Goal: Task Accomplishment & Management: Manage account settings

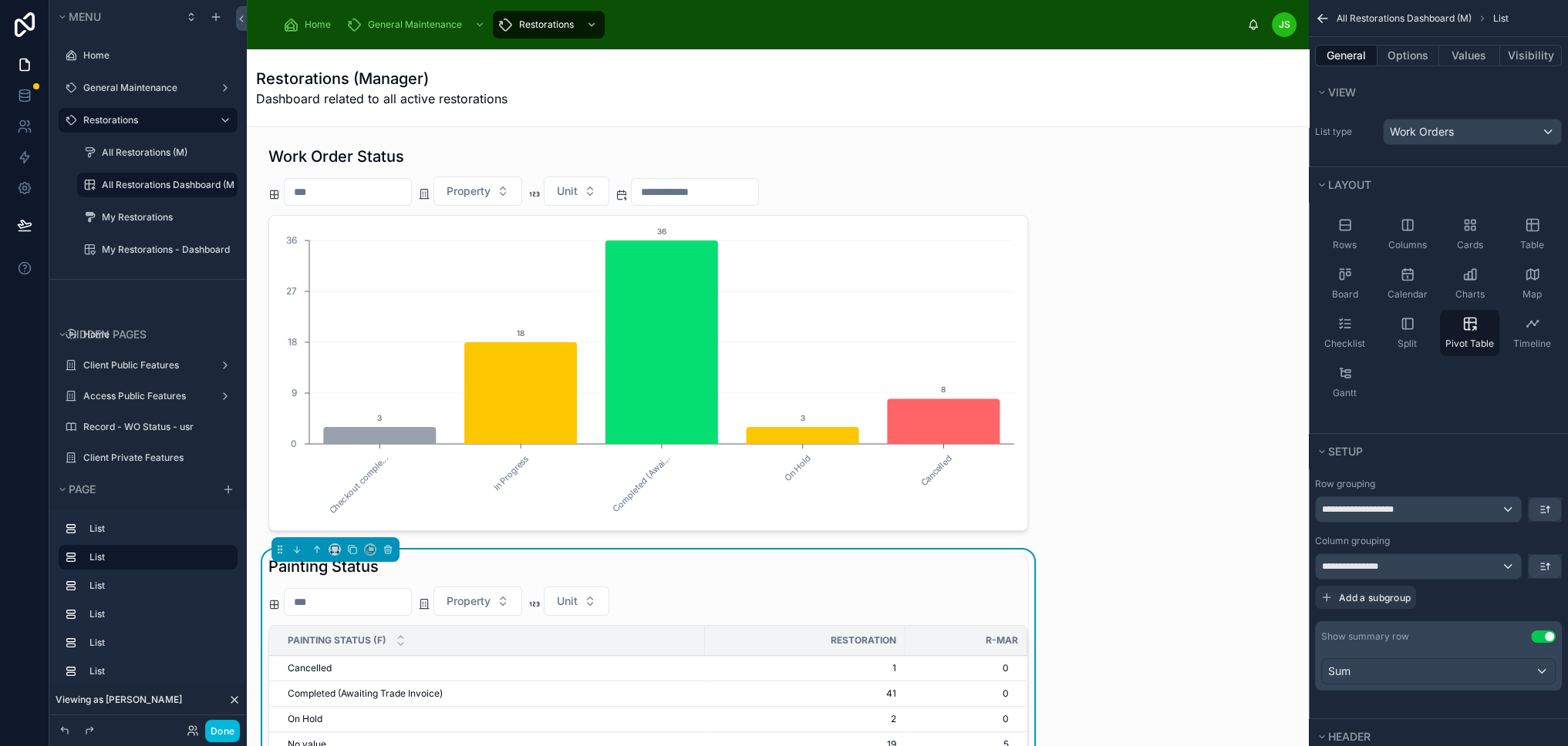
scroll to position [925, 0]
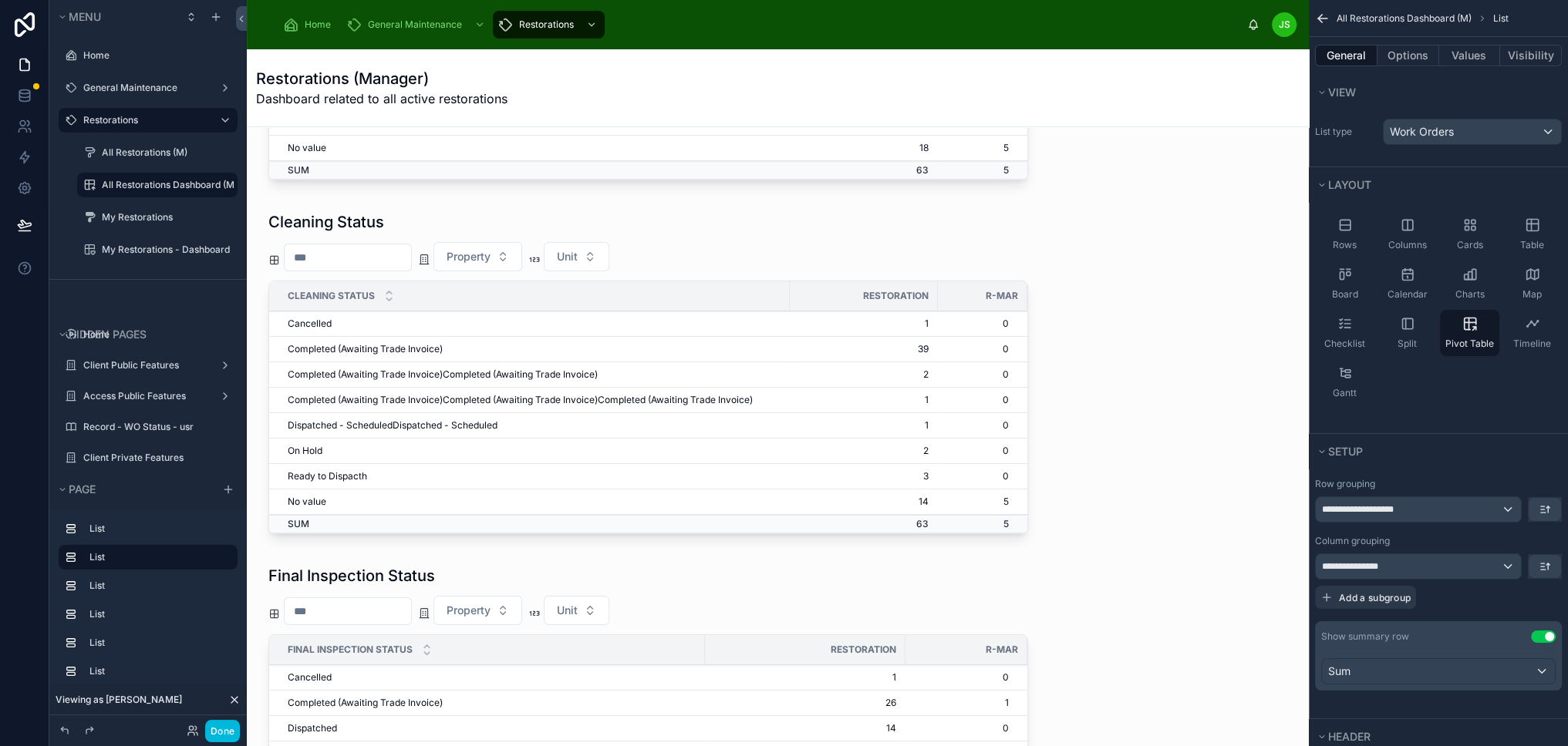
click at [1136, 368] on div "Work Order Status Property Unit Checkout comple... In Progress Completed (Awai.…" at bounding box center [777, 506] width 1061 height 2608
click at [216, 733] on button "Done" at bounding box center [222, 731] width 35 height 23
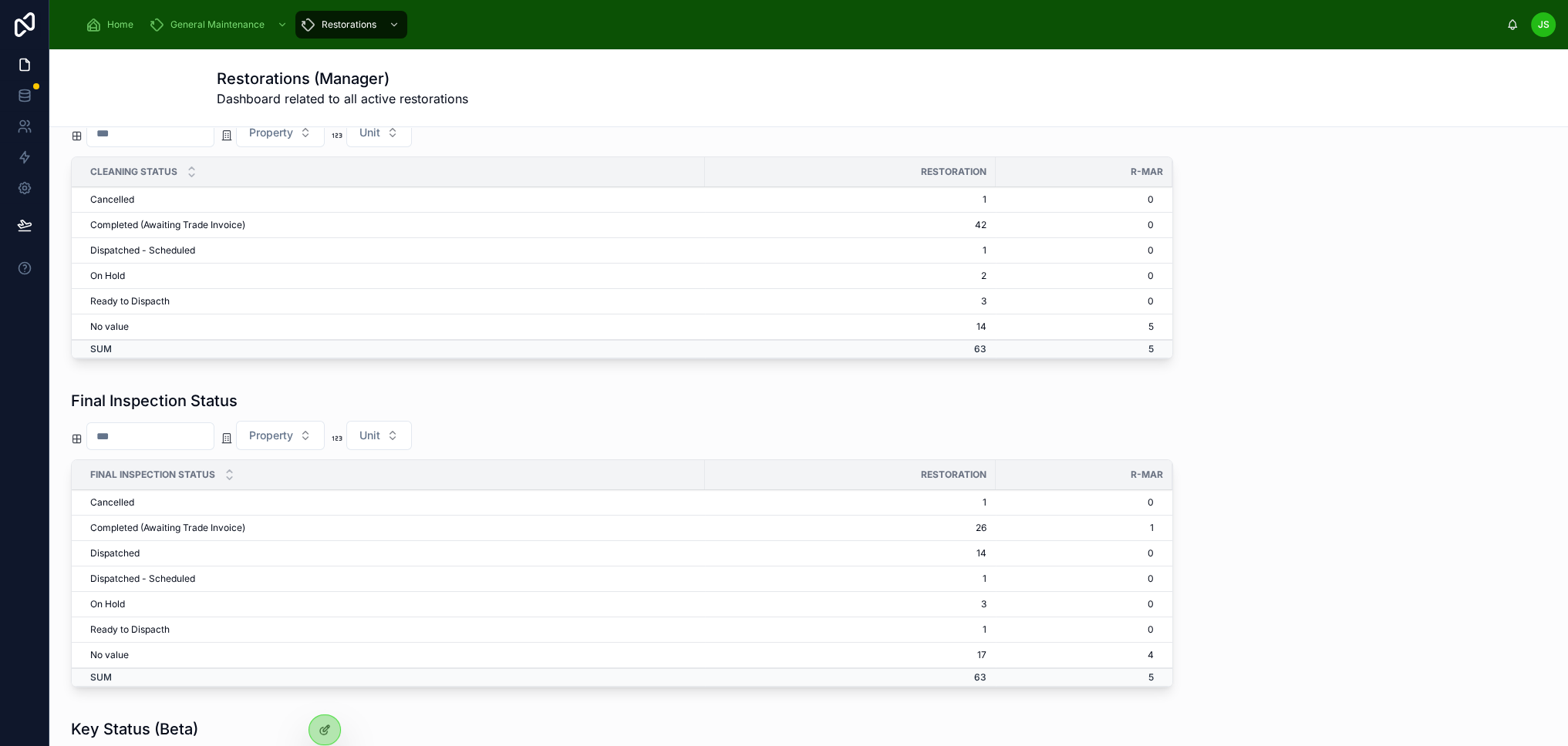
scroll to position [995, 0]
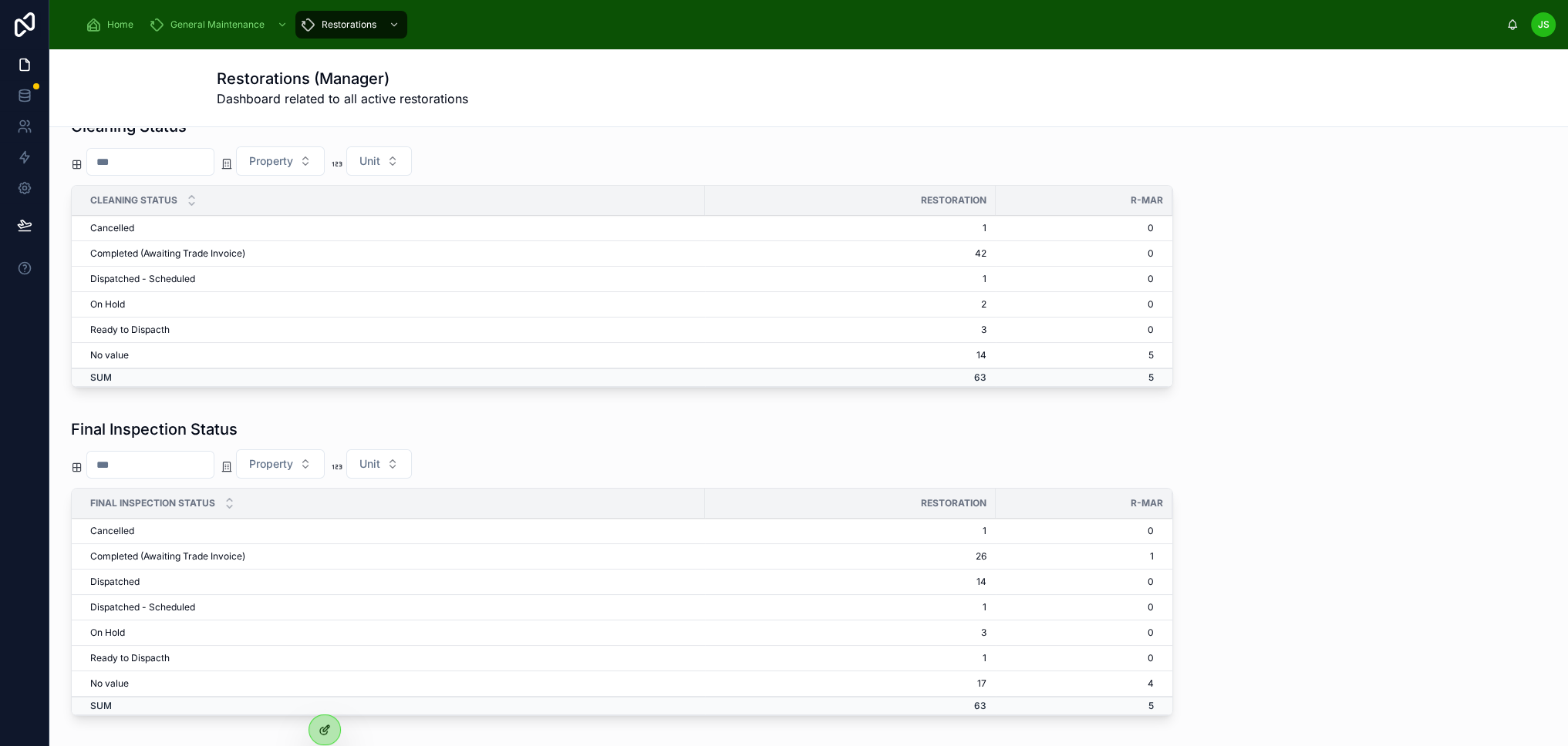
click at [333, 739] on div at bounding box center [324, 729] width 31 height 29
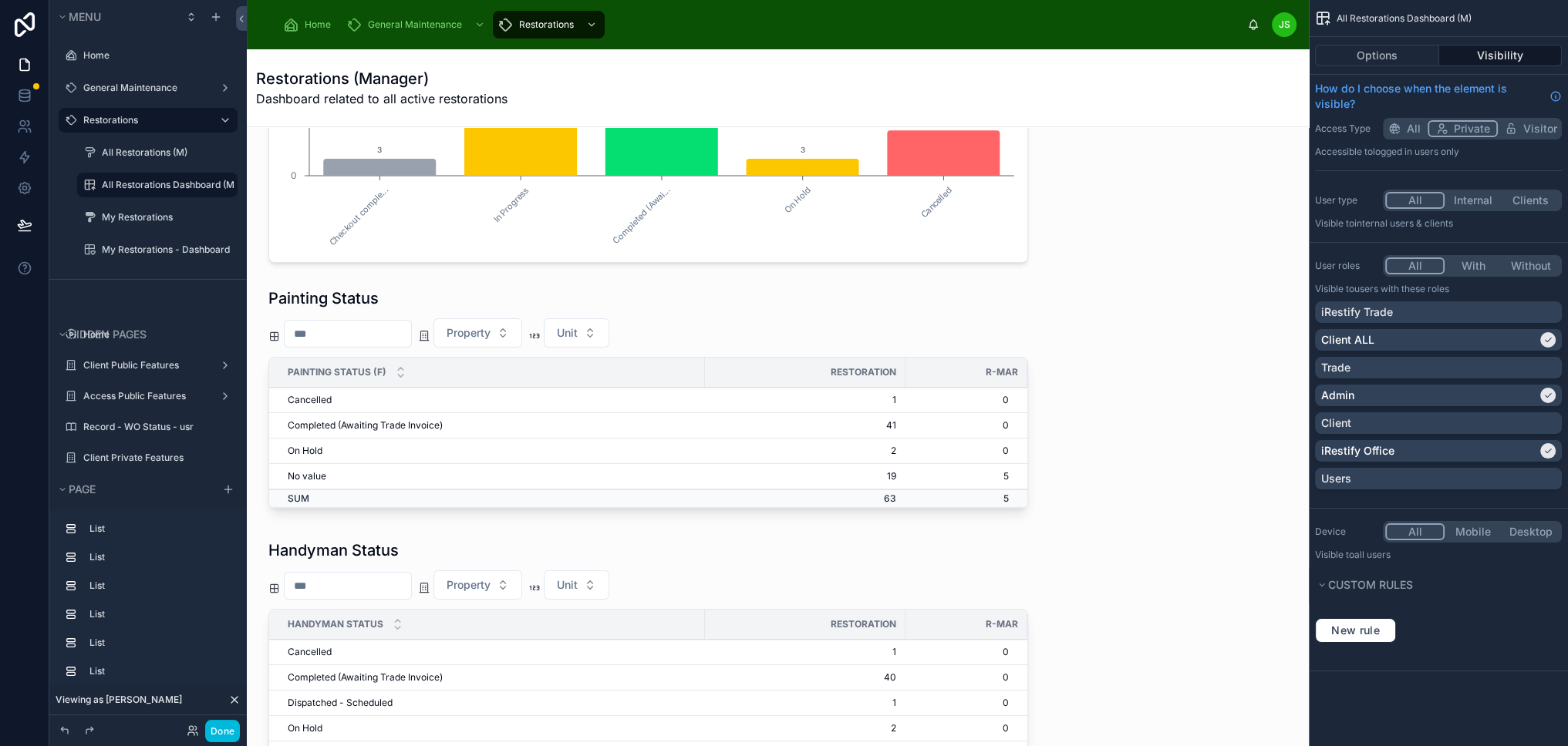
scroll to position [277, 0]
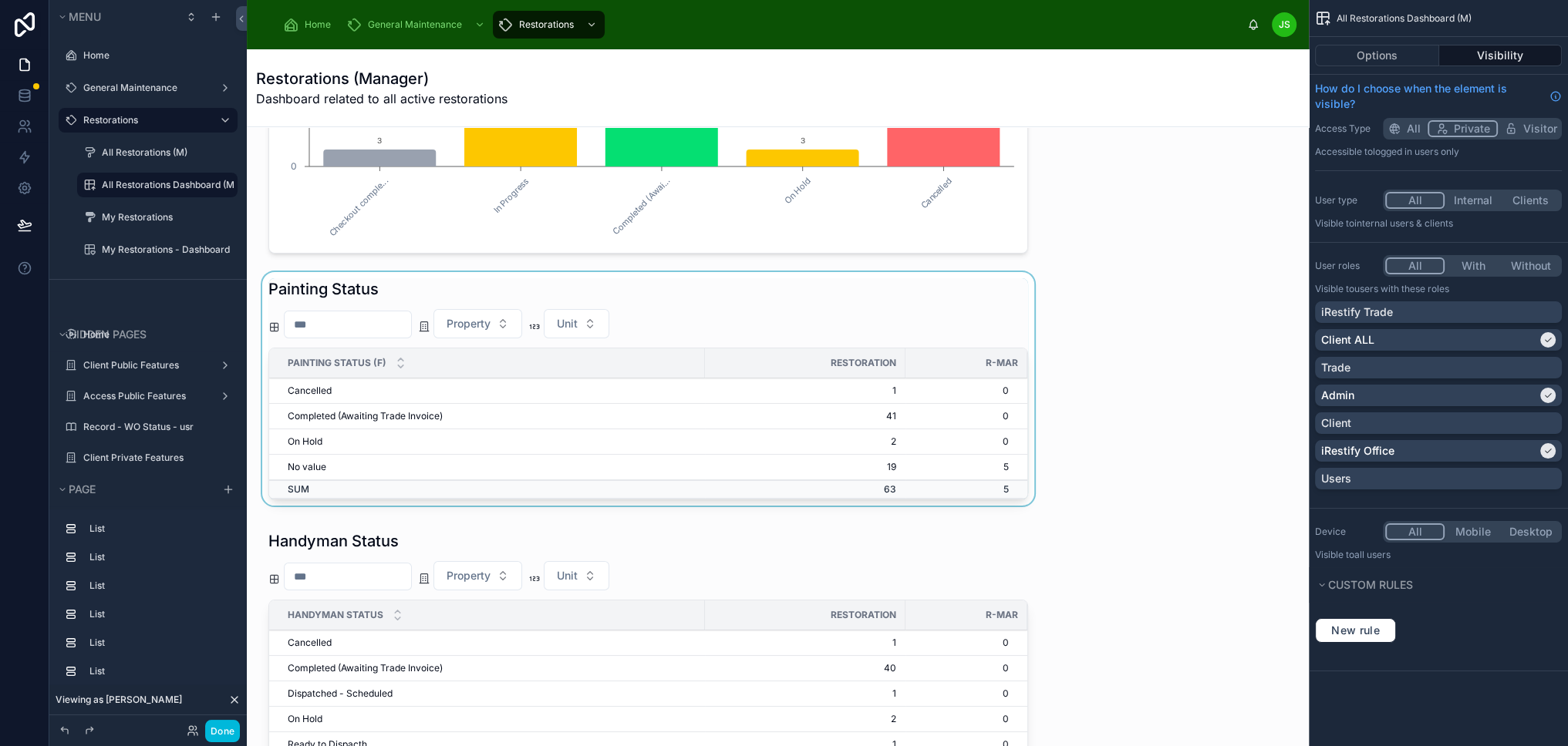
click at [785, 363] on div "Restoration" at bounding box center [805, 363] width 201 height 25
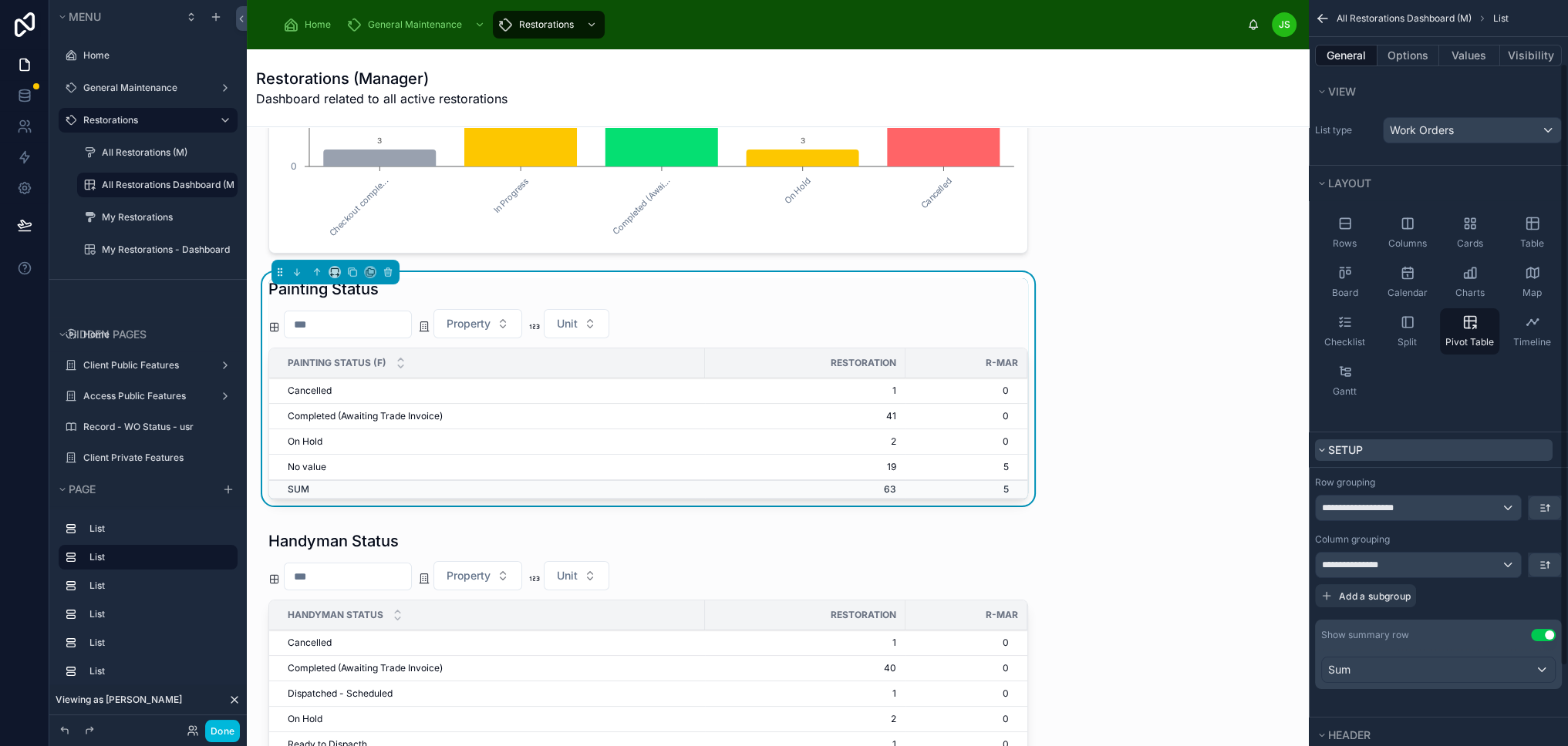
scroll to position [0, 0]
click at [1484, 133] on div "Work Orders" at bounding box center [1472, 132] width 177 height 25
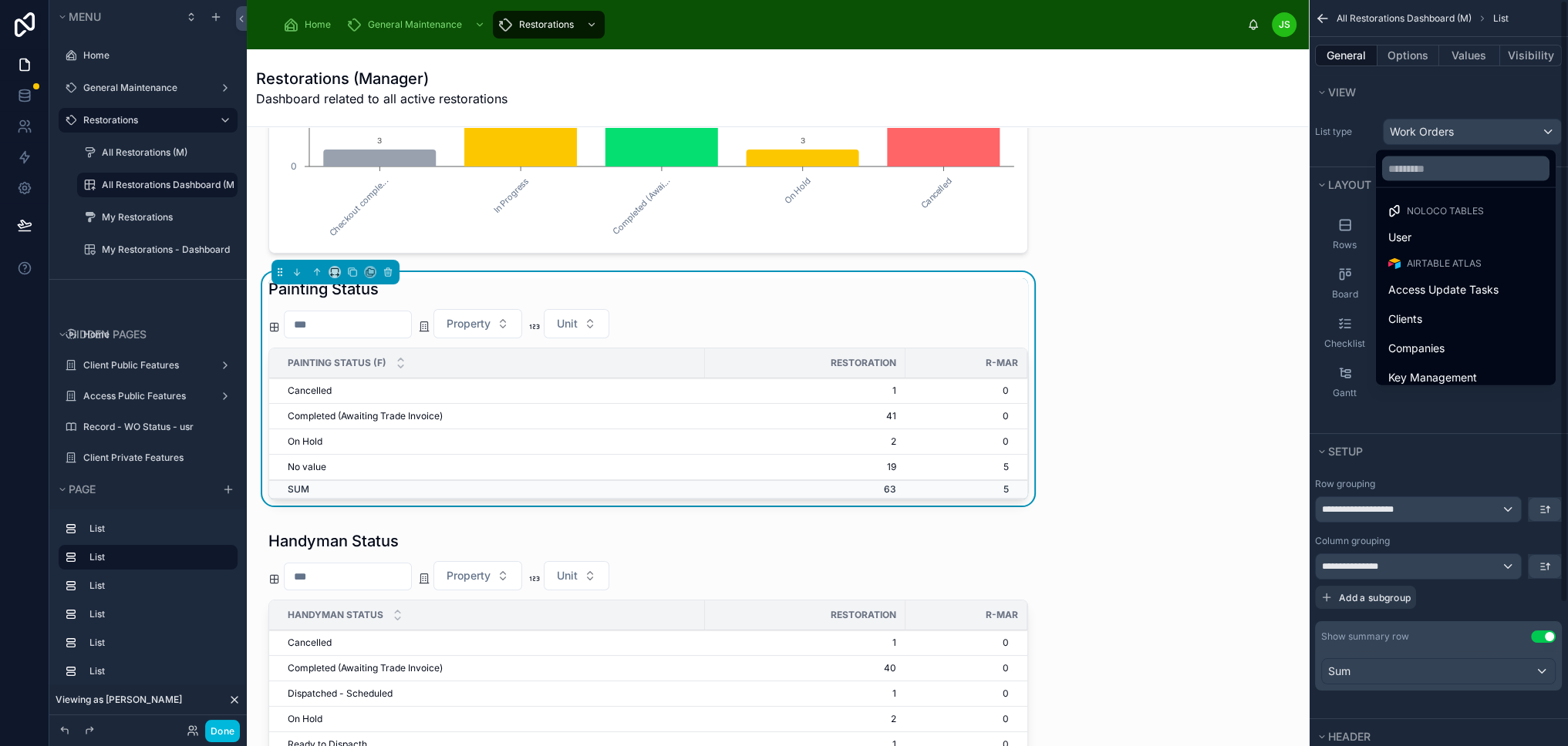
click at [1458, 434] on div "scrollable content" at bounding box center [784, 373] width 1568 height 746
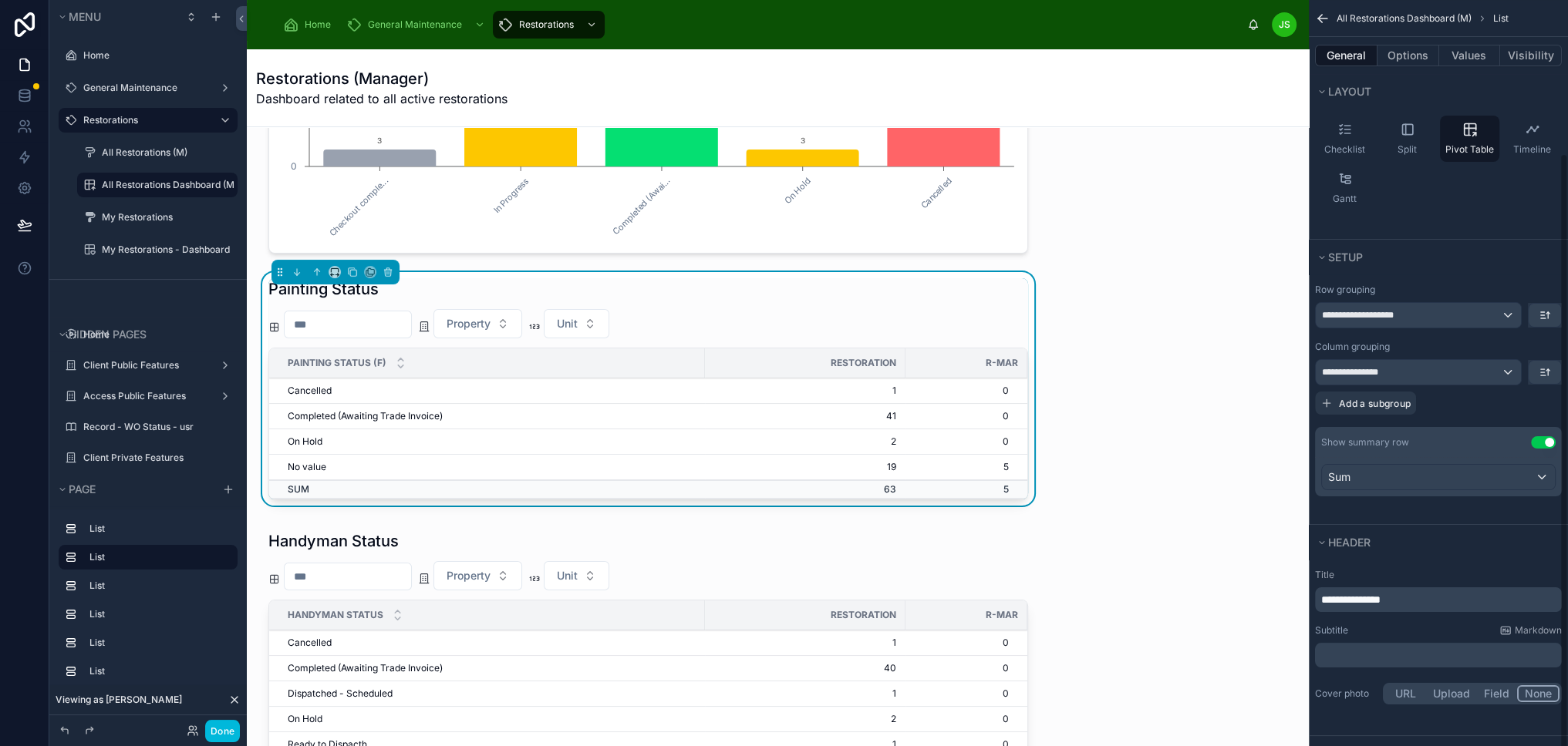
scroll to position [40, 0]
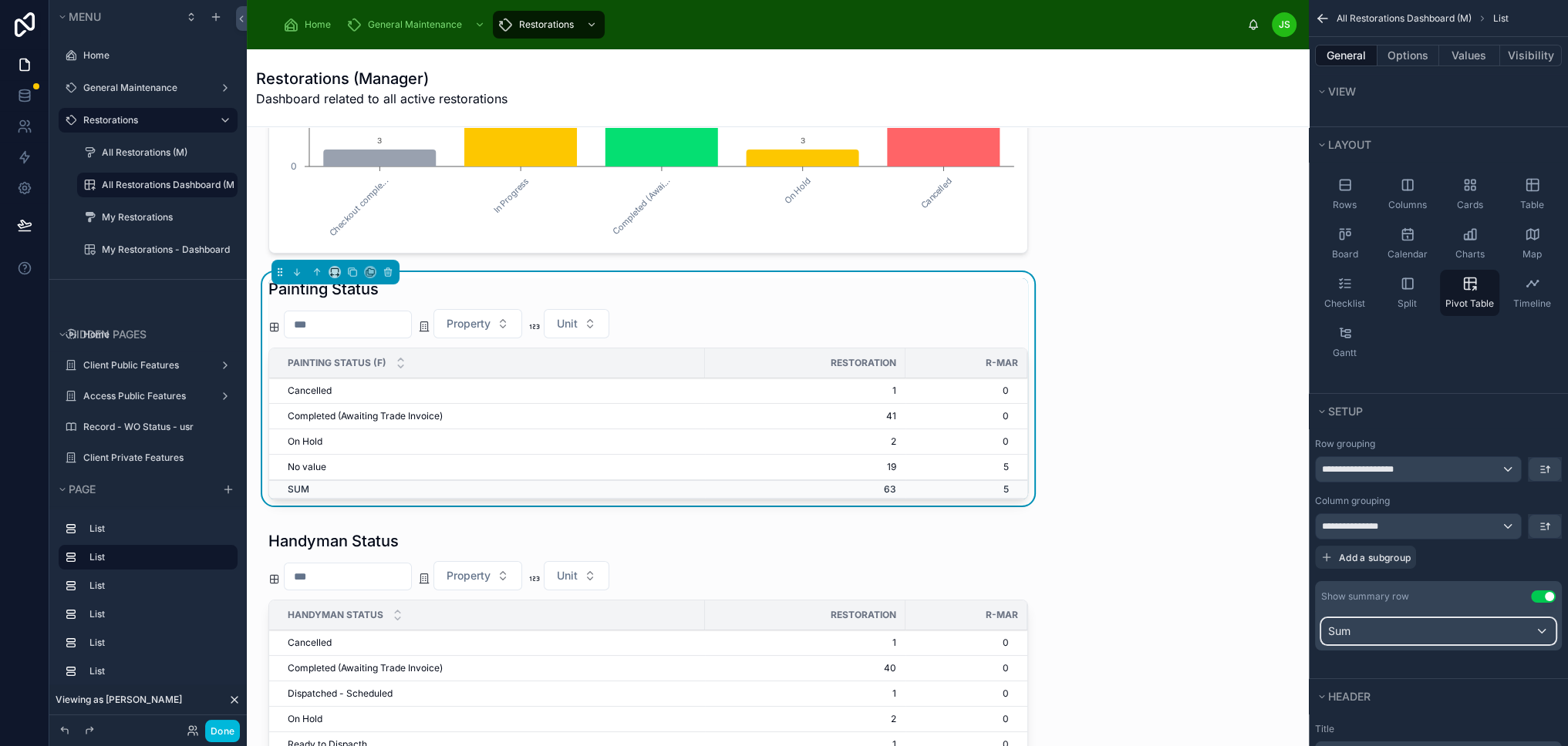
click at [1469, 628] on div "Sum" at bounding box center [1438, 632] width 233 height 25
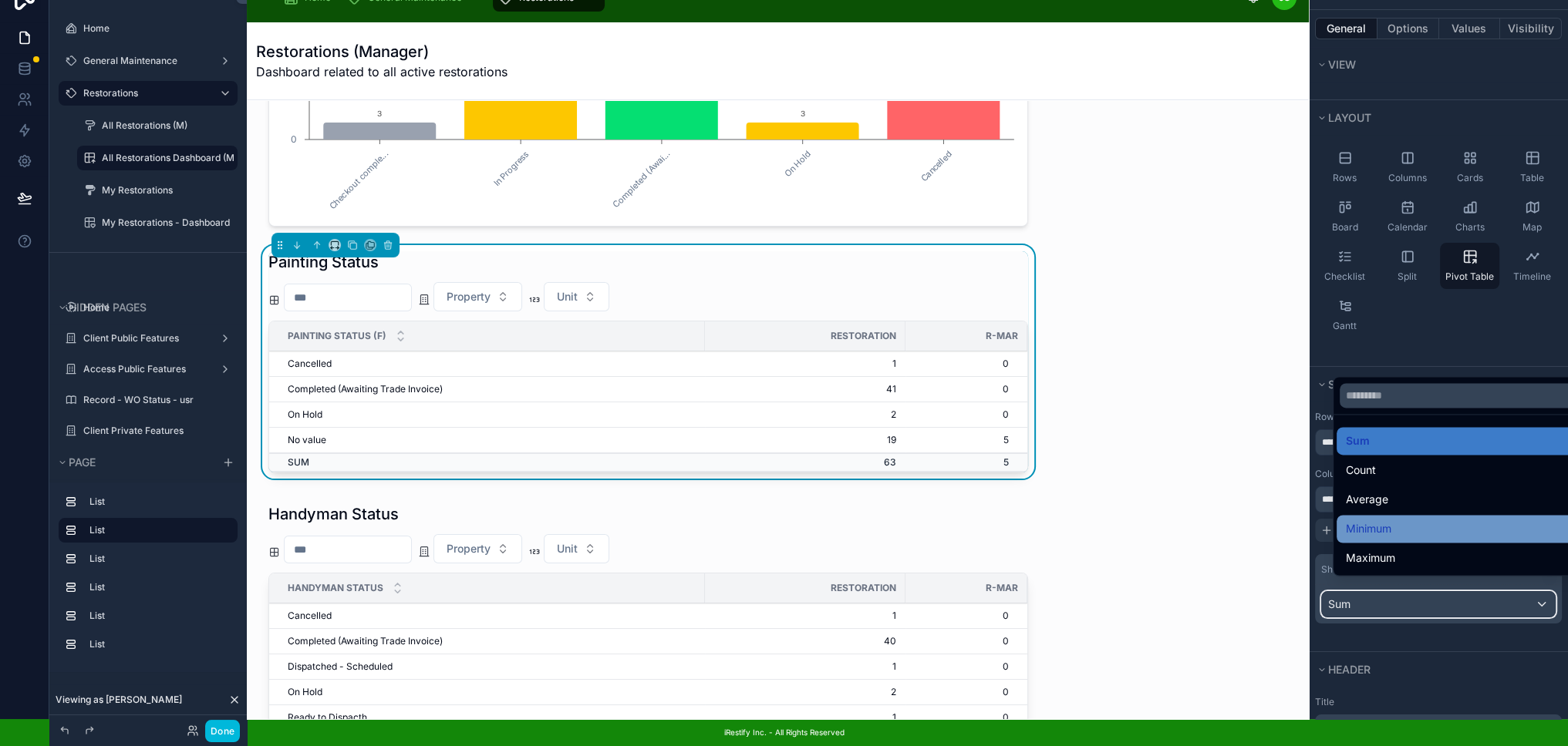
scroll to position [38, 0]
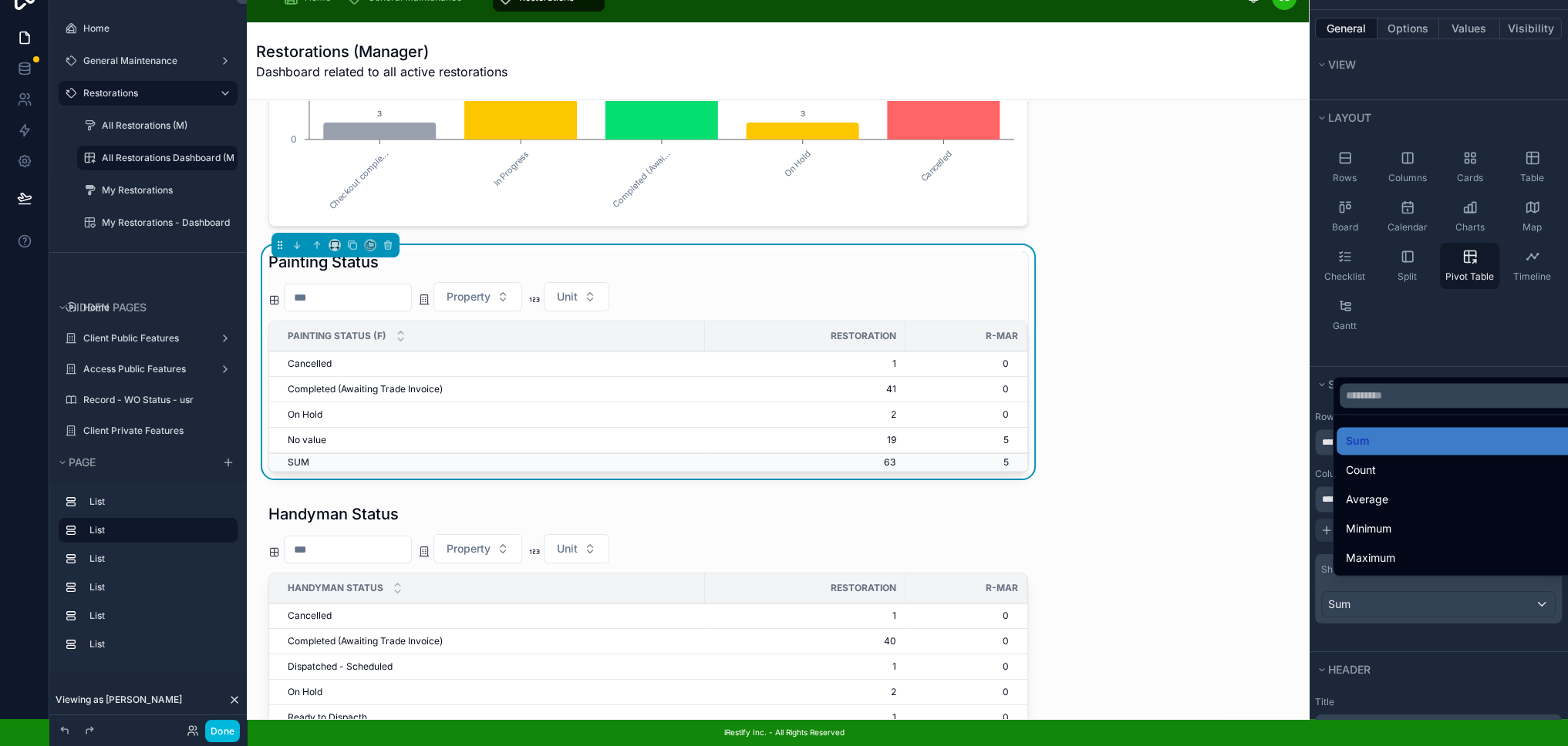
click at [1475, 598] on div "scrollable content" at bounding box center [784, 373] width 1568 height 746
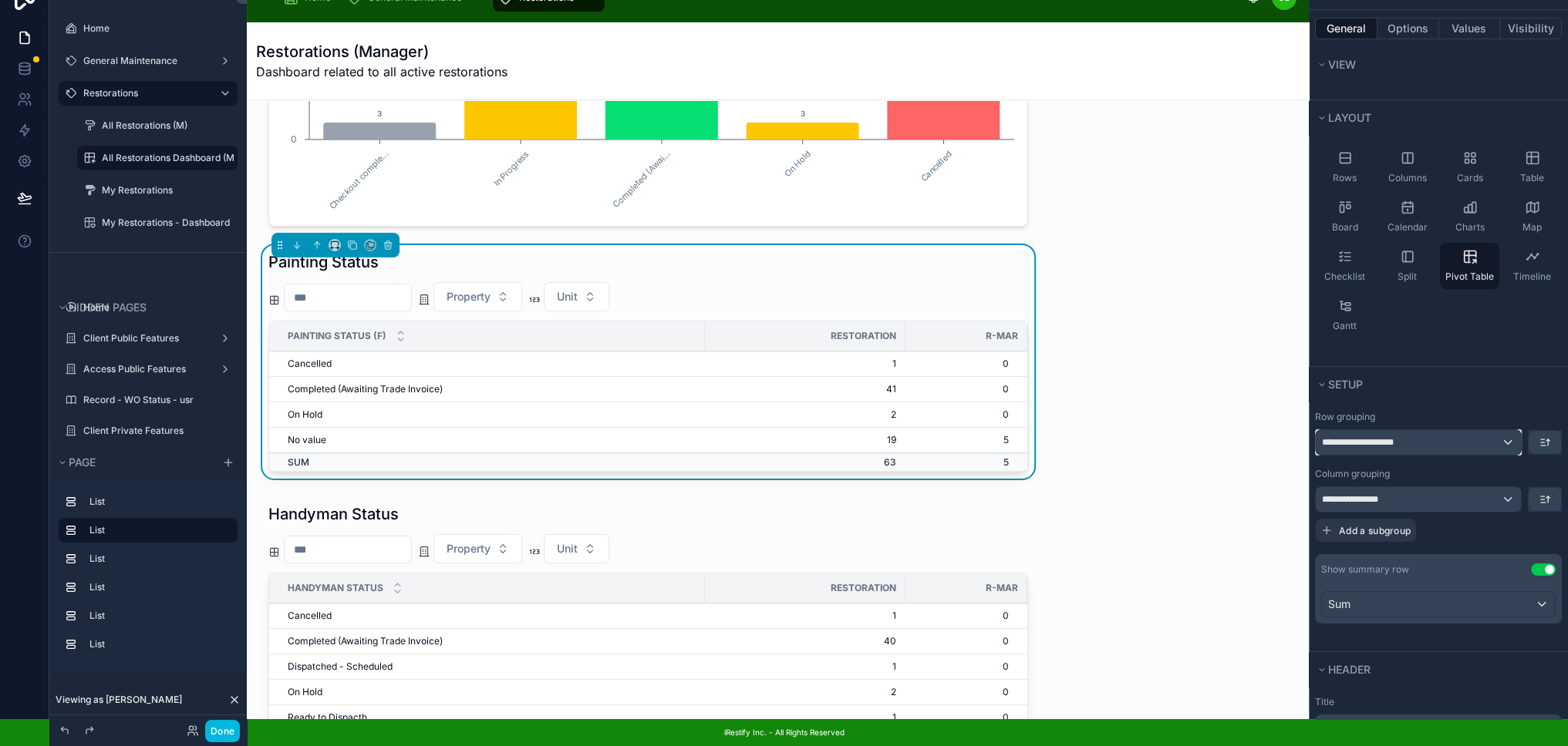
click at [1511, 433] on div "**********" at bounding box center [1418, 443] width 205 height 25
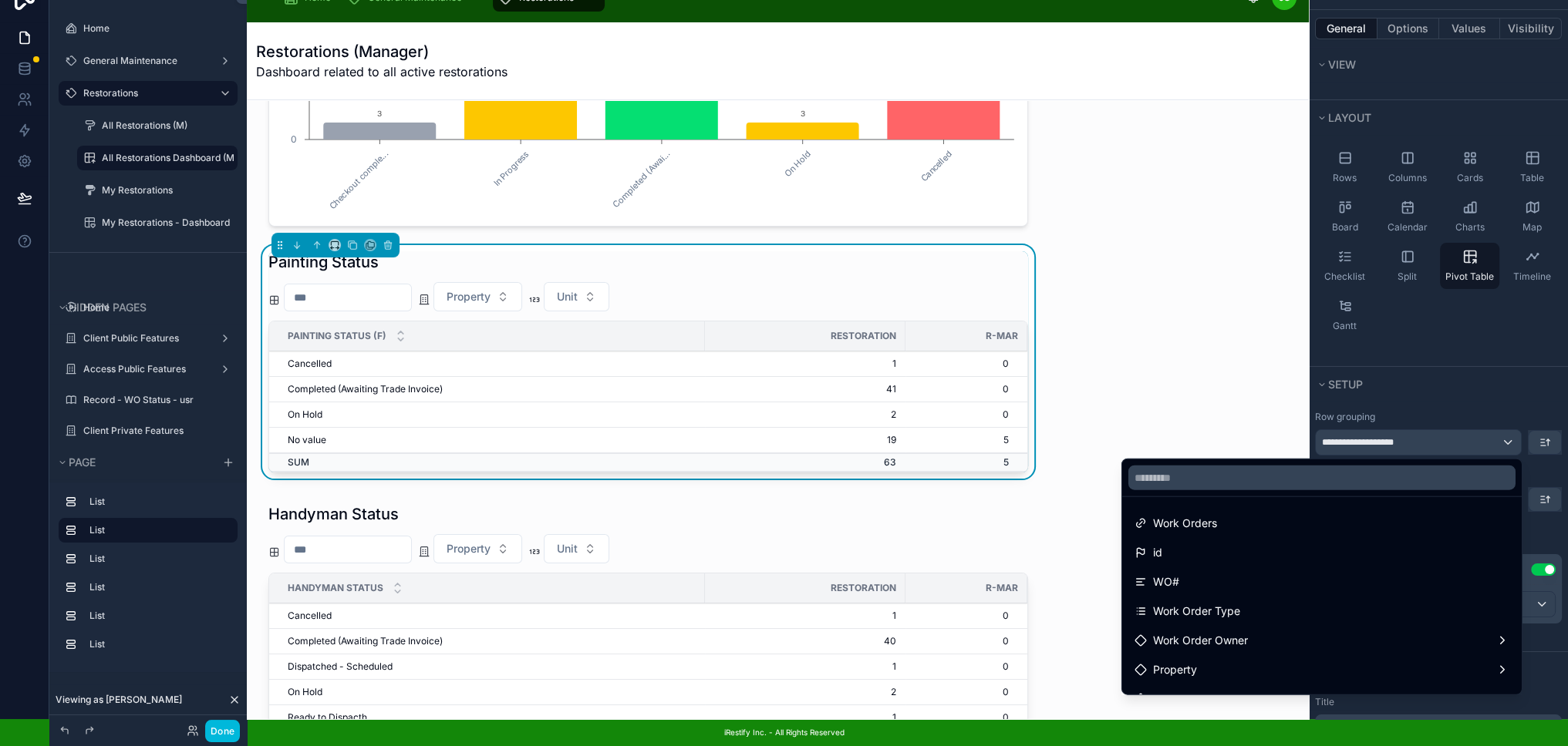
click at [1507, 393] on div "scrollable content" at bounding box center [784, 373] width 1568 height 746
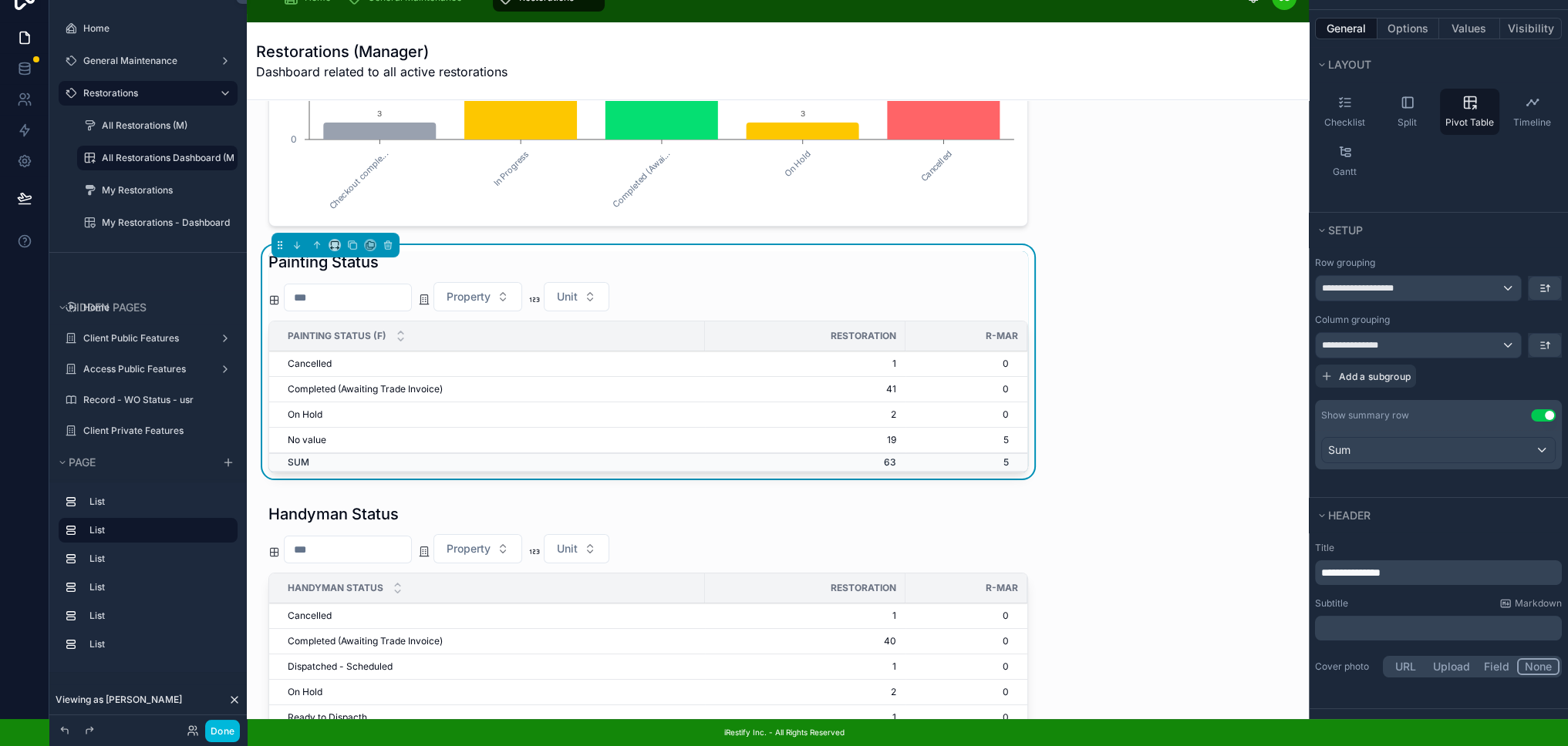
scroll to position [40, 0]
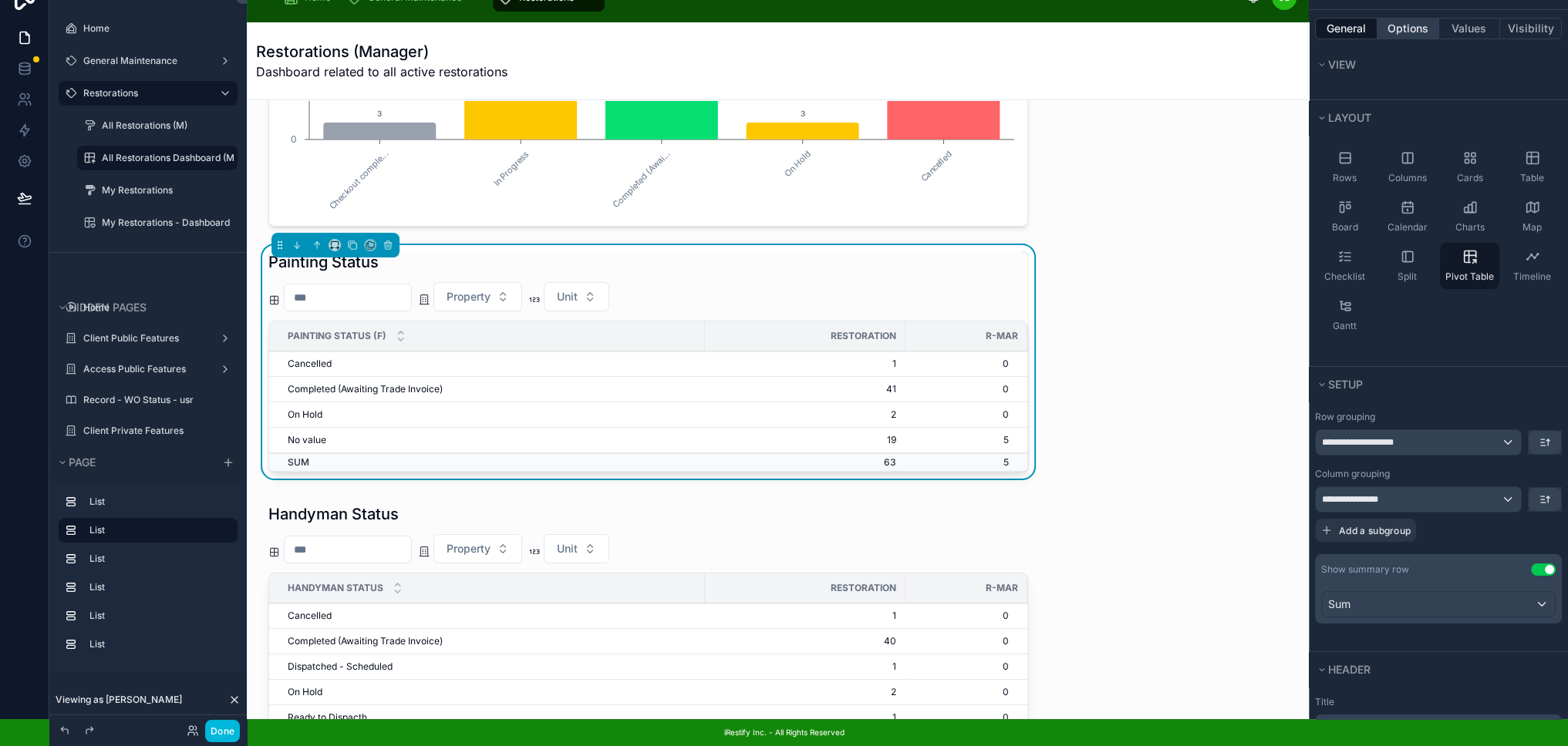
click at [1428, 18] on button "Options" at bounding box center [1408, 28] width 62 height 22
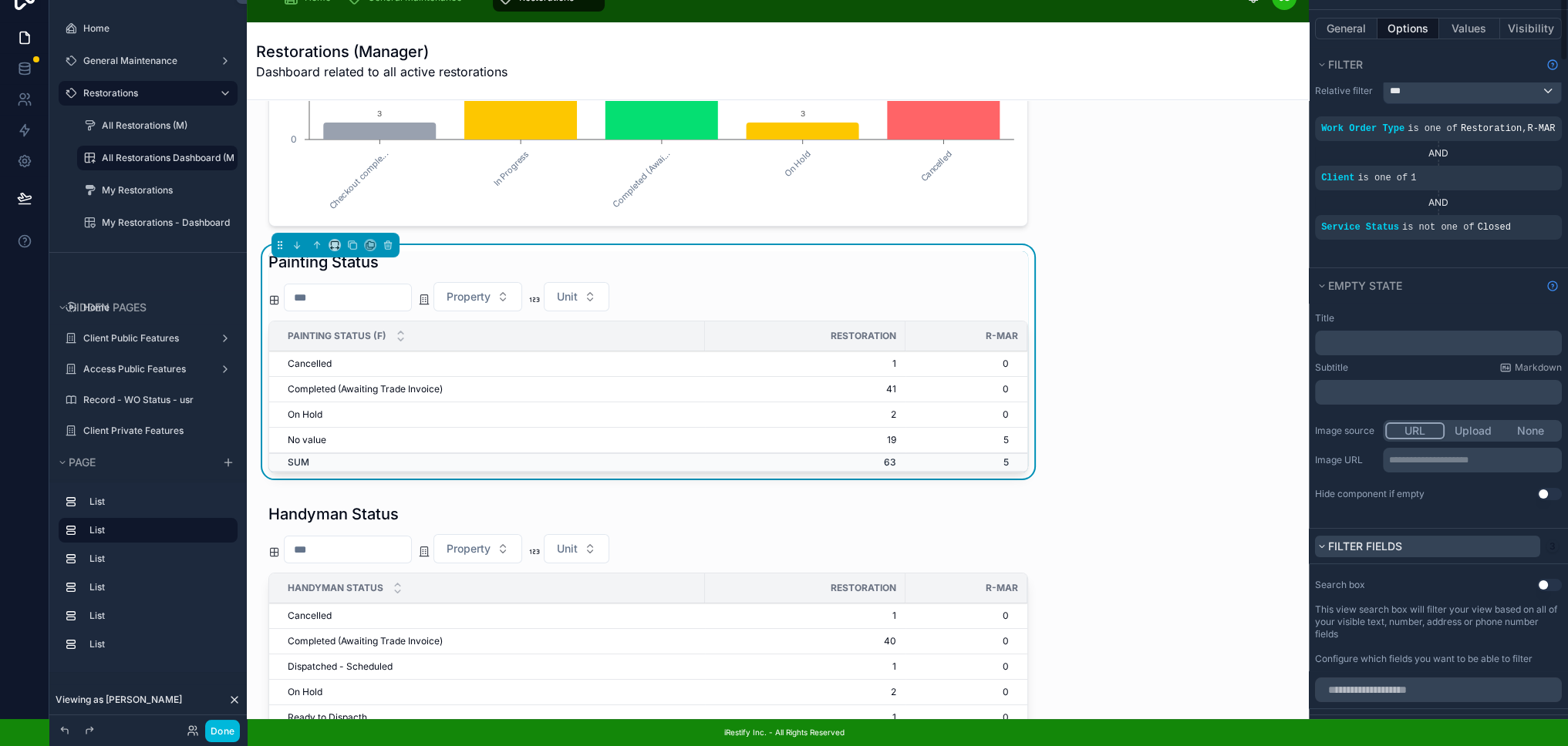
scroll to position [0, 0]
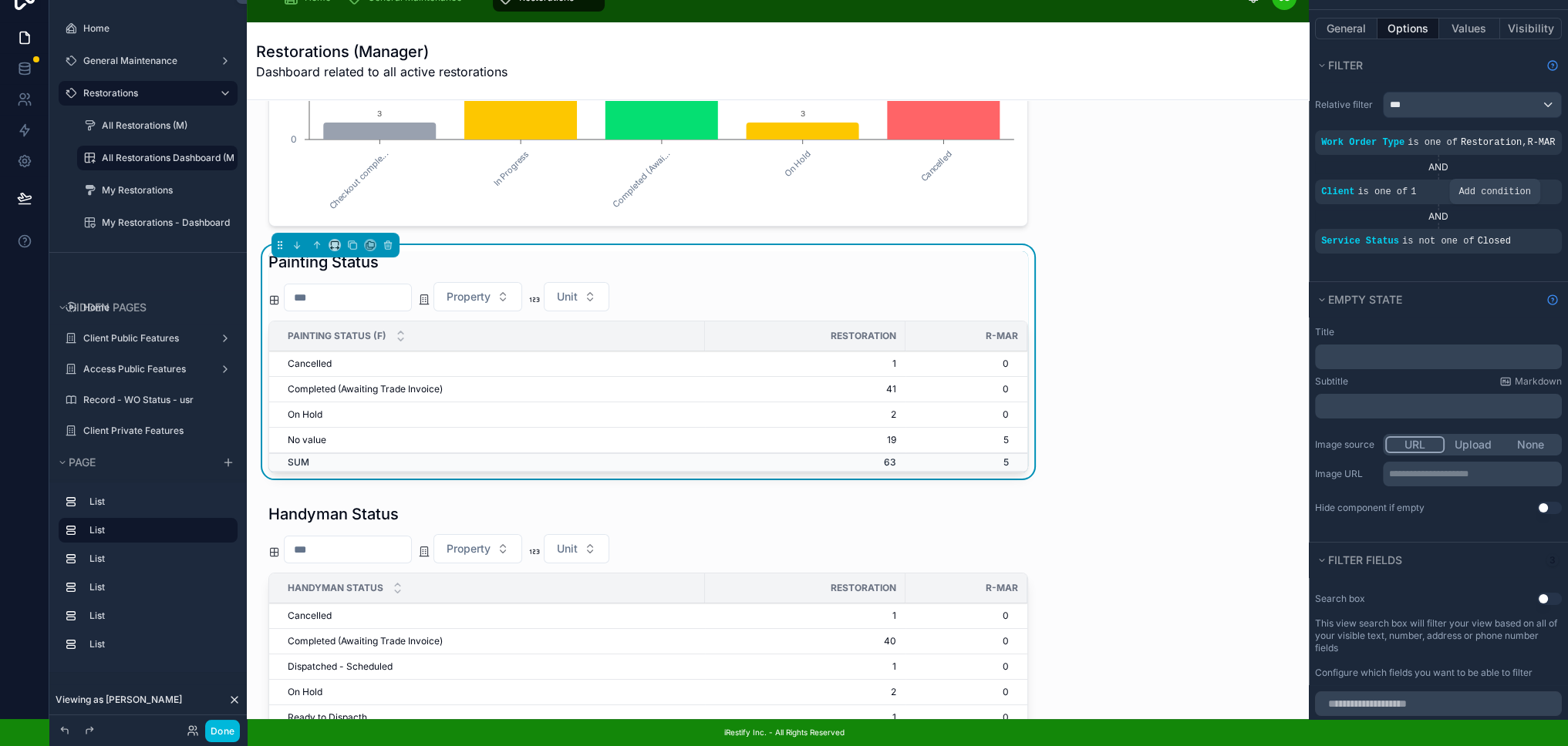
click at [0, 0] on icon "scrollable content" at bounding box center [0, 0] width 0 height 0
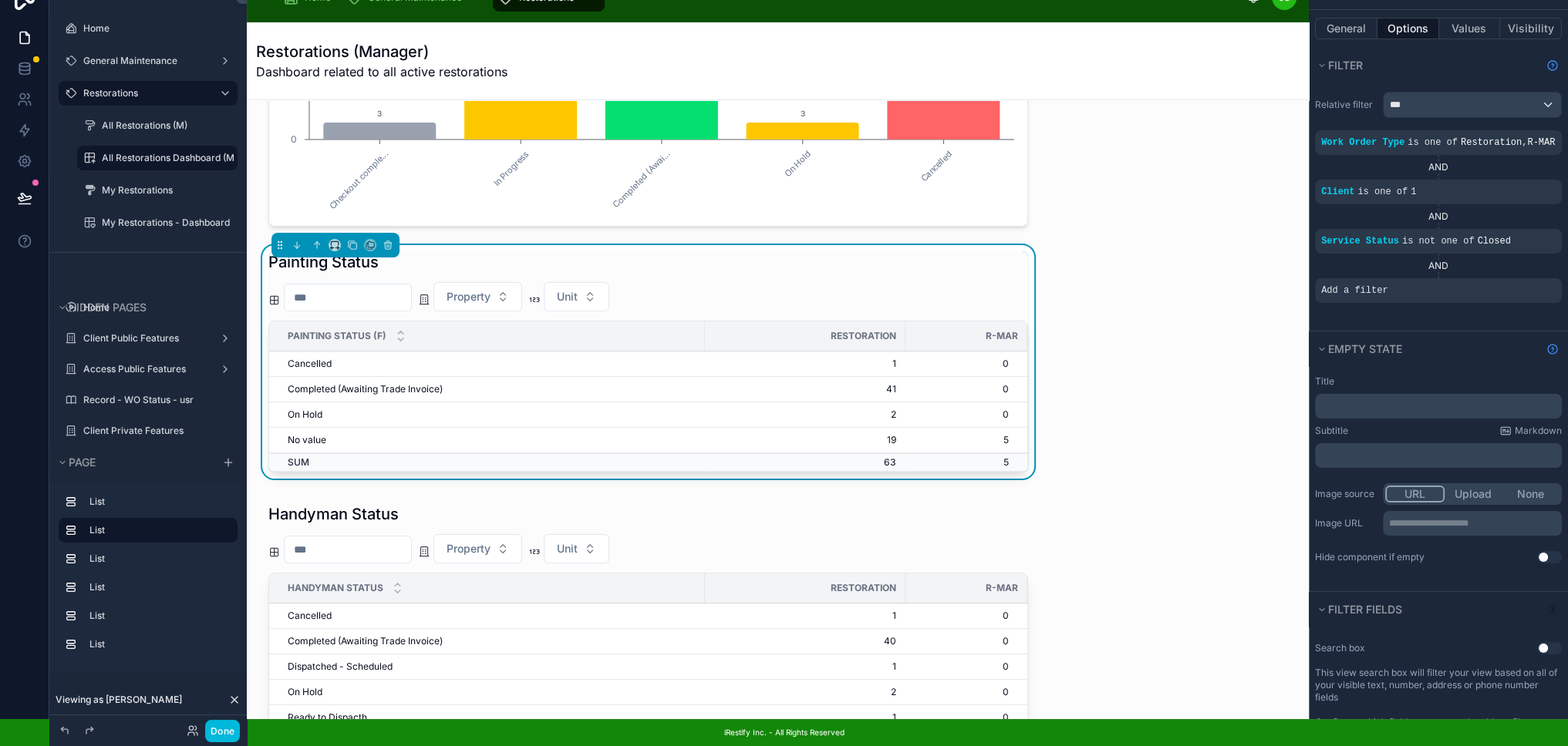
click at [0, 0] on icon "scrollable content" at bounding box center [0, 0] width 0 height 0
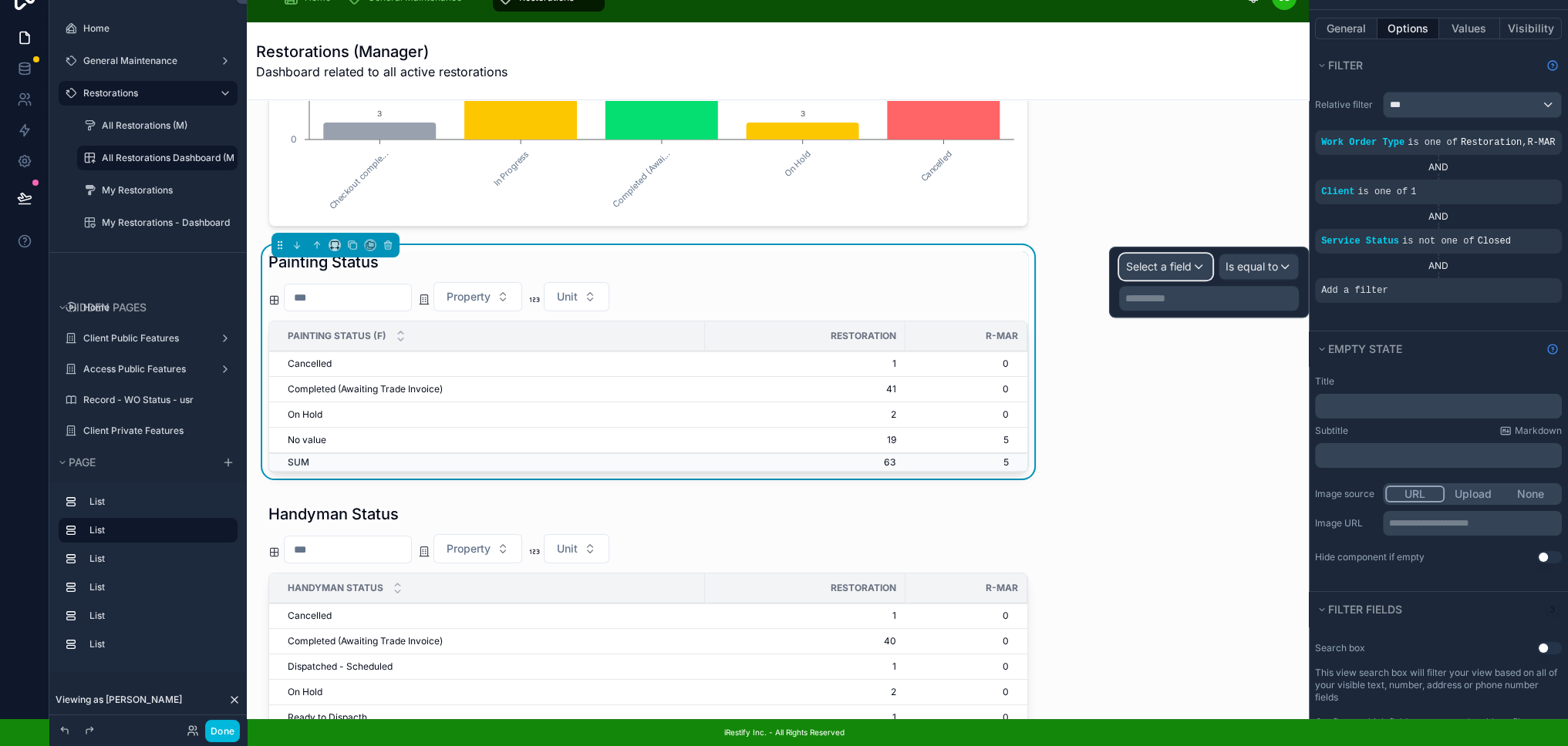
click at [1191, 260] on span "Select a field" at bounding box center [1158, 266] width 65 height 13
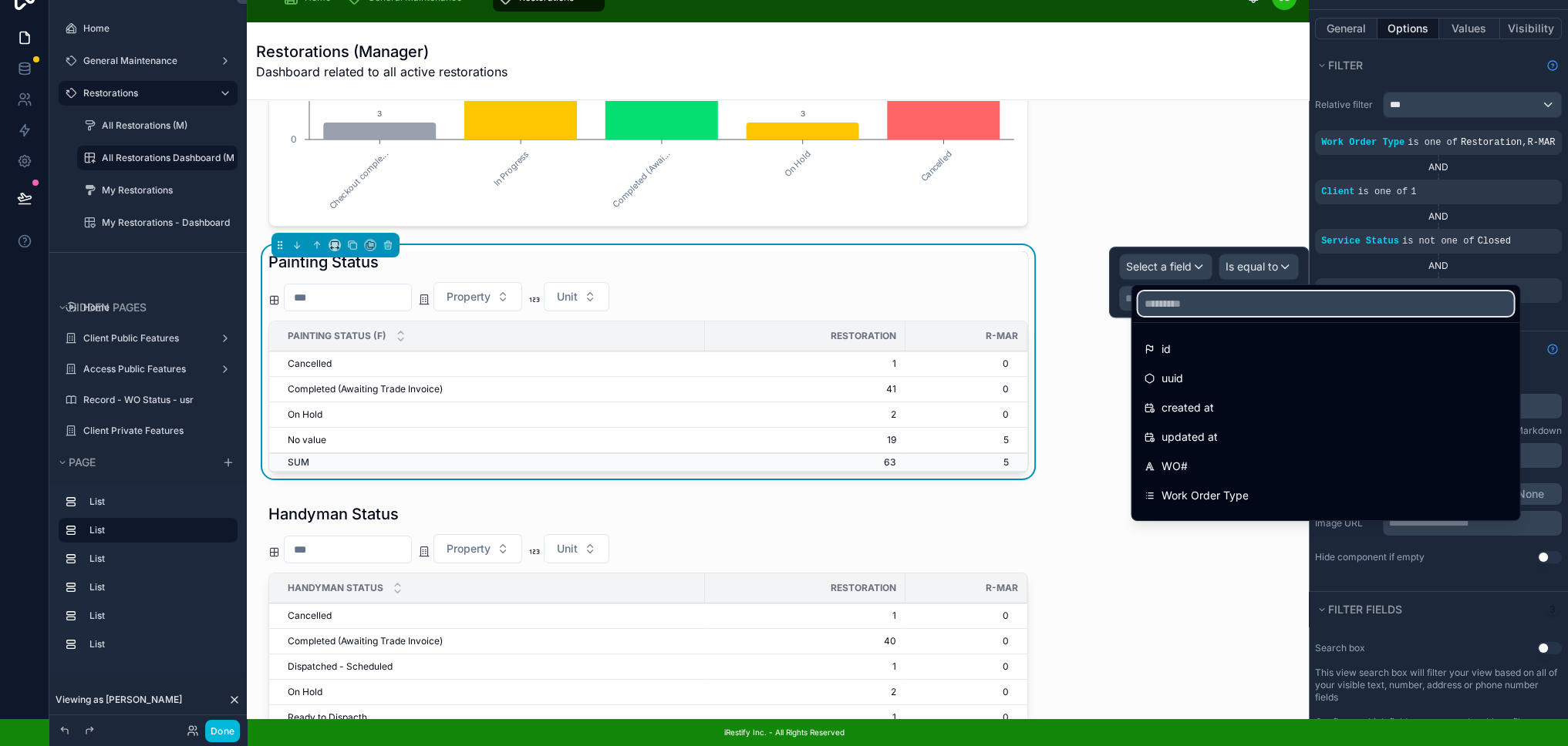
click at [1251, 296] on input "text" at bounding box center [1325, 304] width 375 height 25
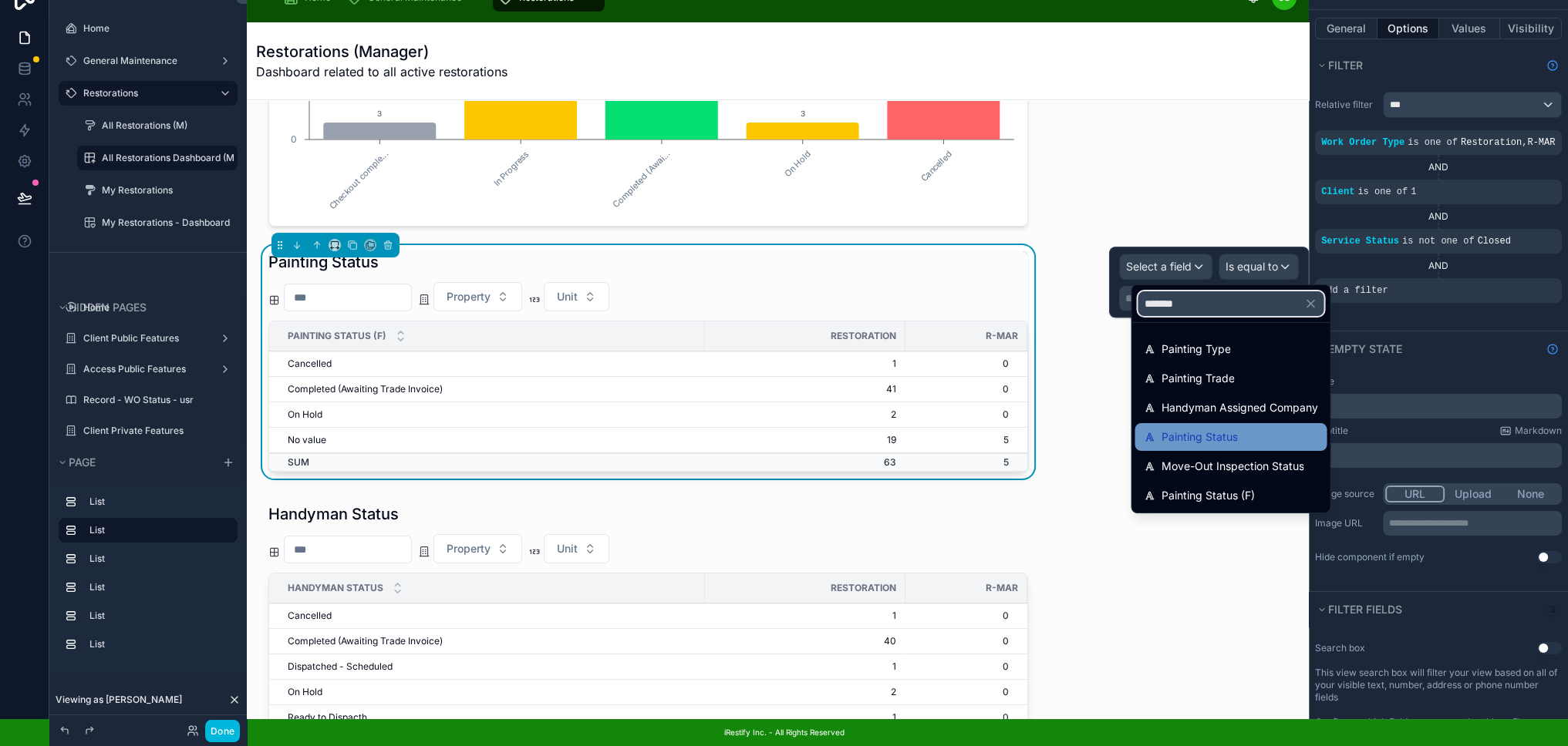
type input "*******"
click at [1224, 429] on span "Painting Status" at bounding box center [1199, 437] width 76 height 18
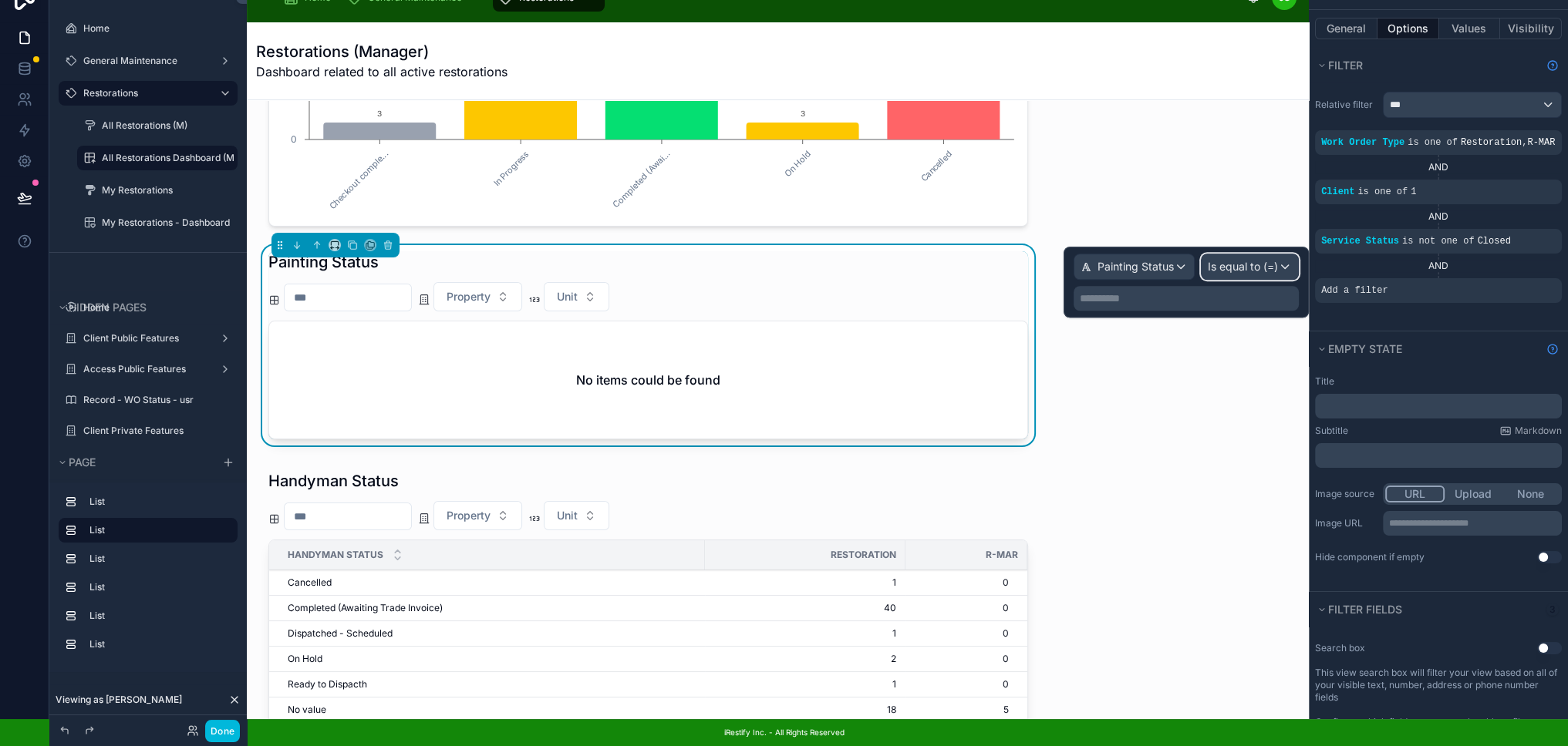
click at [1261, 259] on span "Is equal to (=)" at bounding box center [1243, 266] width 70 height 15
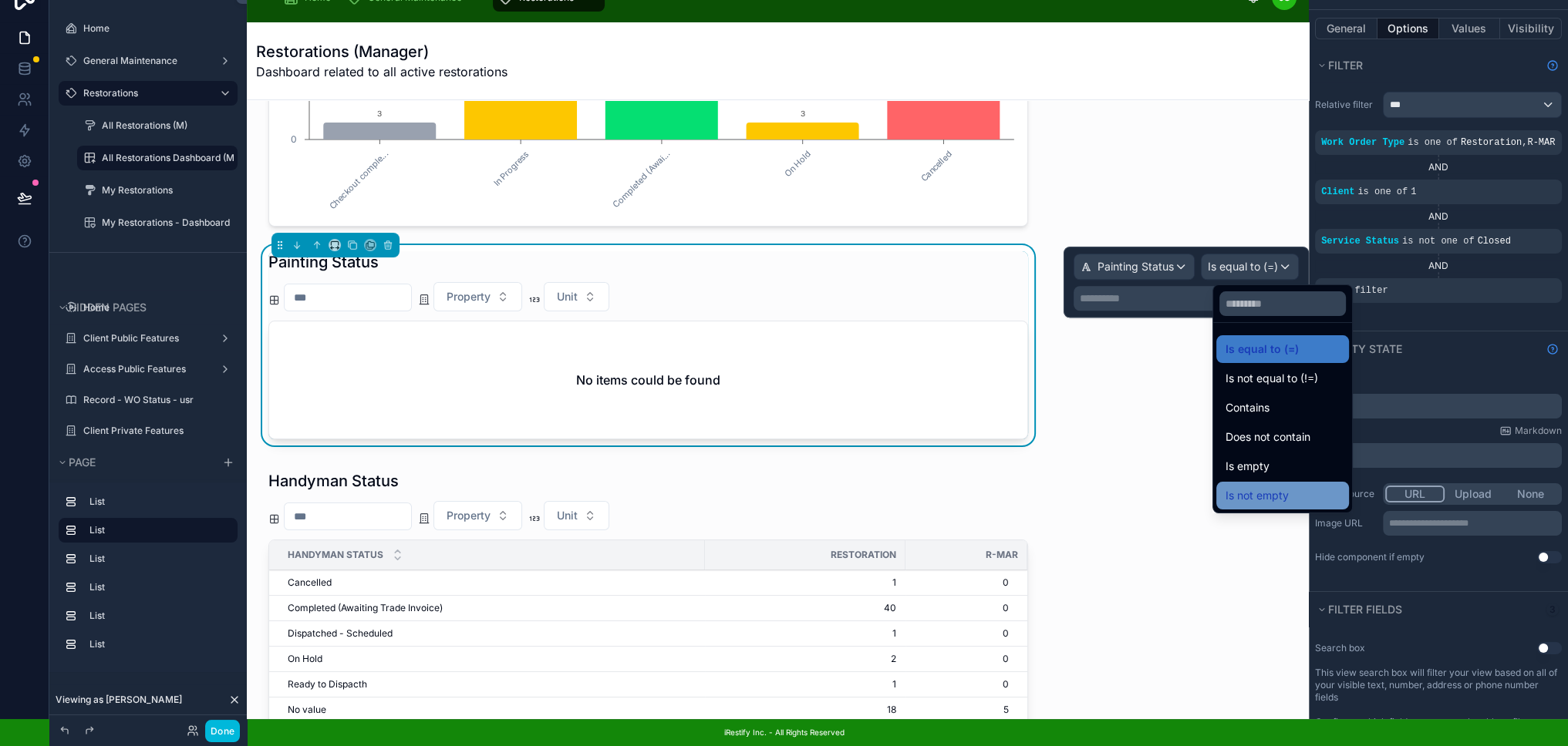
click at [1280, 486] on span "Is not empty" at bounding box center [1257, 495] width 64 height 18
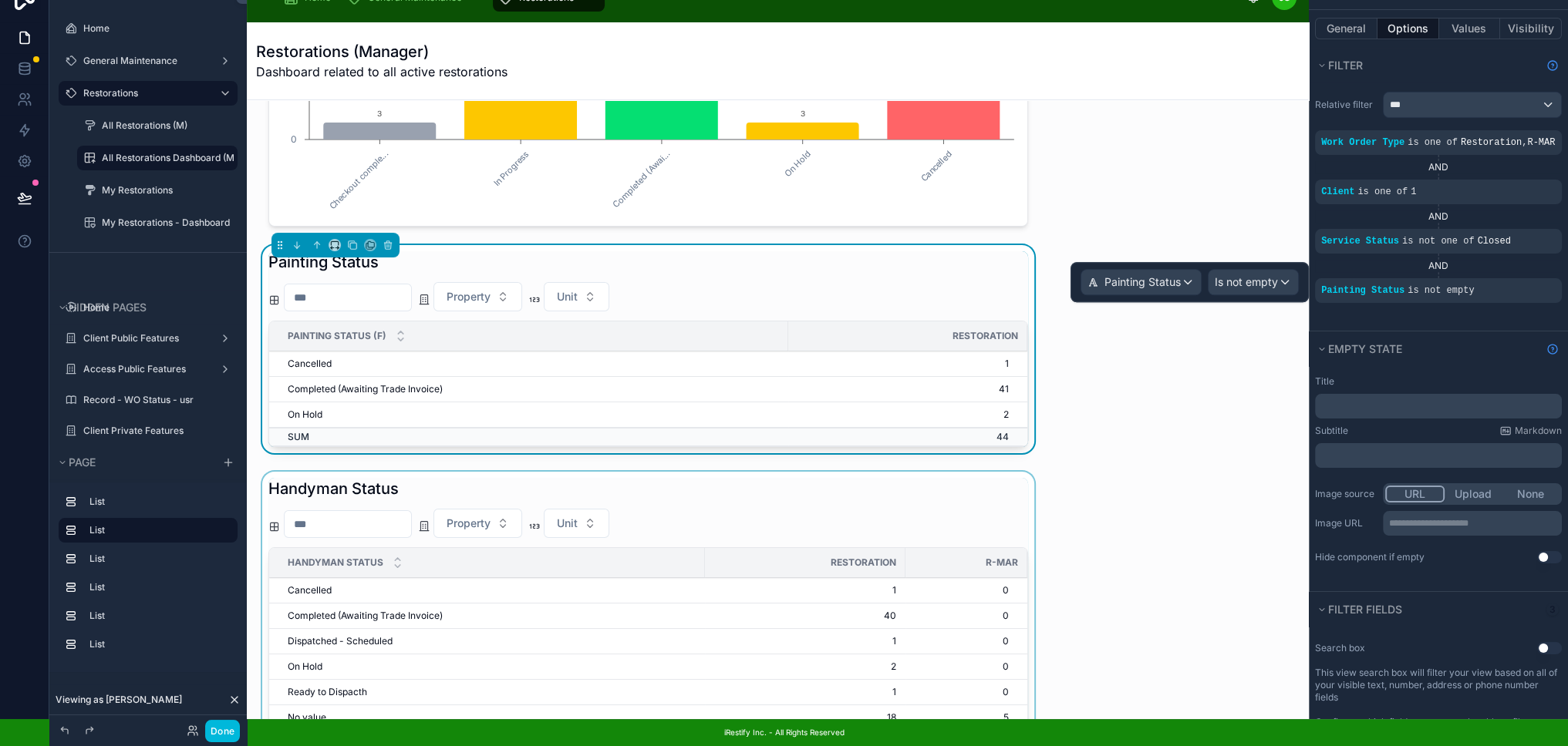
click at [993, 494] on div at bounding box center [648, 617] width 778 height 291
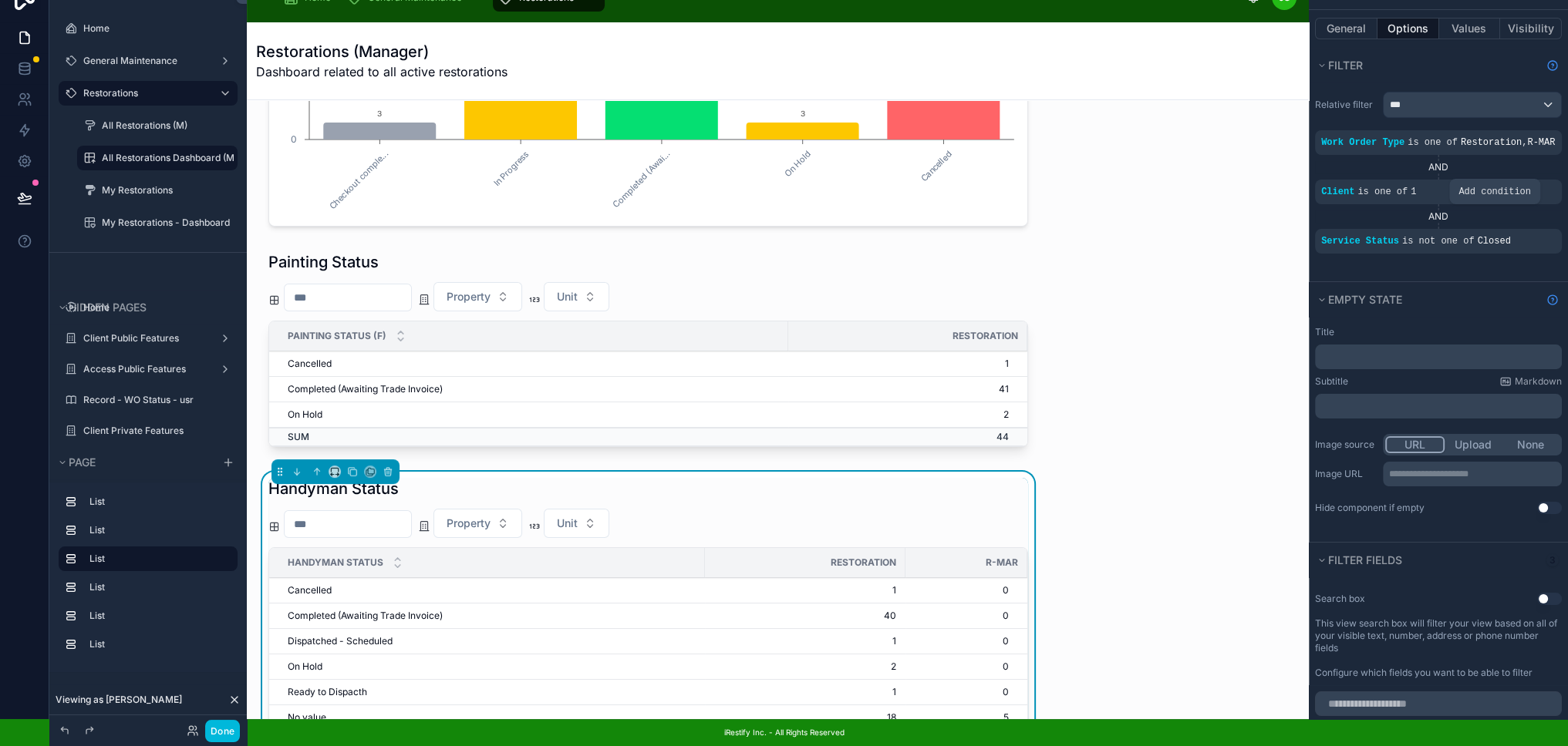
click at [0, 0] on icon "scrollable content" at bounding box center [0, 0] width 0 height 0
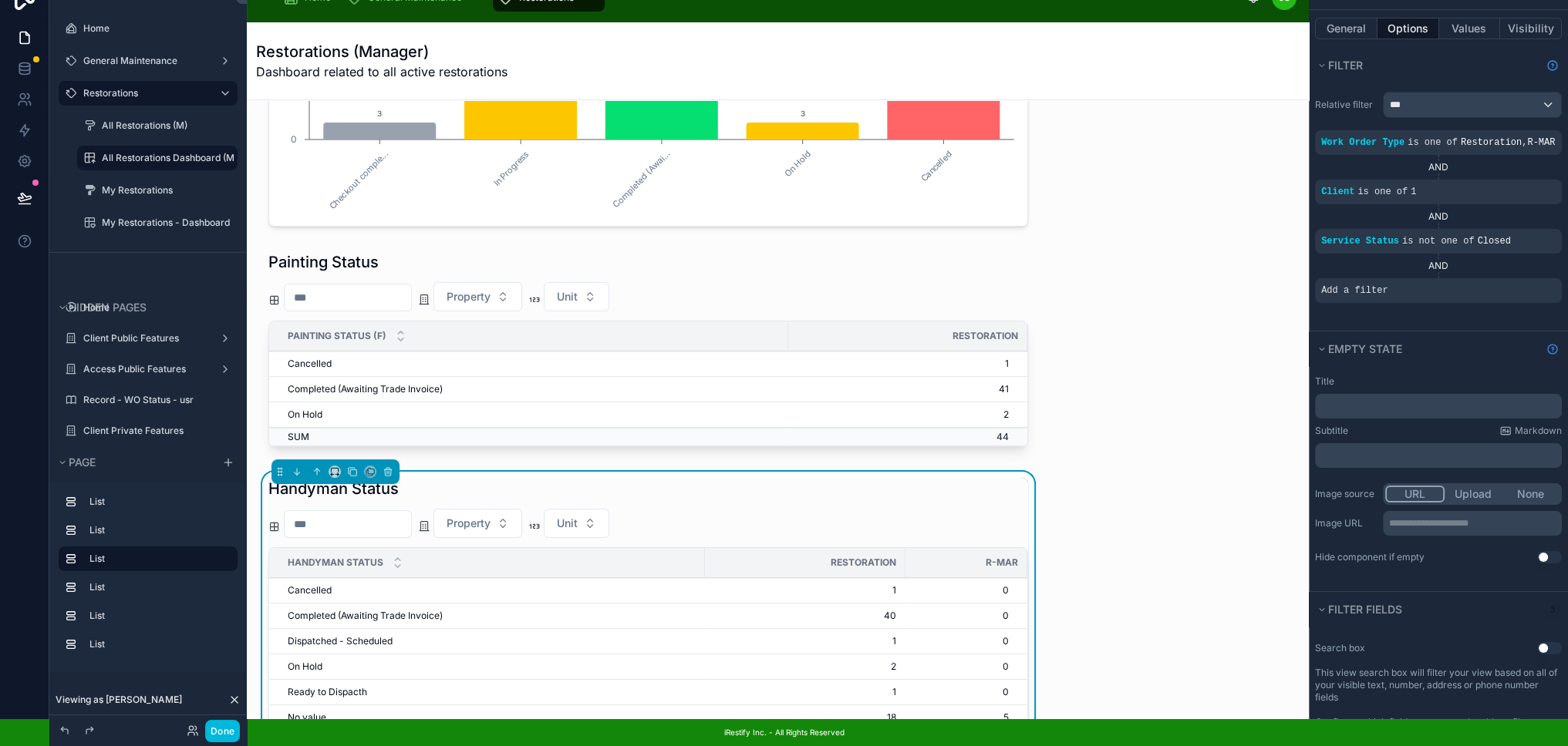
click at [0, 0] on icon "scrollable content" at bounding box center [0, 0] width 0 height 0
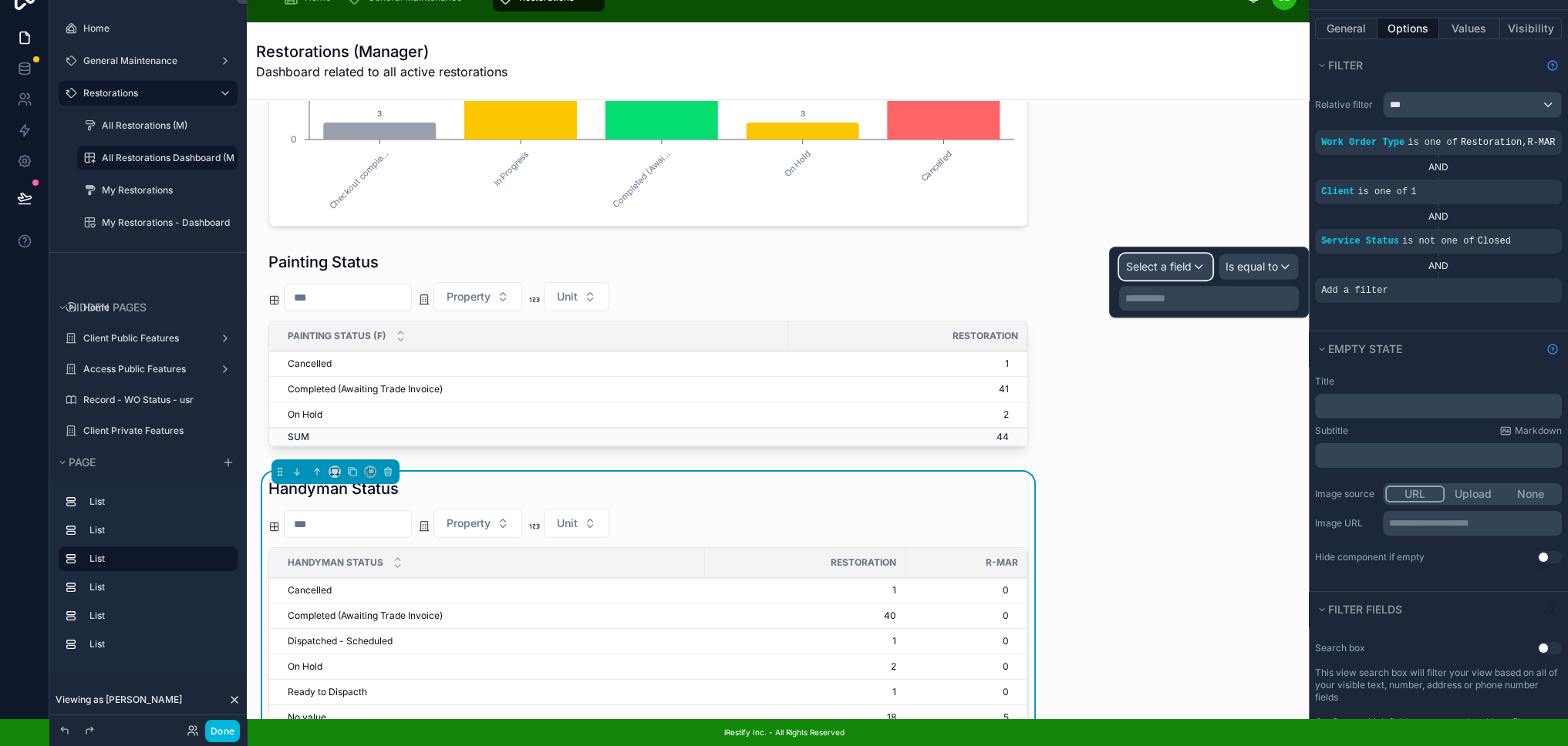
click at [1191, 260] on span "Select a field" at bounding box center [1158, 266] width 65 height 13
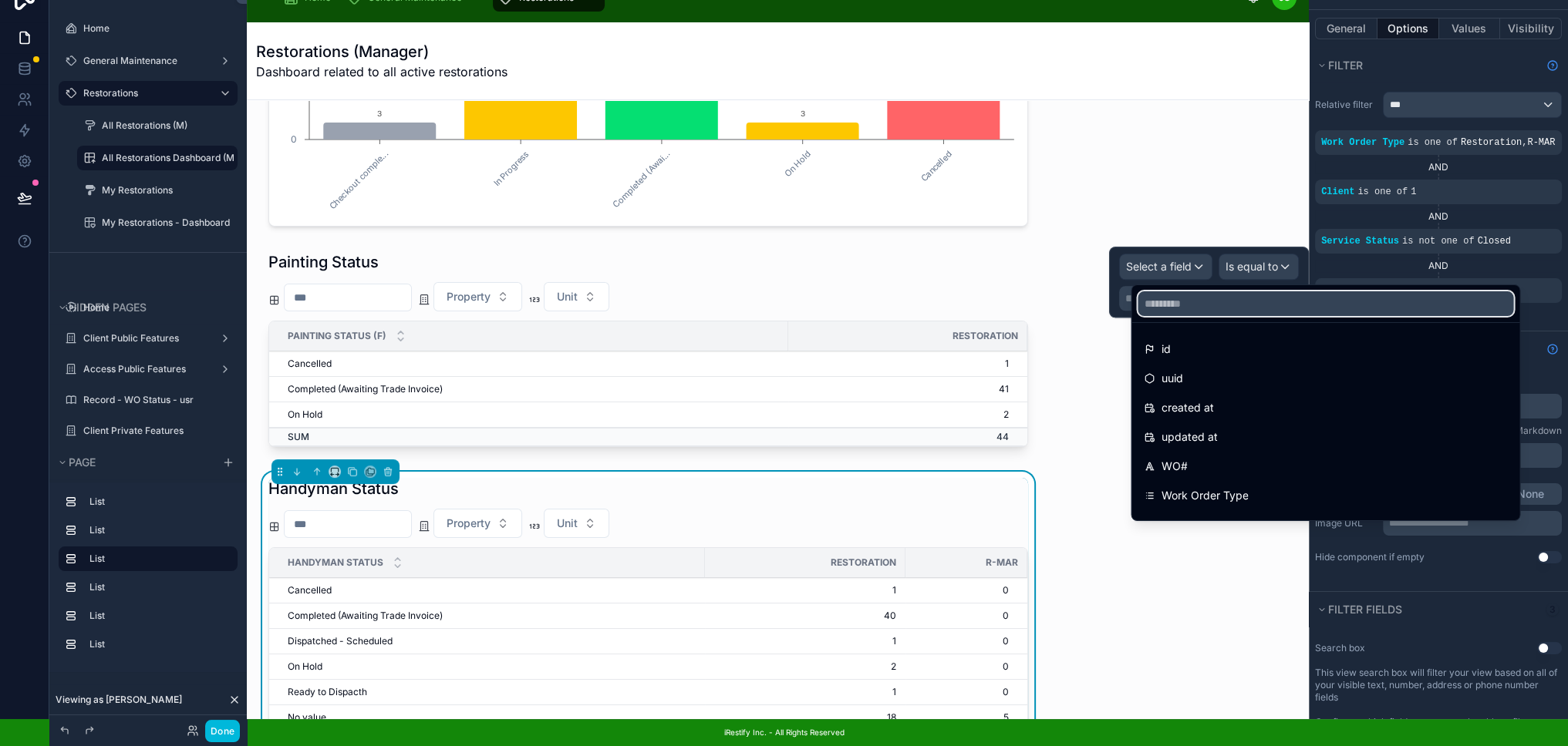
click at [1212, 296] on input "text" at bounding box center [1325, 304] width 375 height 25
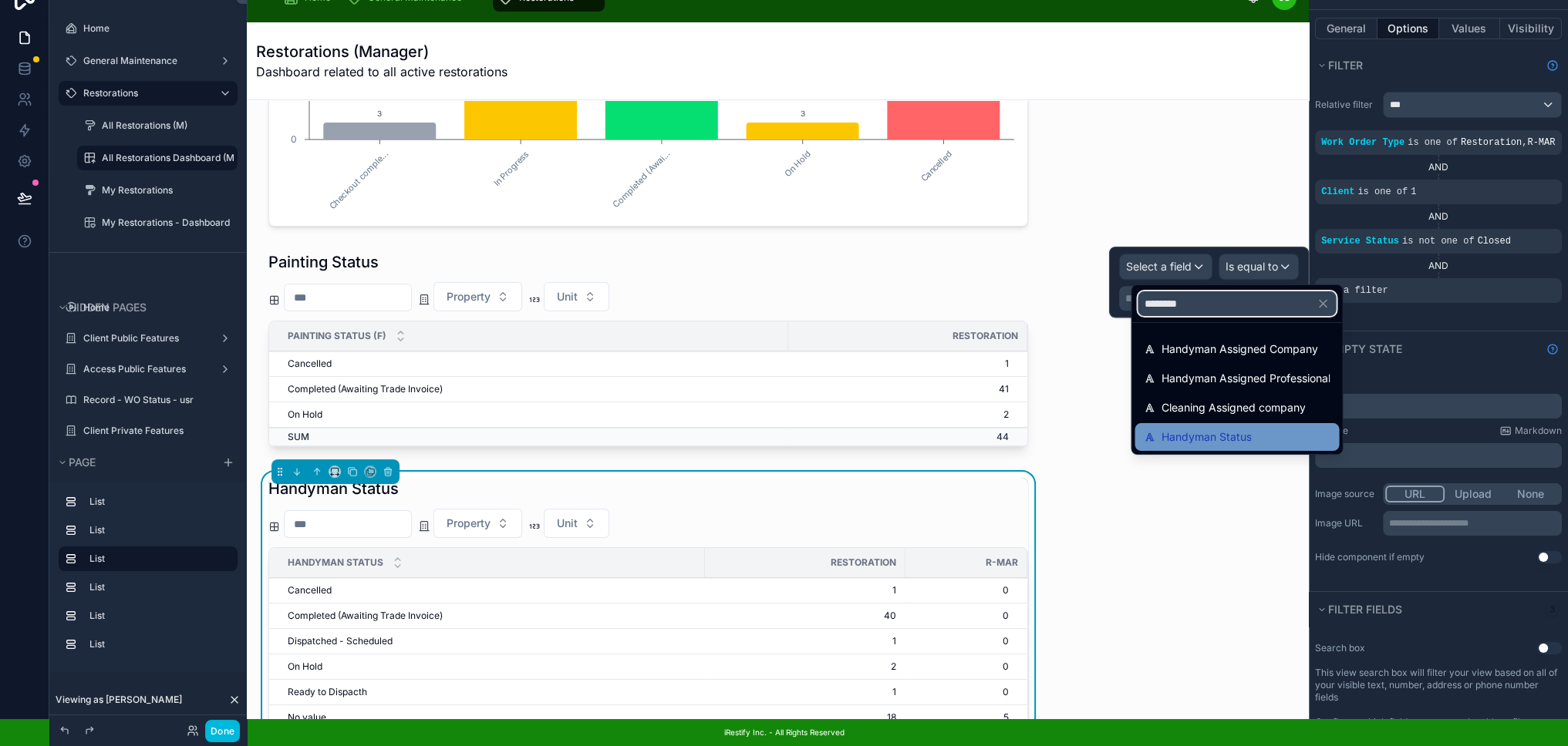
type input "********"
click at [1233, 428] on span "Handyman Status" at bounding box center [1206, 437] width 90 height 18
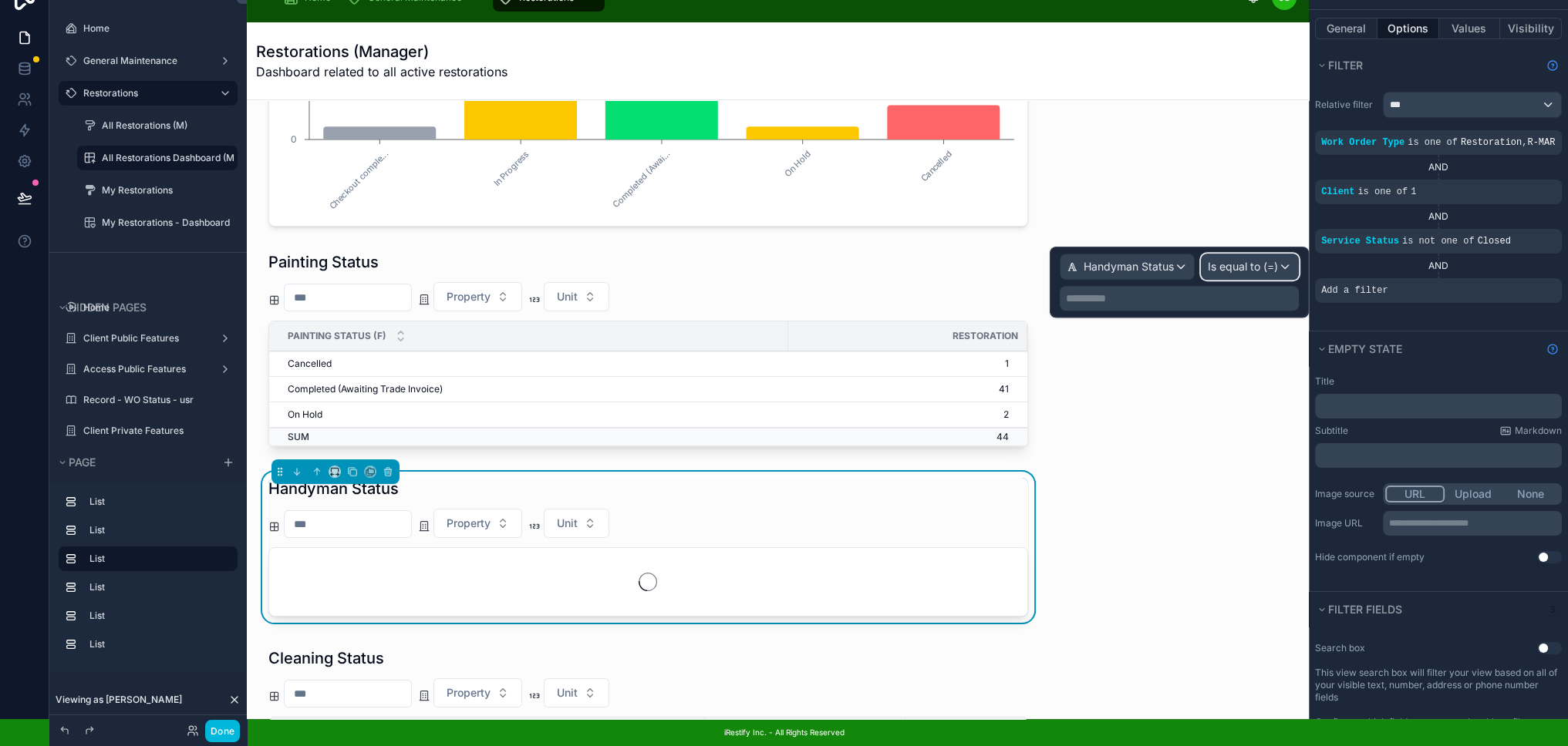
click at [1278, 259] on span "Is equal to (=)" at bounding box center [1243, 266] width 70 height 15
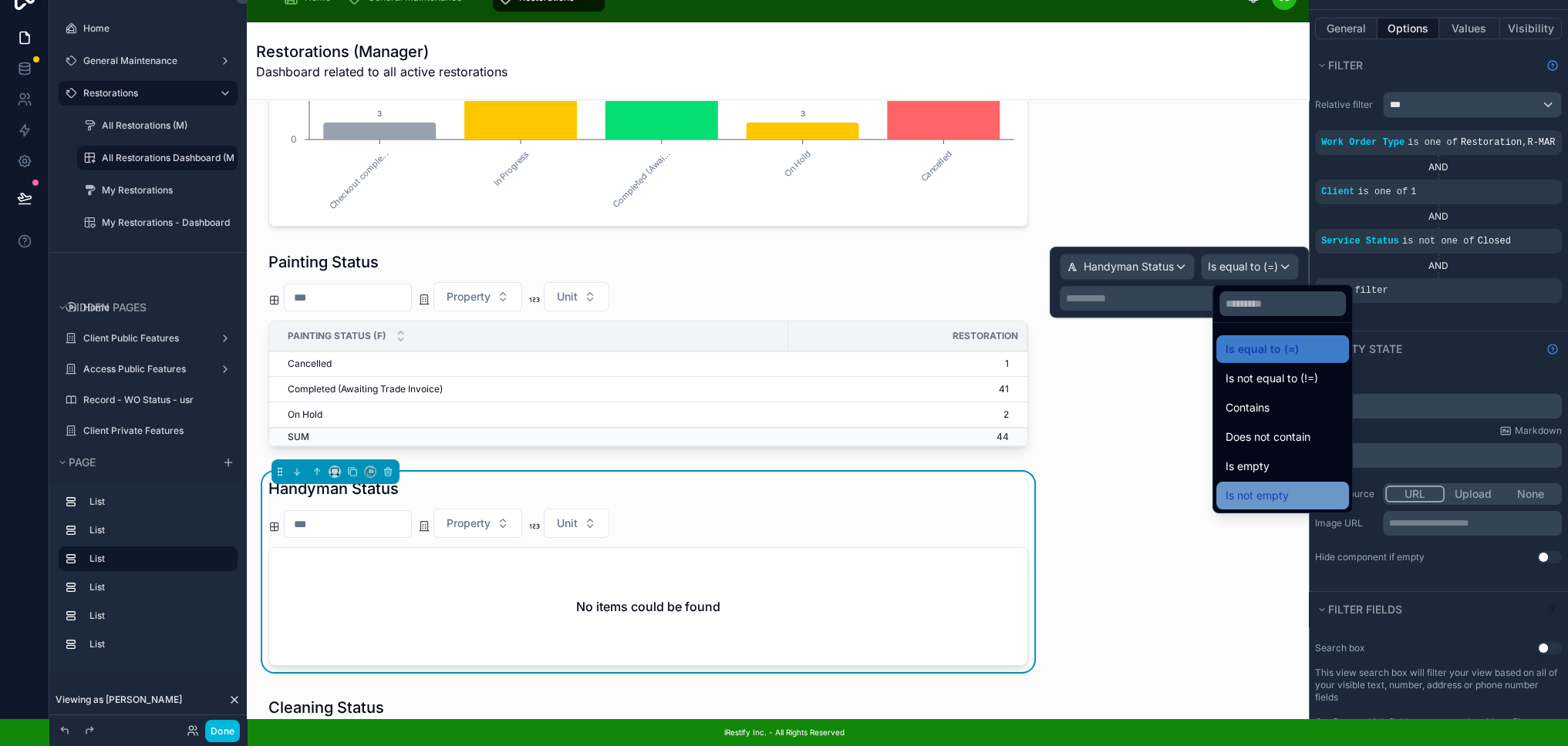
click at [1282, 486] on span "Is not empty" at bounding box center [1257, 495] width 64 height 18
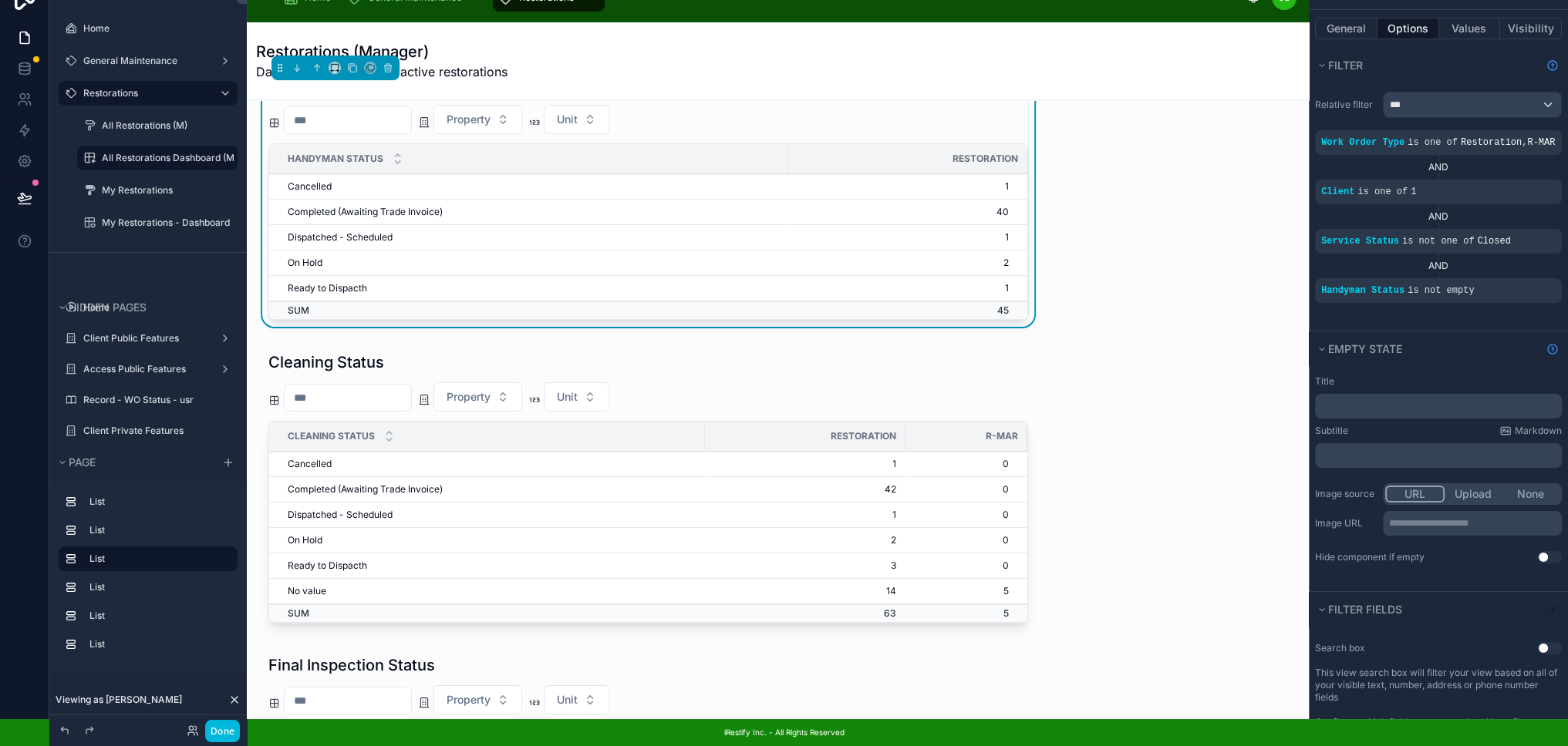
scroll to position [740, 0]
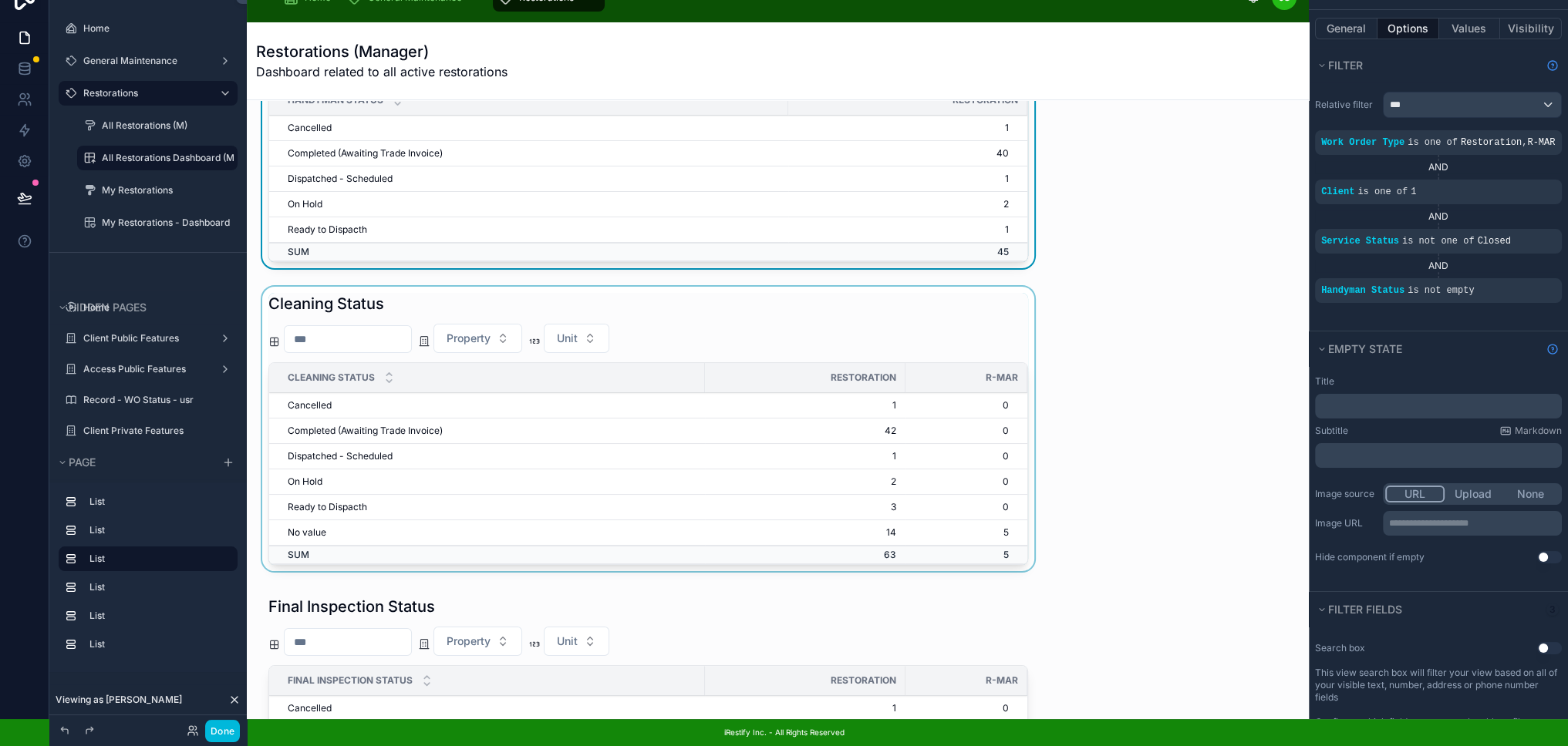
click at [939, 292] on div at bounding box center [648, 432] width 778 height 291
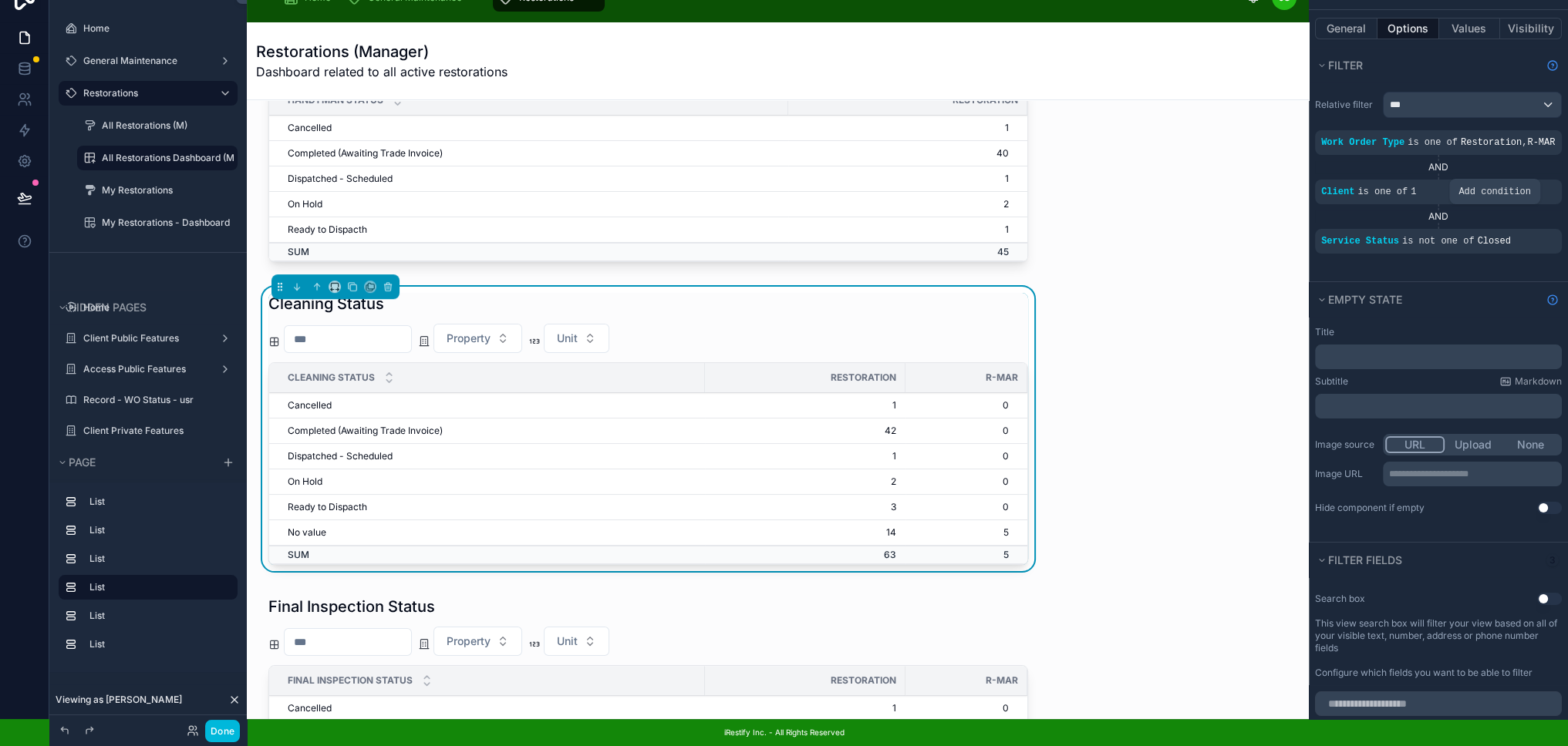
click at [0, 0] on div "scrollable content" at bounding box center [0, 0] width 0 height 0
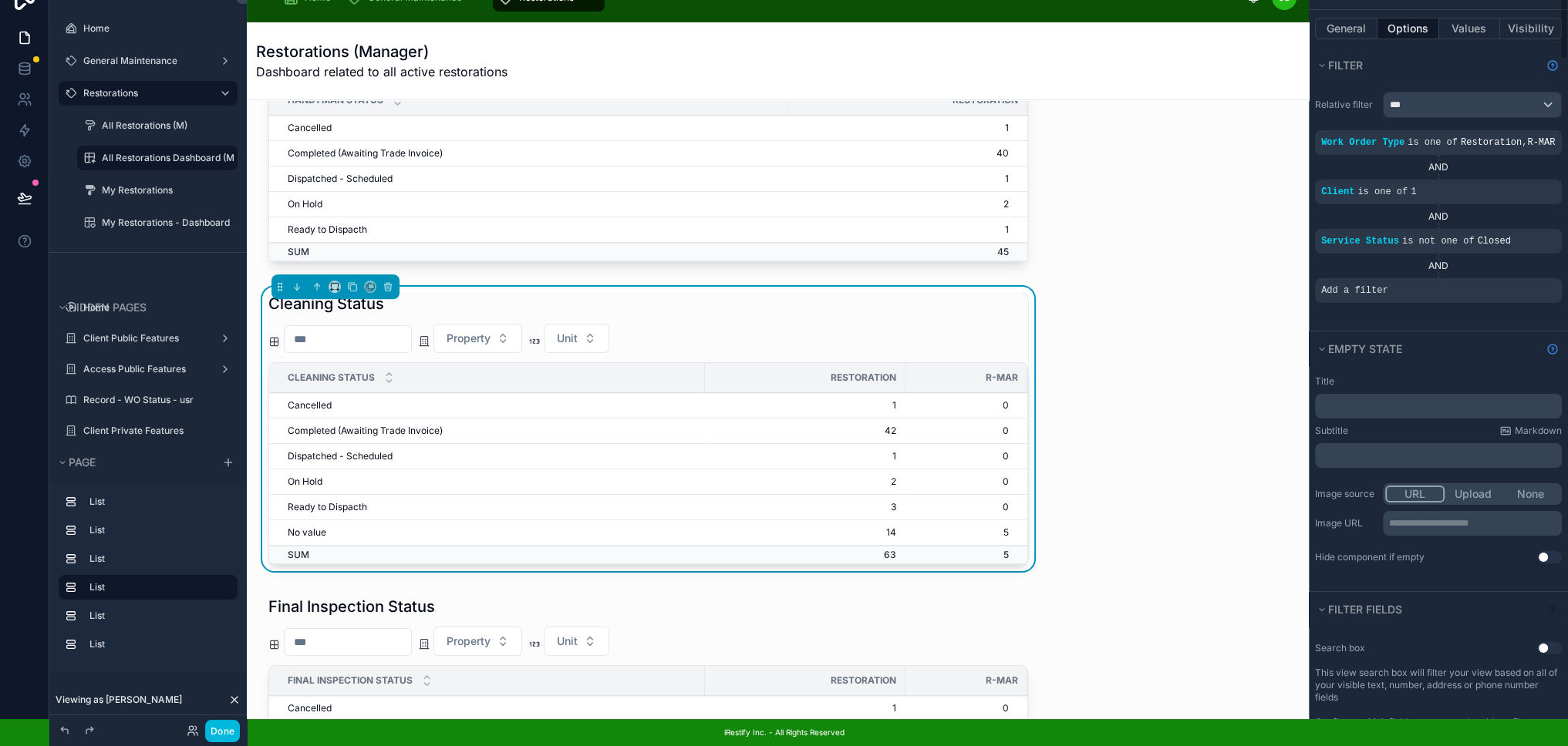
scroll to position [793, 0]
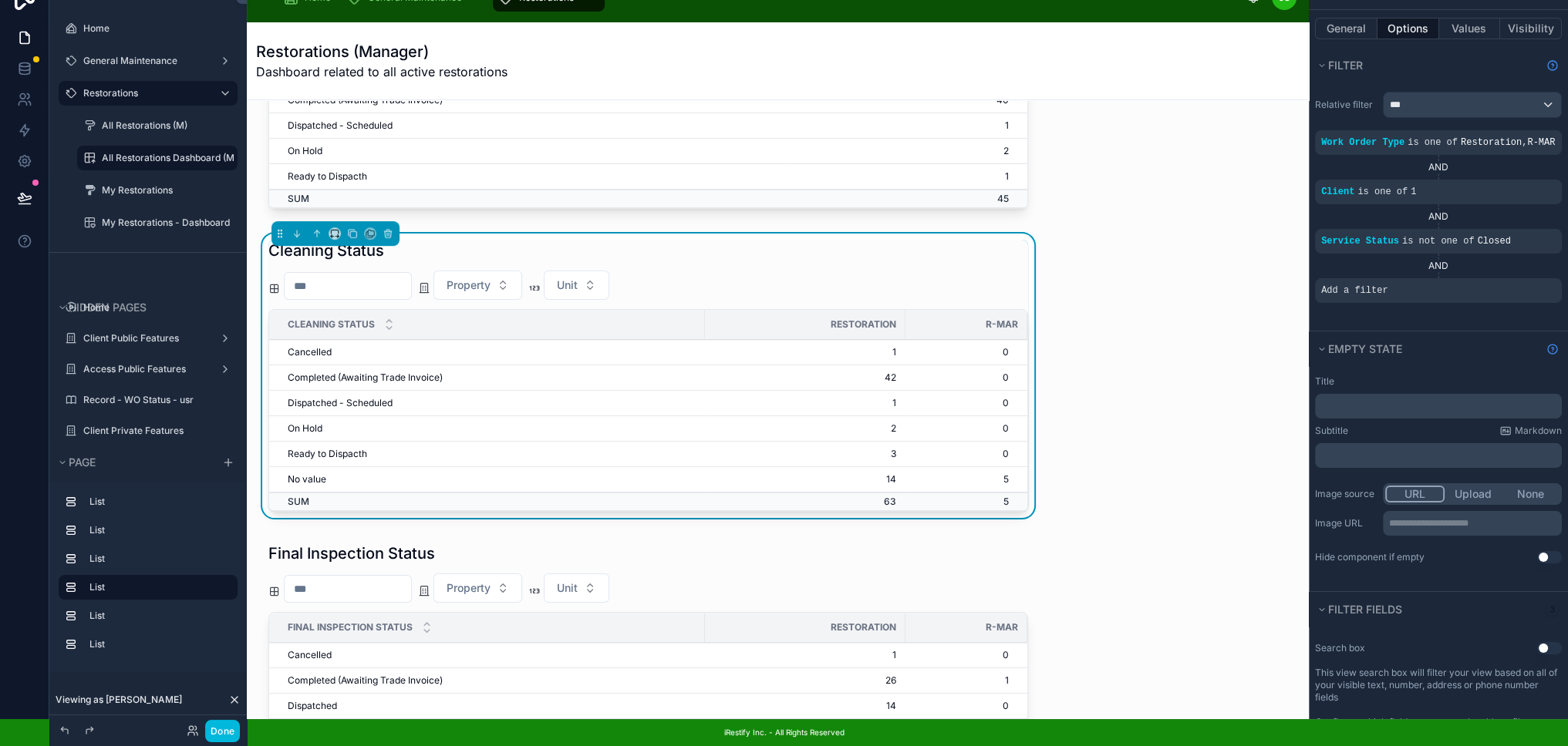
click at [0, 0] on icon "scrollable content" at bounding box center [0, 0] width 0 height 0
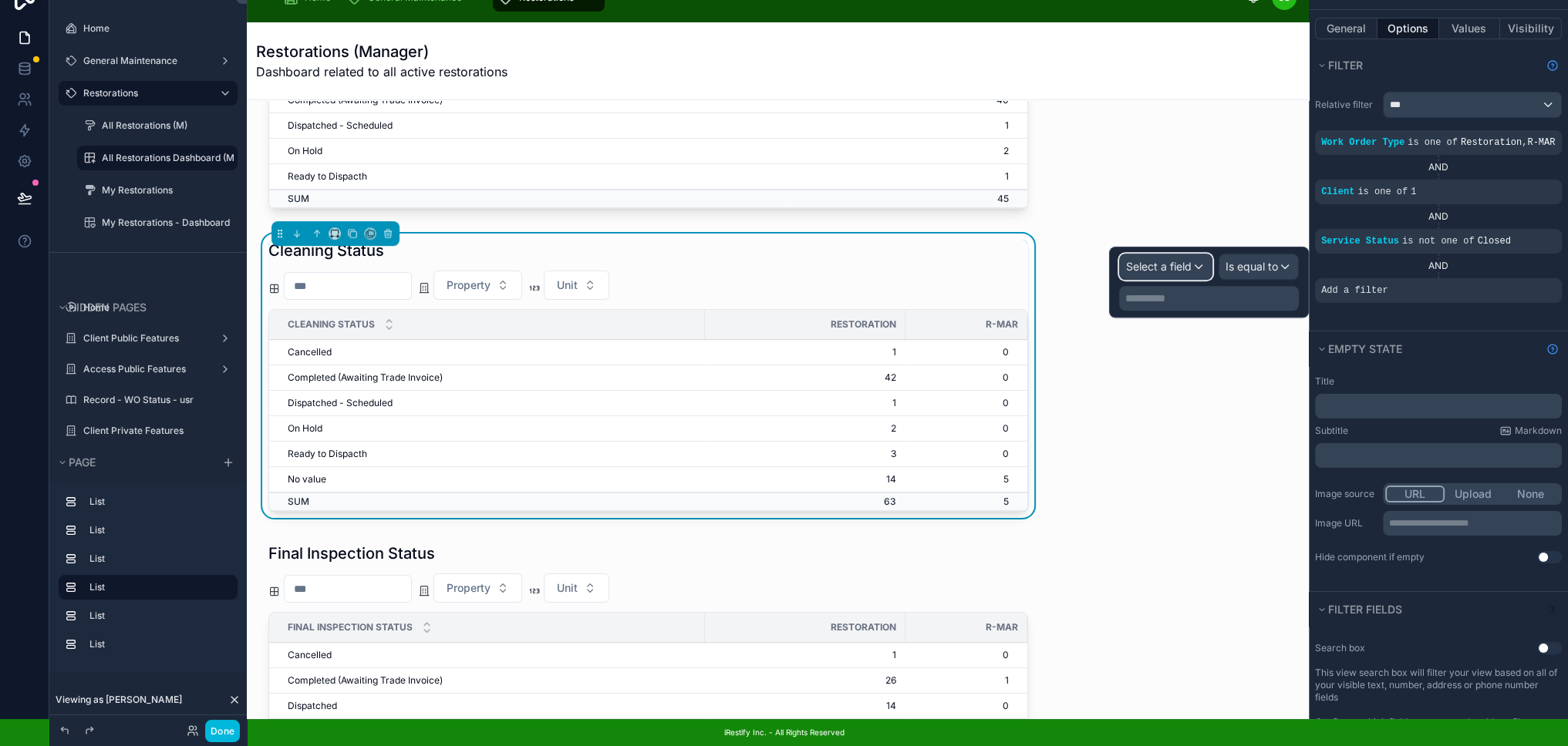
click at [1181, 260] on span "Select a field" at bounding box center [1158, 266] width 65 height 13
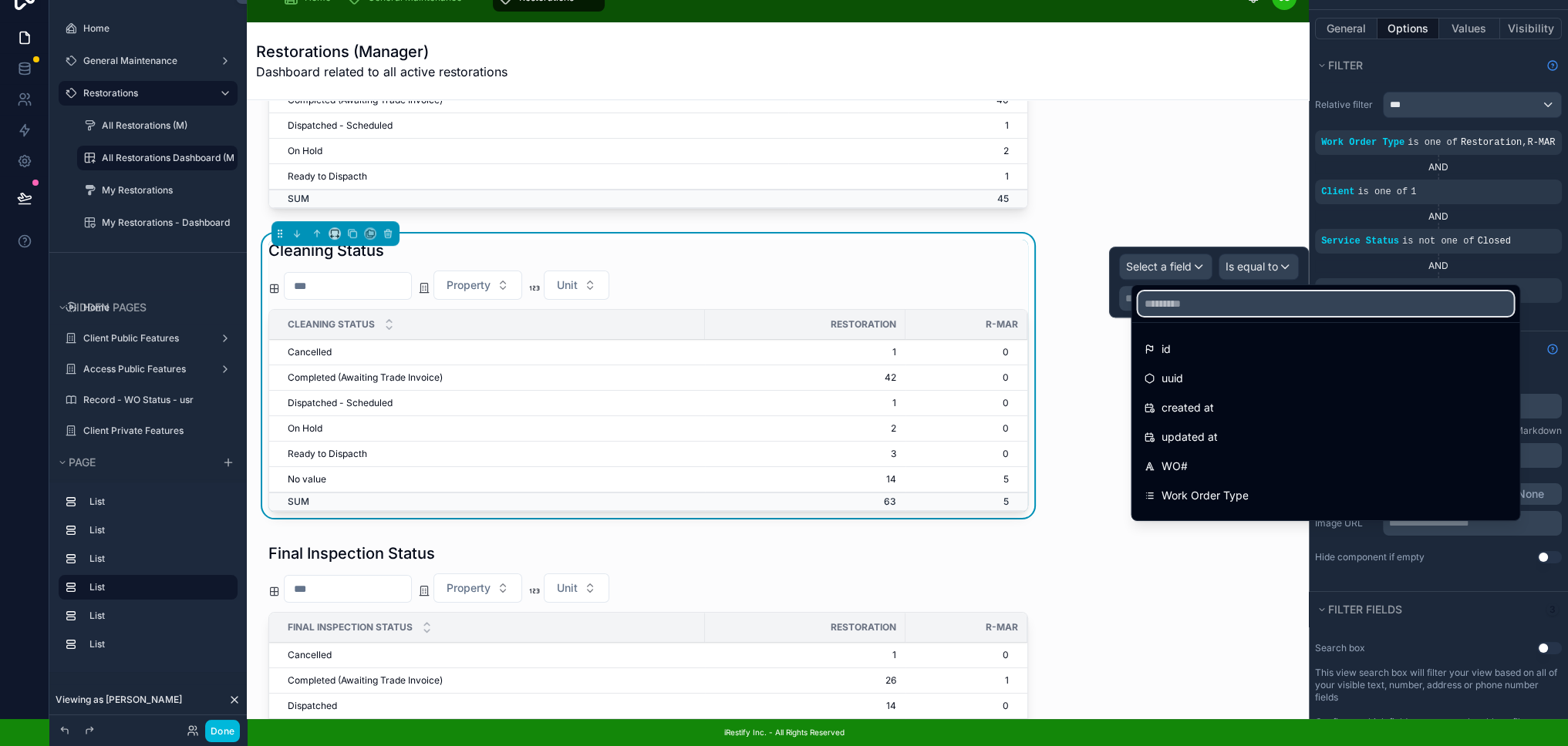
click at [1194, 292] on input "text" at bounding box center [1325, 304] width 375 height 25
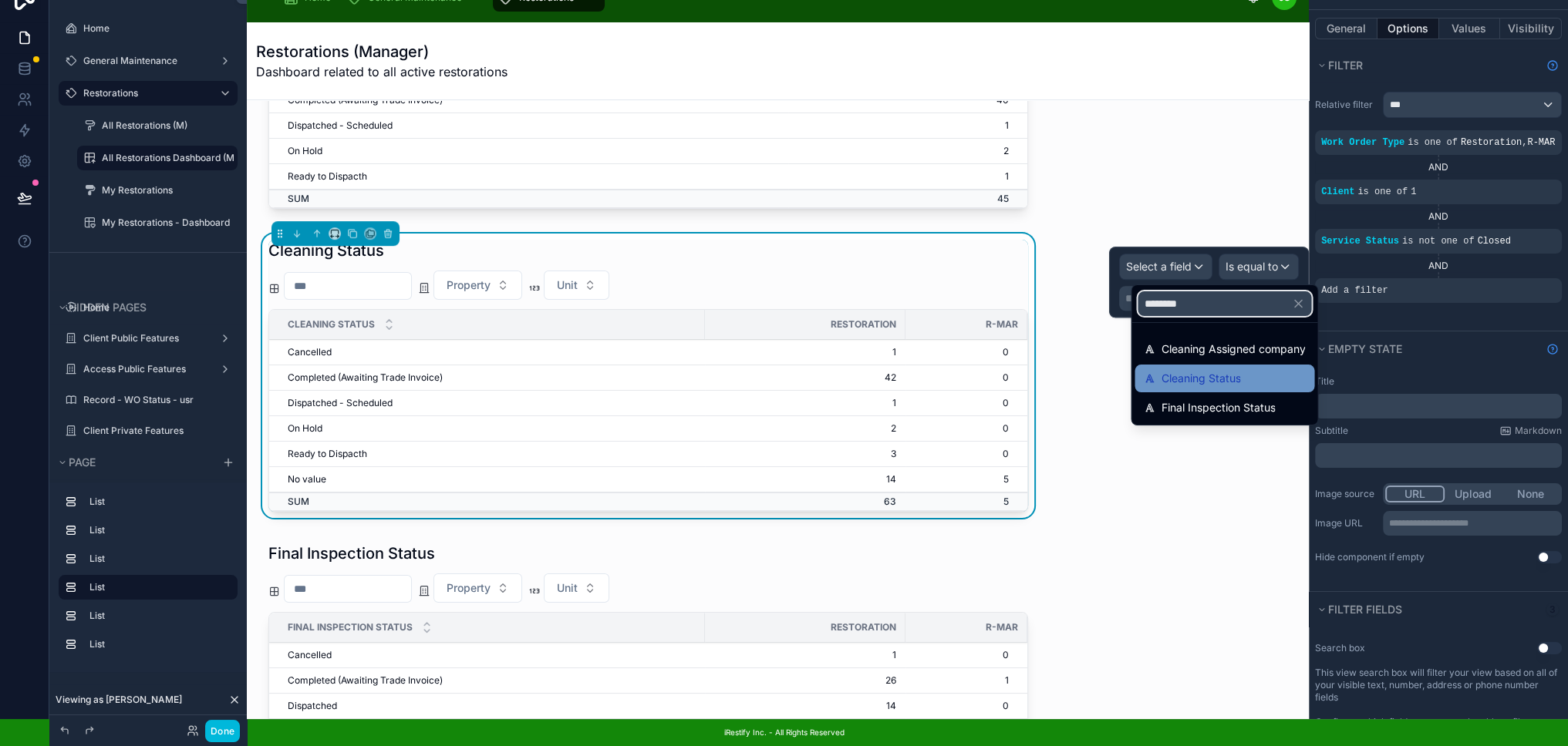
type input "********"
click at [1222, 370] on span "Cleaning Status" at bounding box center [1200, 378] width 79 height 18
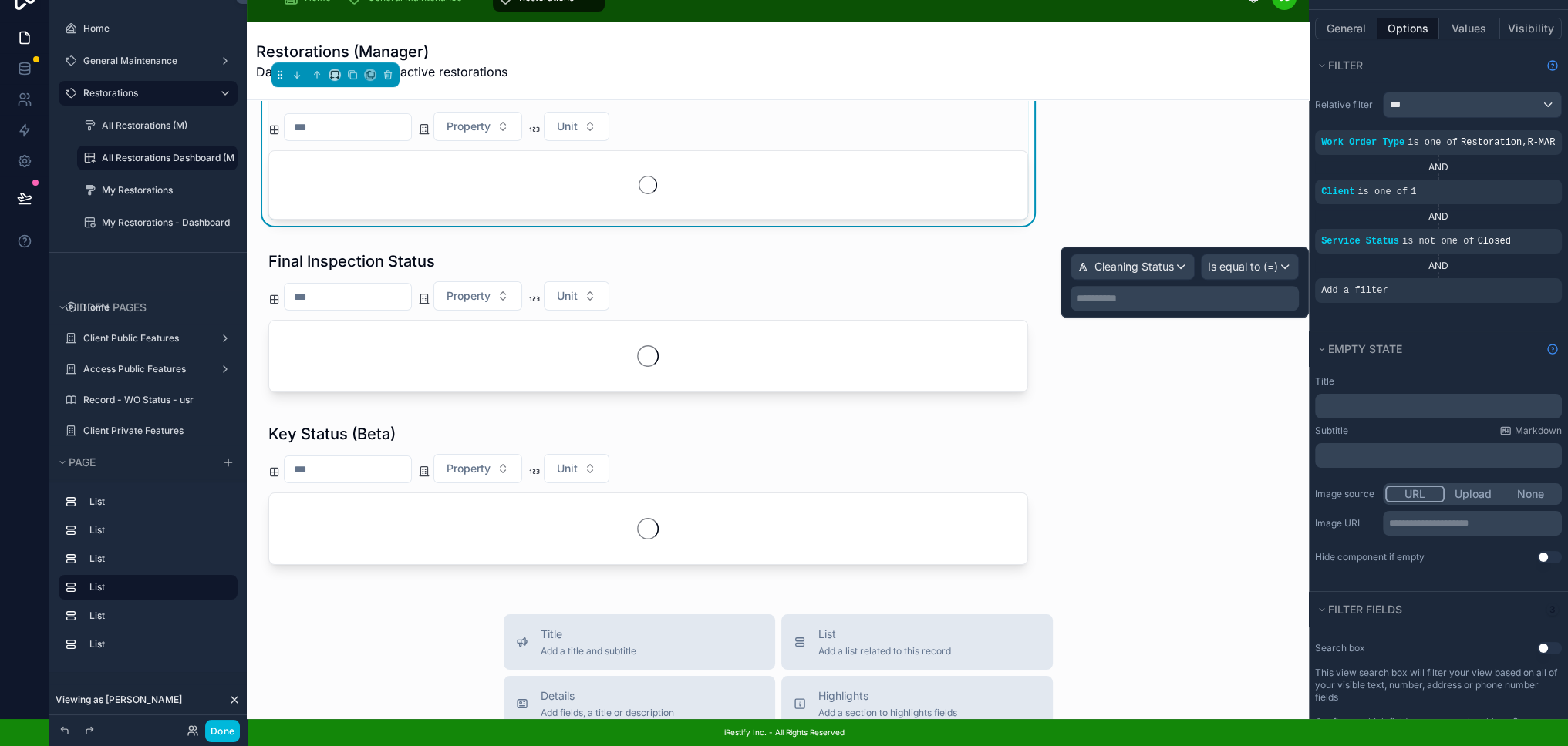
scroll to position [846, 0]
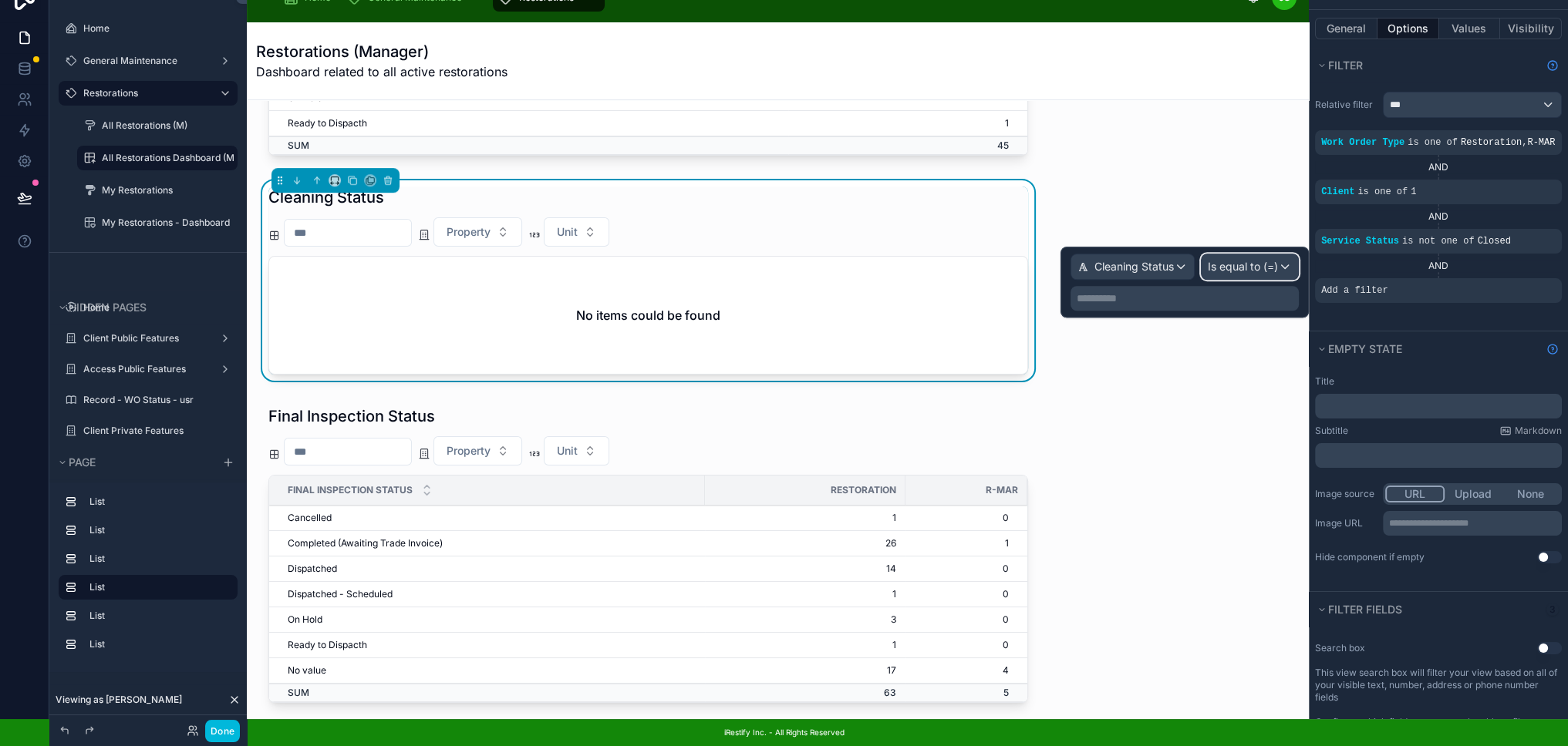
click at [1261, 259] on span "Is equal to (=)" at bounding box center [1243, 266] width 70 height 15
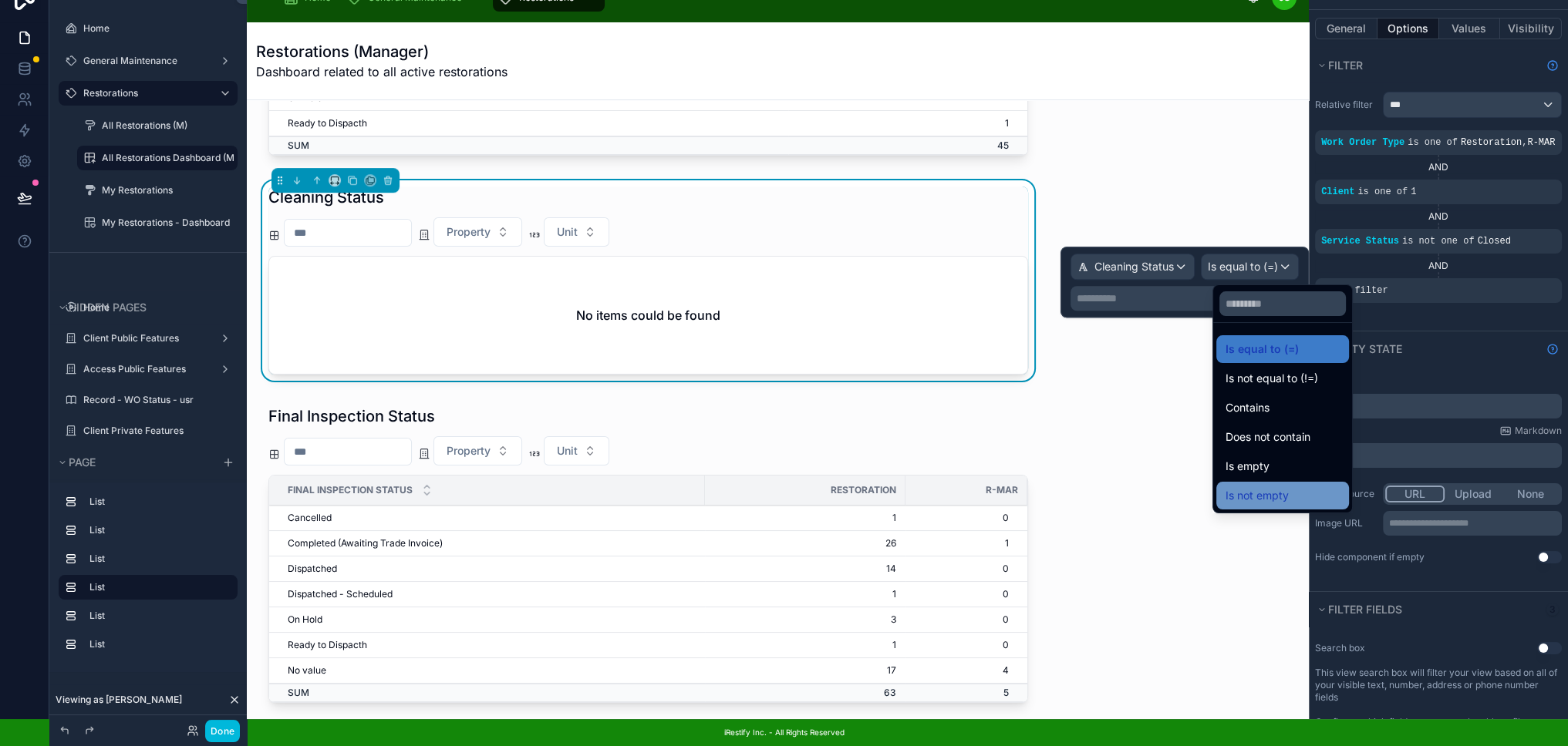
click at [1277, 486] on span "Is not empty" at bounding box center [1257, 495] width 64 height 18
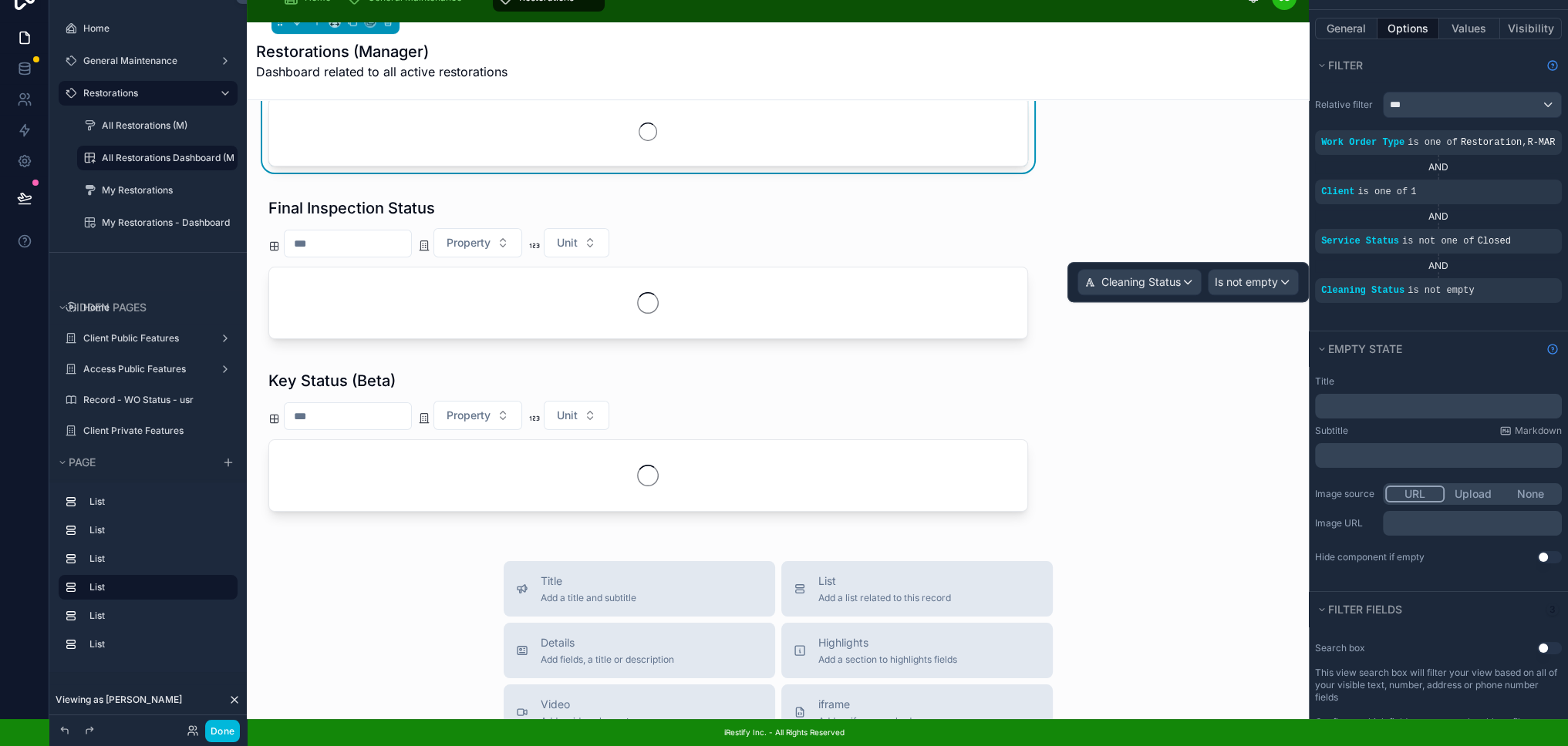
scroll to position [1003, 0]
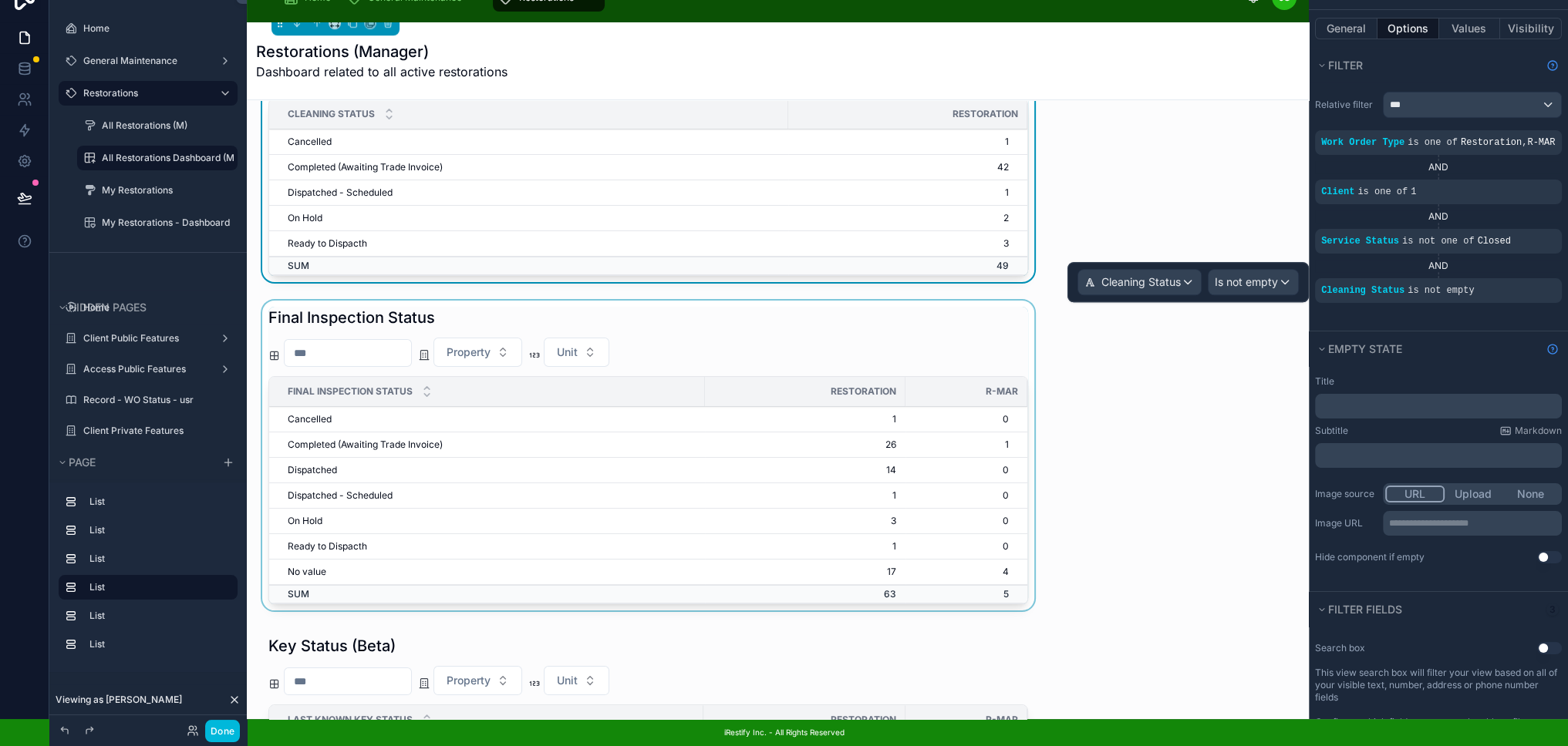
click at [1006, 324] on div at bounding box center [648, 459] width 778 height 316
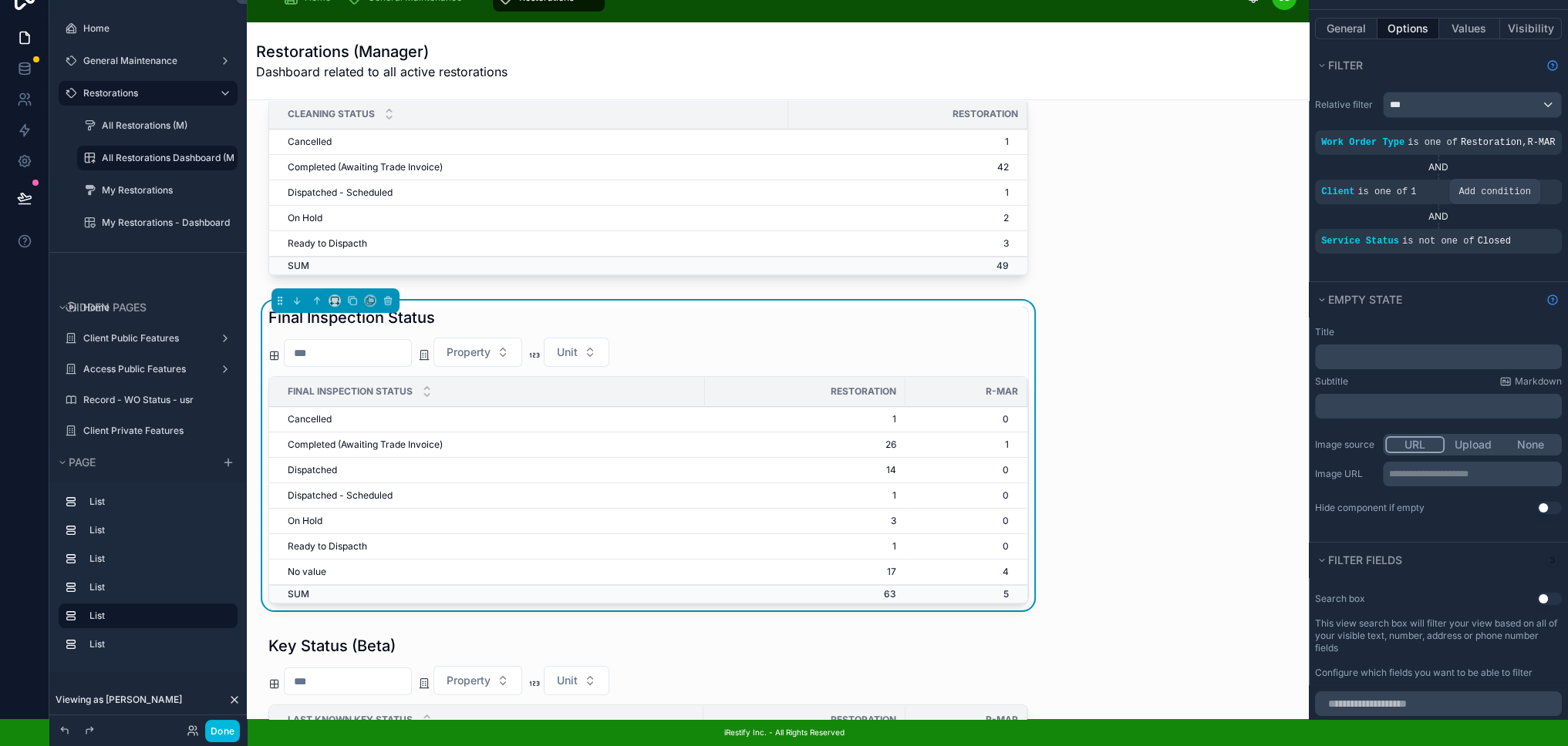
click at [0, 0] on div "scrollable content" at bounding box center [0, 0] width 0 height 0
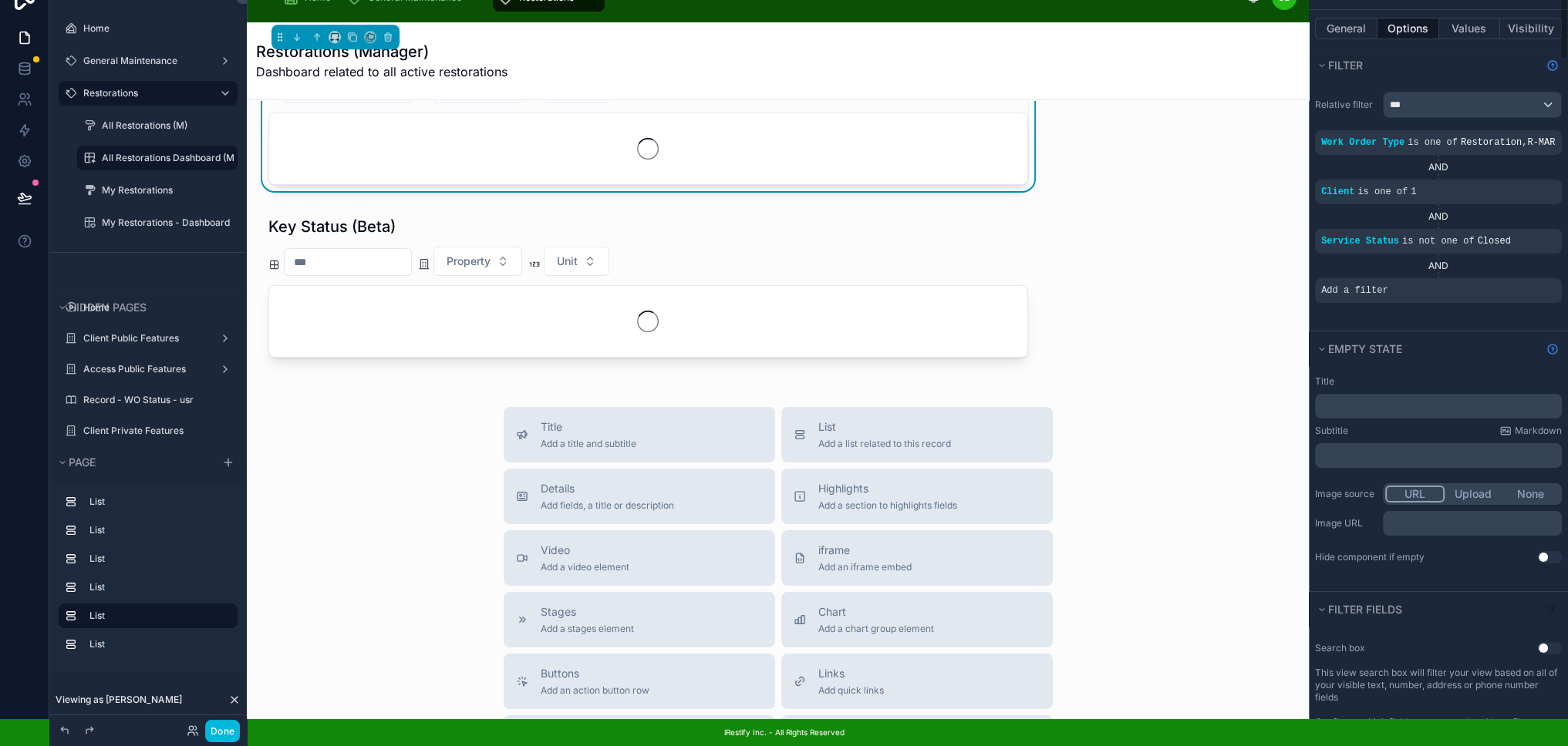
scroll to position [1264, 0]
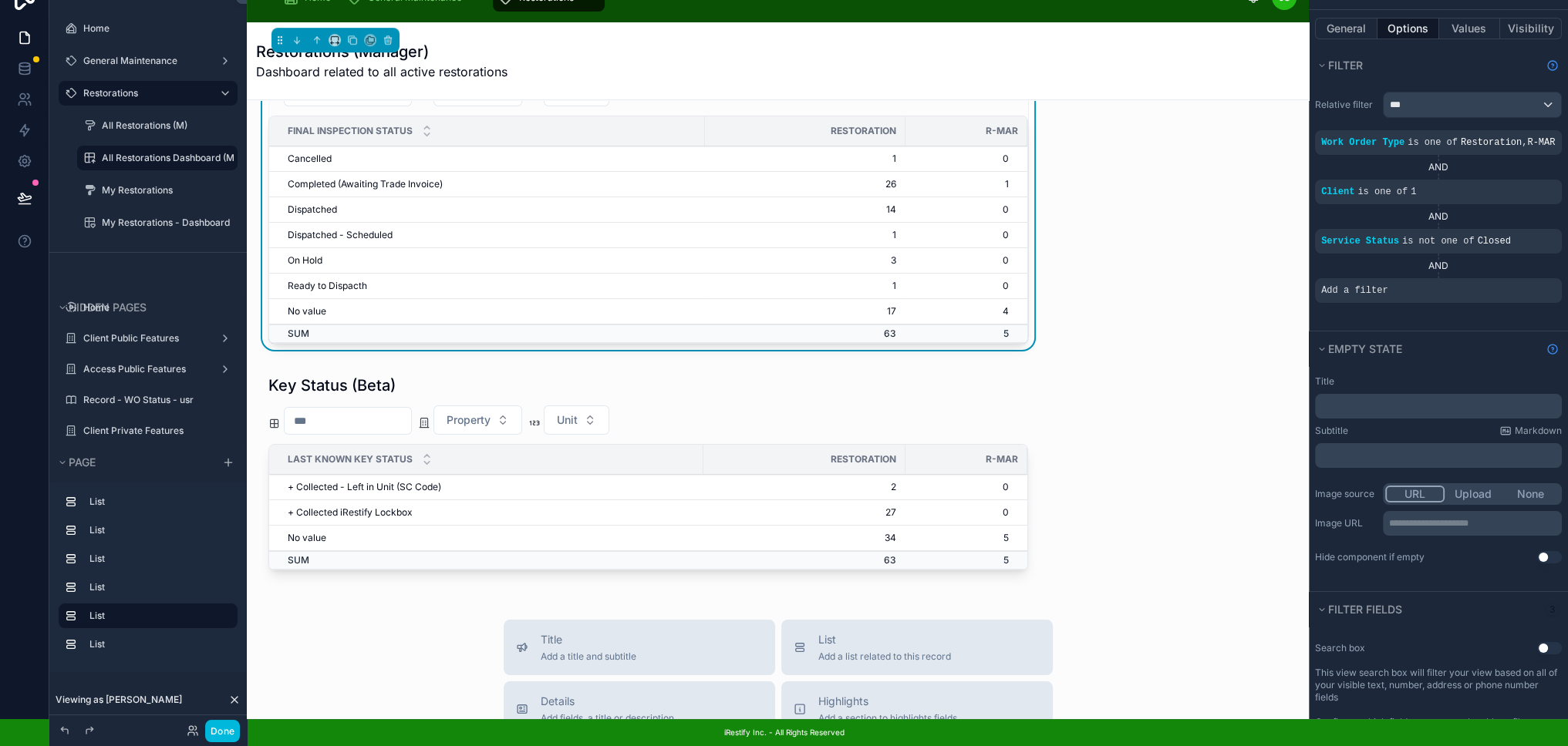
click at [0, 0] on icon "scrollable content" at bounding box center [0, 0] width 0 height 0
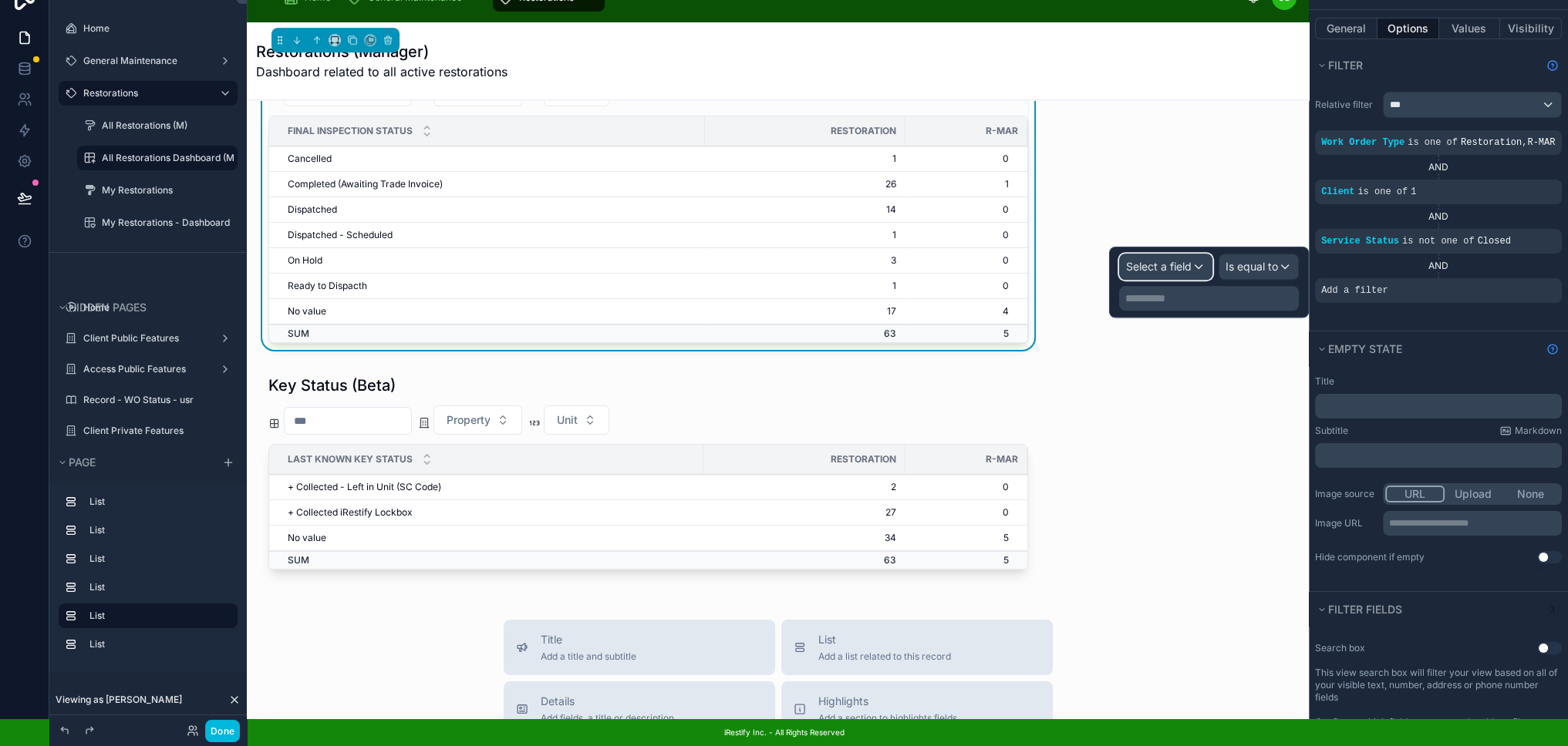
click at [1180, 260] on span "Select a field" at bounding box center [1158, 266] width 65 height 13
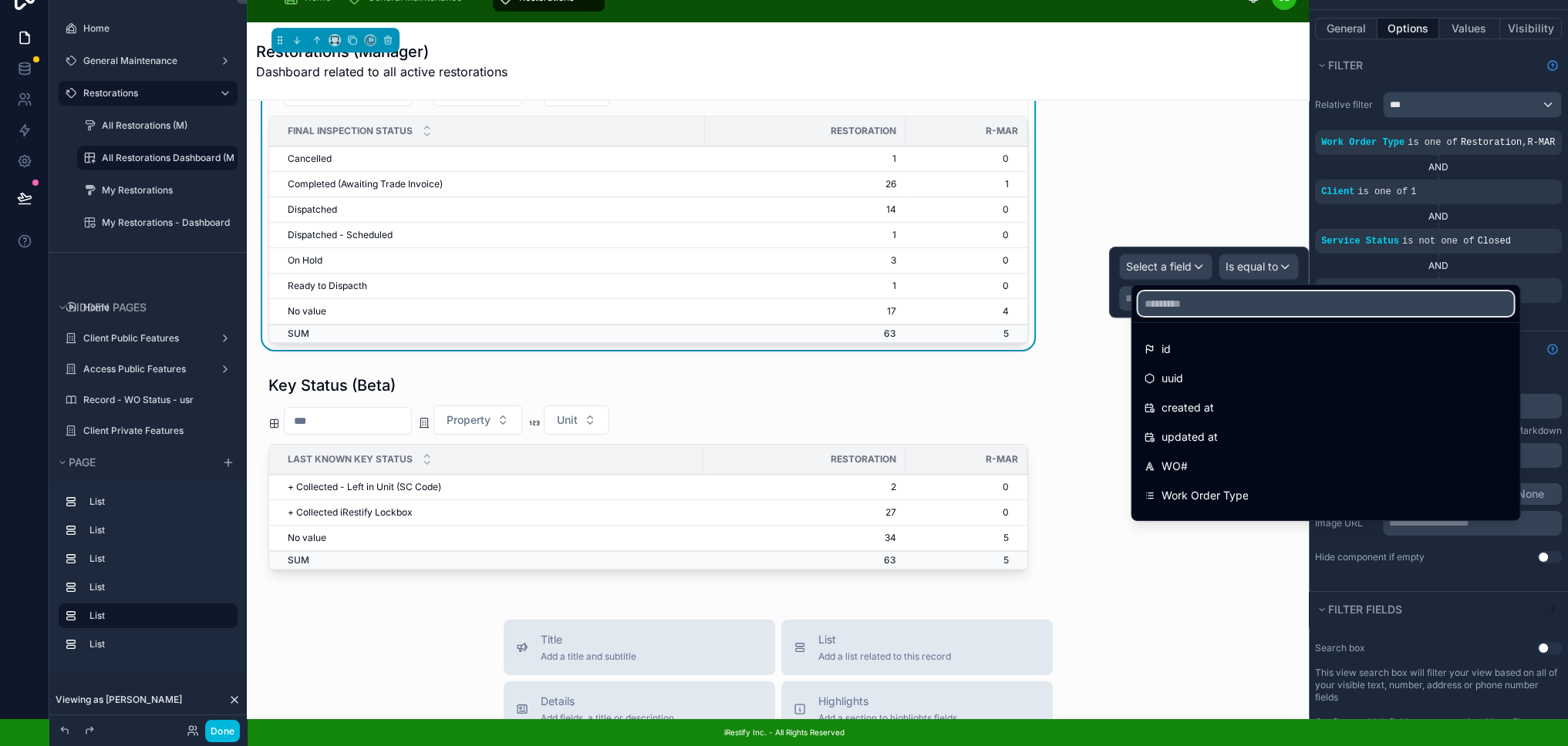
click at [1189, 292] on input "text" at bounding box center [1325, 304] width 375 height 25
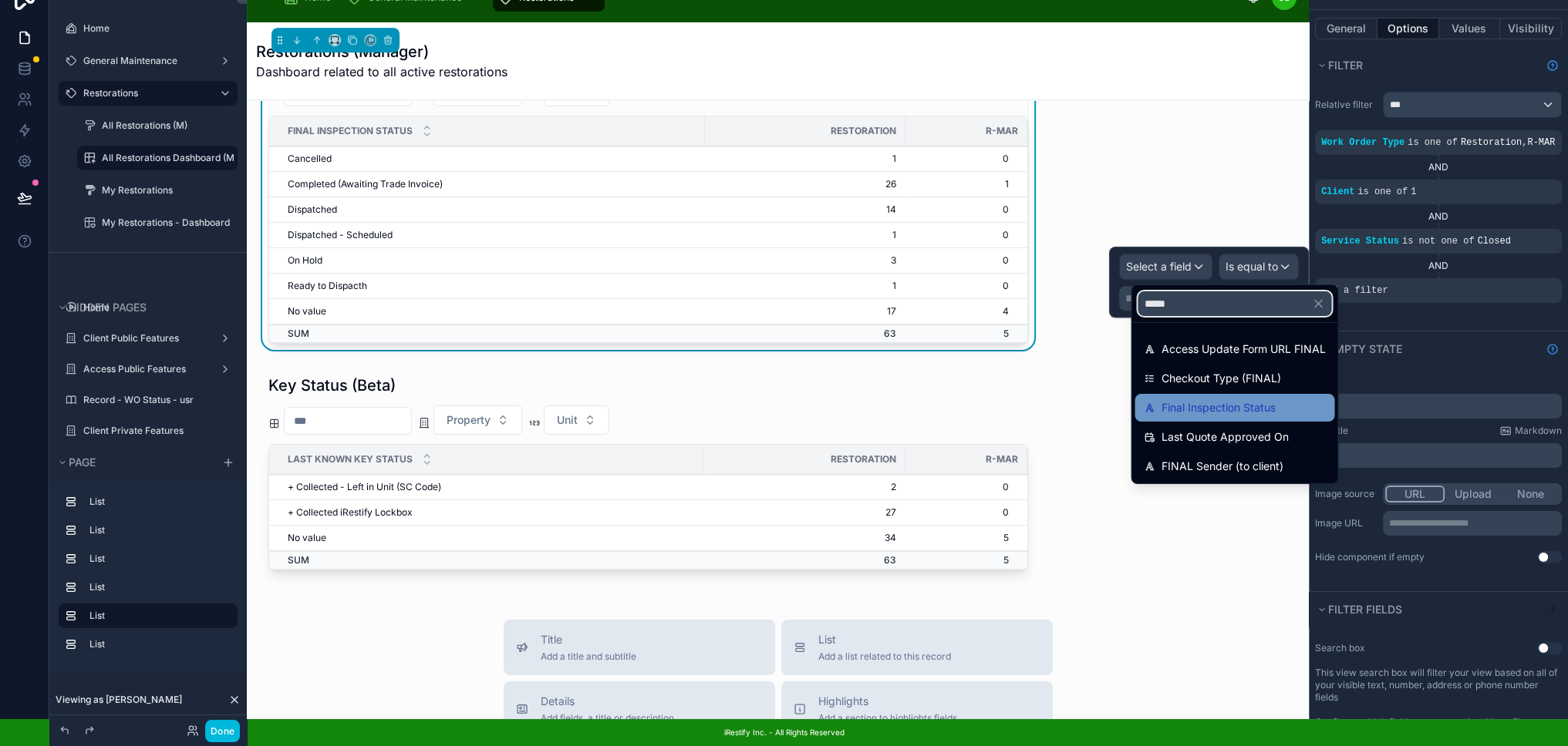
type input "*****"
click at [1219, 398] on span "Final Inspection Status" at bounding box center [1218, 408] width 115 height 18
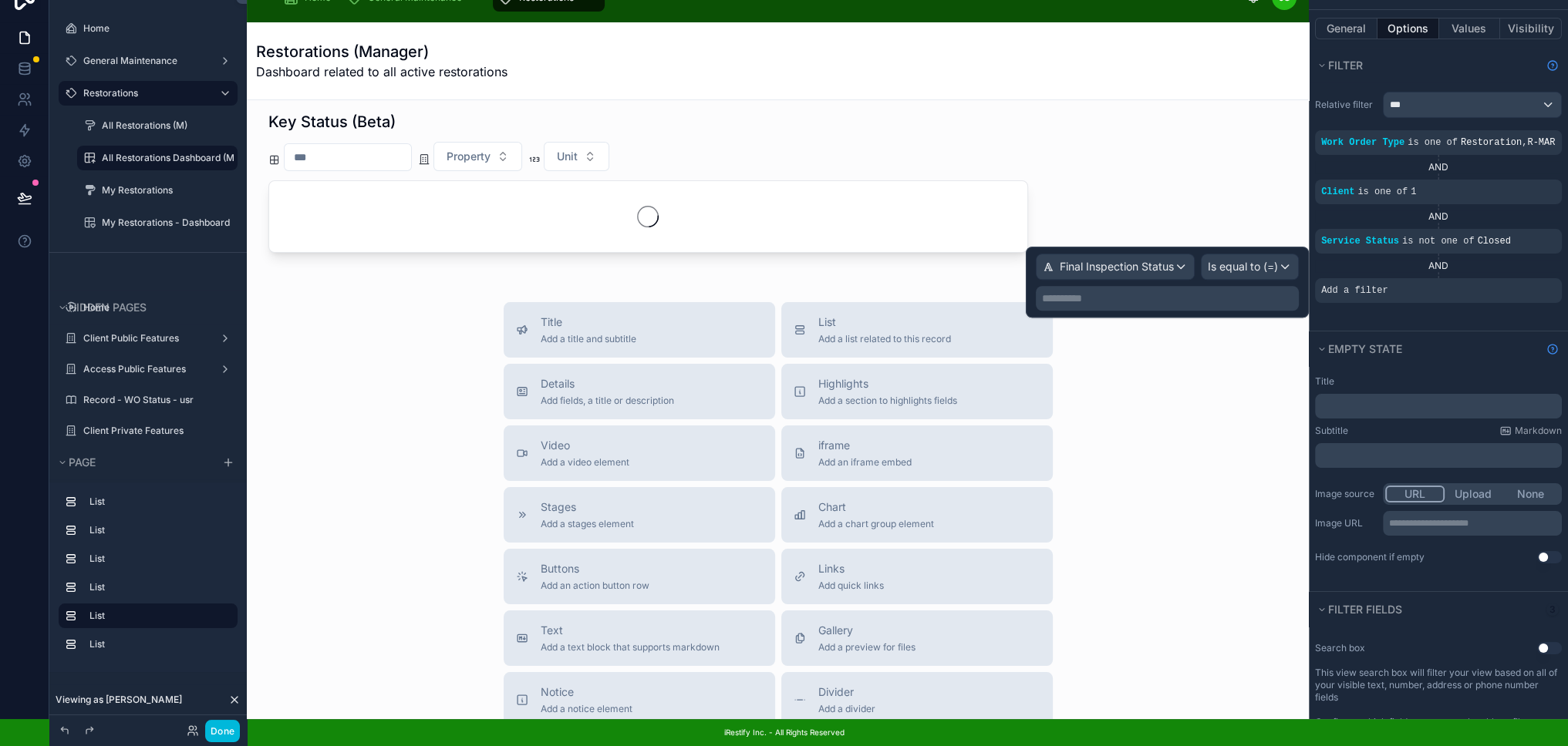
scroll to position [1575, 0]
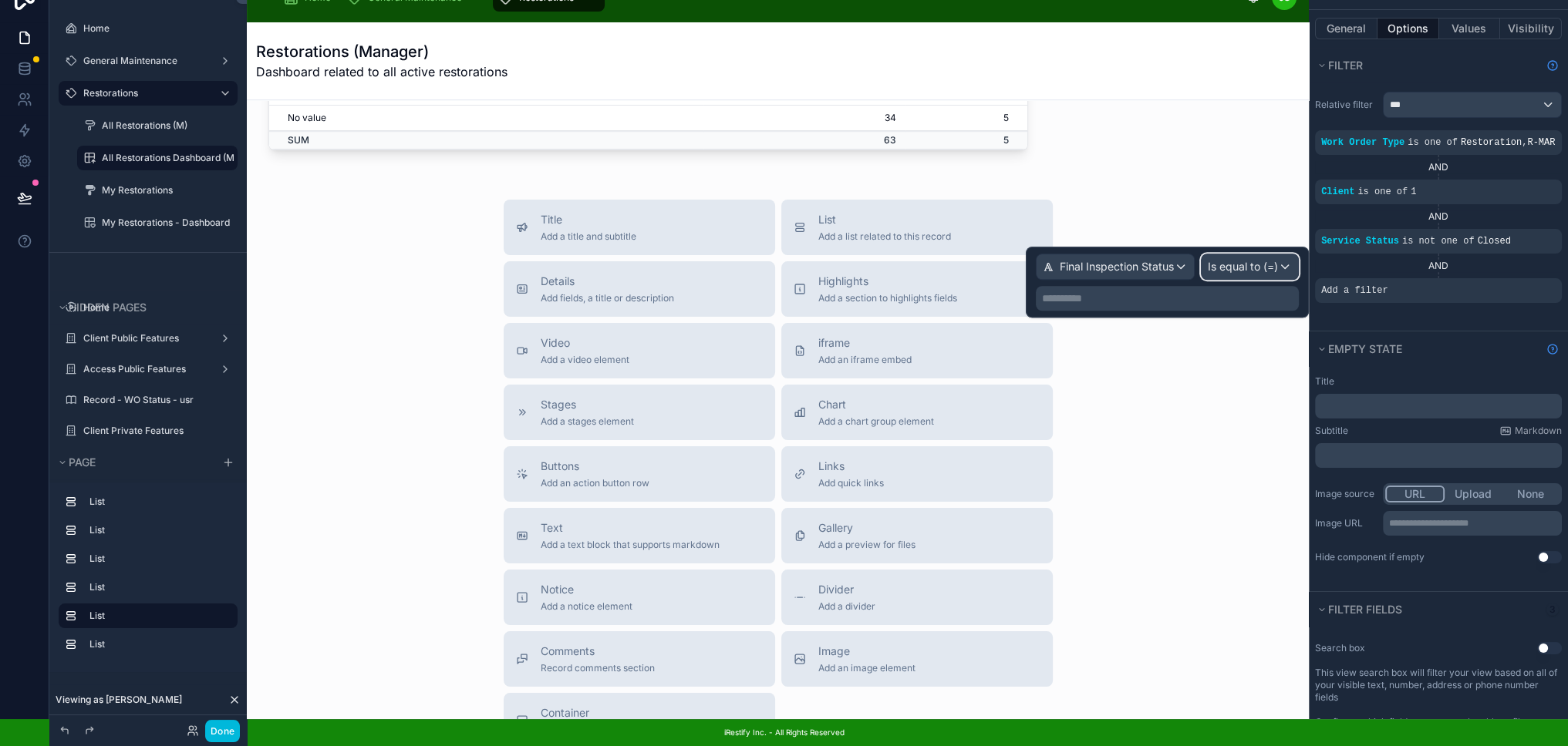
click at [1240, 259] on span "Is equal to (=)" at bounding box center [1243, 266] width 70 height 15
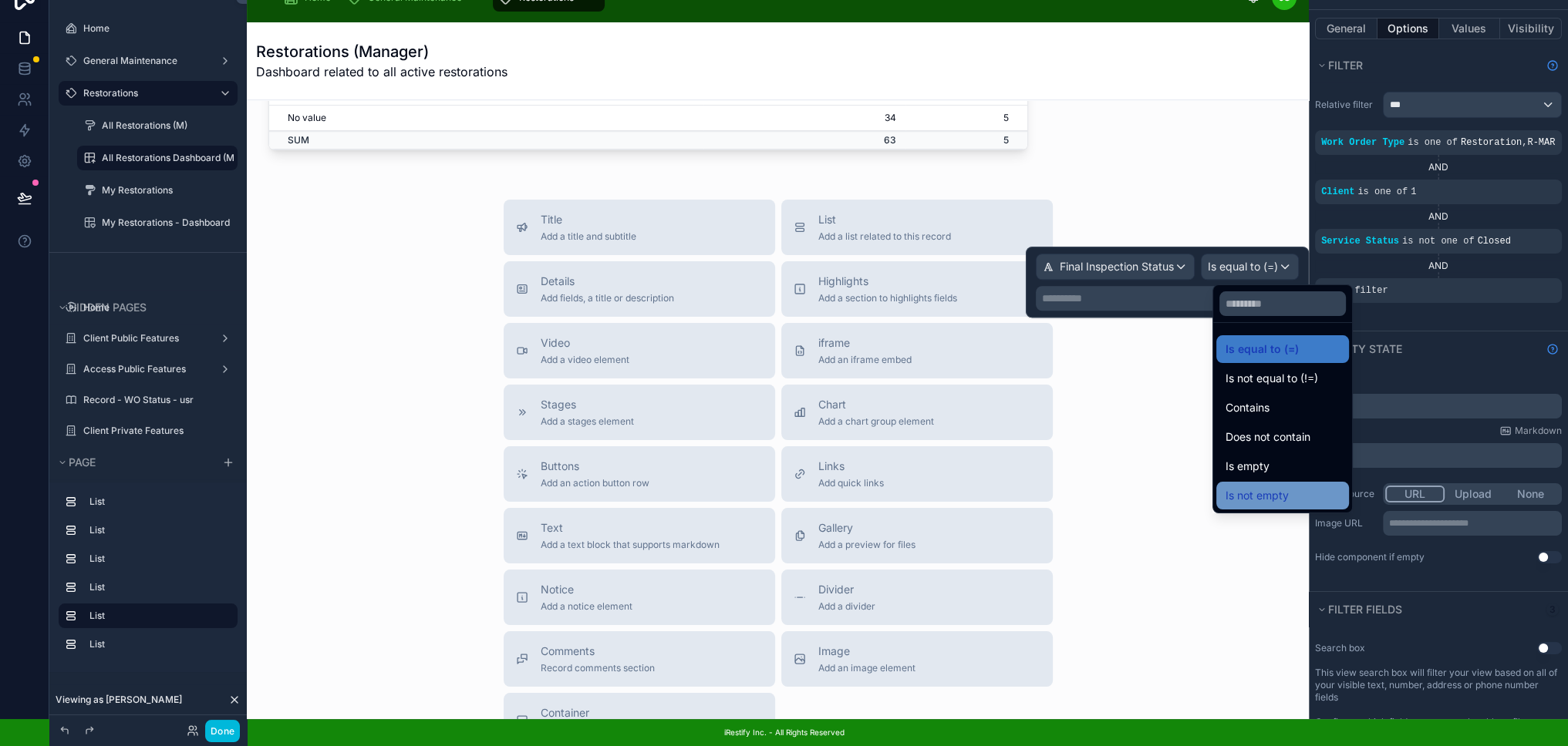
click at [1273, 486] on span "Is not empty" at bounding box center [1257, 495] width 64 height 18
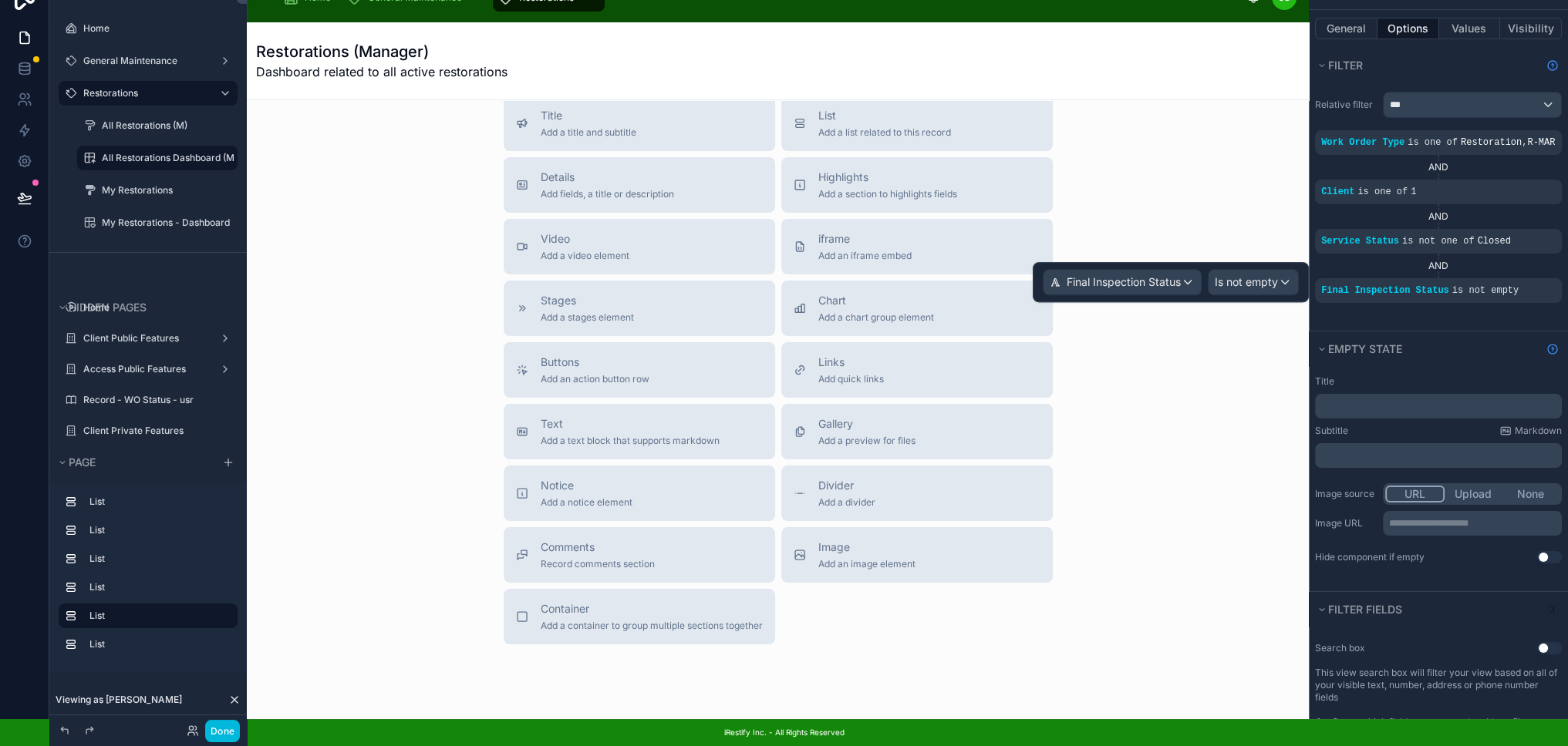
scroll to position [1816, 0]
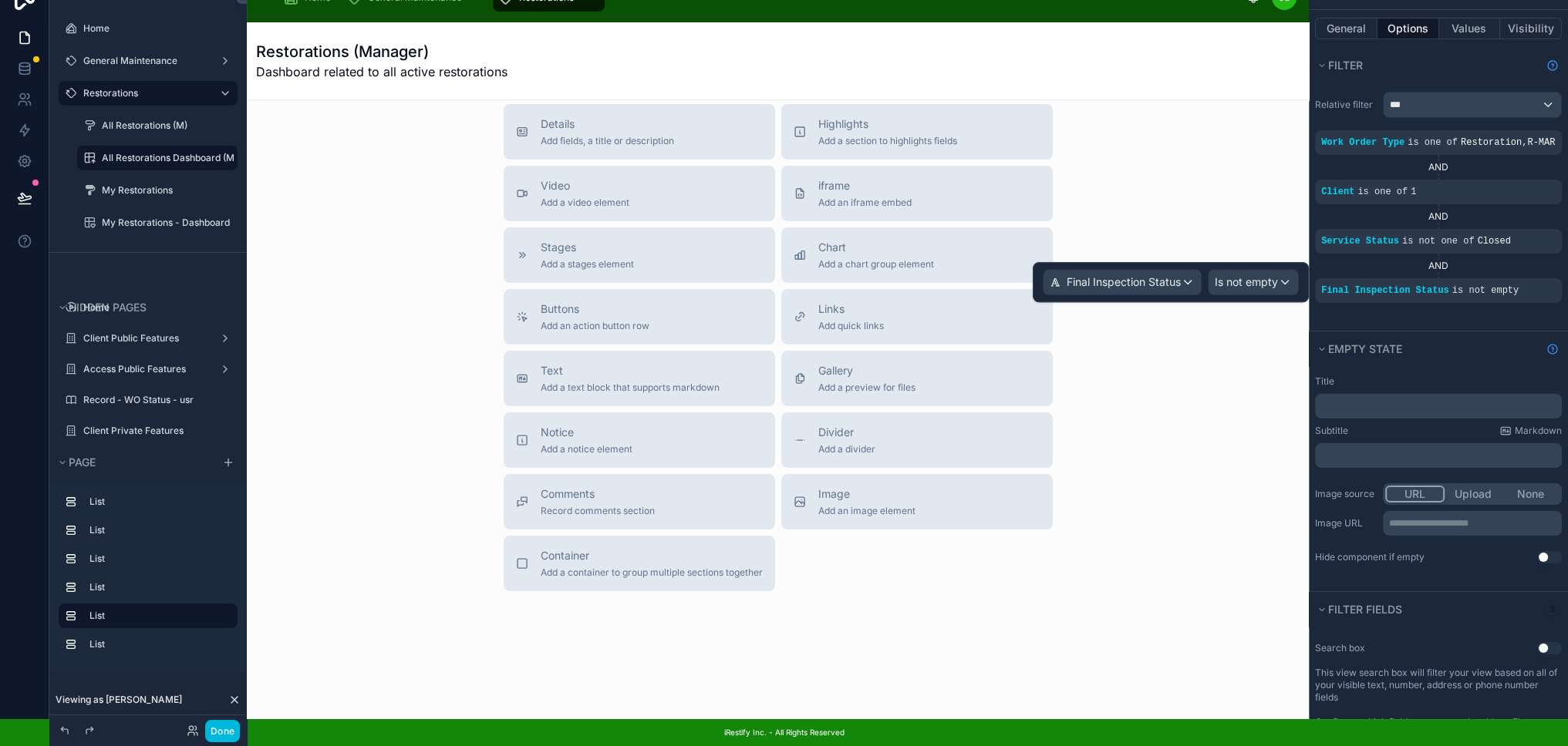
click at [1194, 420] on div "Title Add a title and subtitle List Add a list related to this record Details A…" at bounding box center [777, 317] width 1037 height 549
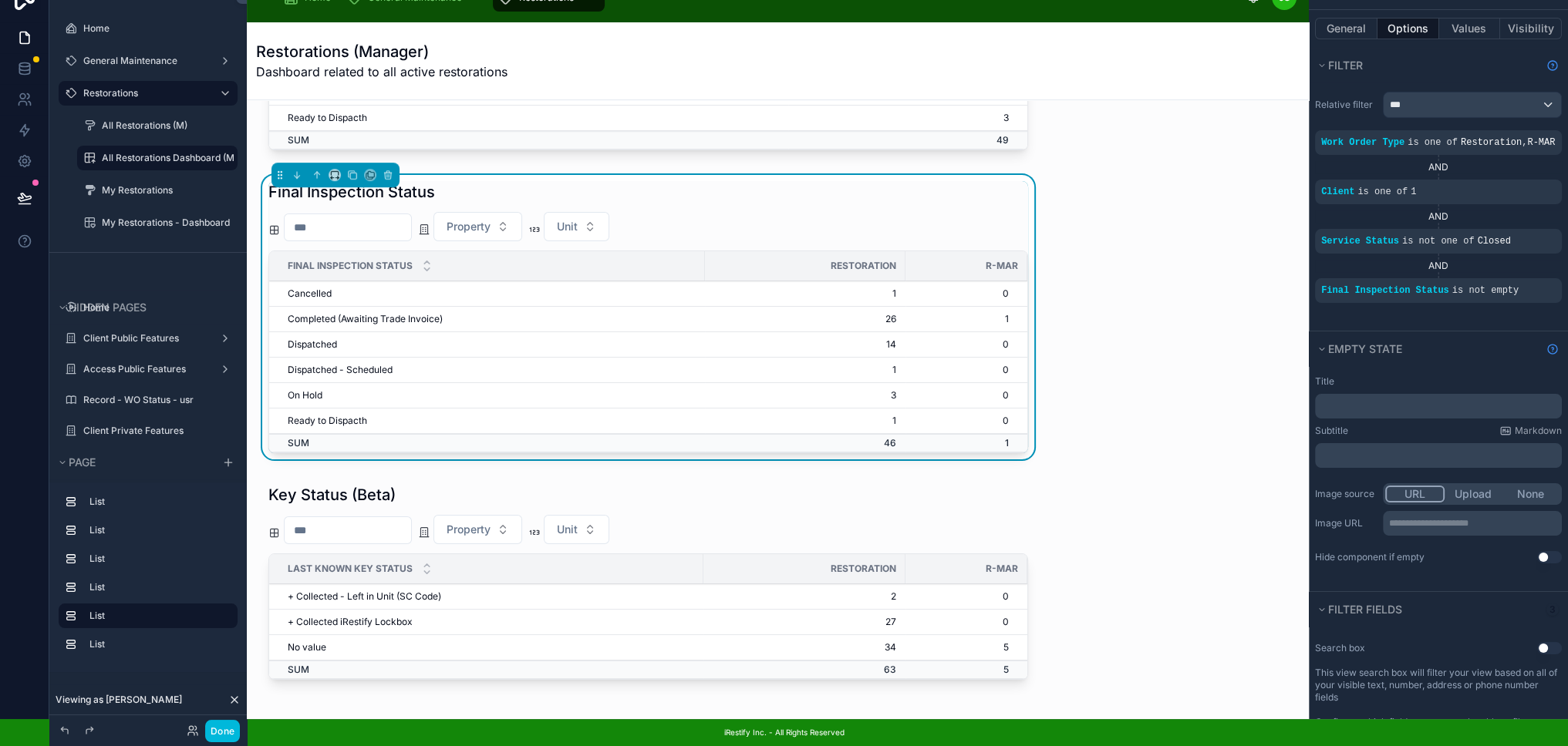
scroll to position [1122, 0]
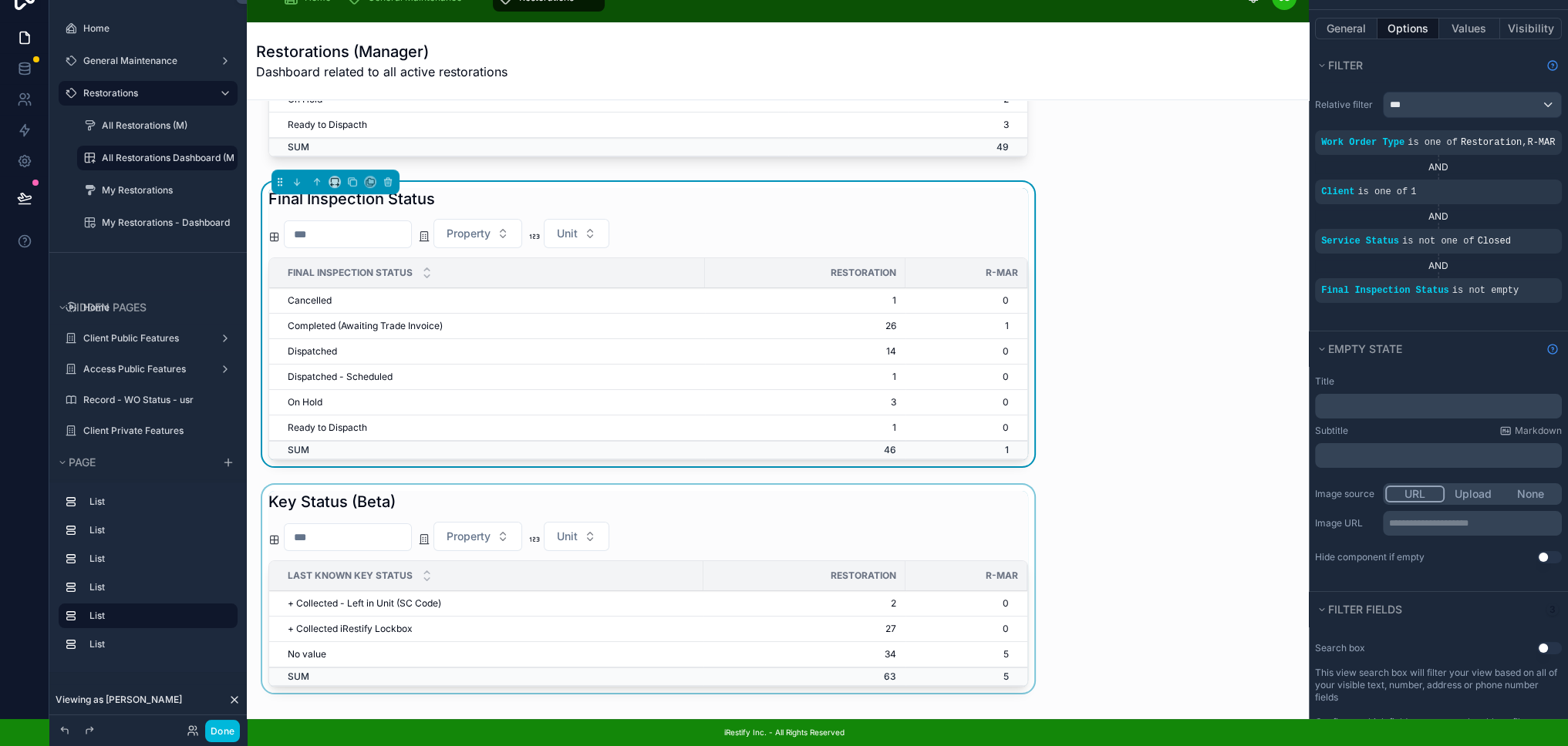
click at [871, 493] on div at bounding box center [648, 591] width 778 height 214
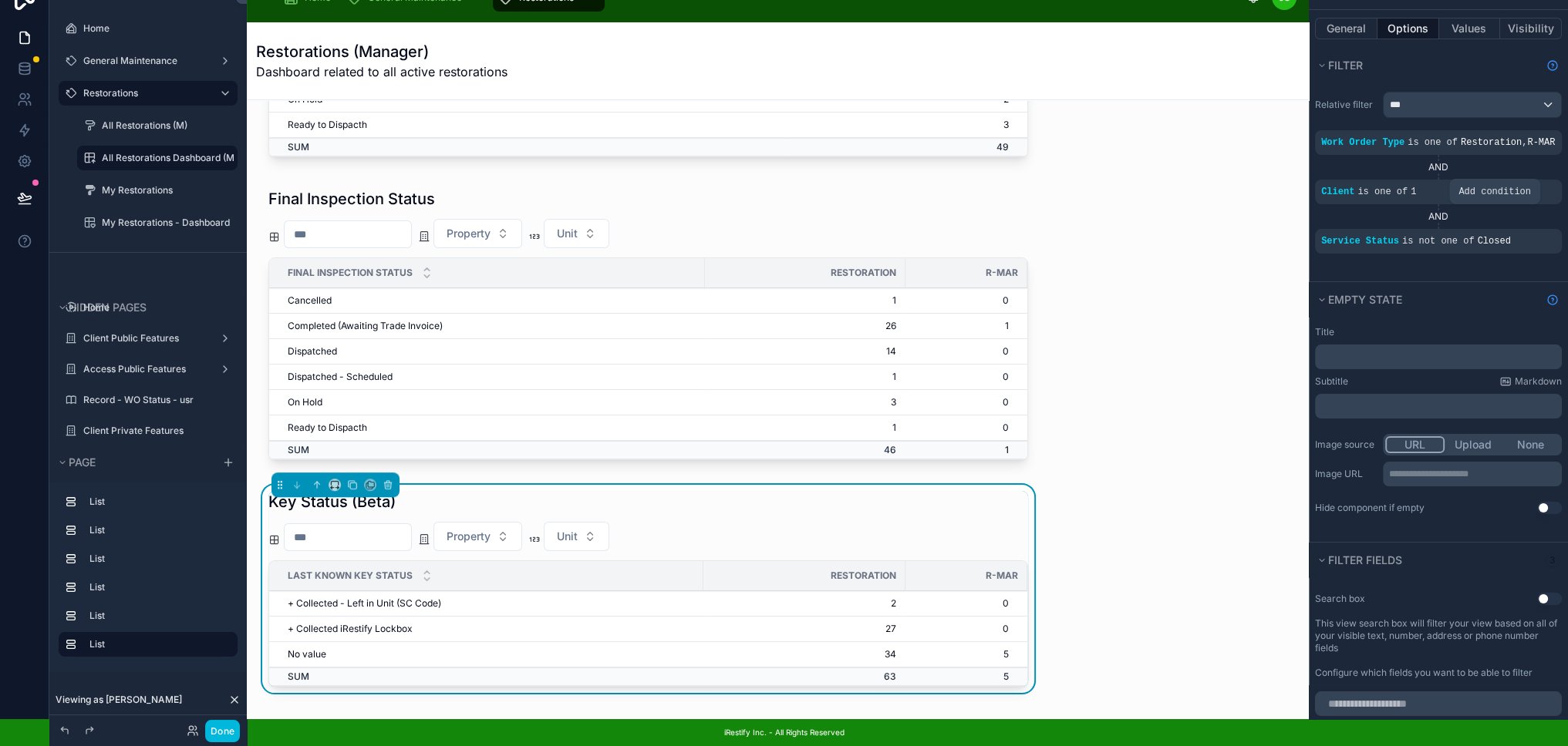
click at [0, 0] on icon "scrollable content" at bounding box center [0, 0] width 0 height 0
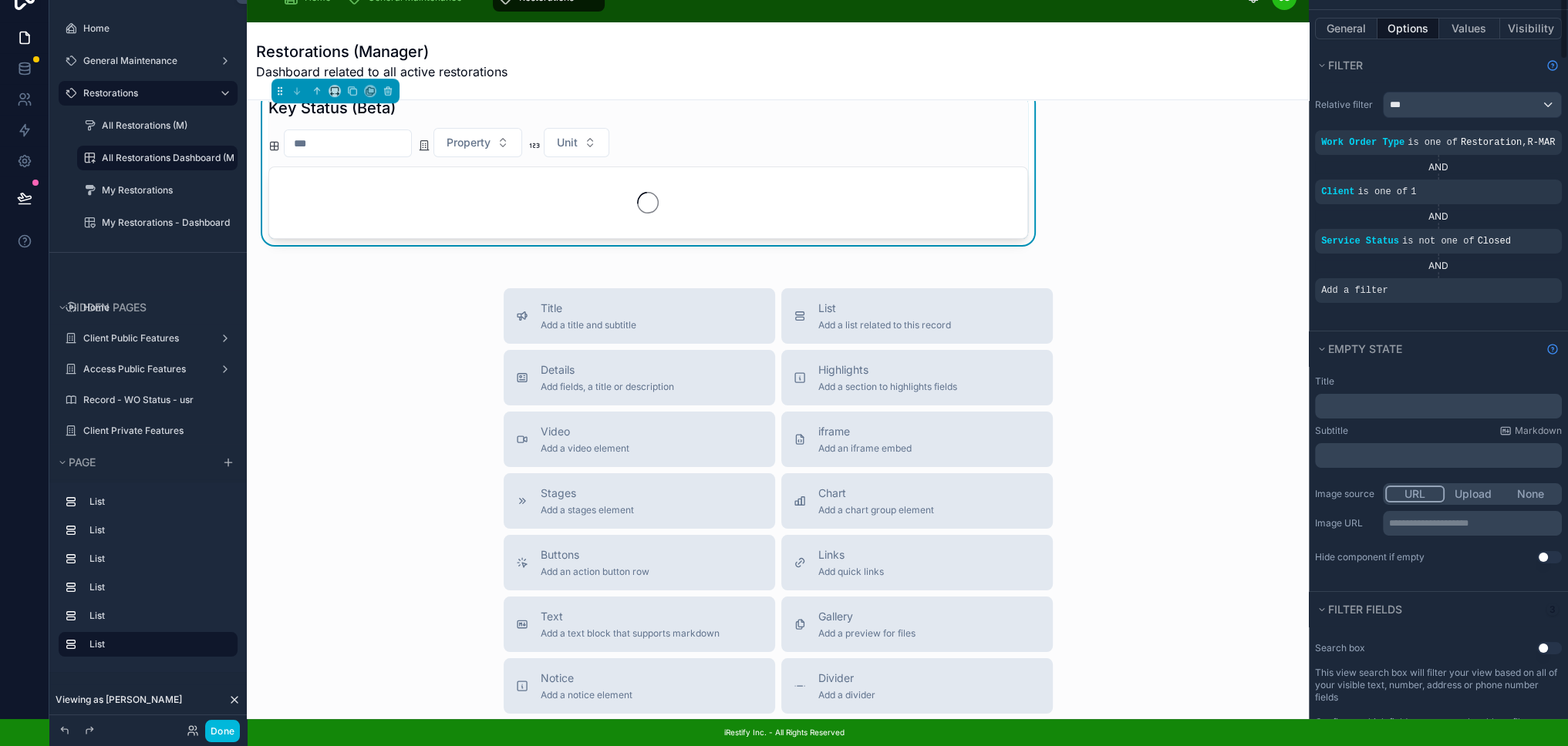
scroll to position [1383, 0]
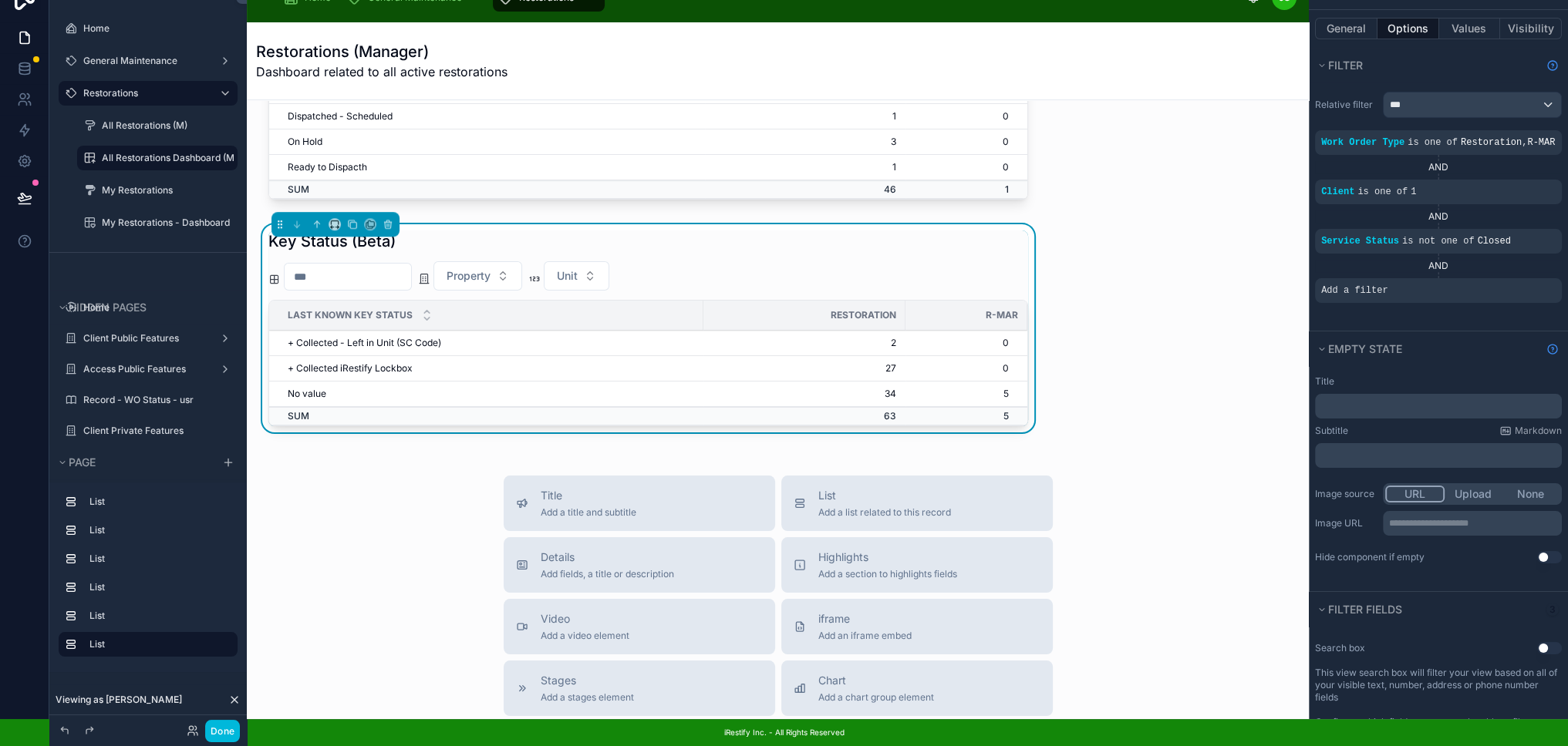
click at [0, 0] on icon "scrollable content" at bounding box center [0, 0] width 0 height 0
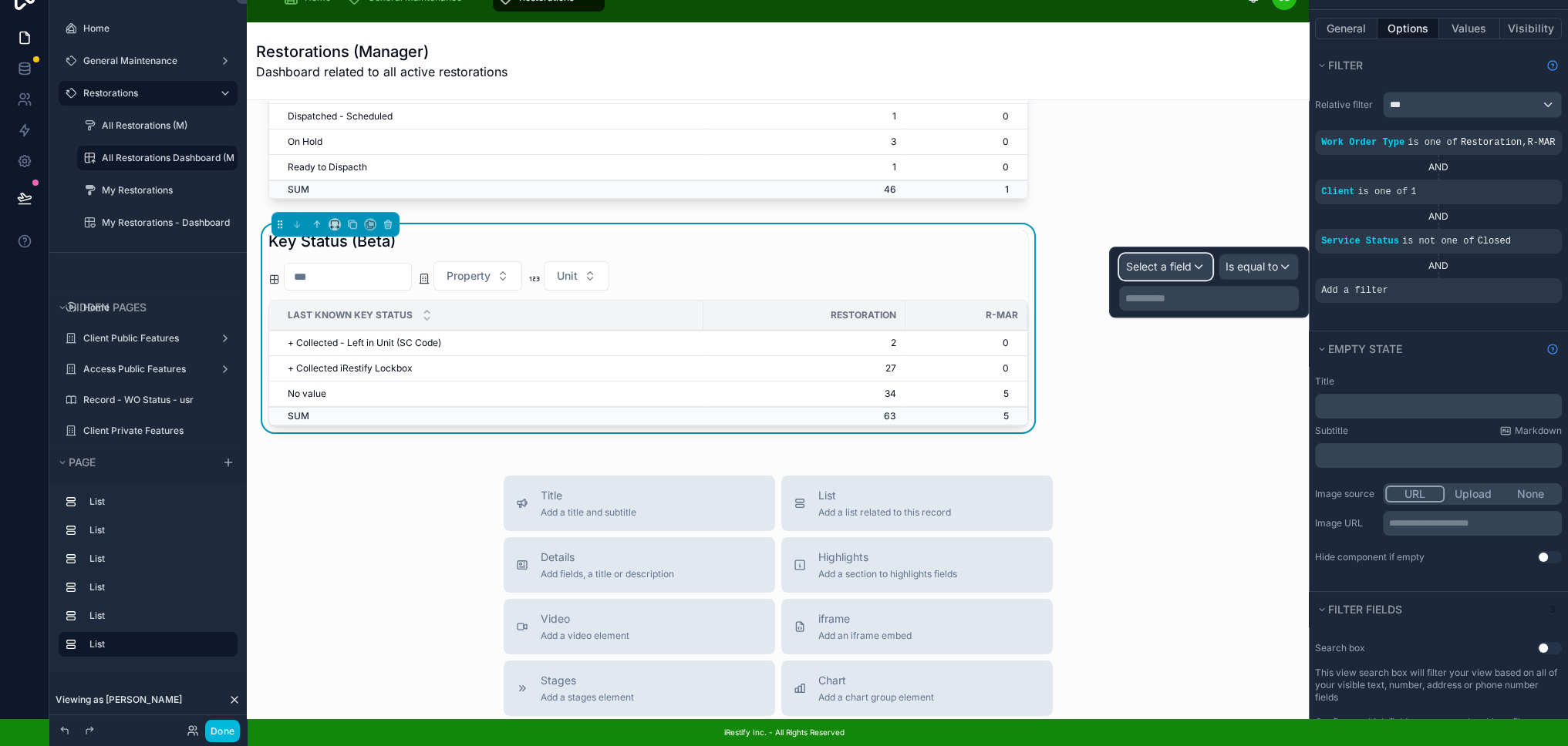
click at [1160, 260] on span "Select a field" at bounding box center [1158, 266] width 65 height 13
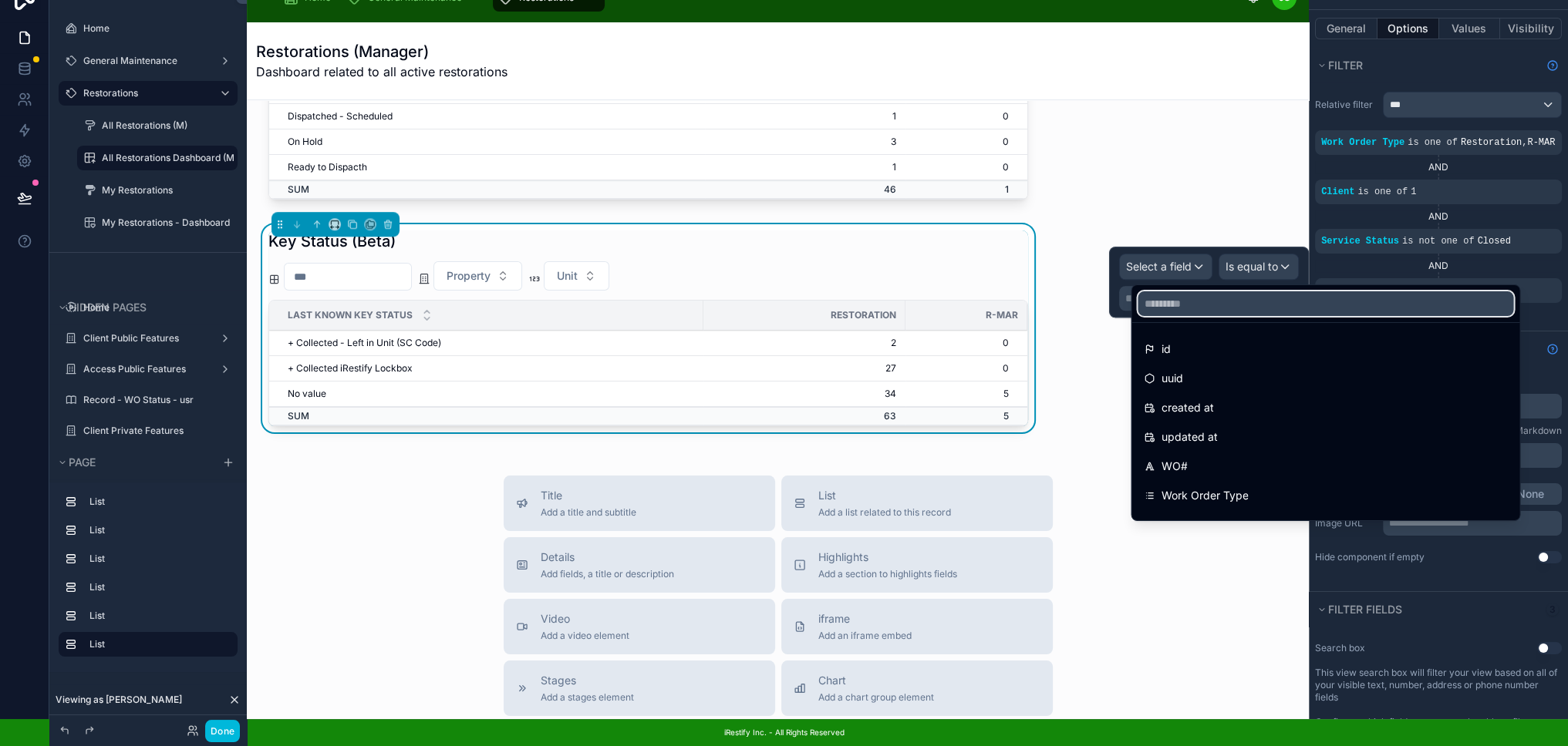
click at [1190, 295] on input "text" at bounding box center [1325, 304] width 375 height 25
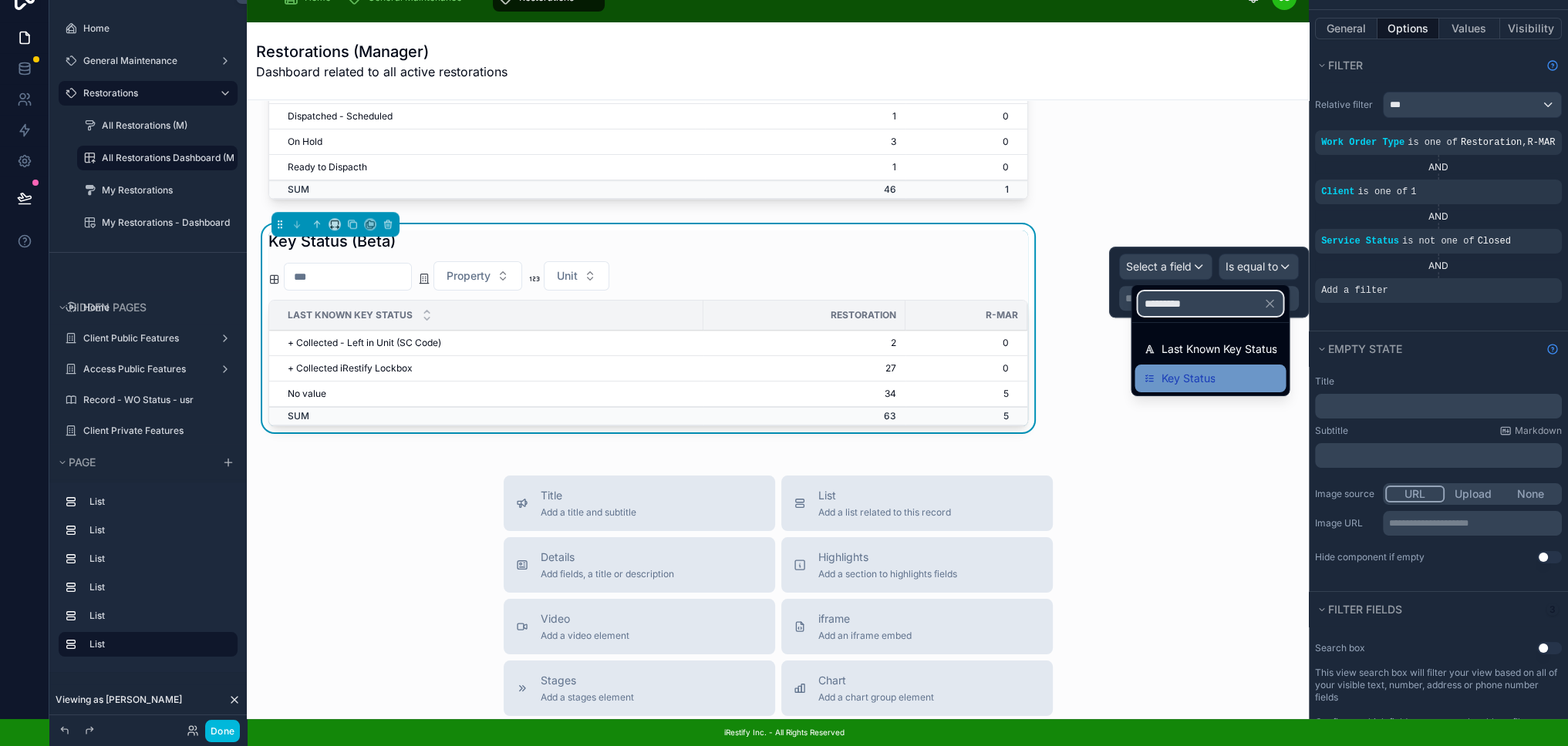
type input "*********"
click at [1203, 375] on span "Key Status" at bounding box center [1188, 378] width 54 height 18
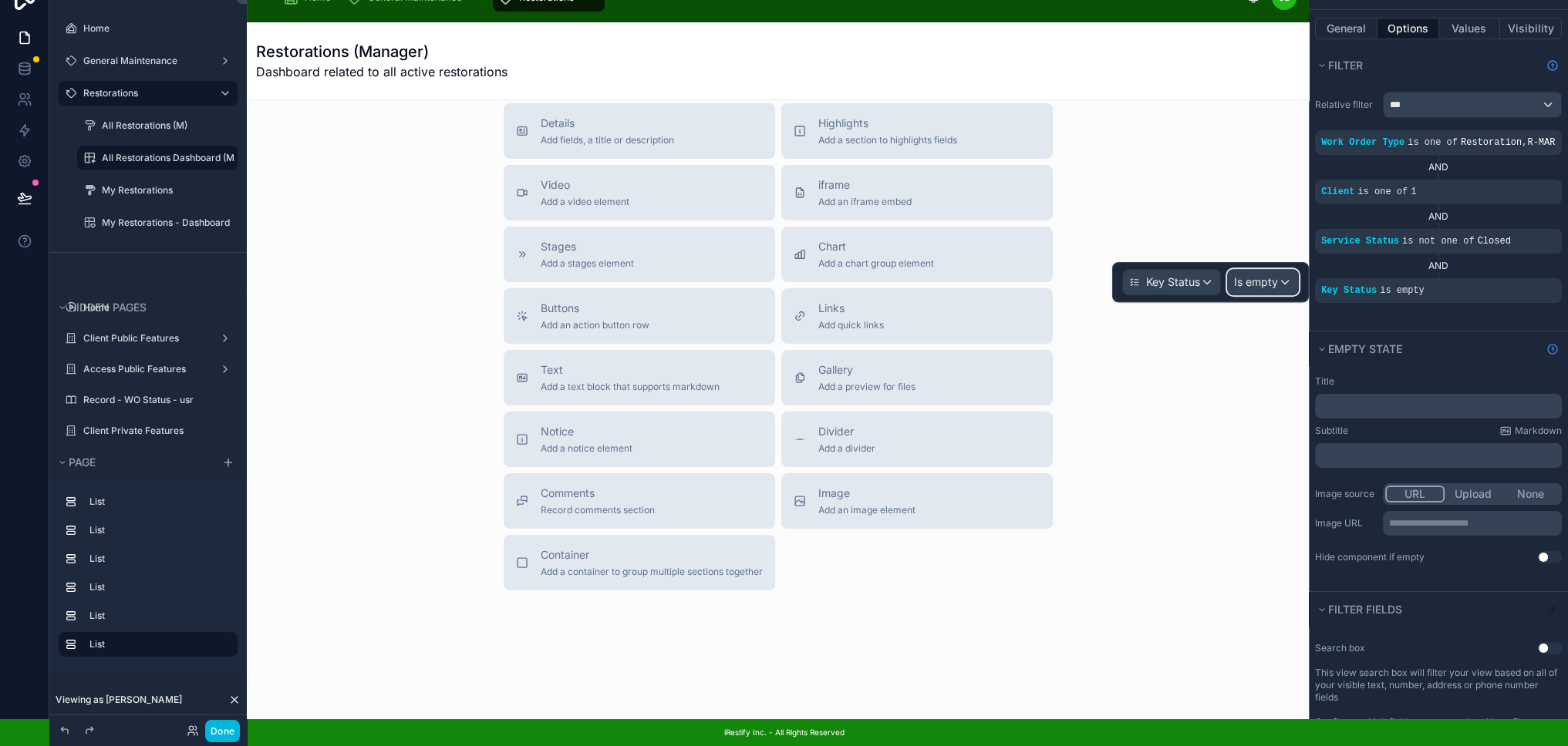
click at [1271, 279] on div "Is empty" at bounding box center [1263, 282] width 70 height 25
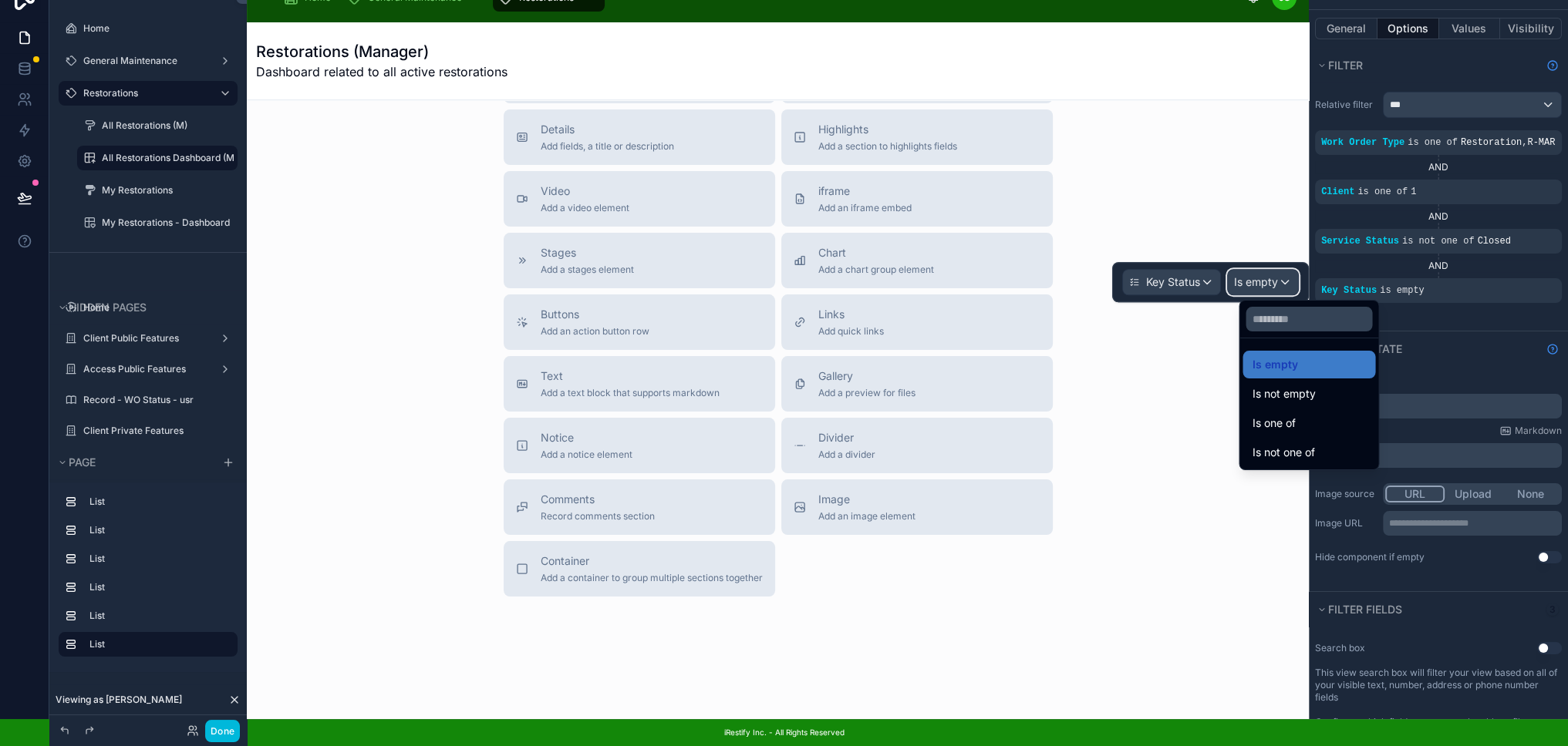
scroll to position [1765, 0]
click at [1311, 384] on span "Is not empty" at bounding box center [1283, 393] width 64 height 18
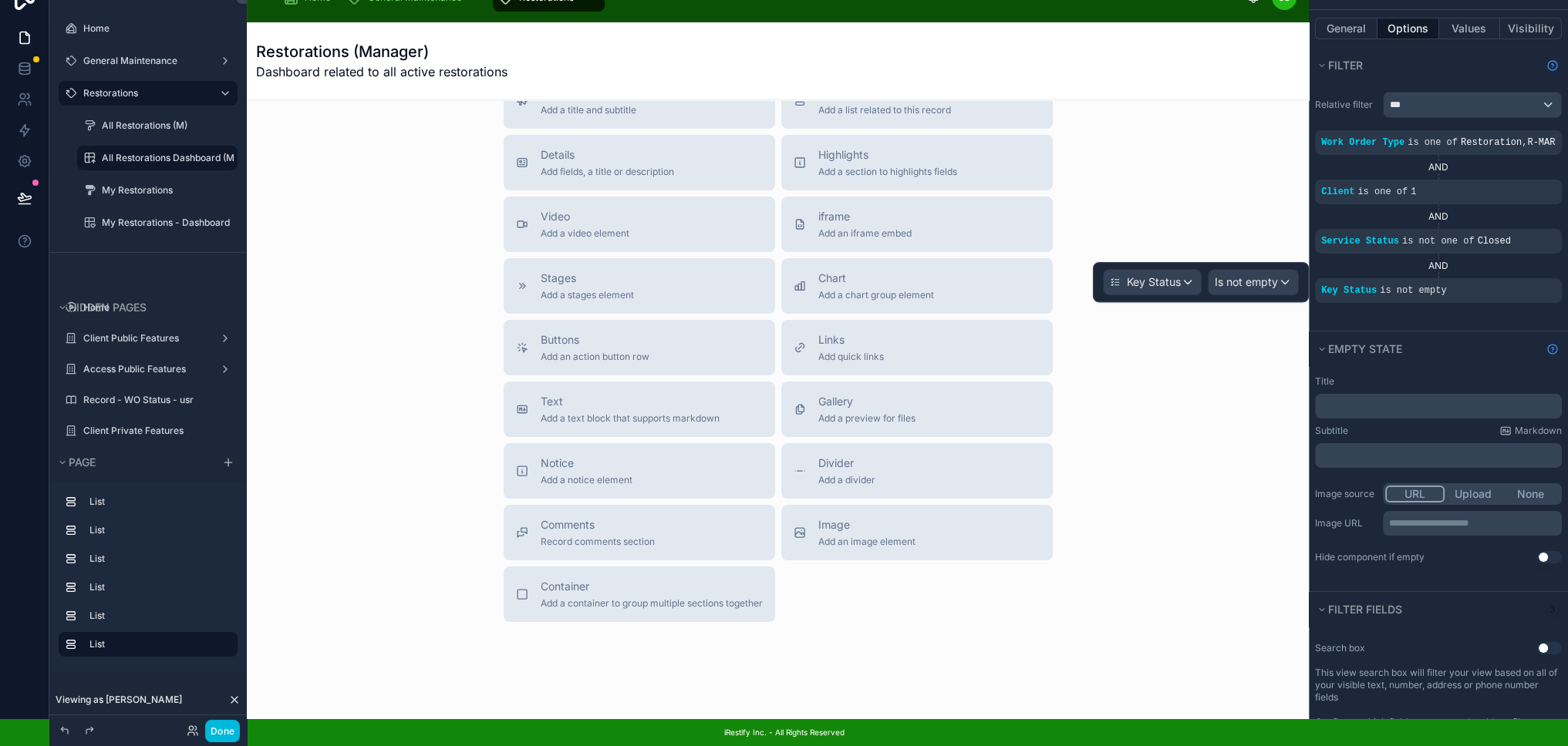
scroll to position [1790, 0]
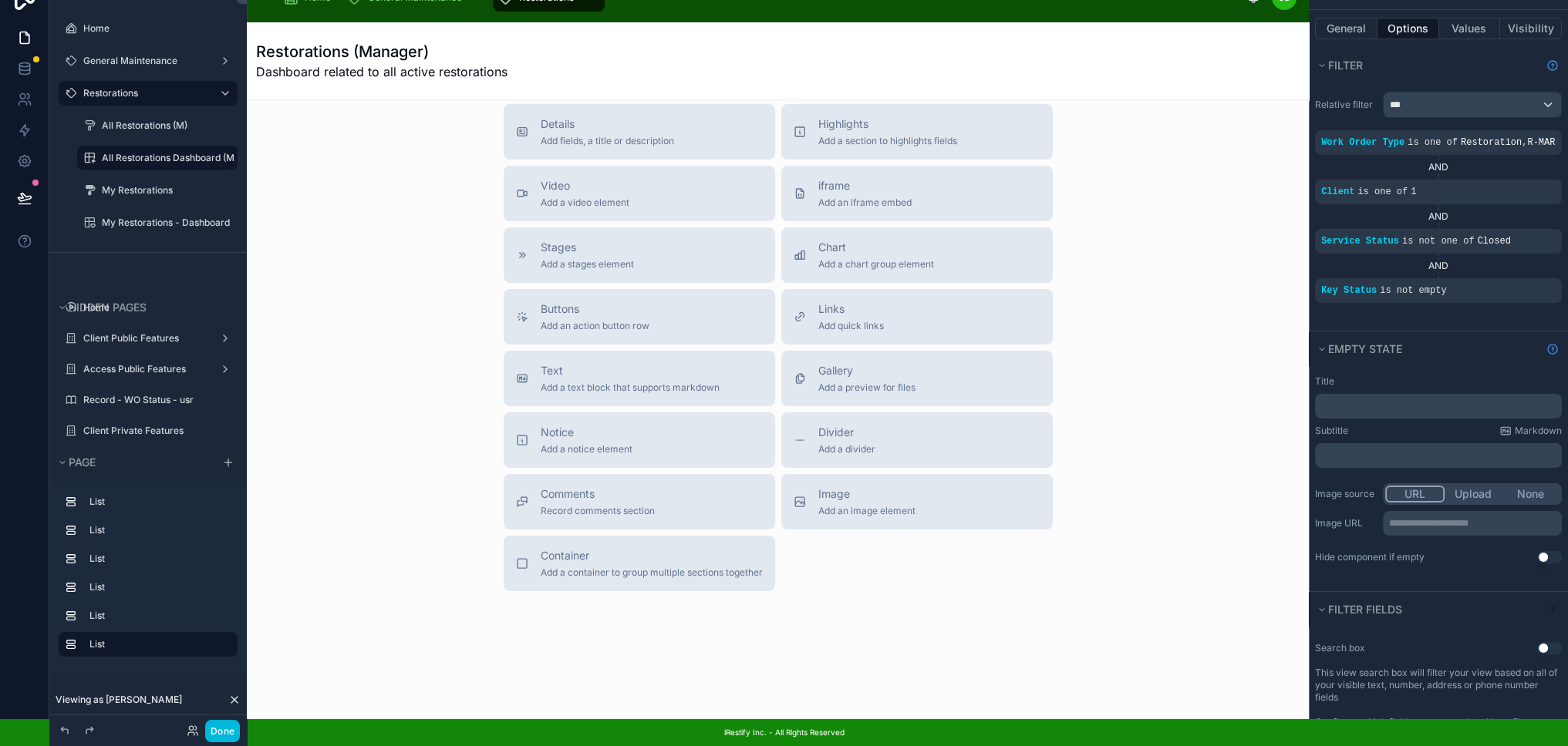
click at [1210, 383] on div "Title Add a title and subtitle List Add a list related to this record Details A…" at bounding box center [777, 317] width 1037 height 549
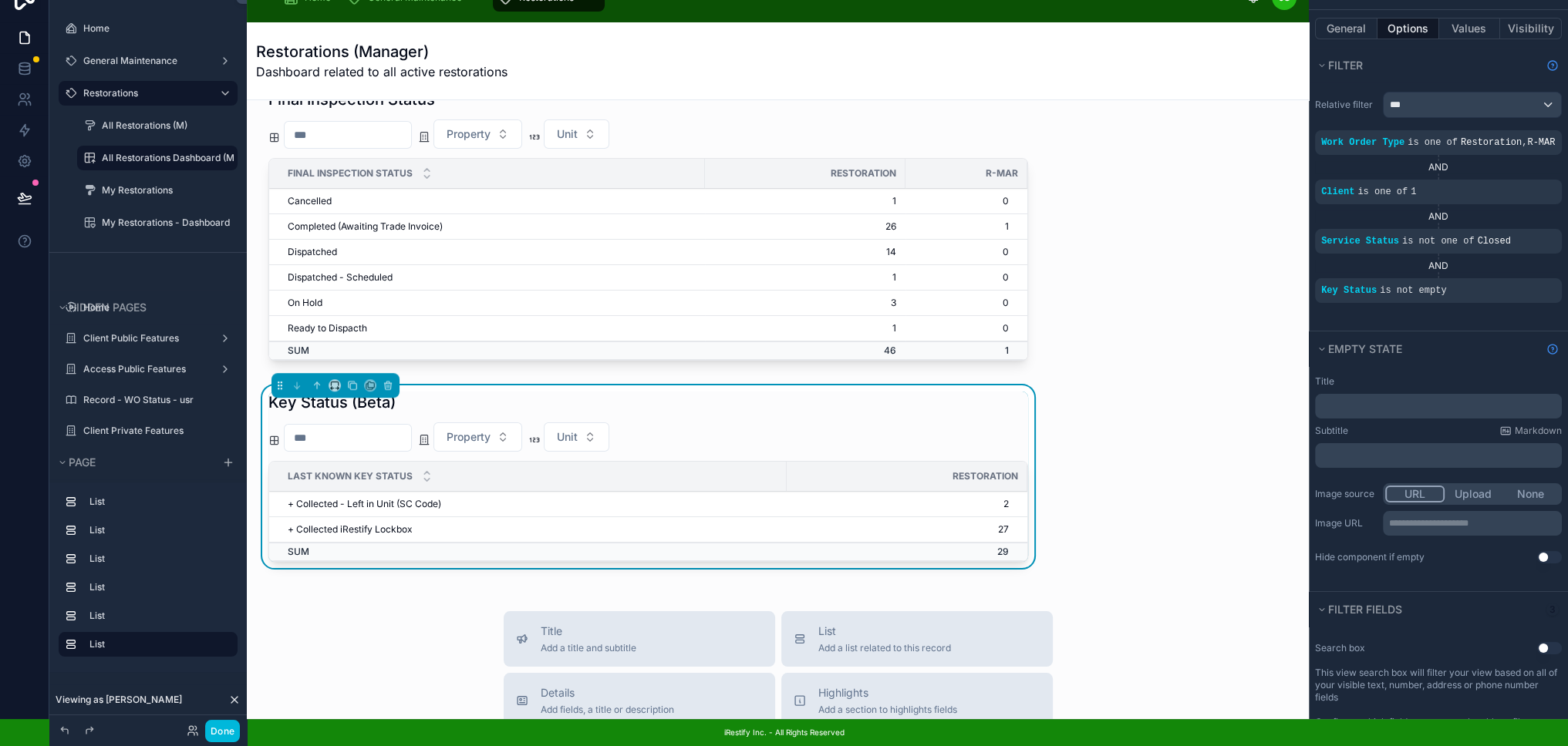
scroll to position [1174, 0]
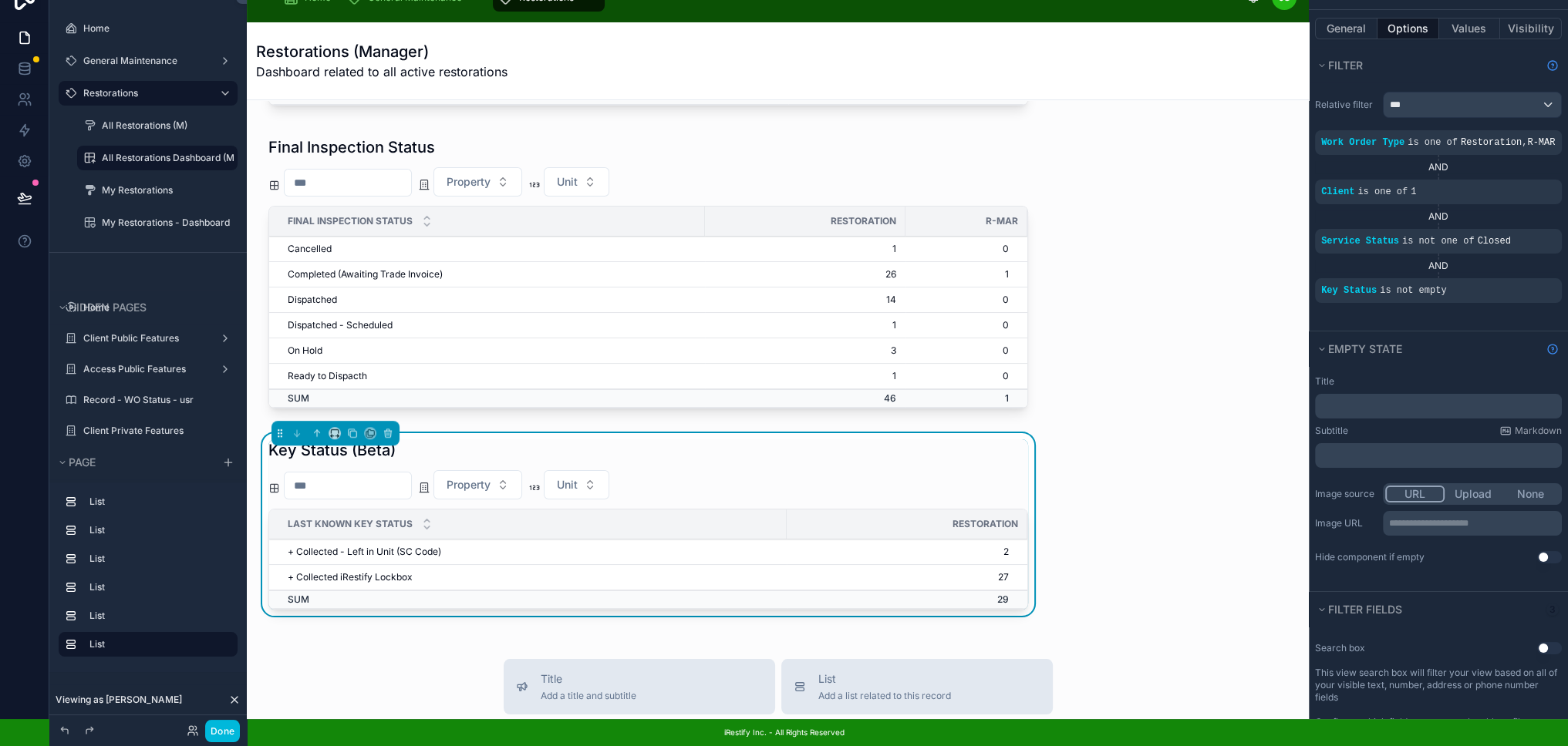
click at [1129, 454] on div "Work Order Status Property Unit Checkout comple... In Progress Completed (Awai.…" at bounding box center [777, 129] width 1061 height 2405
click at [1129, 453] on div "Work Order Status Property Unit Checkout comple... In Progress Completed (Awai.…" at bounding box center [777, 129] width 1061 height 2405
click at [1142, 422] on div "Work Order Status Property Unit Checkout comple... In Progress Completed (Awai.…" at bounding box center [777, 129] width 1061 height 2405
click at [1122, 383] on div "Work Order Status Property Unit Checkout comple... In Progress Completed (Awai.…" at bounding box center [777, 129] width 1061 height 2405
click at [1136, 211] on div "Work Order Status Property Unit Checkout comple... In Progress Completed (Awai.…" at bounding box center [777, 129] width 1061 height 2405
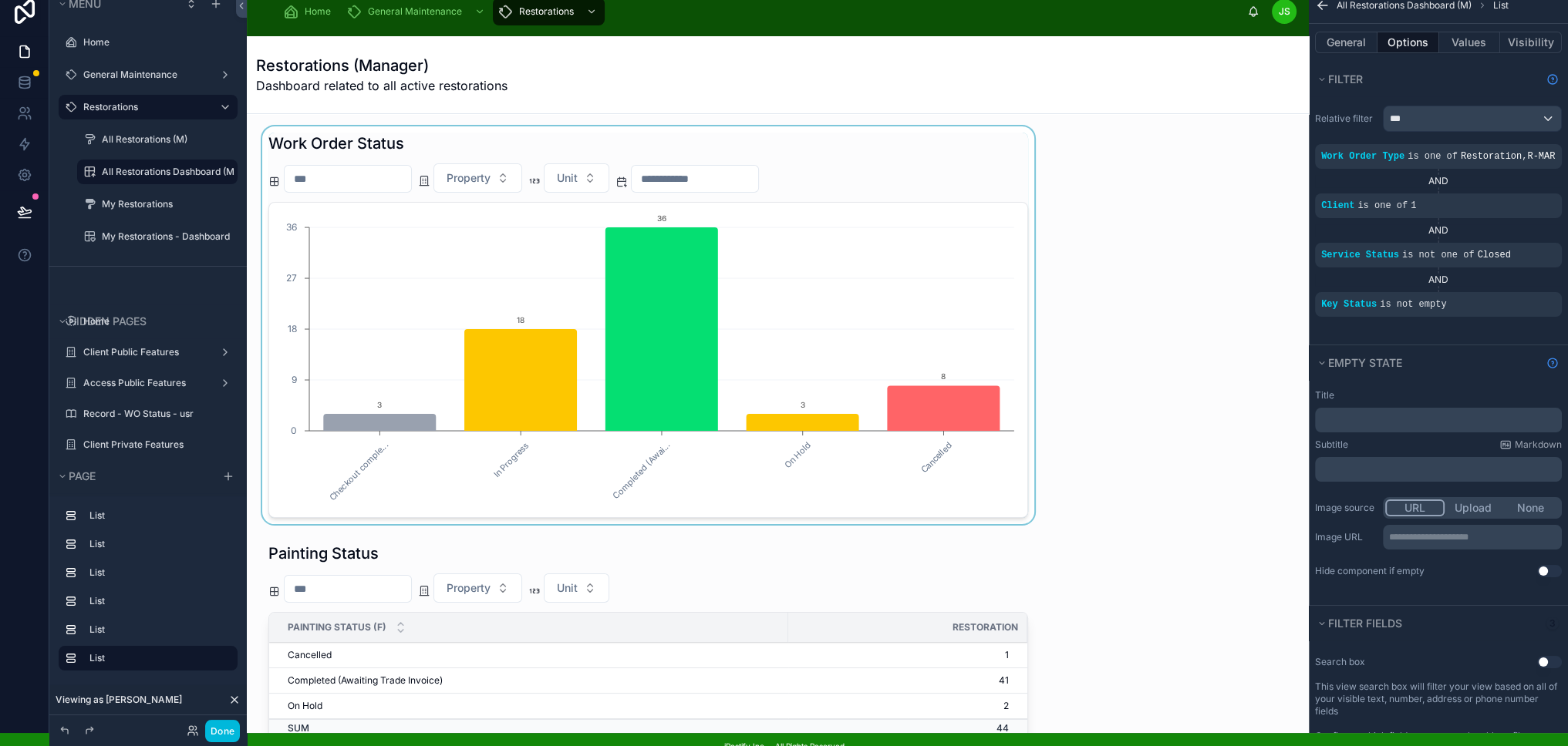
scroll to position [0, 0]
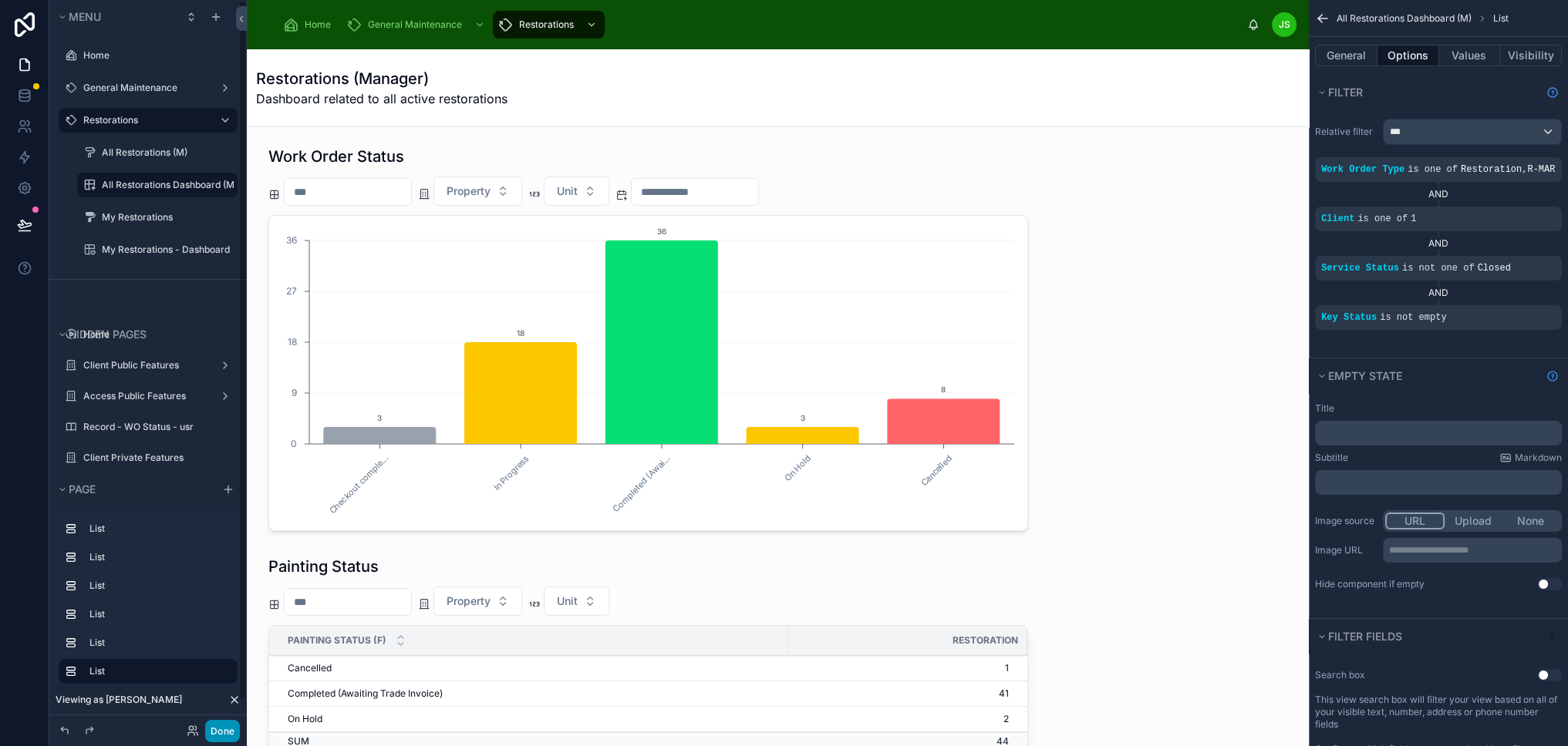
click at [216, 728] on button "Done" at bounding box center [222, 731] width 35 height 23
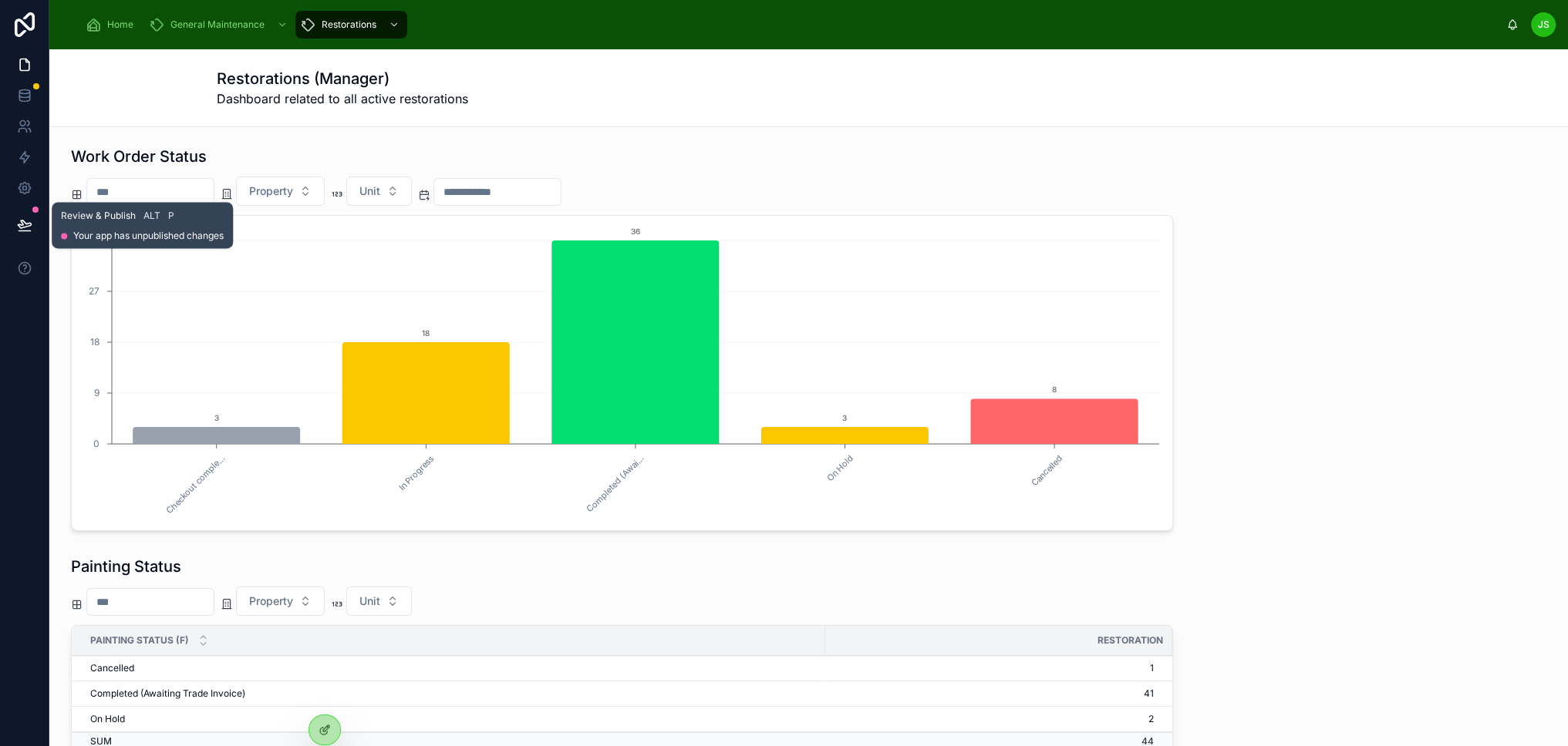
click at [28, 230] on icon at bounding box center [24, 225] width 15 height 15
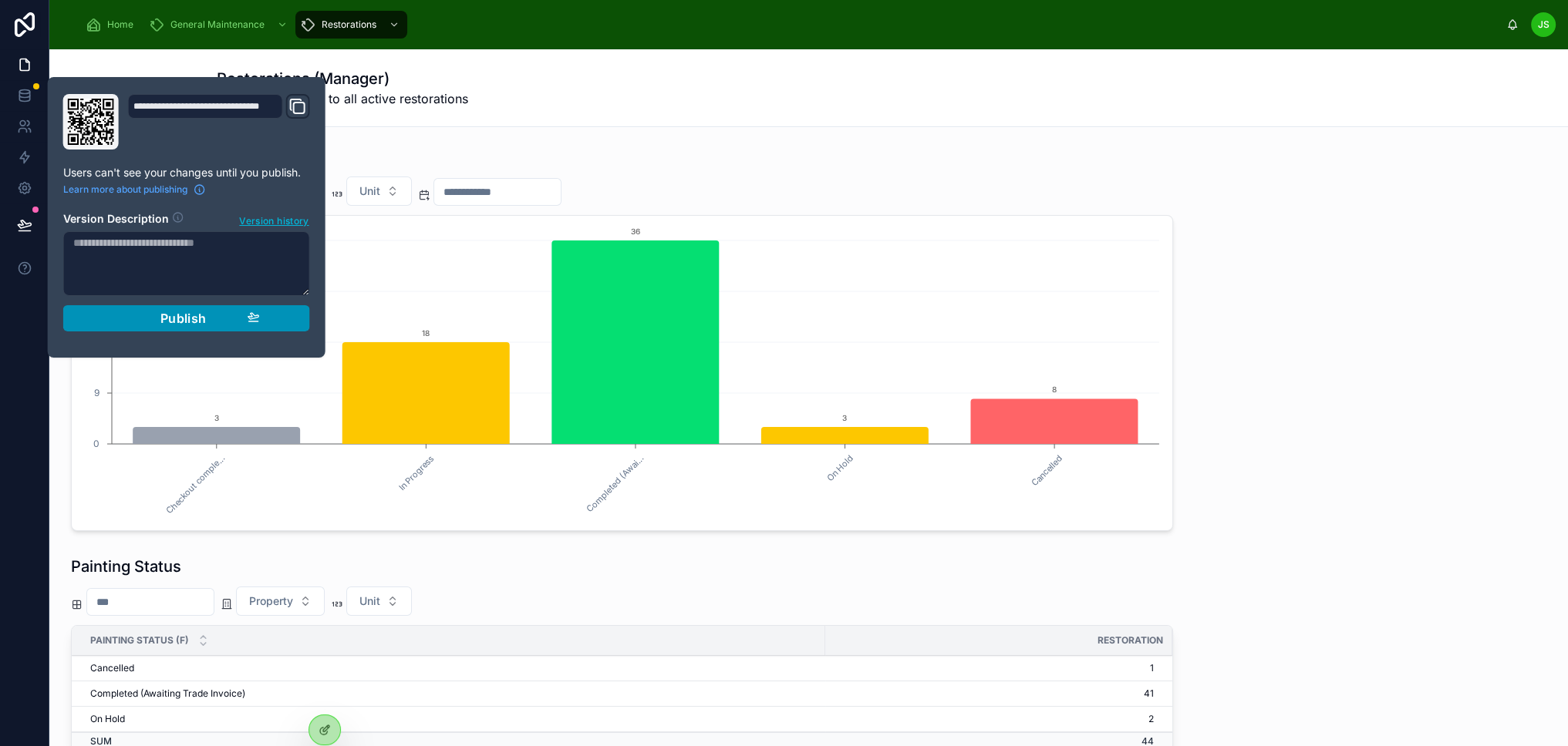
click at [182, 323] on span "Publish" at bounding box center [183, 318] width 46 height 15
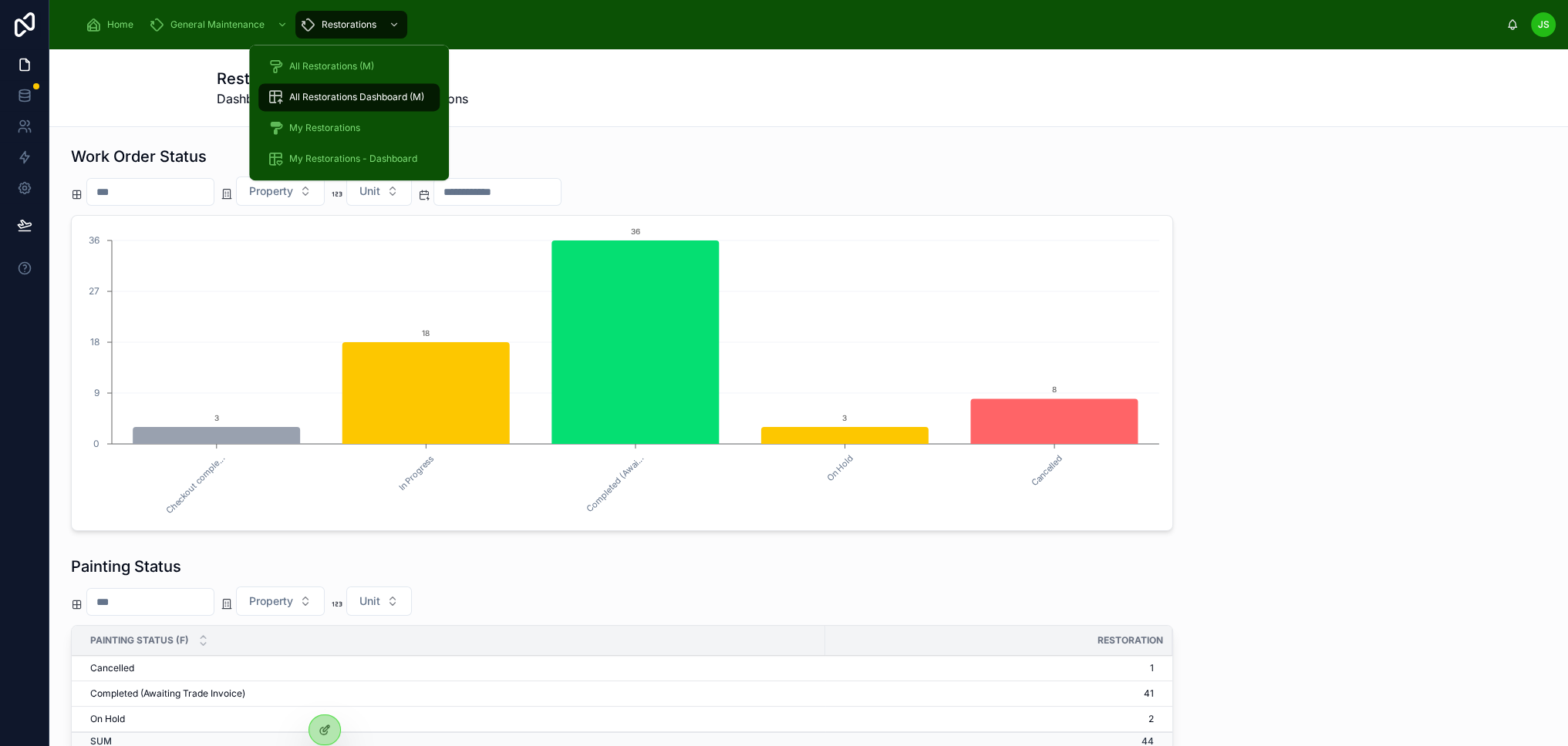
click at [356, 163] on span "My Restorations - Dashboard" at bounding box center [353, 159] width 128 height 13
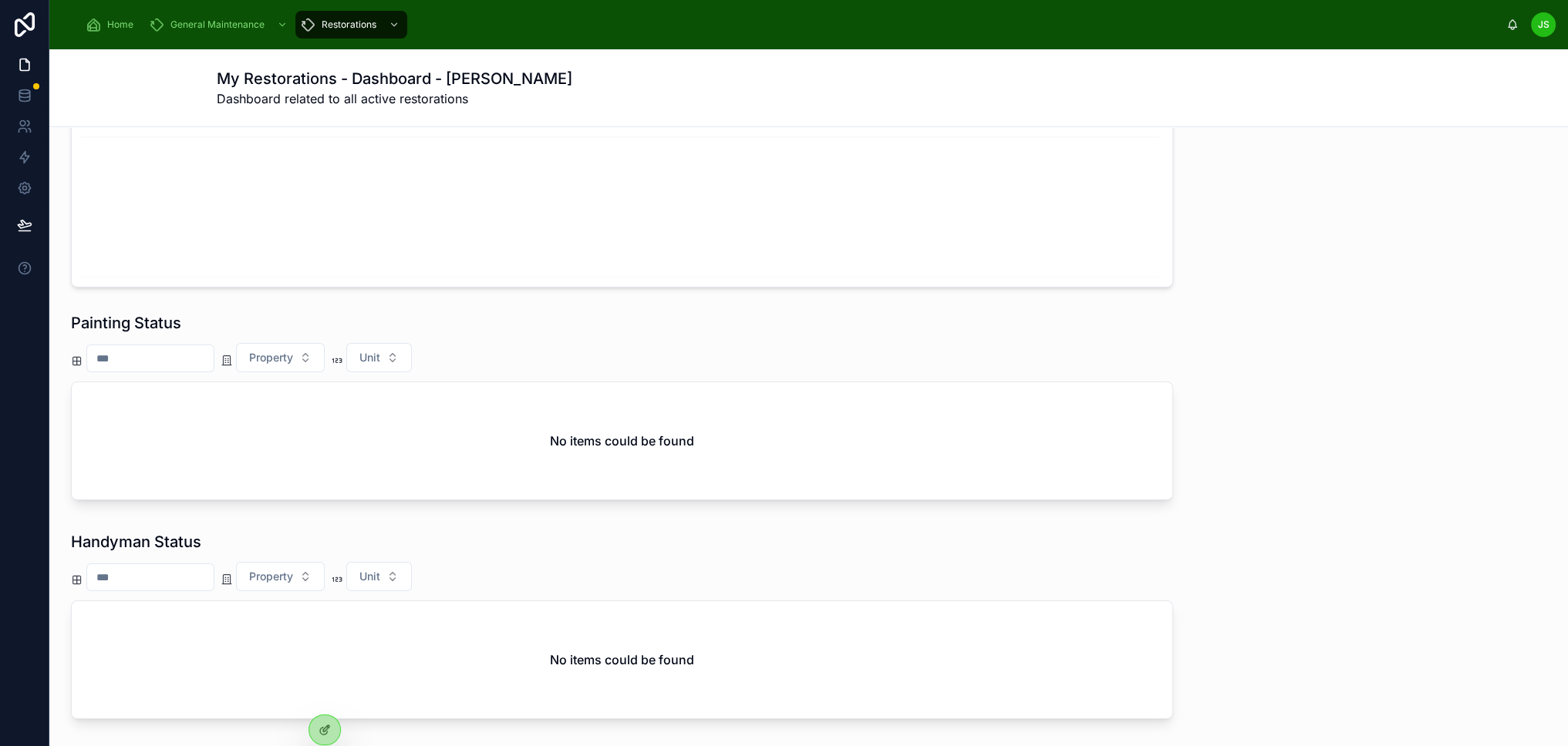
scroll to position [231, 0]
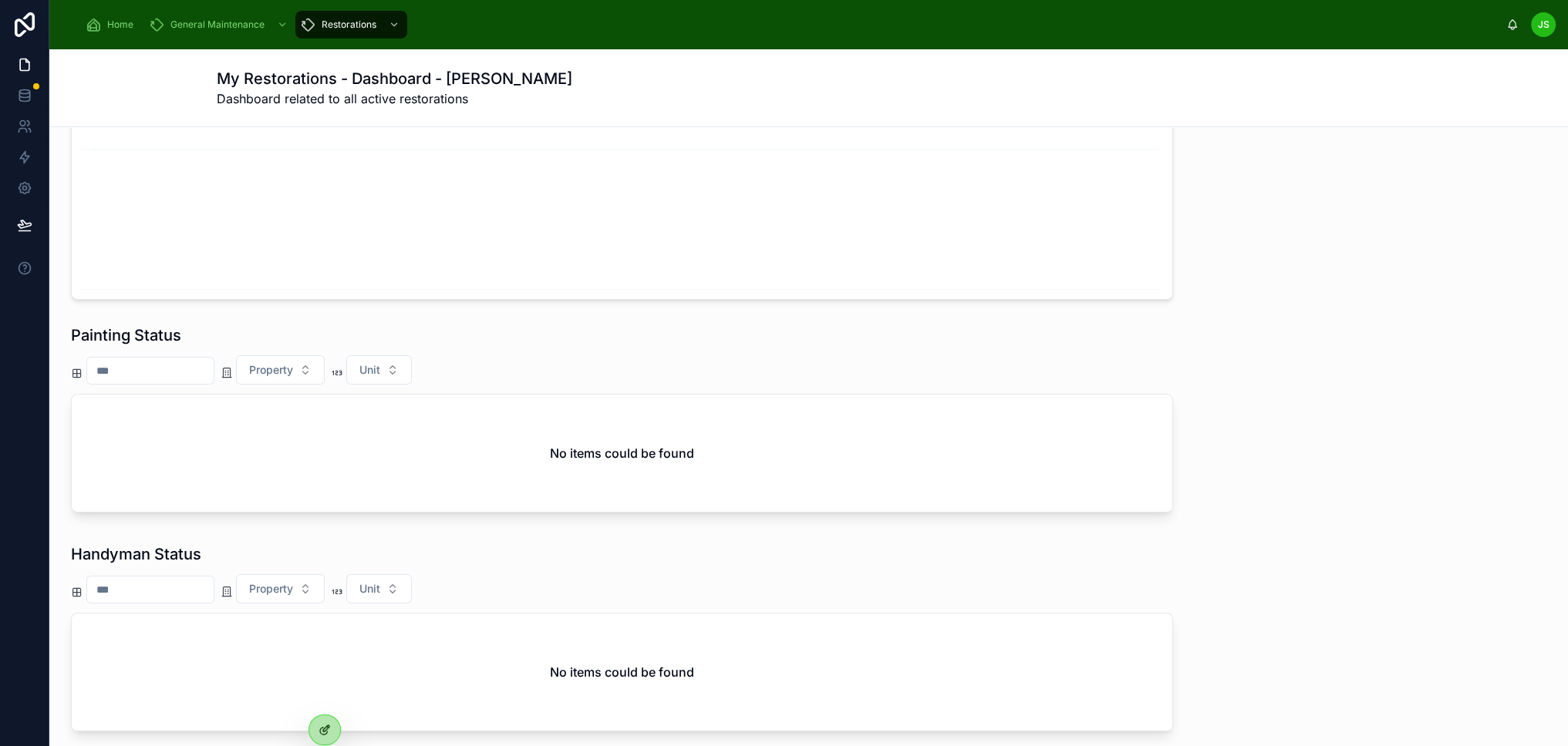
click at [326, 733] on icon at bounding box center [324, 729] width 13 height 13
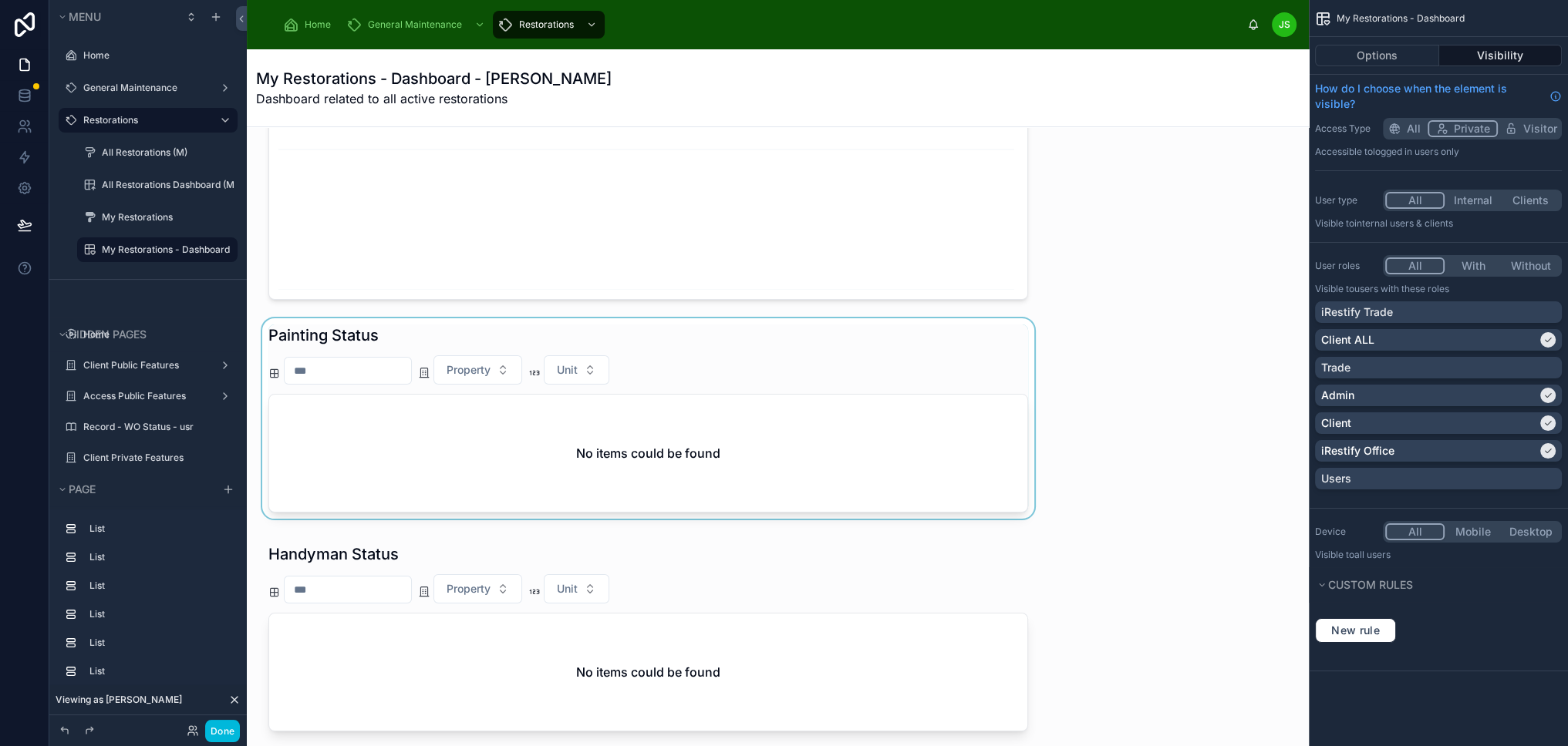
click at [926, 441] on div at bounding box center [648, 421] width 778 height 206
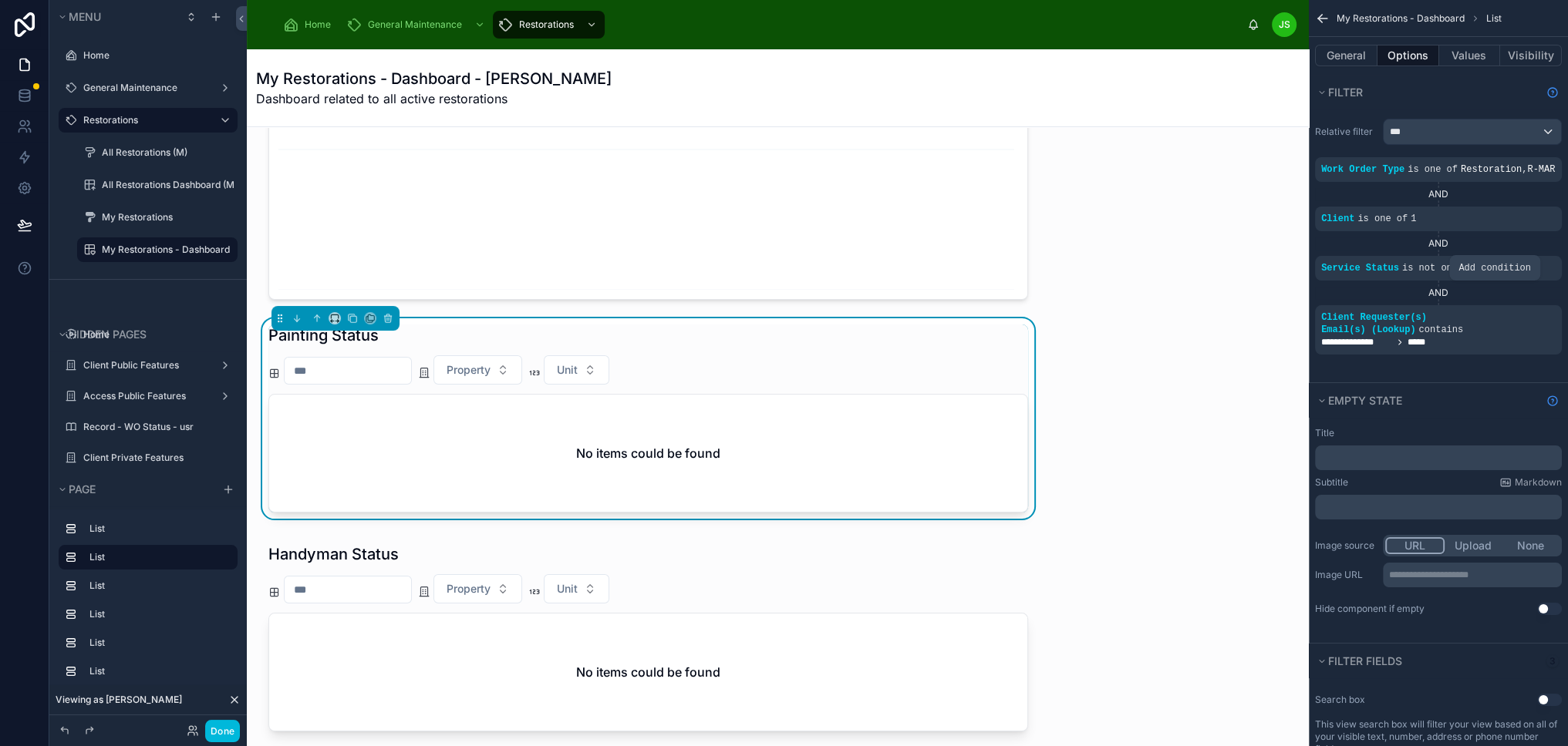
click at [0, 0] on icon "scrollable content" at bounding box center [0, 0] width 0 height 0
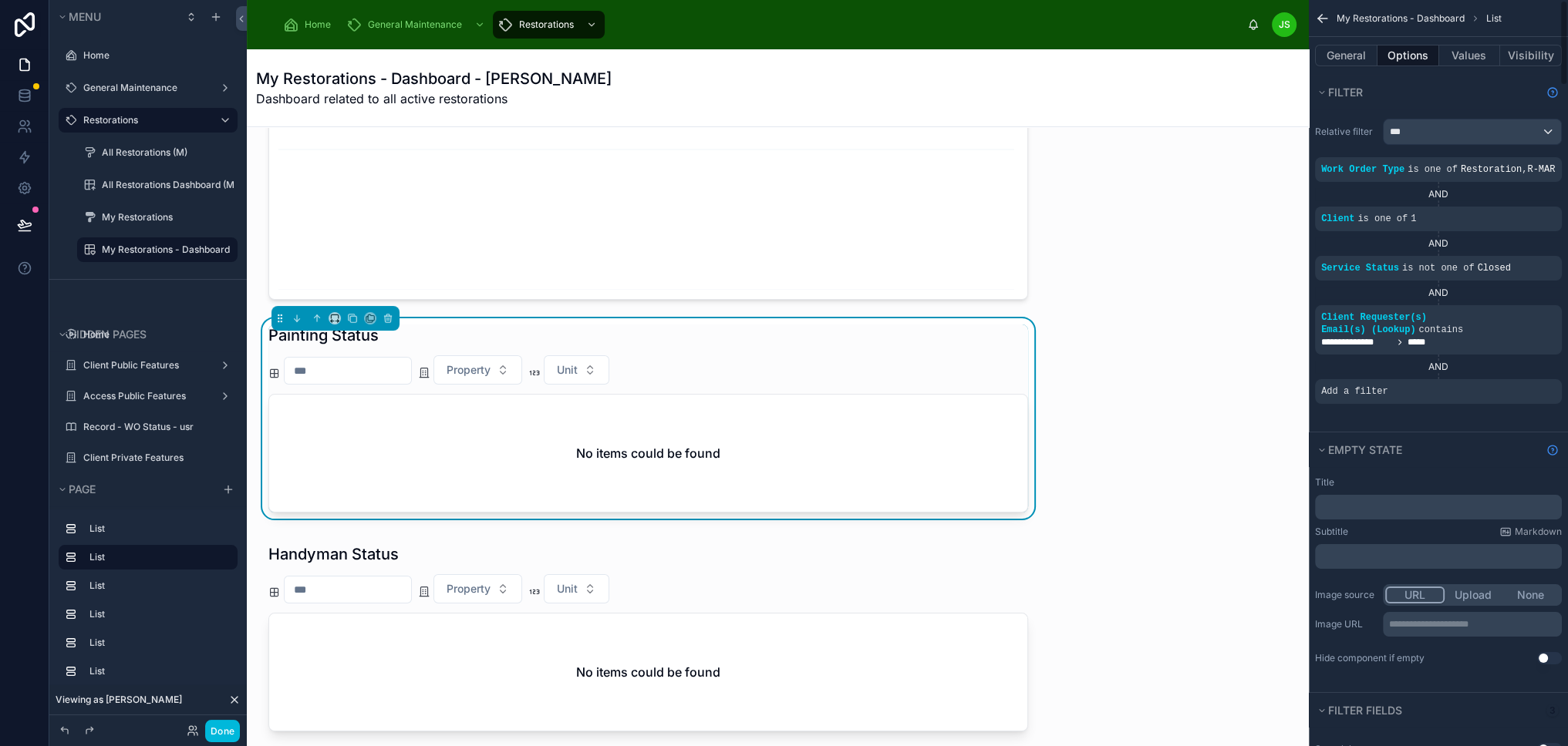
click at [1439, 379] on div "Add a filter" at bounding box center [1438, 392] width 247 height 25
click at [0, 0] on icon "scrollable content" at bounding box center [0, 0] width 0 height 0
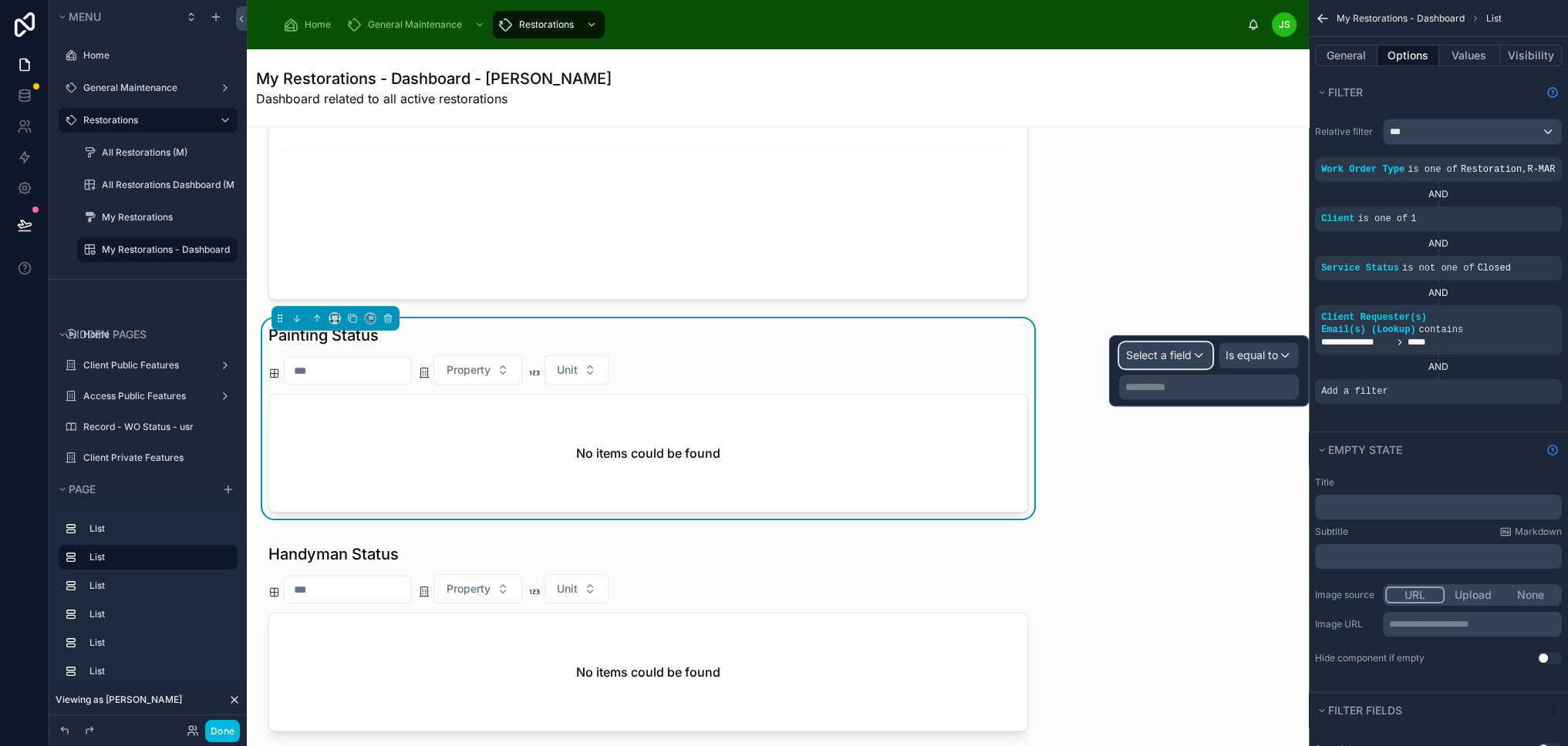
click at [1181, 356] on span "Select a field" at bounding box center [1158, 355] width 65 height 13
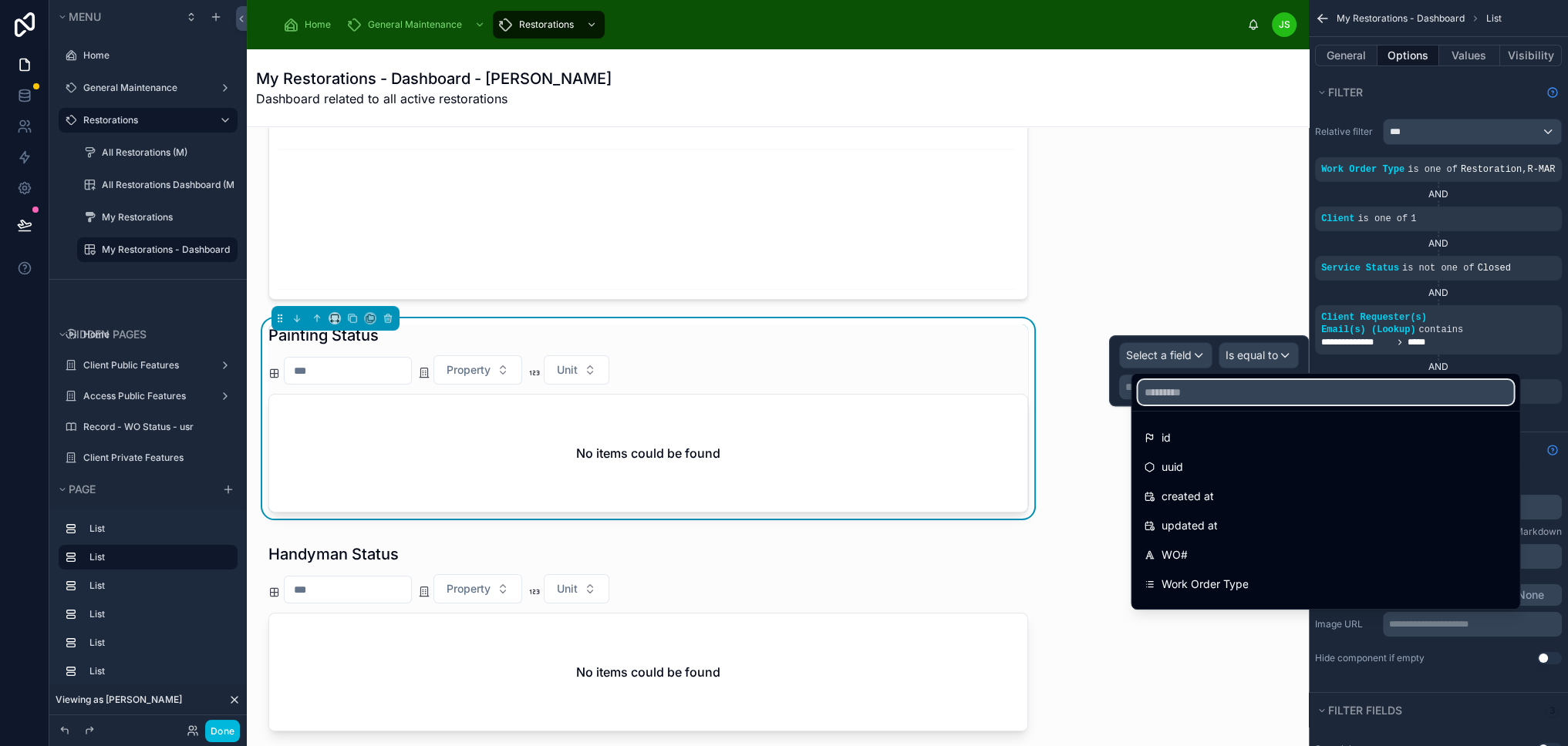
click at [1205, 393] on input "text" at bounding box center [1325, 393] width 375 height 25
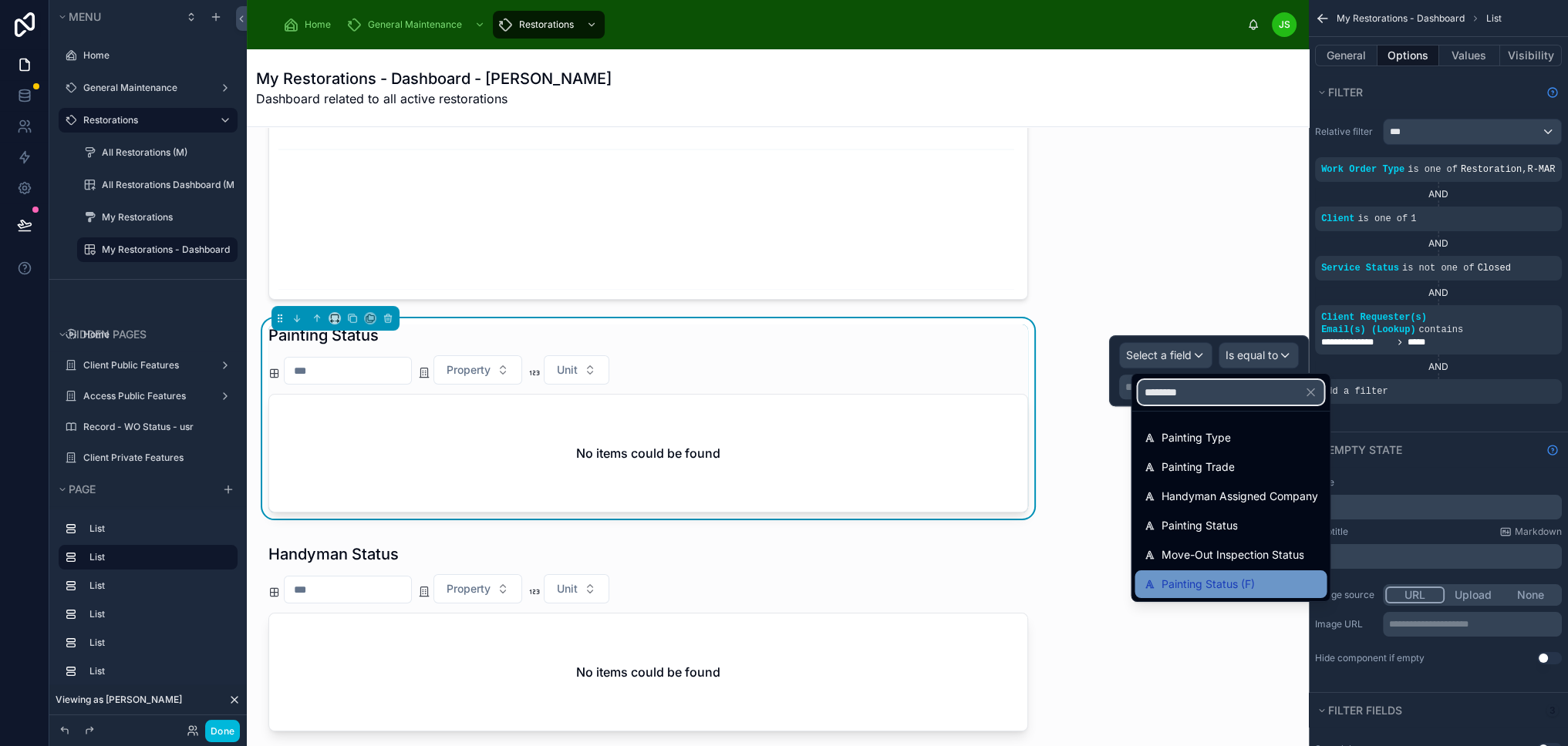
type input "********"
click at [1212, 588] on span "Painting Status (F)" at bounding box center [1208, 584] width 94 height 18
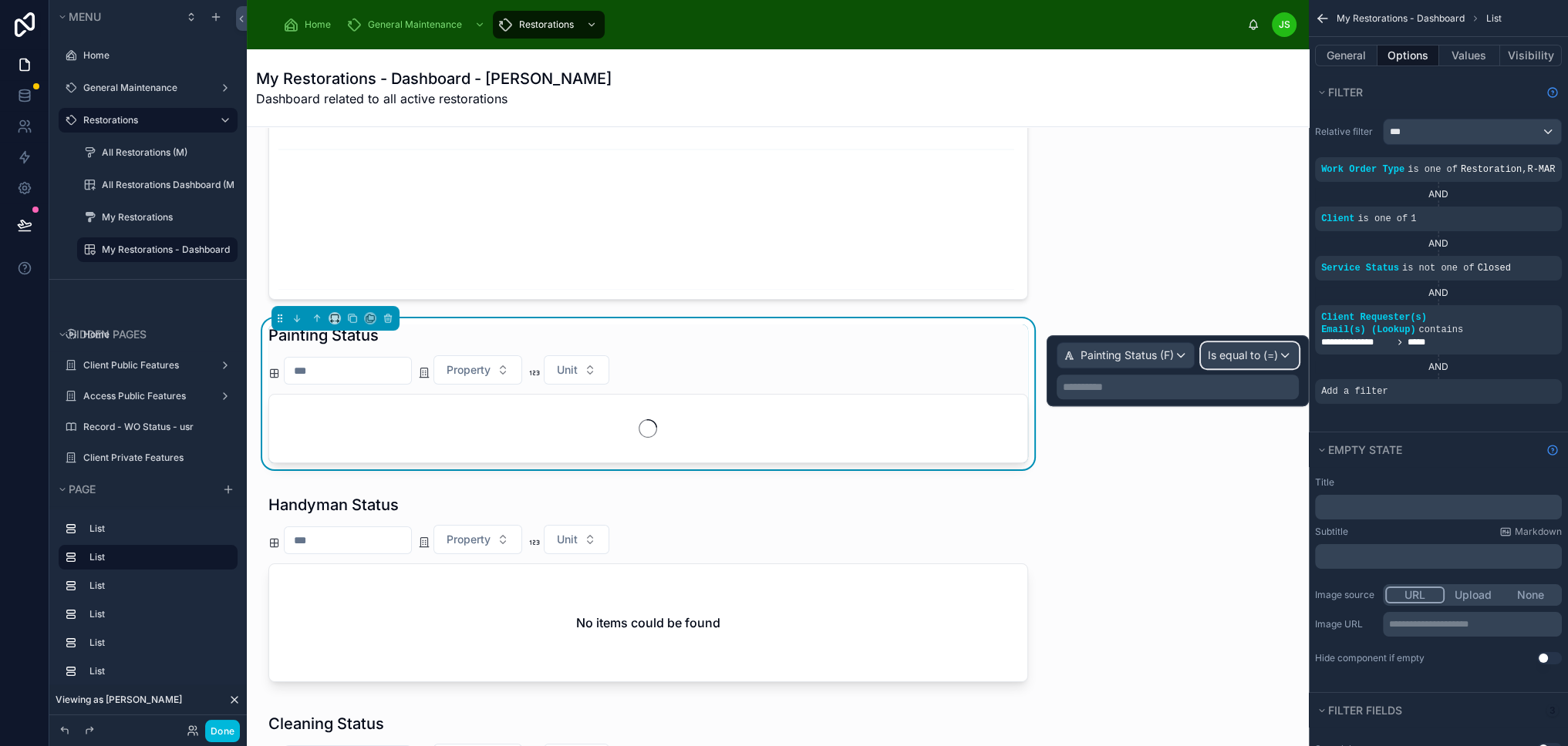
click at [1269, 348] on span "Is equal to (=)" at bounding box center [1243, 355] width 70 height 15
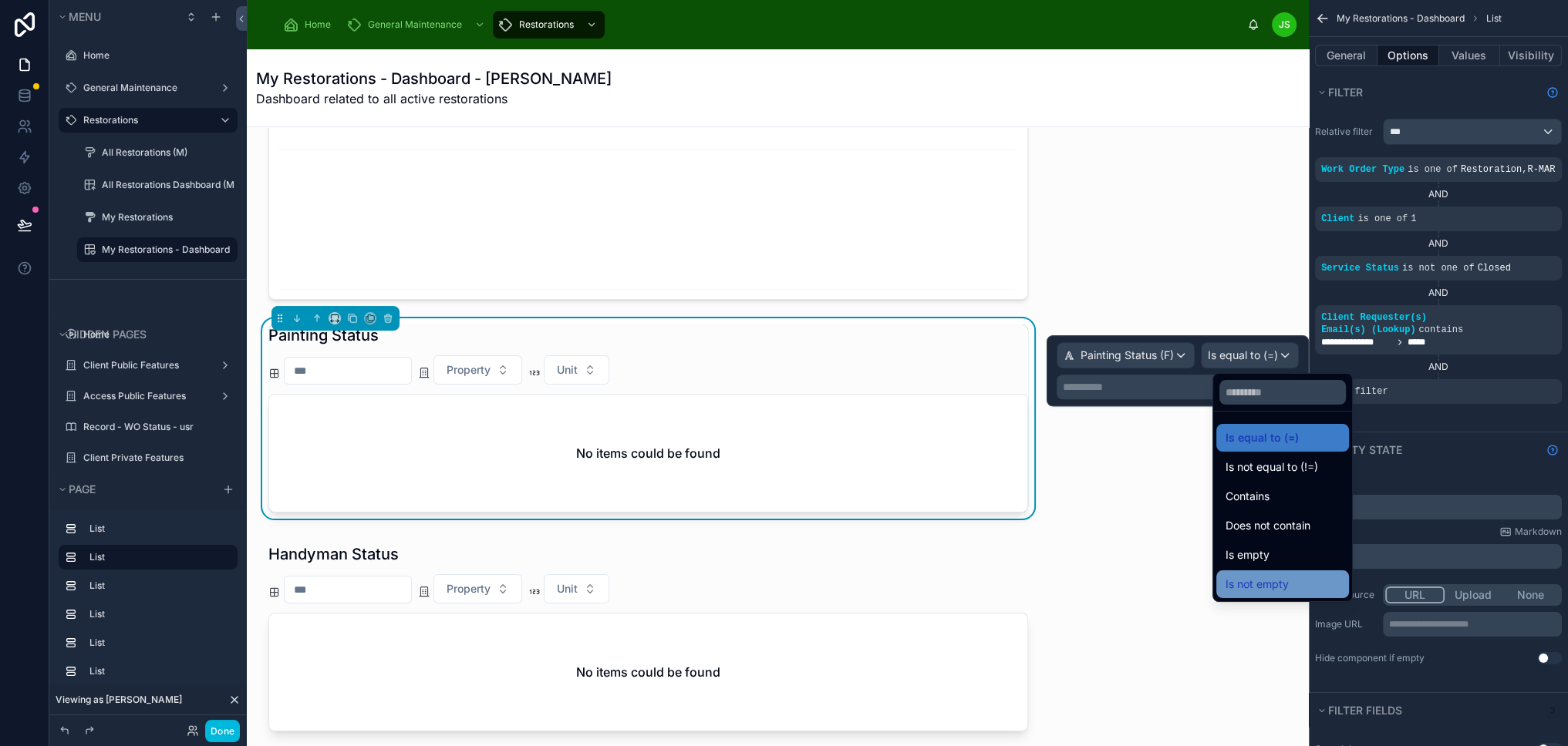
click at [1271, 578] on span "Is not empty" at bounding box center [1257, 584] width 64 height 18
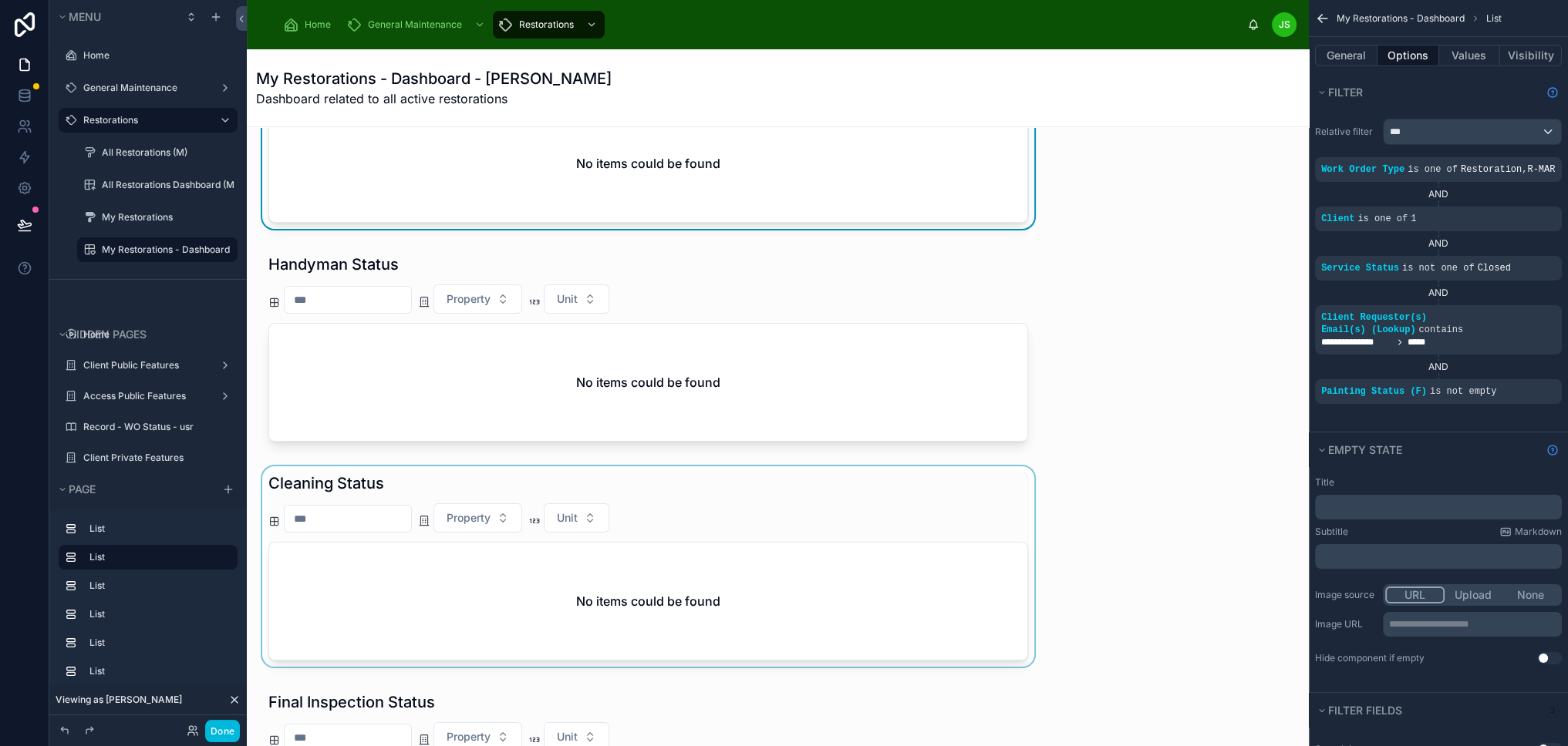
scroll to position [540, 0]
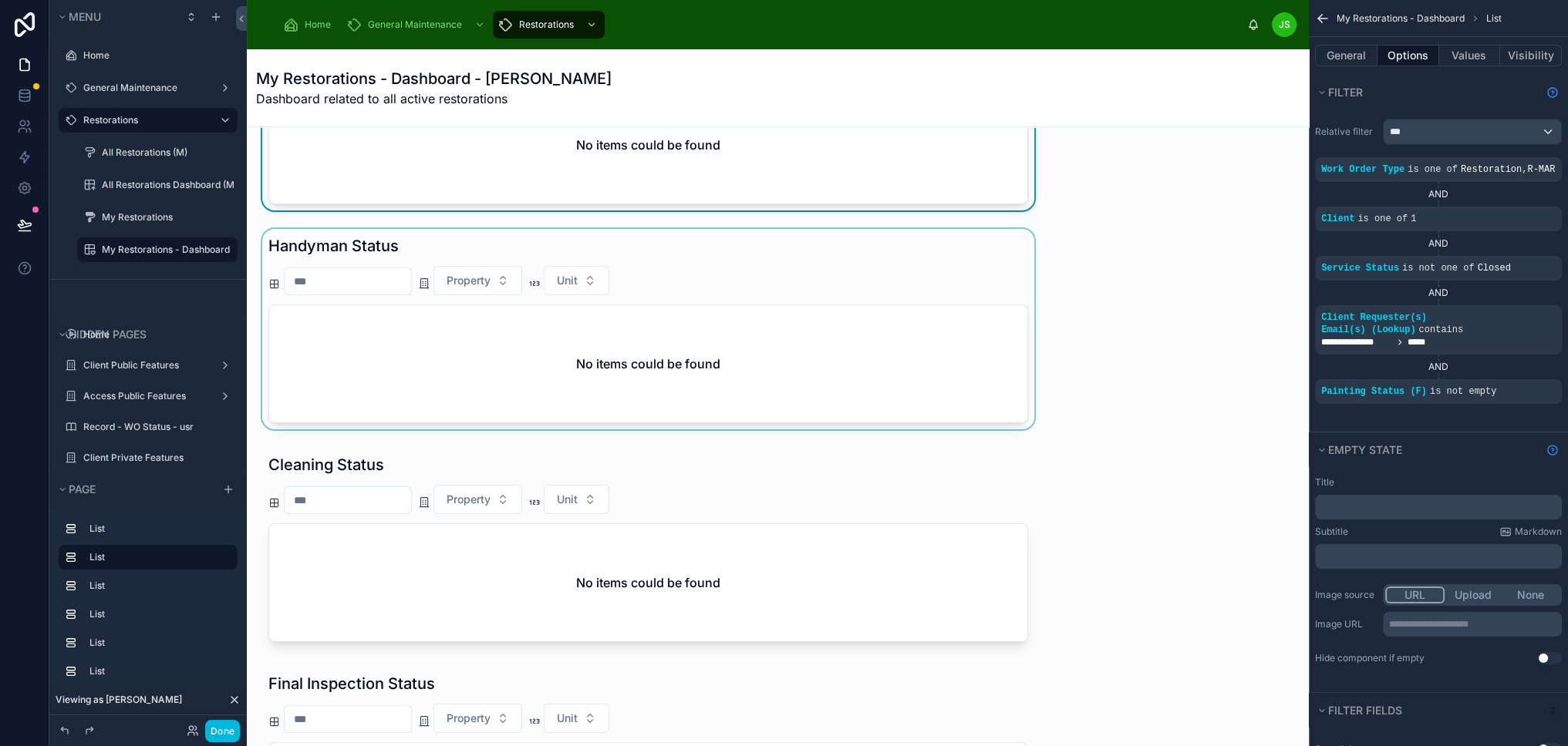
click at [932, 399] on div at bounding box center [648, 332] width 778 height 206
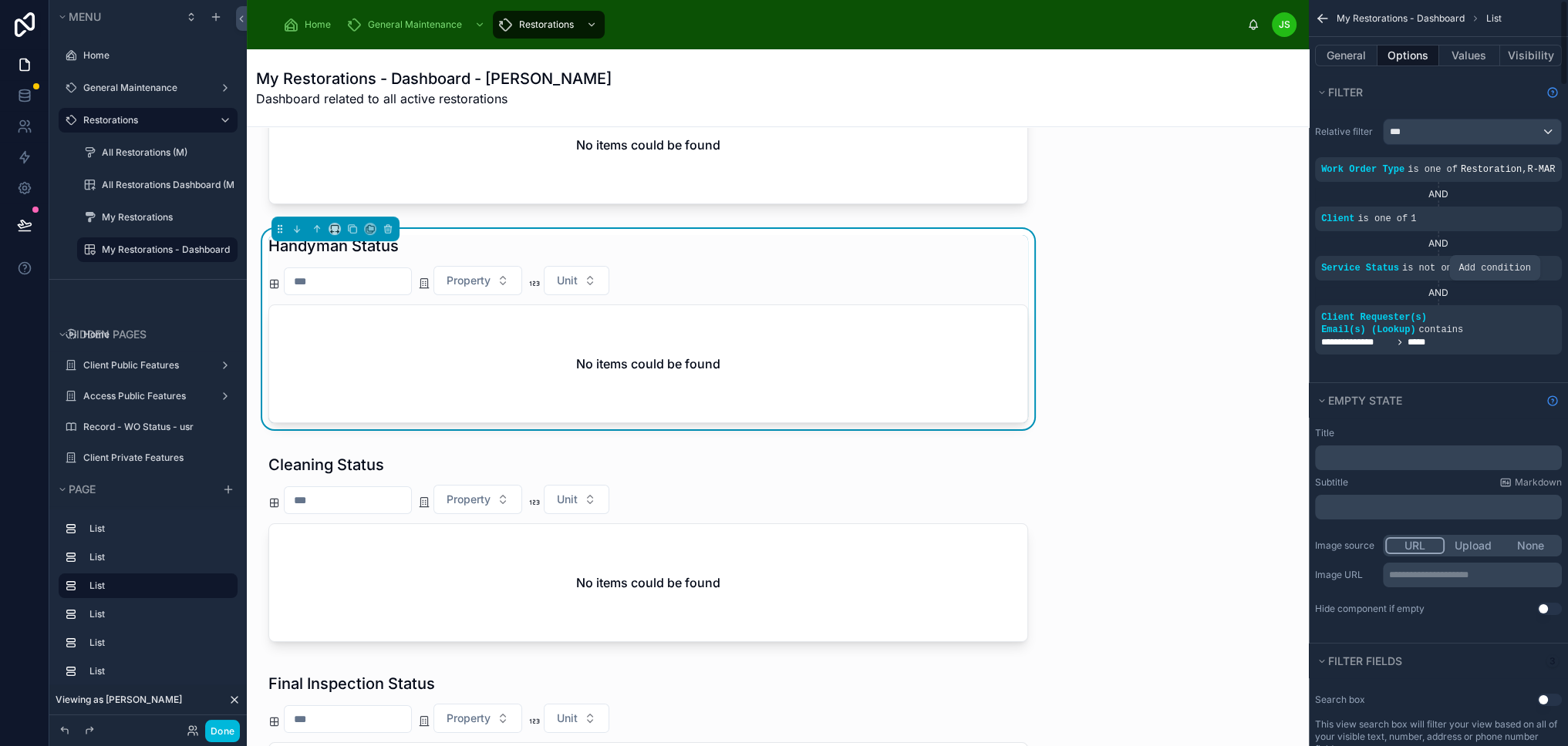
click at [0, 0] on icon "scrollable content" at bounding box center [0, 0] width 0 height 0
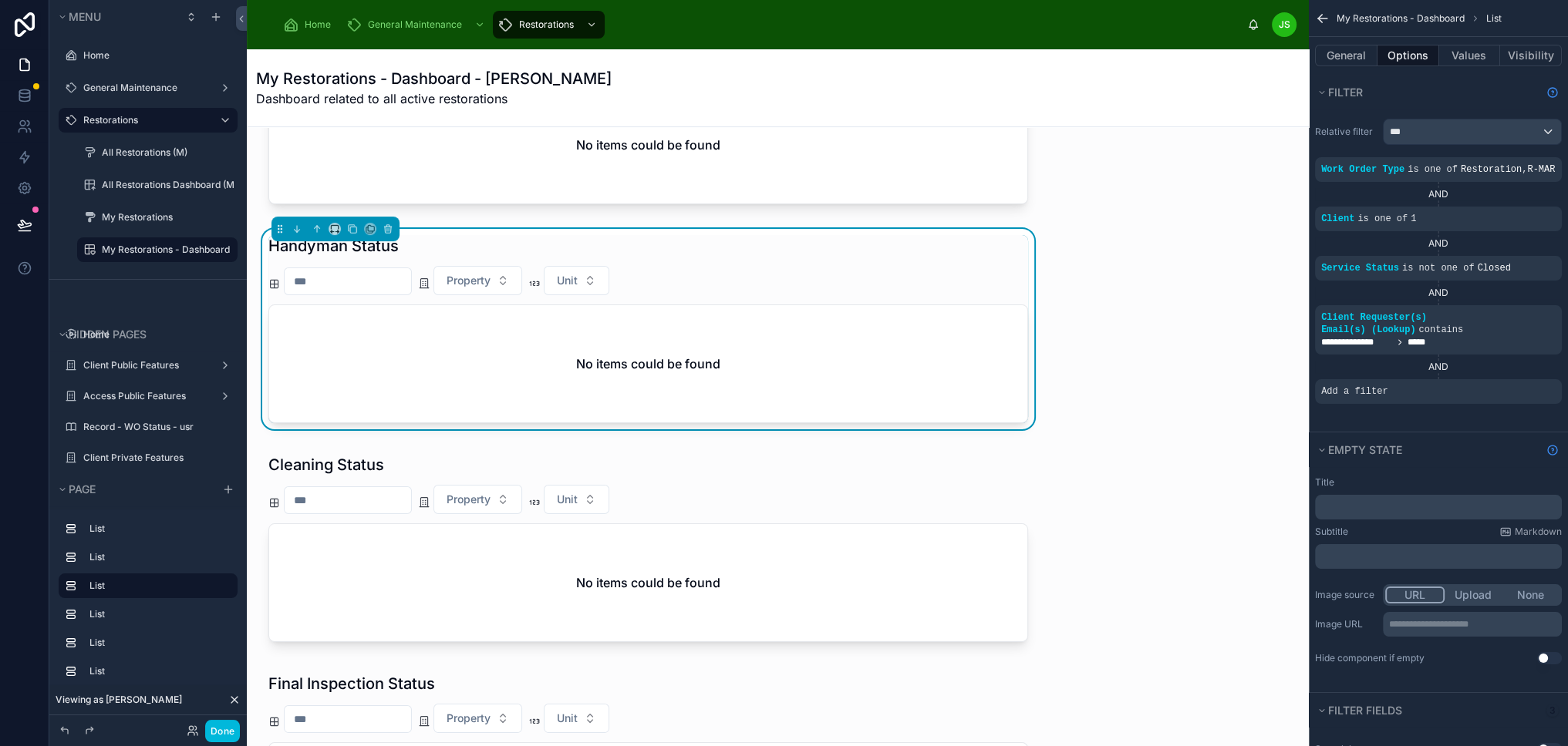
click at [0, 0] on icon "scrollable content" at bounding box center [0, 0] width 0 height 0
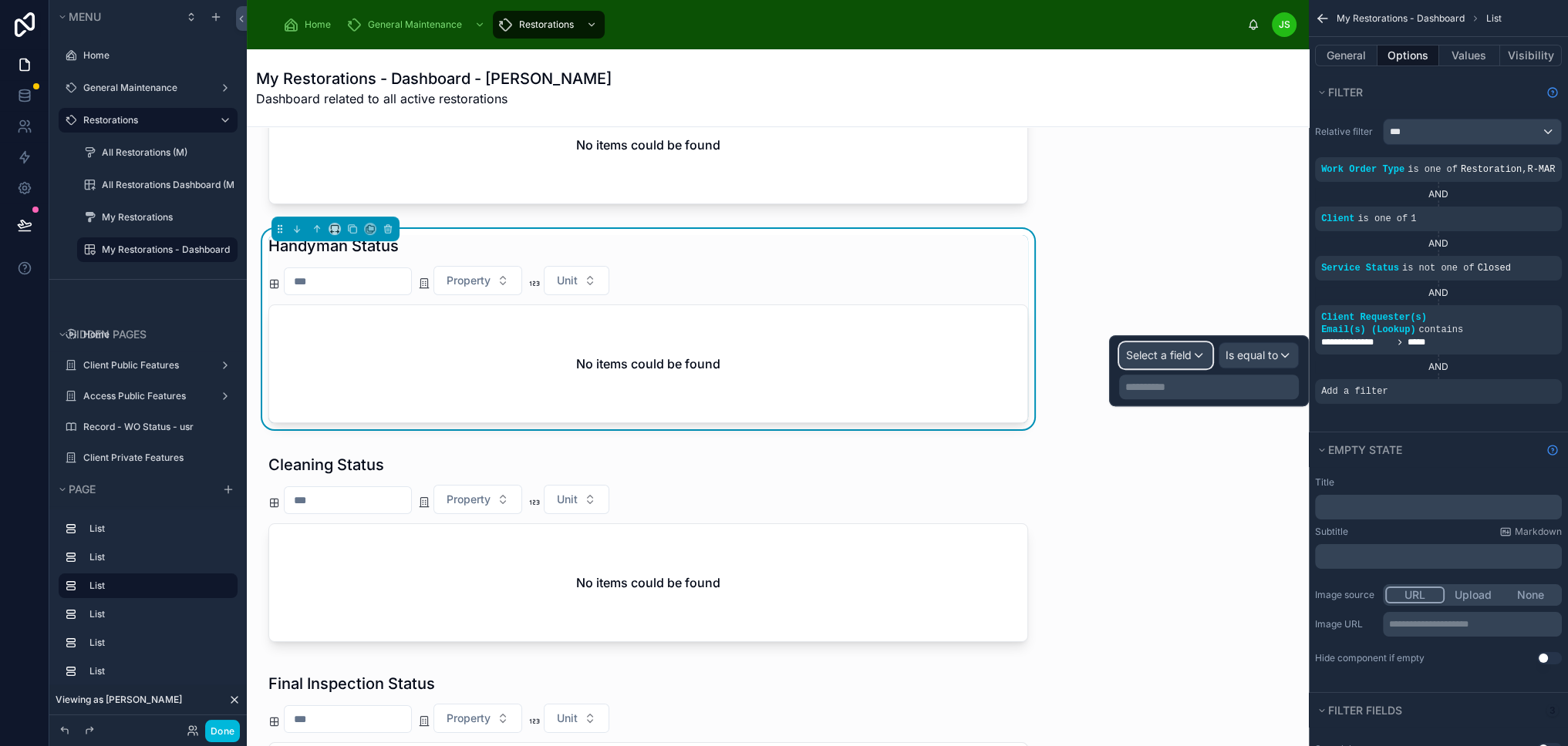
click at [1179, 353] on span "Select a field" at bounding box center [1158, 355] width 65 height 13
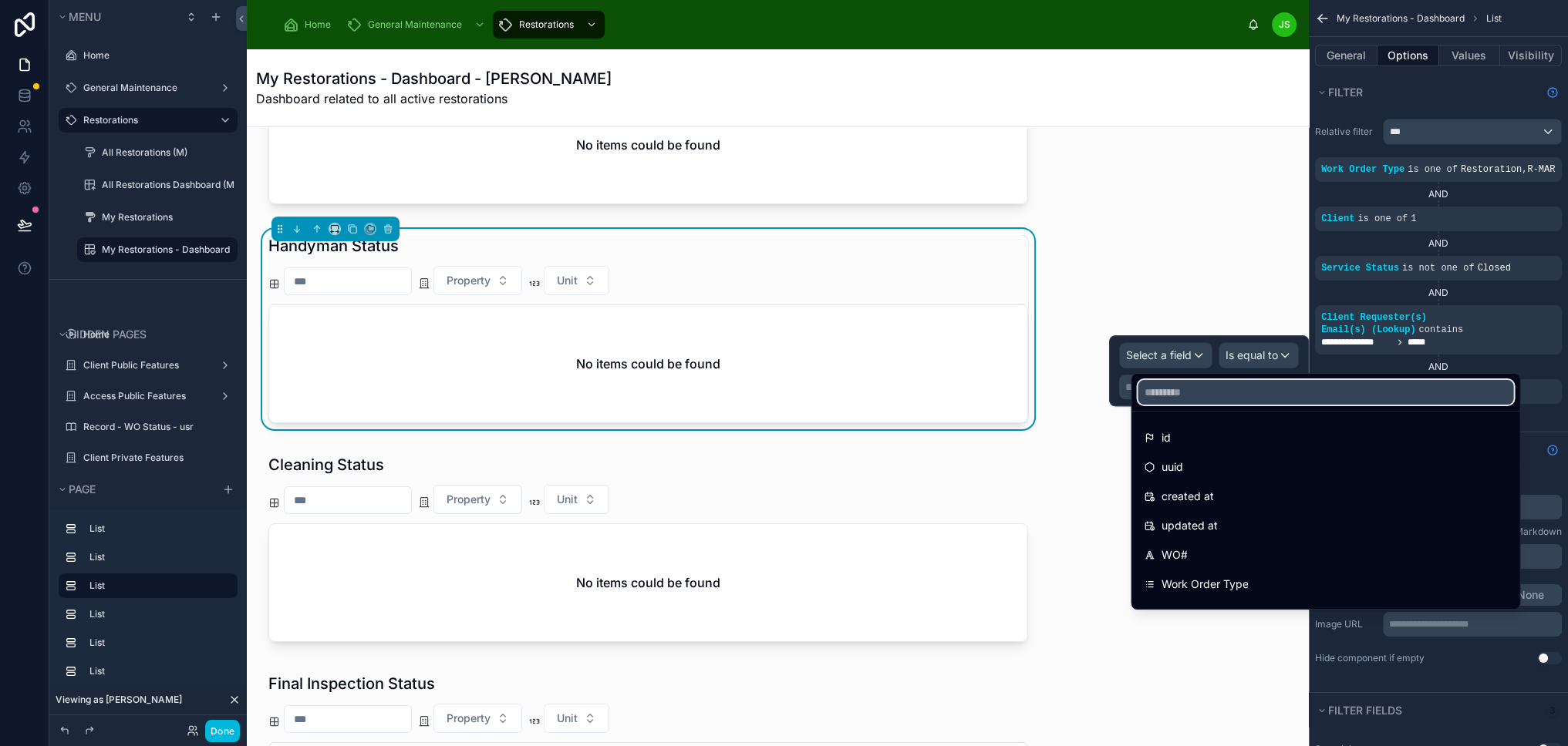
click at [1191, 397] on input "text" at bounding box center [1325, 393] width 375 height 25
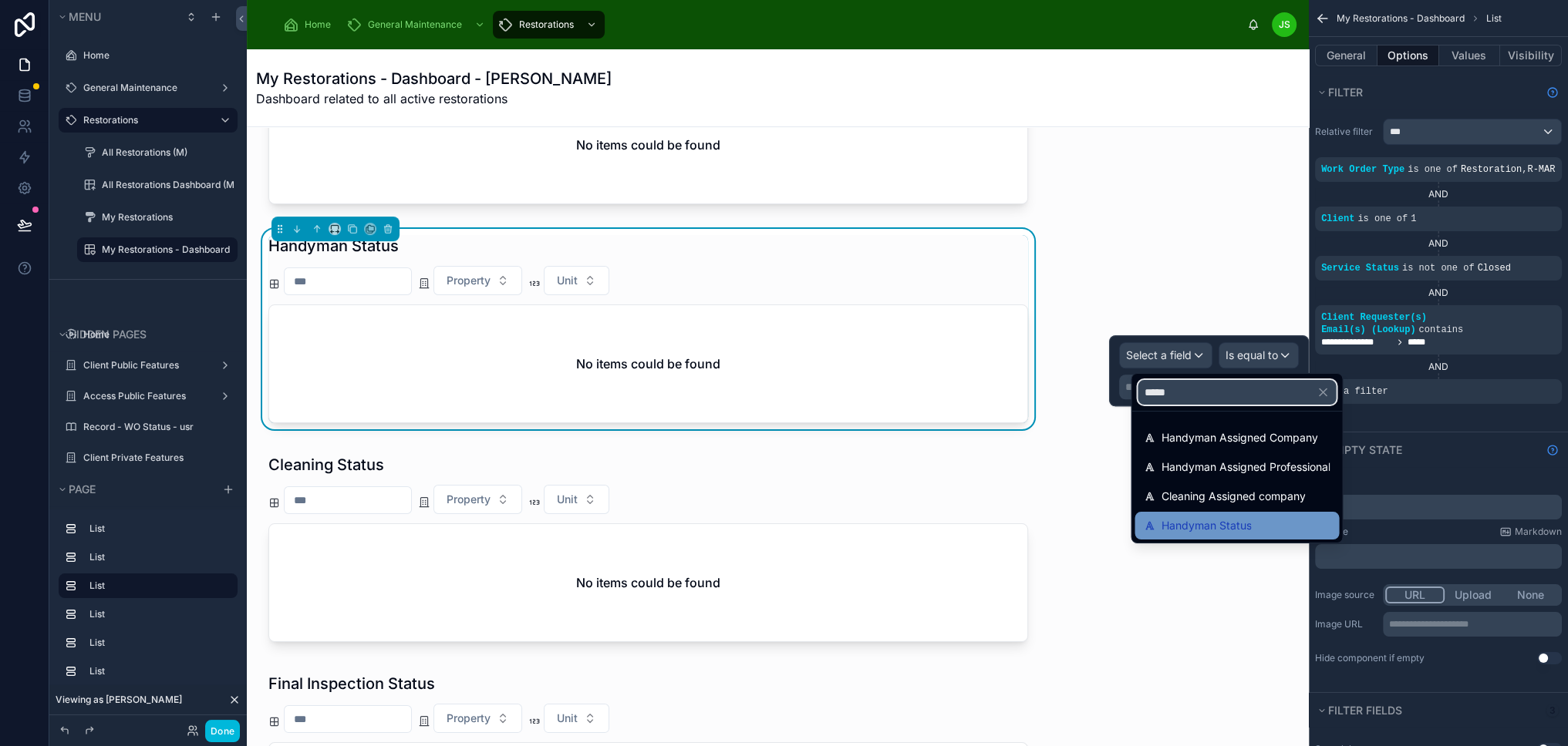
type input "*****"
click at [1240, 518] on span "Handyman Status" at bounding box center [1206, 525] width 90 height 18
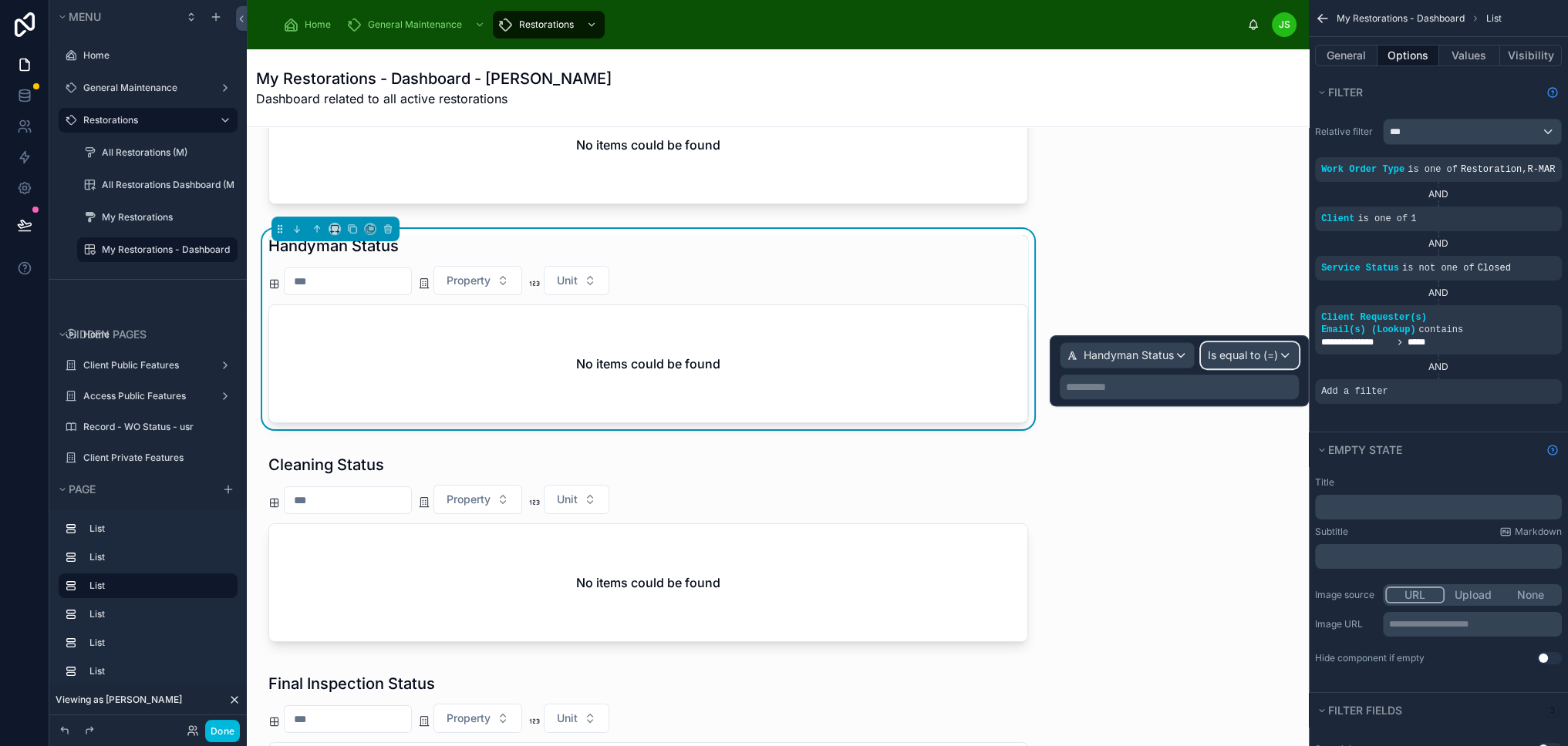
click at [1252, 359] on span "Is equal to (=)" at bounding box center [1243, 355] width 70 height 15
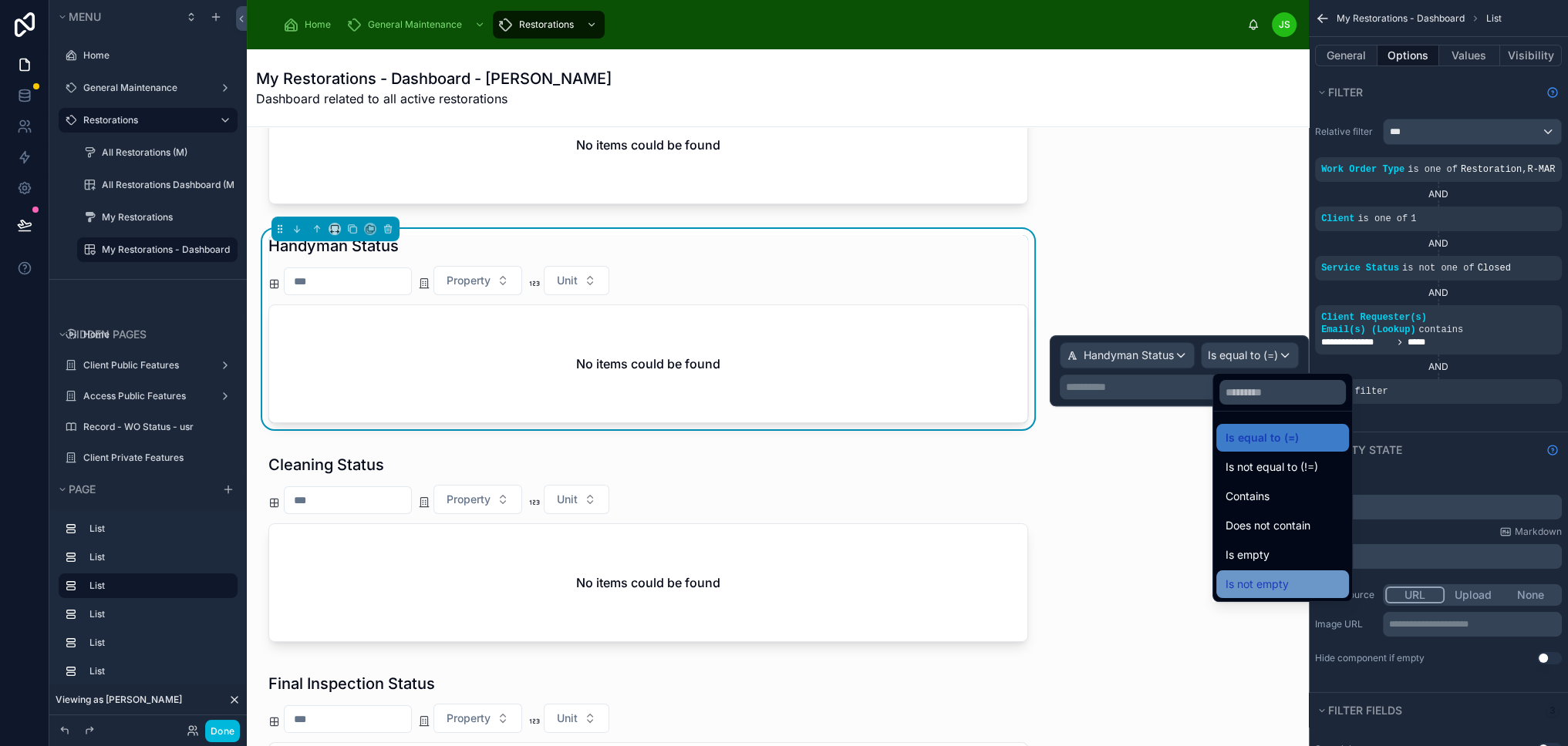
click at [1292, 583] on div "Is not empty" at bounding box center [1282, 584] width 115 height 18
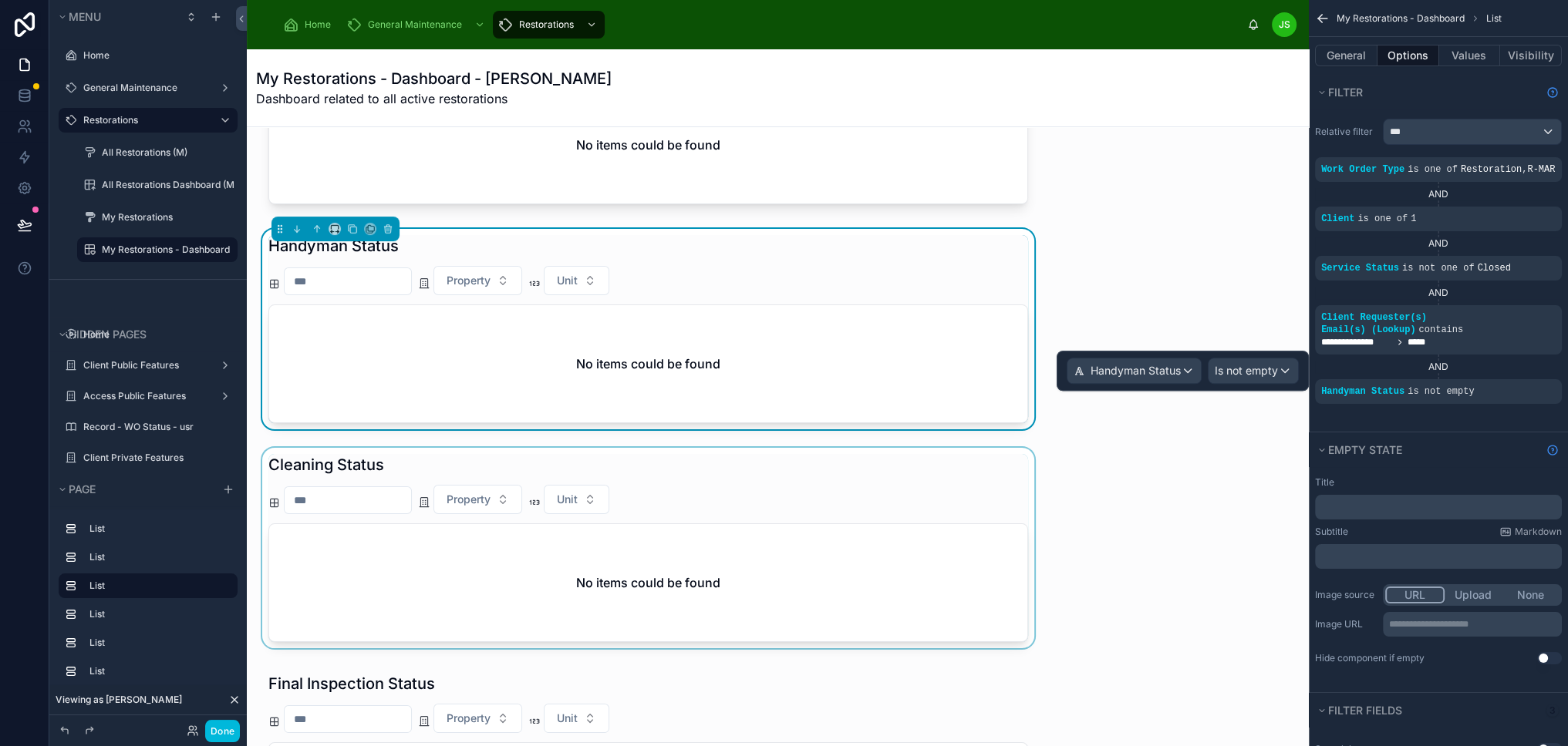
click at [944, 566] on div at bounding box center [648, 551] width 778 height 206
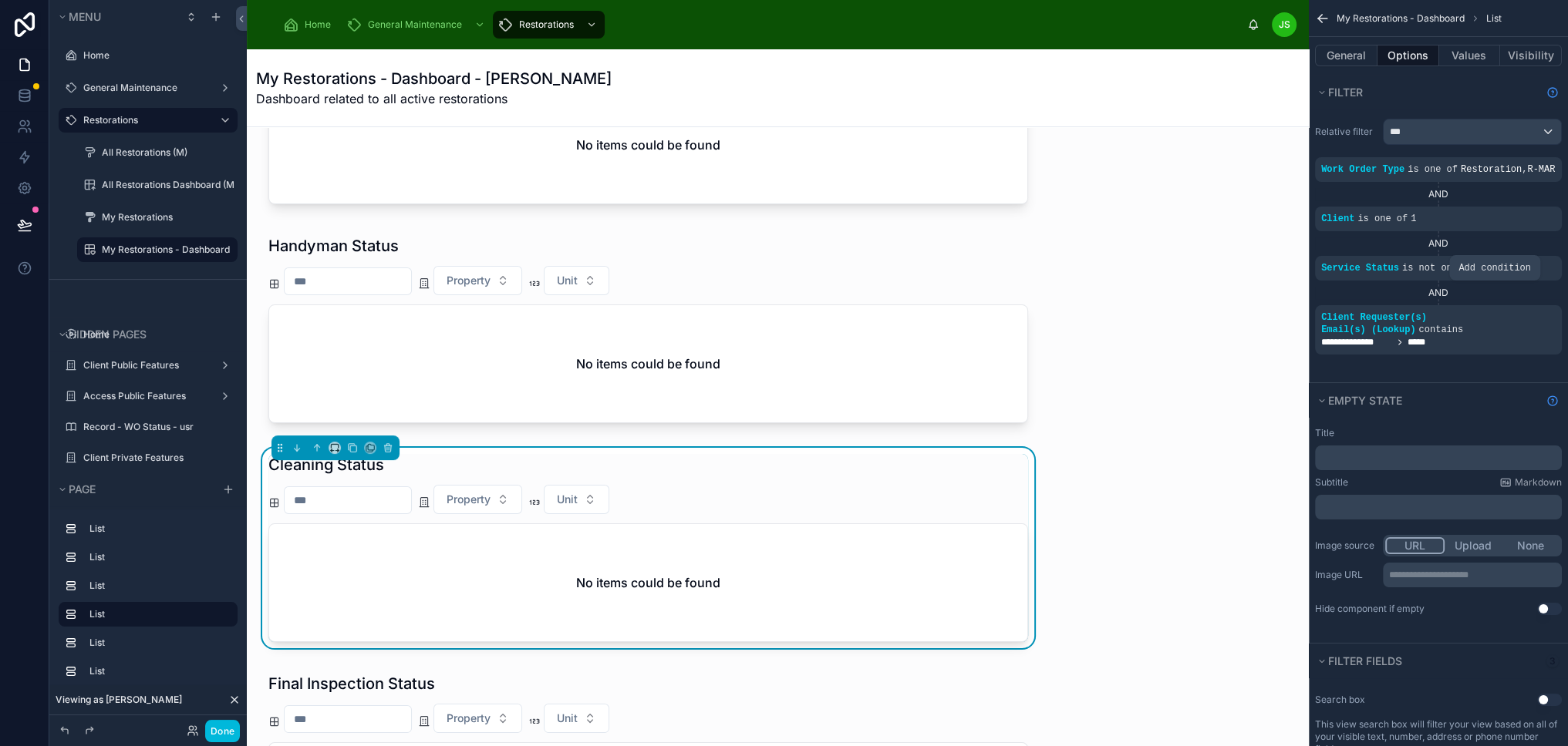
click at [0, 0] on icon "scrollable content" at bounding box center [0, 0] width 0 height 0
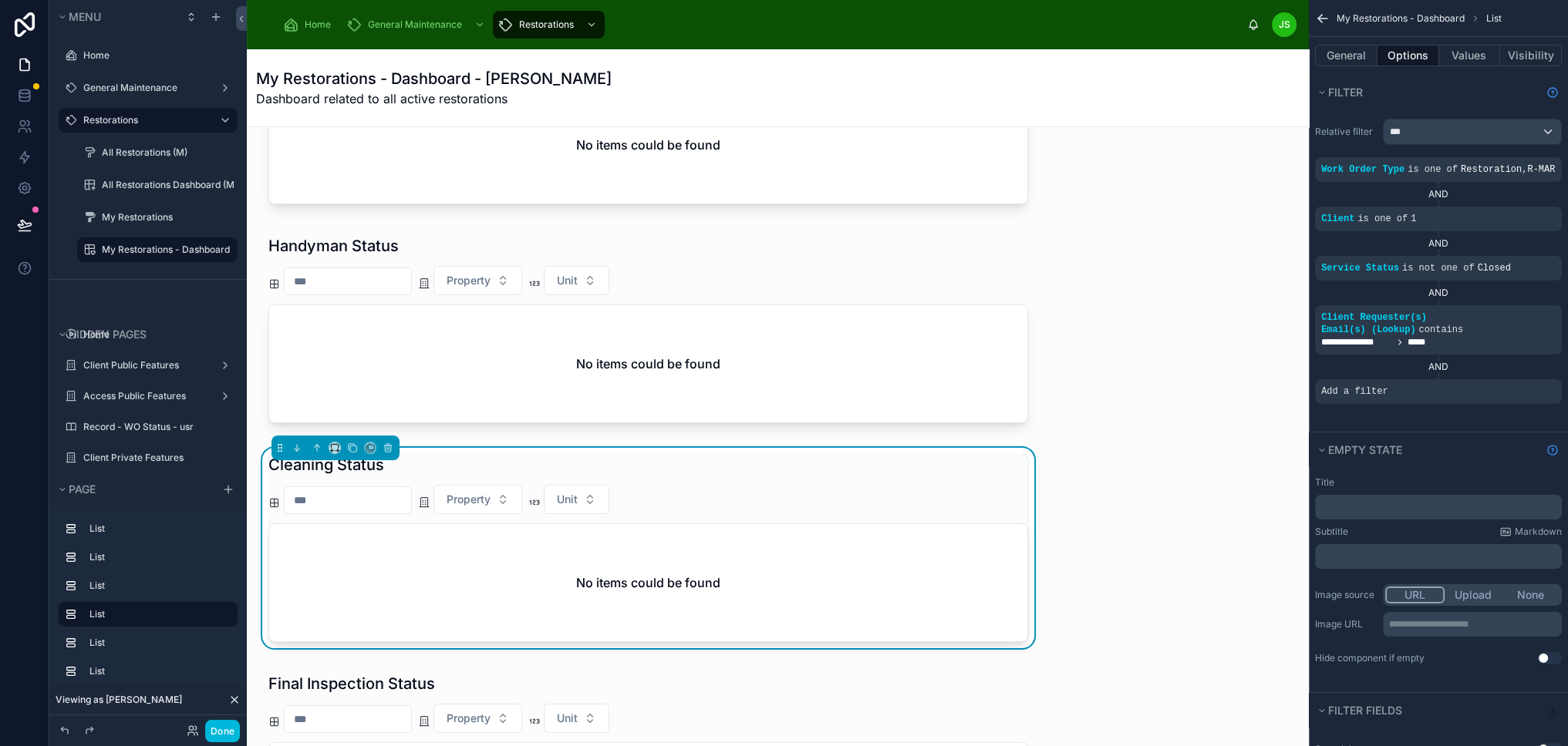
click at [1382, 385] on span "Add a filter" at bounding box center [1353, 391] width 66 height 13
click at [0, 0] on icon "scrollable content" at bounding box center [0, 0] width 0 height 0
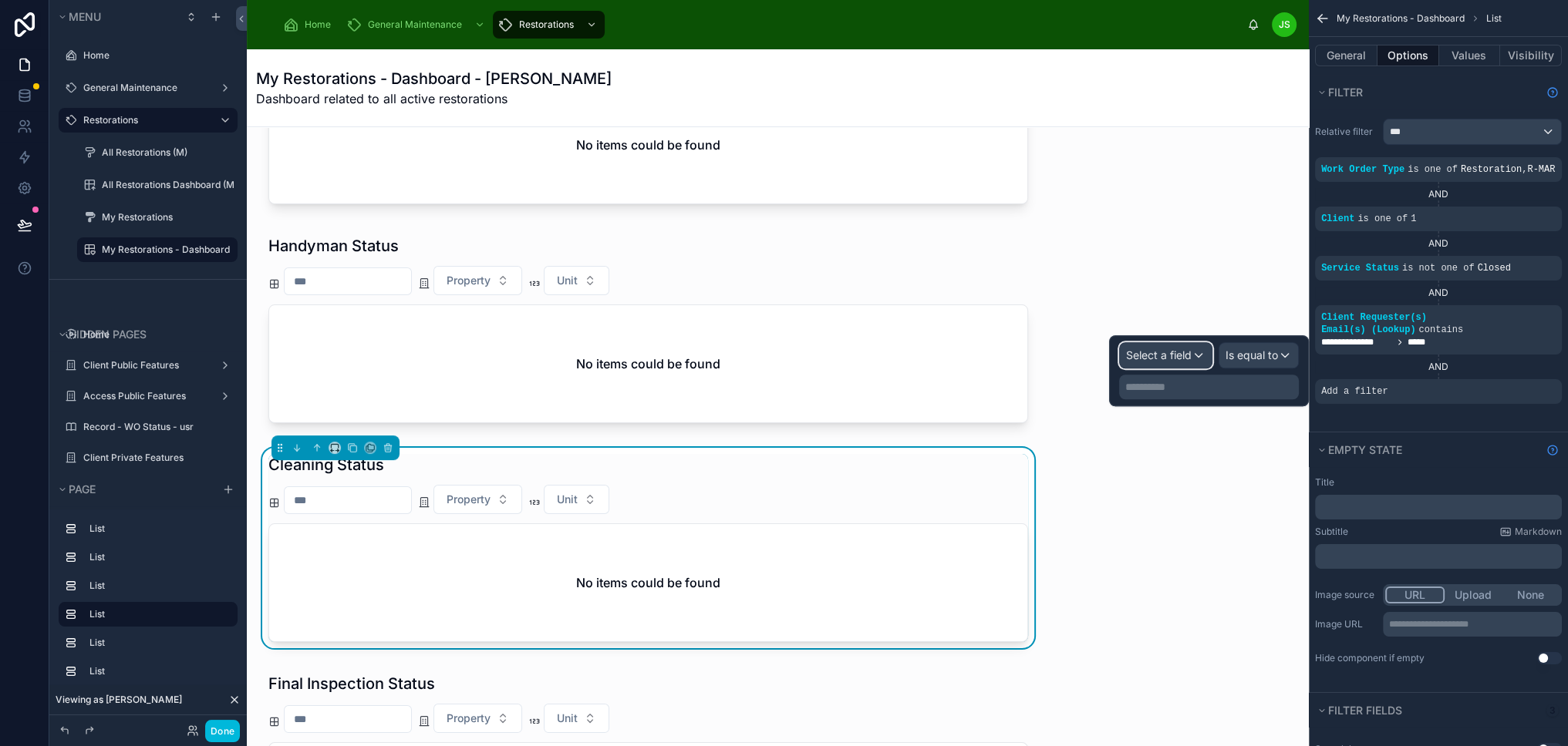
click at [1162, 353] on span "Select a field" at bounding box center [1158, 355] width 65 height 13
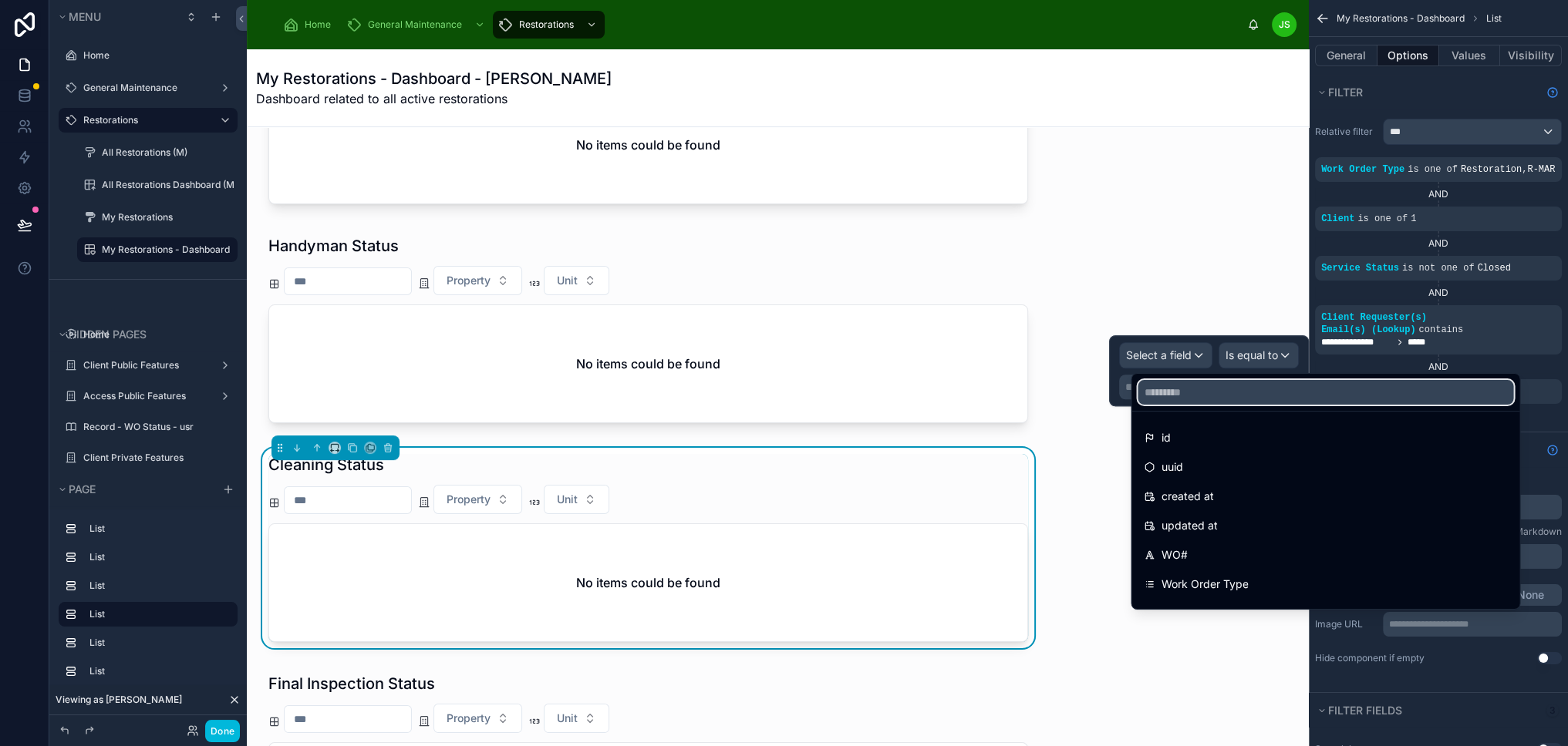
click at [1215, 393] on input "text" at bounding box center [1325, 393] width 375 height 25
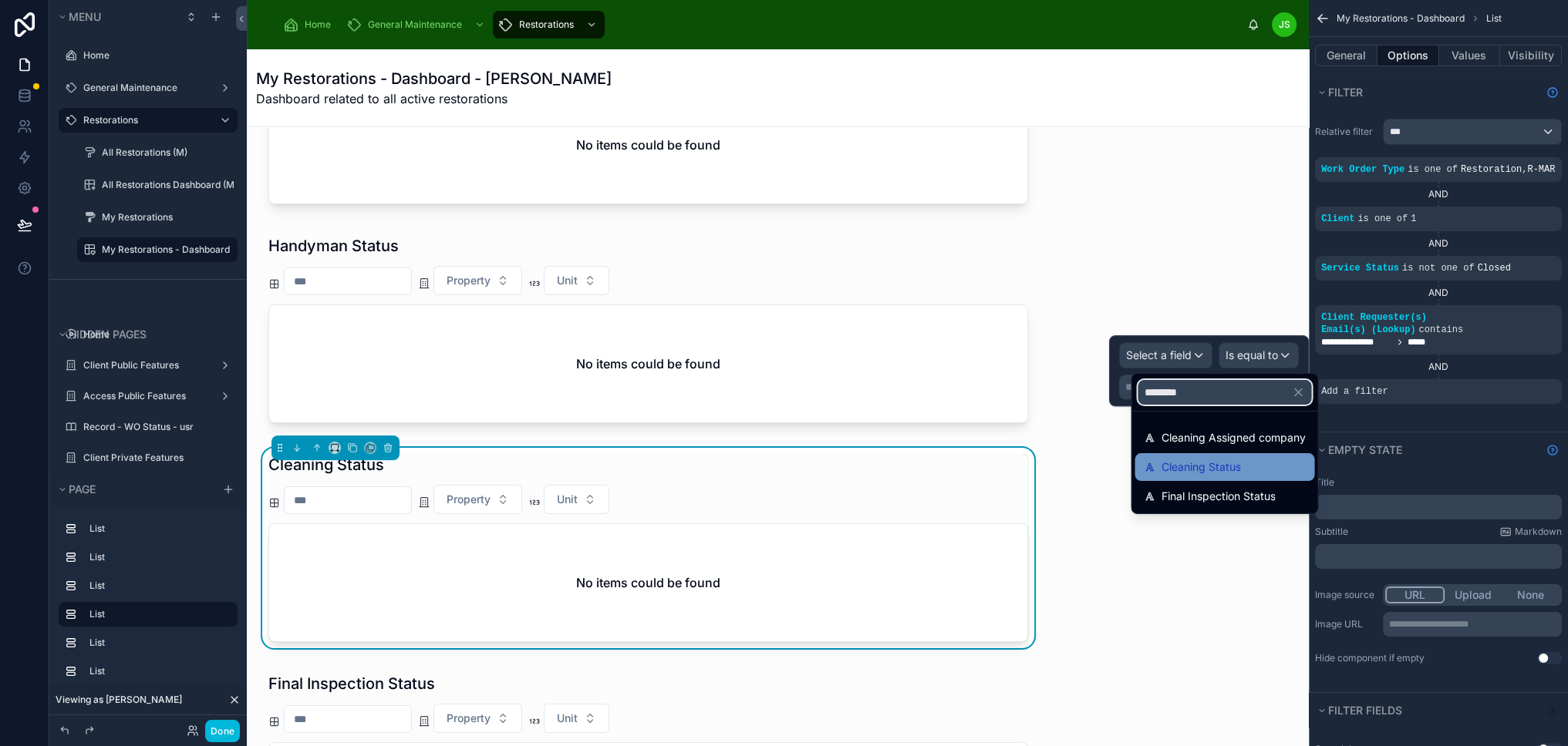
type input "********"
click at [1224, 467] on span "Cleaning Status" at bounding box center [1200, 467] width 79 height 18
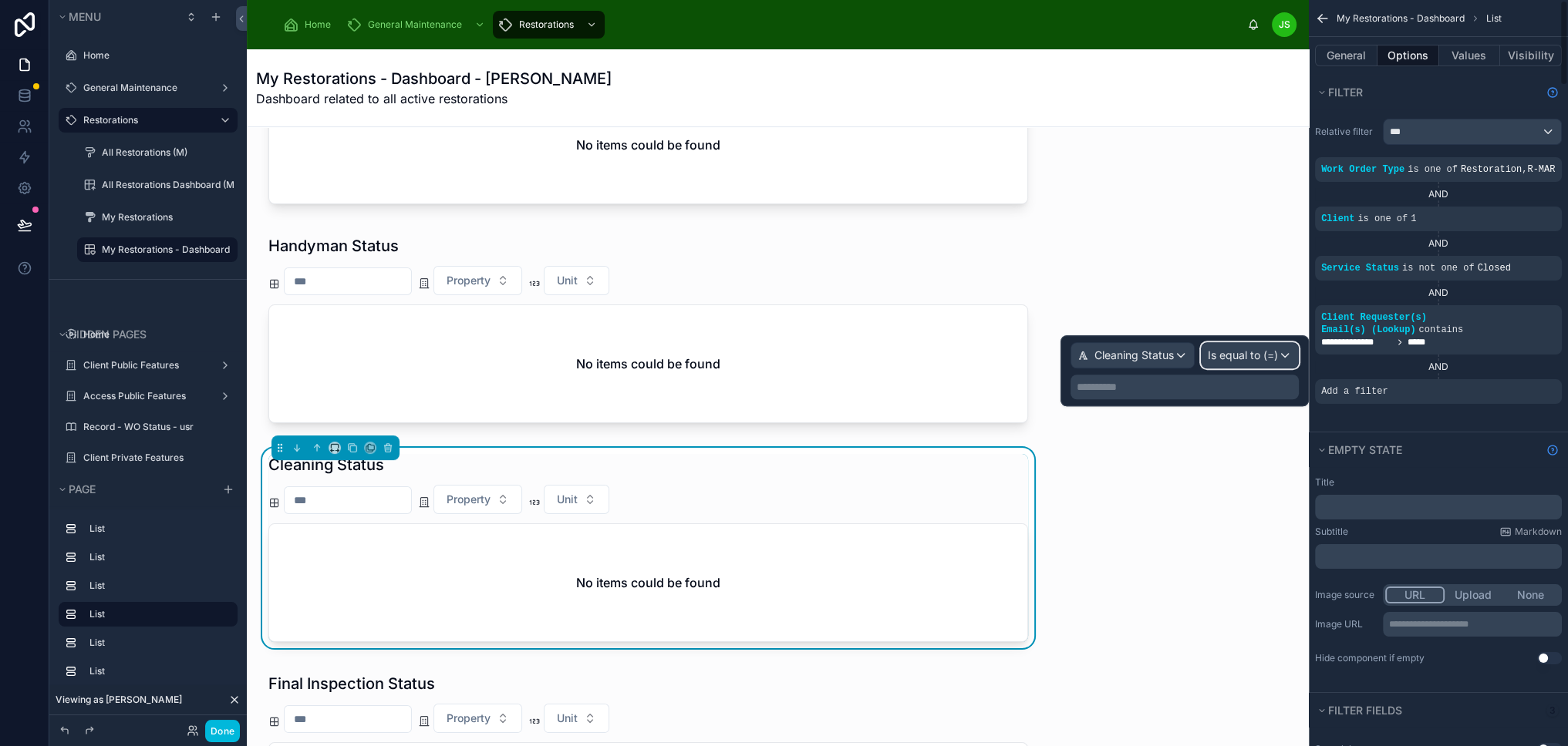
click at [1277, 361] on span "Is equal to (=)" at bounding box center [1243, 355] width 70 height 15
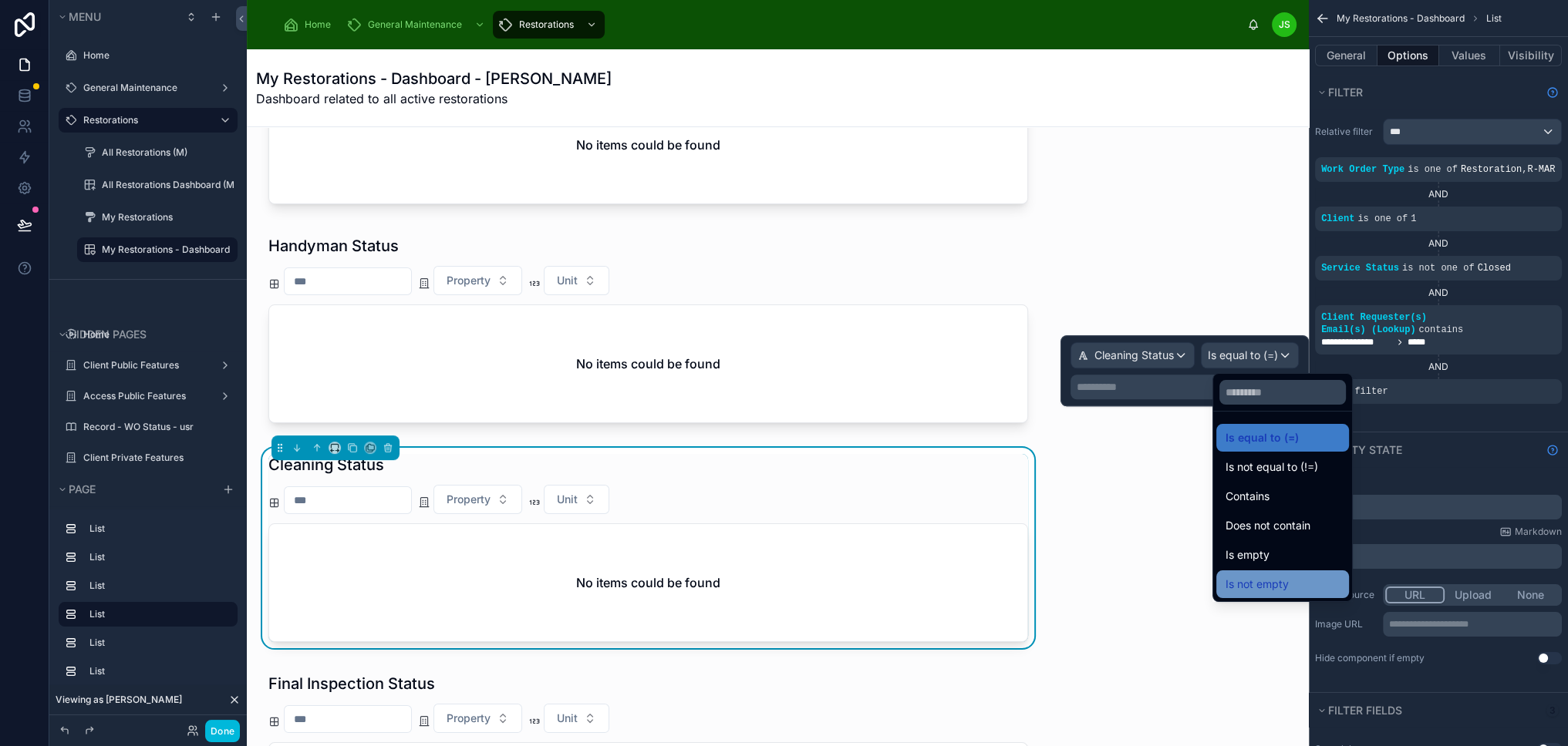
click at [1281, 576] on span "Is not empty" at bounding box center [1257, 584] width 64 height 18
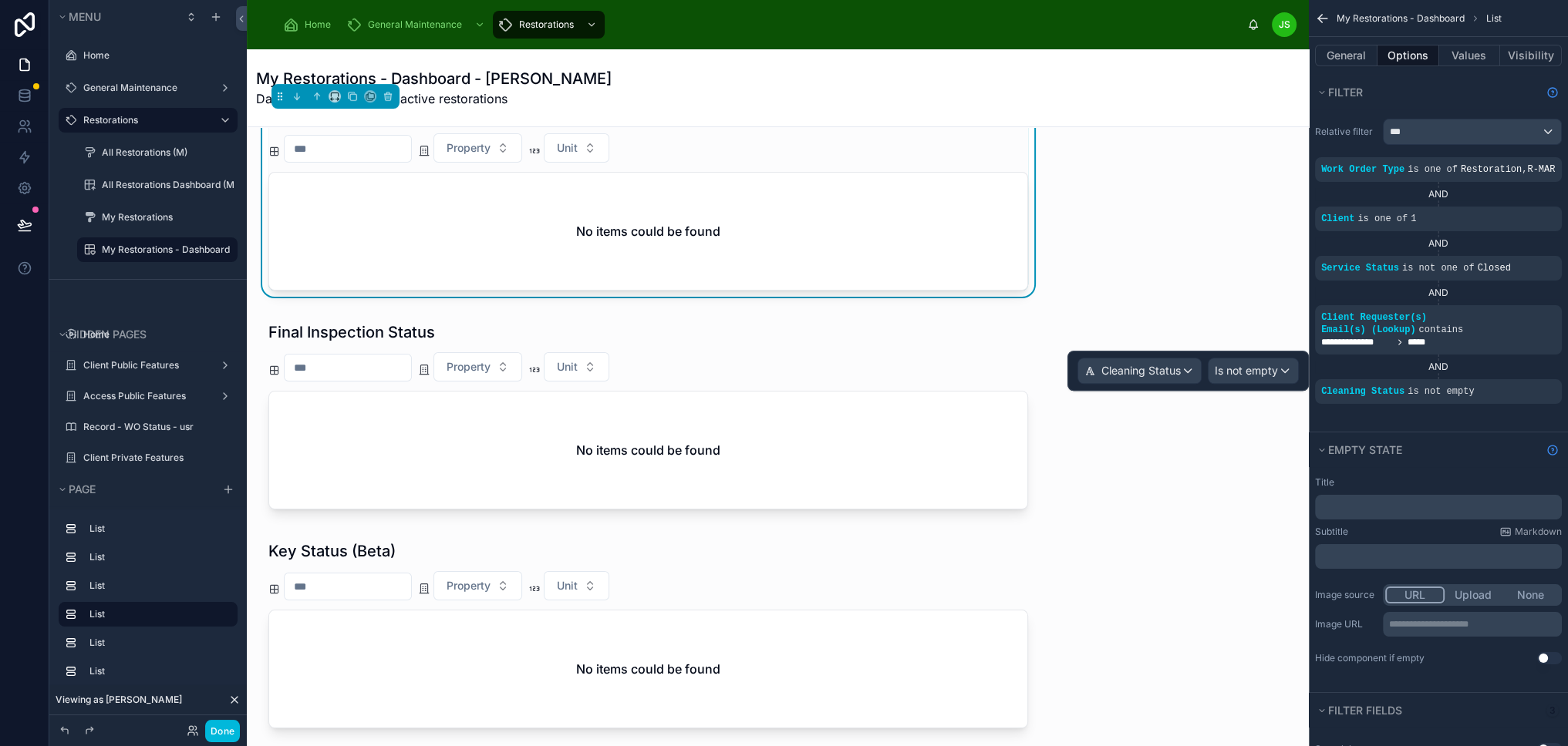
scroll to position [925, 0]
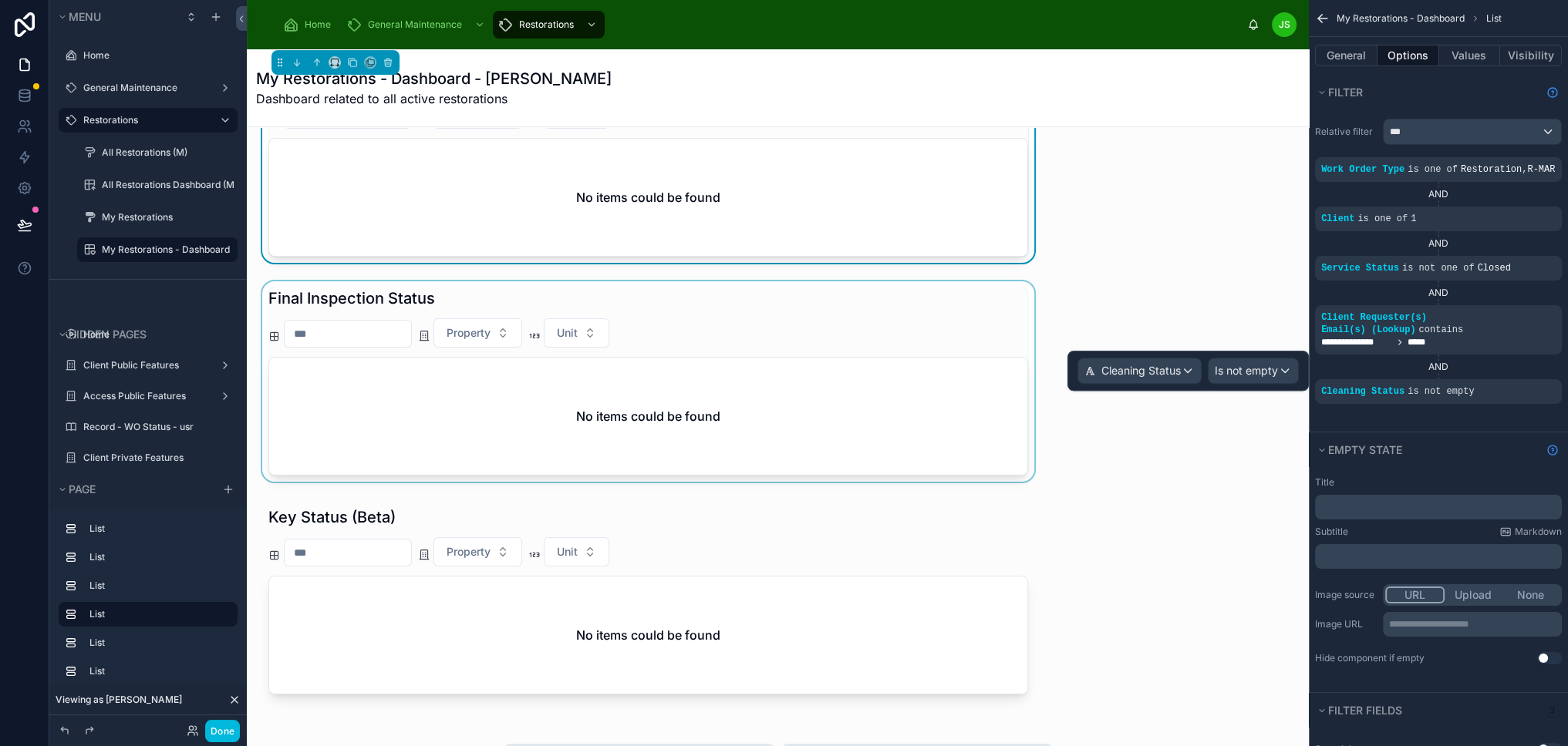
click at [899, 321] on div at bounding box center [648, 384] width 778 height 206
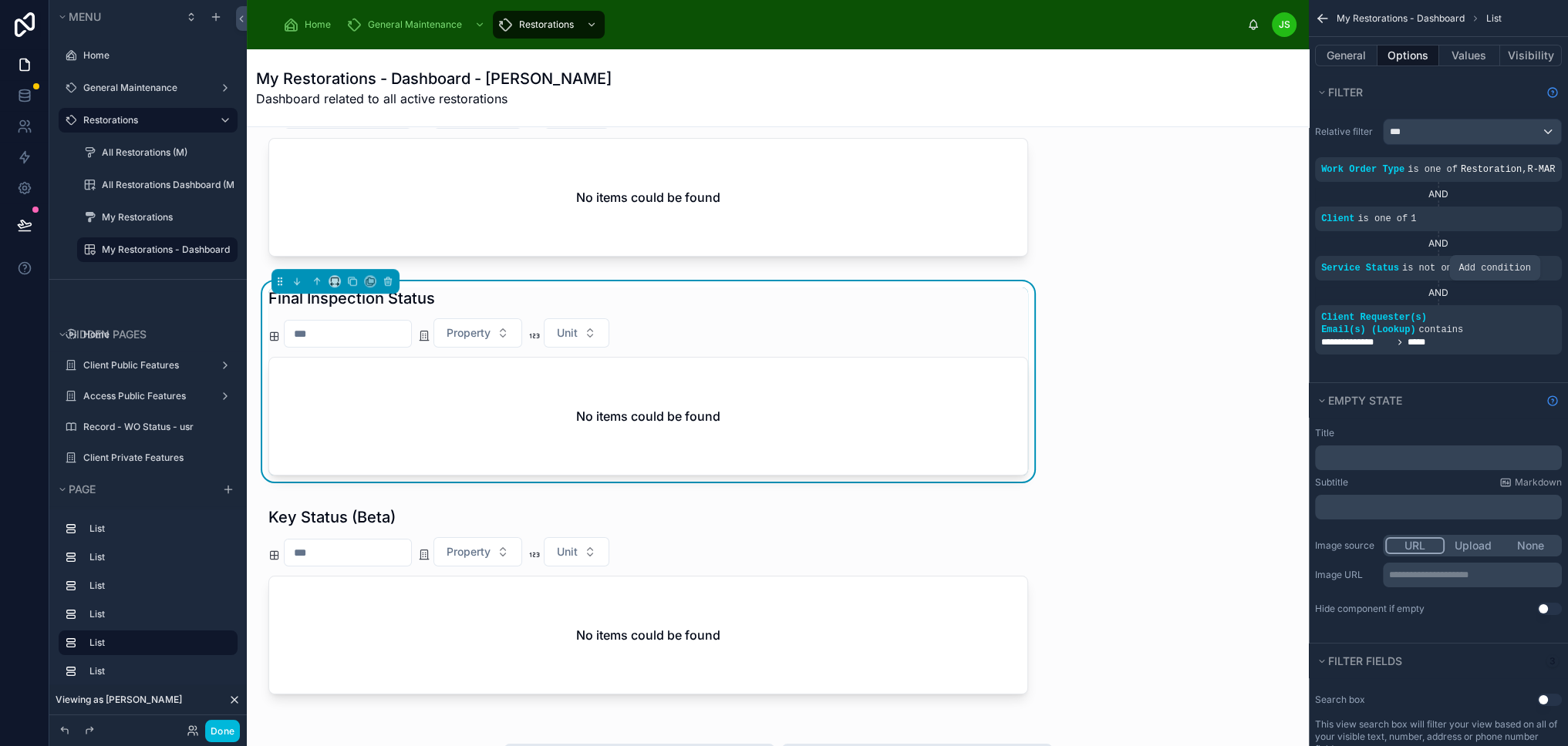
click at [0, 0] on icon "scrollable content" at bounding box center [0, 0] width 0 height 0
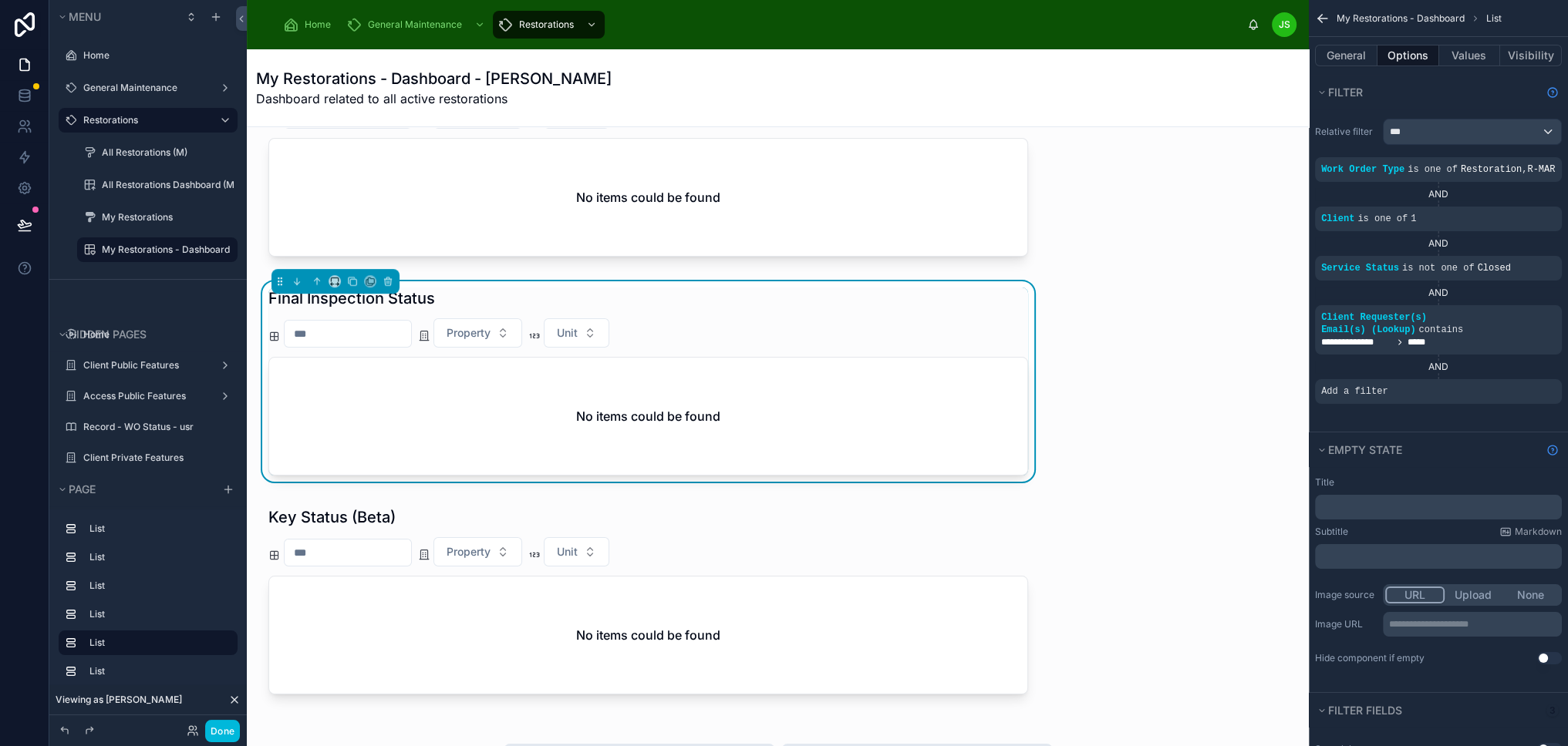
click at [0, 0] on div "scrollable content" at bounding box center [0, 0] width 0 height 0
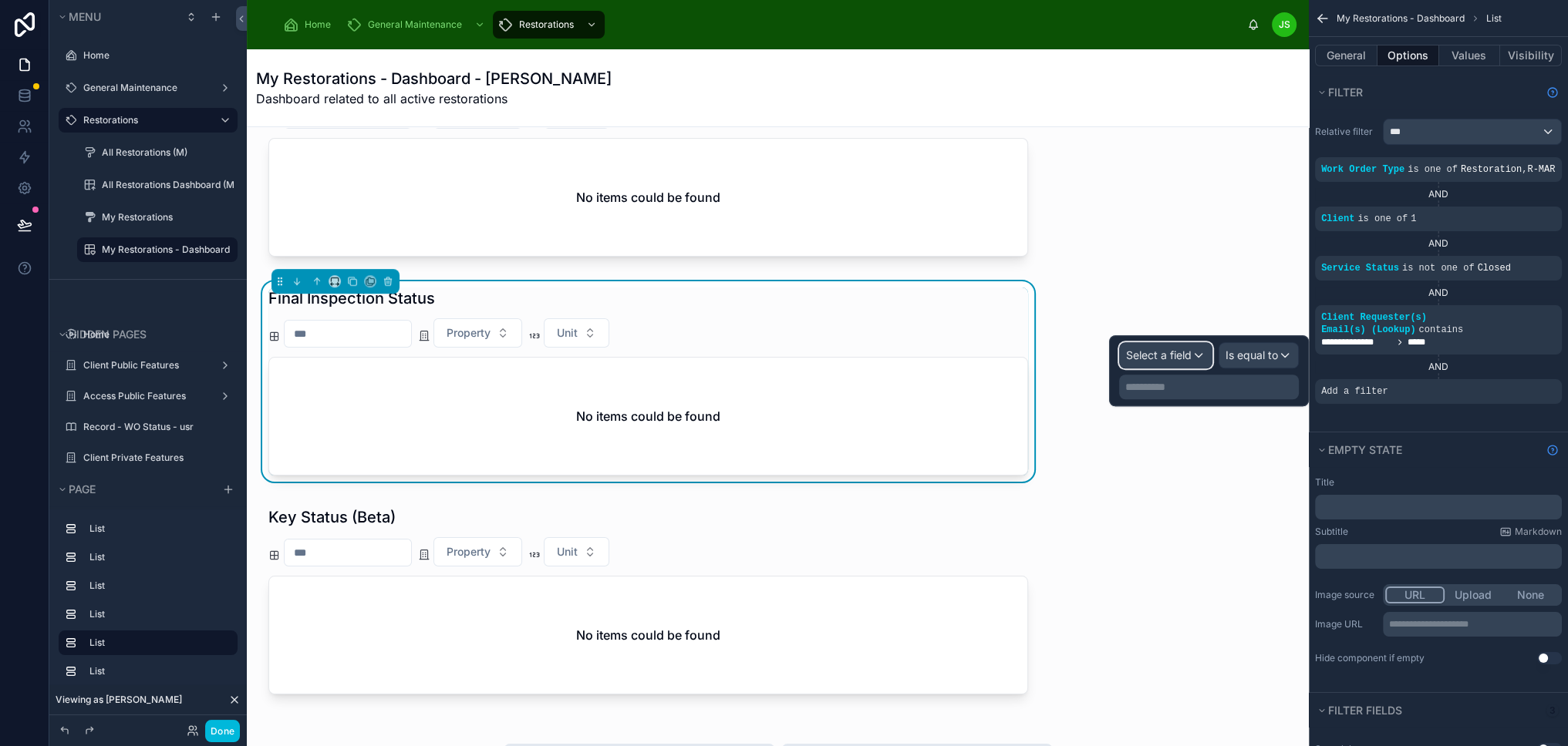
click at [1159, 345] on div "Select a field" at bounding box center [1166, 356] width 92 height 25
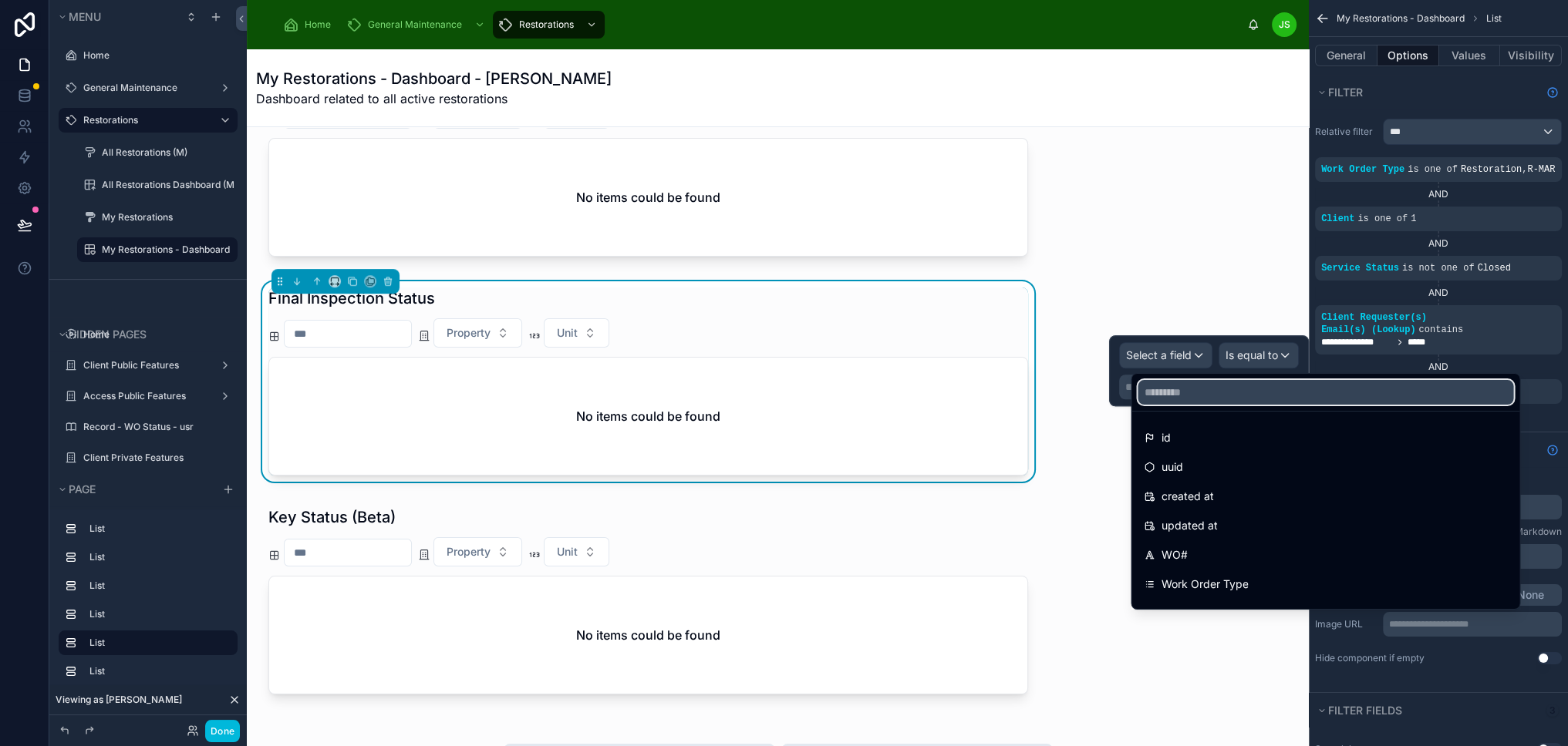
click at [1215, 394] on input "text" at bounding box center [1325, 393] width 375 height 25
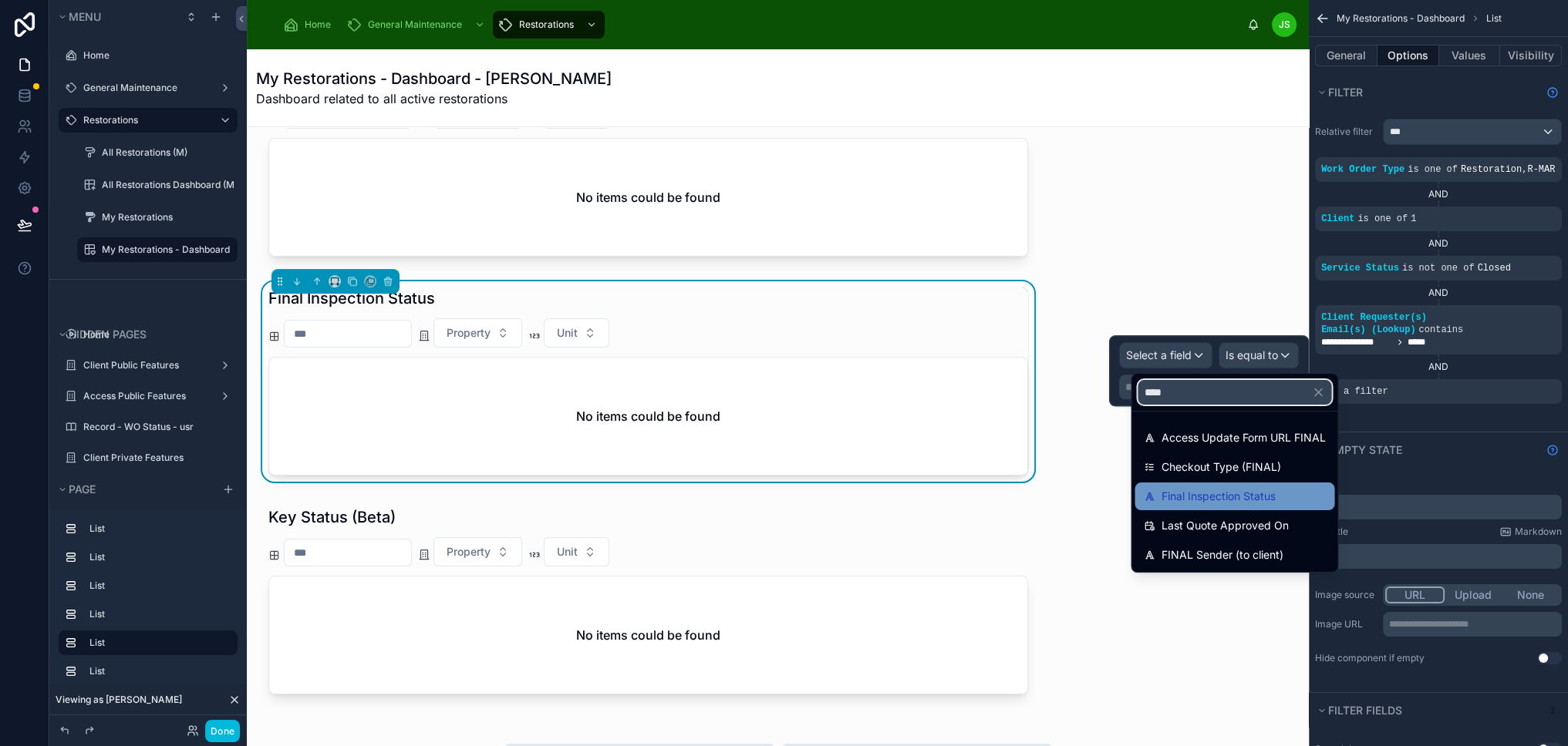
type input "****"
click at [1233, 500] on span "Final Inspection Status" at bounding box center [1218, 496] width 115 height 18
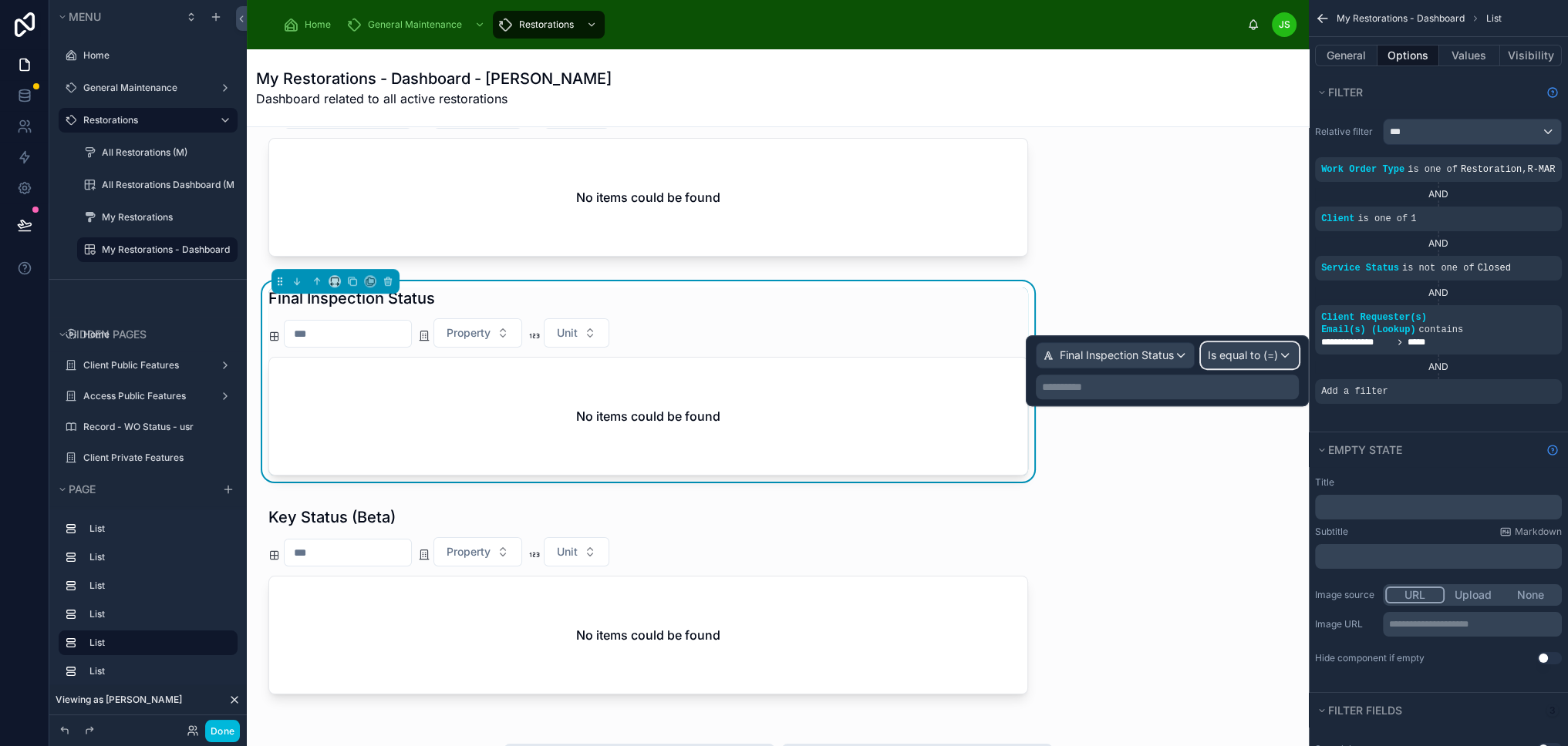
click at [1277, 355] on span "Is equal to (=)" at bounding box center [1243, 355] width 70 height 15
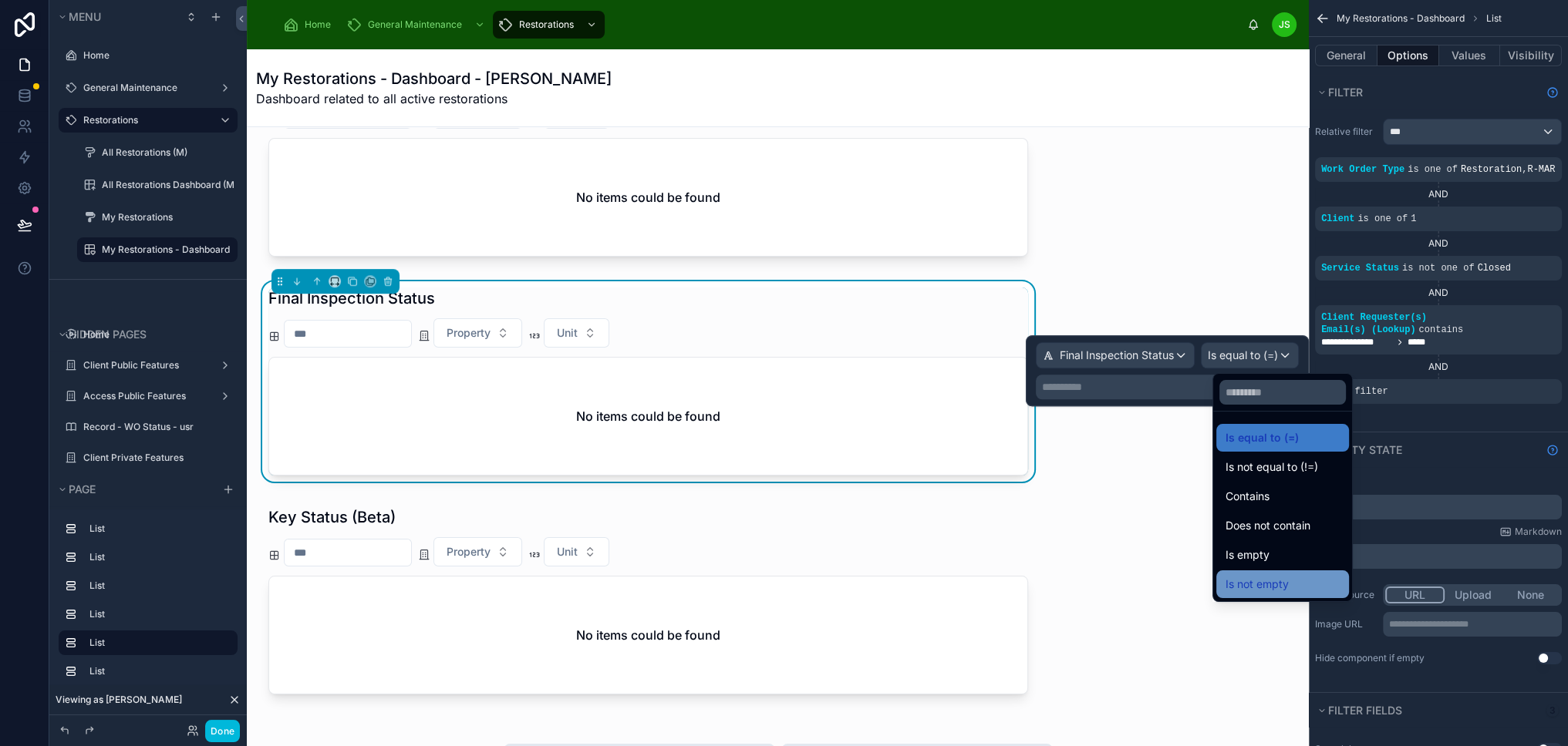
click at [1283, 575] on span "Is not empty" at bounding box center [1257, 584] width 64 height 18
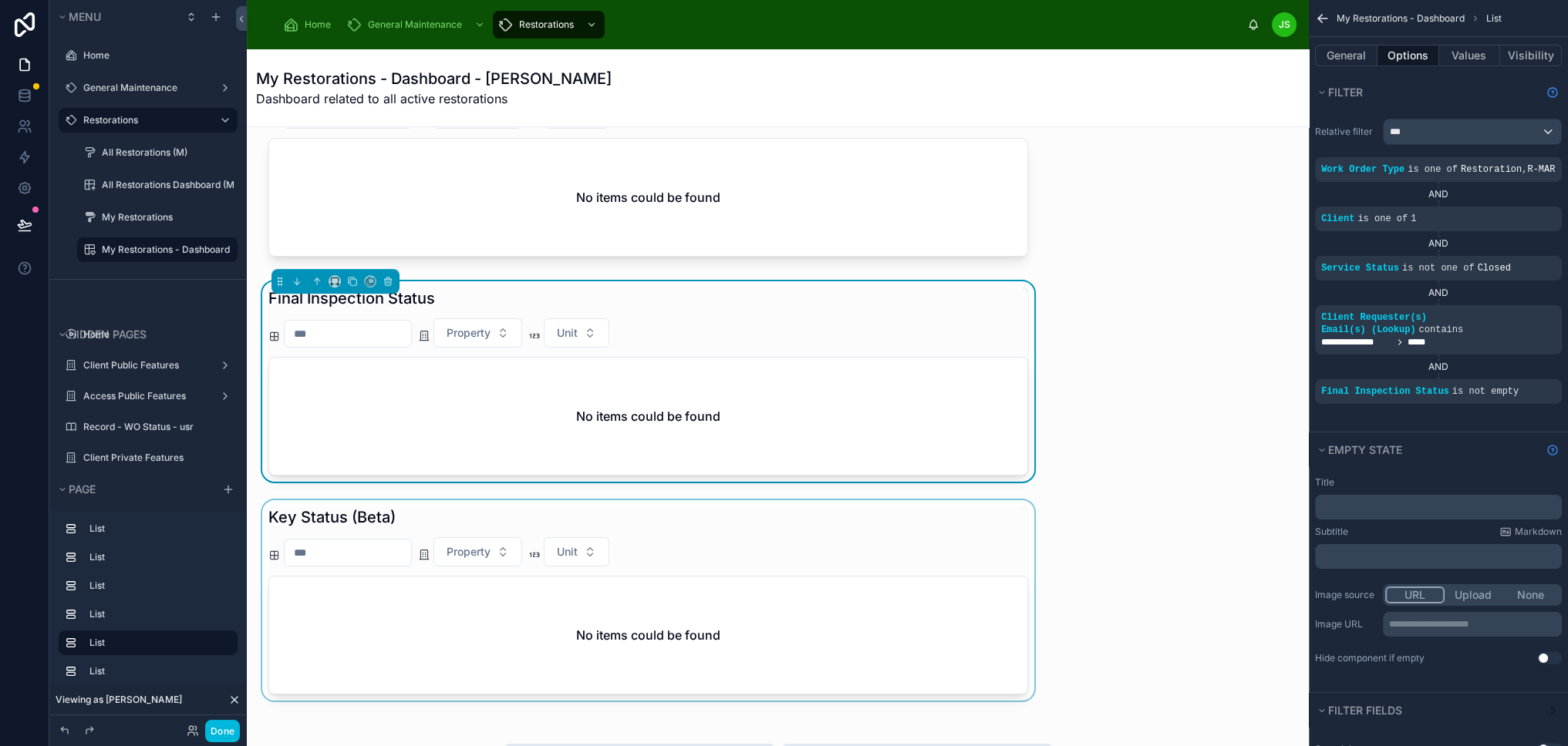
click at [974, 585] on div at bounding box center [648, 603] width 778 height 206
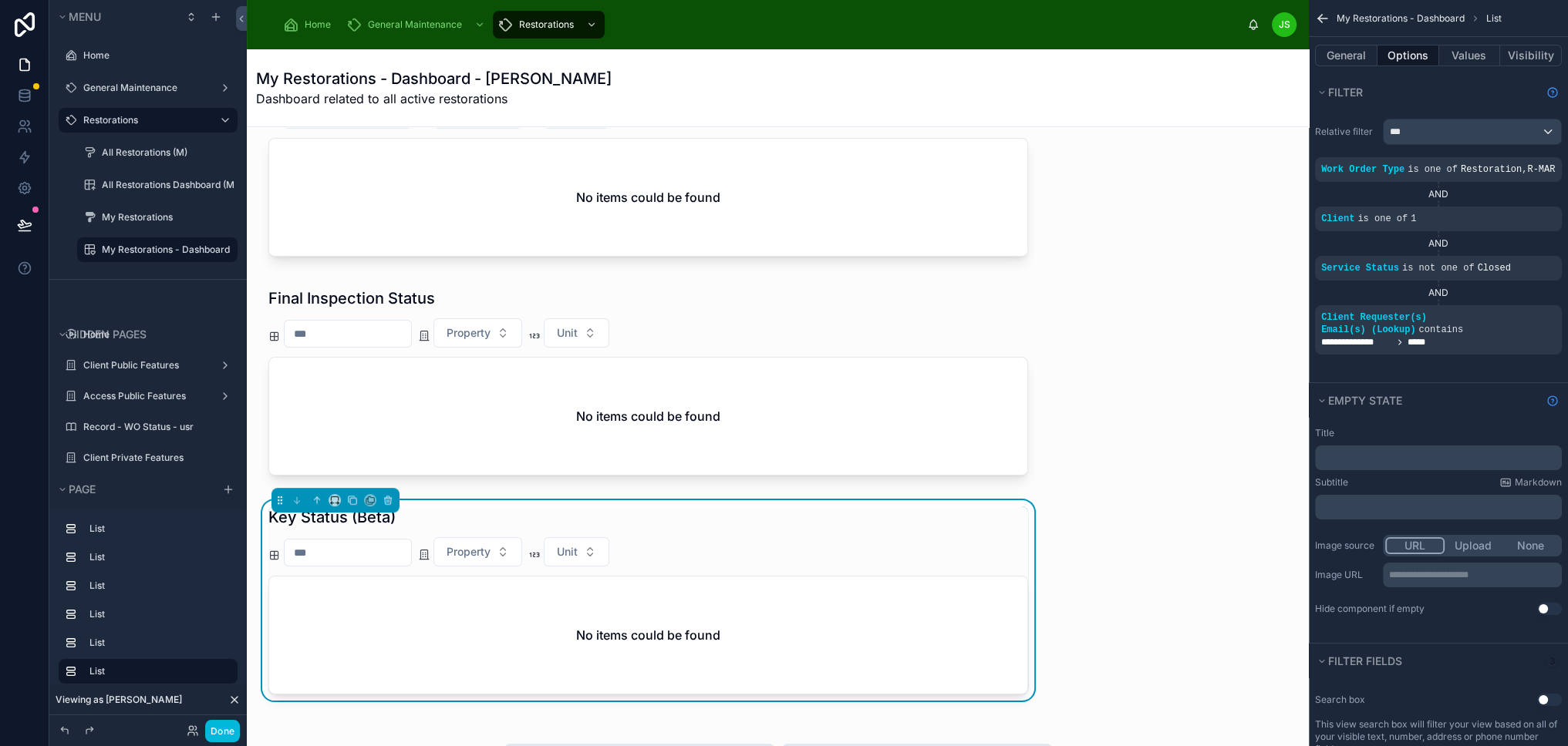
click at [921, 537] on div "Property Unit" at bounding box center [648, 551] width 760 height 29
click at [0, 0] on icon "scrollable content" at bounding box center [0, 0] width 0 height 0
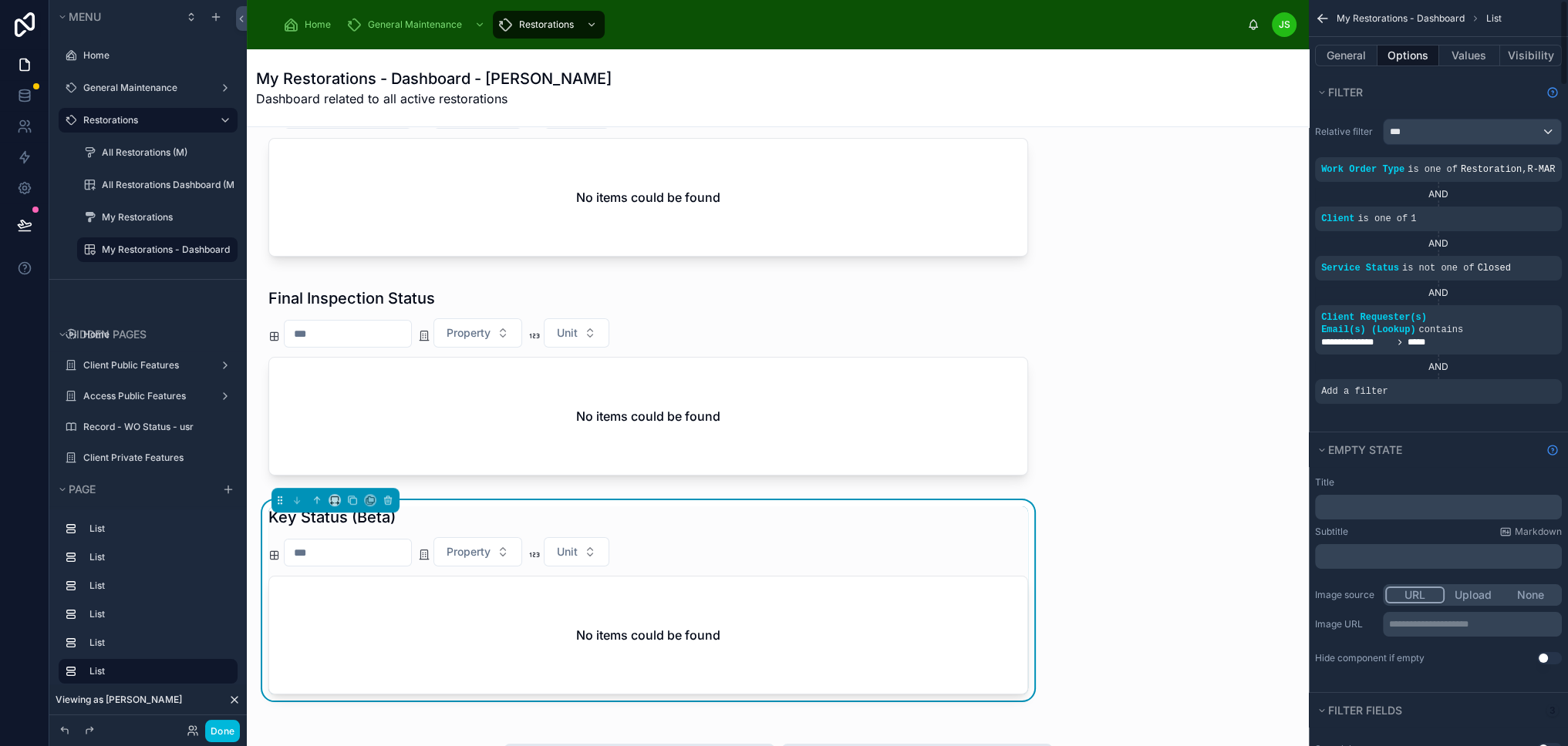
click at [1437, 379] on div "Add a filter" at bounding box center [1438, 392] width 247 height 25
click at [0, 0] on icon "scrollable content" at bounding box center [0, 0] width 0 height 0
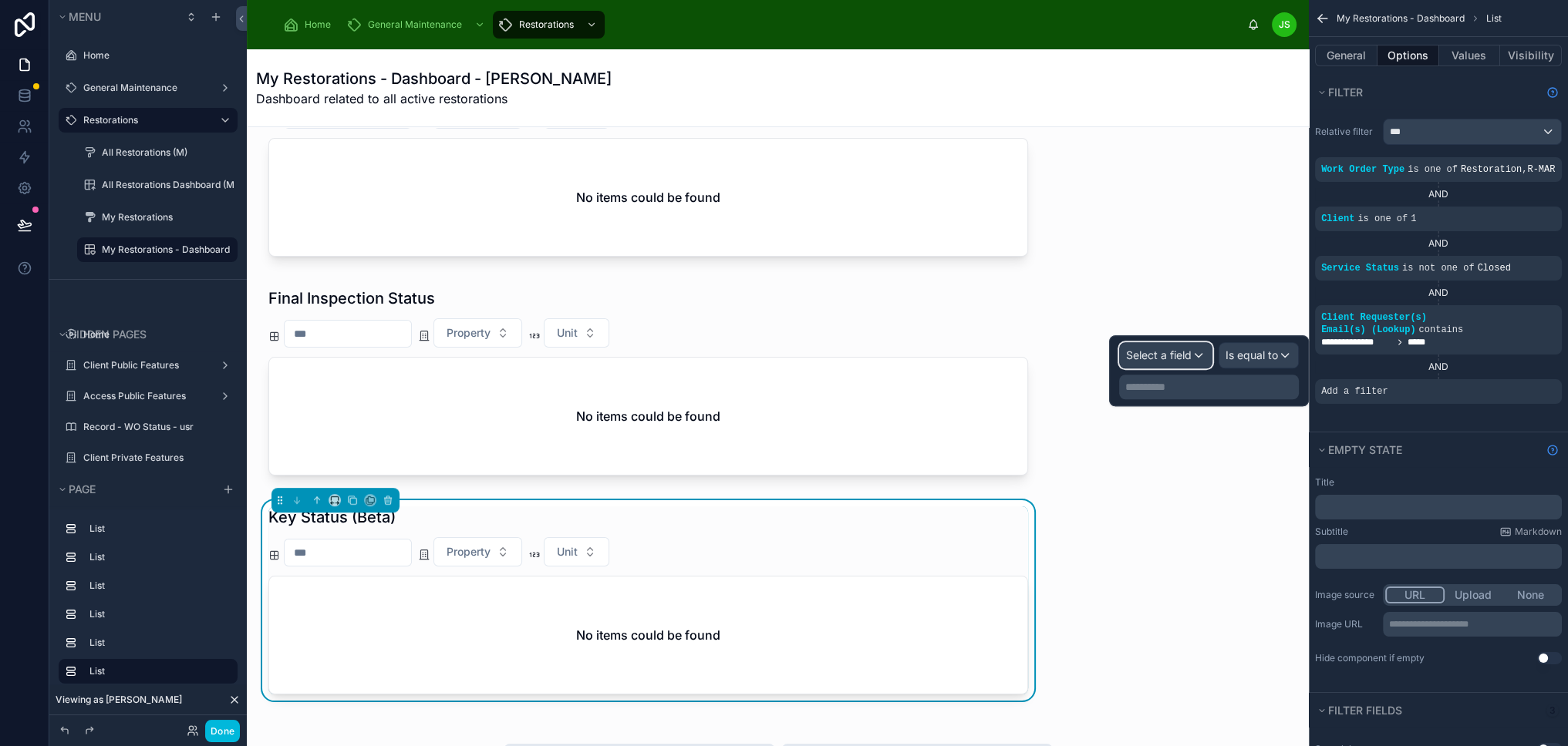
click at [1191, 360] on span "Select a field" at bounding box center [1158, 355] width 65 height 13
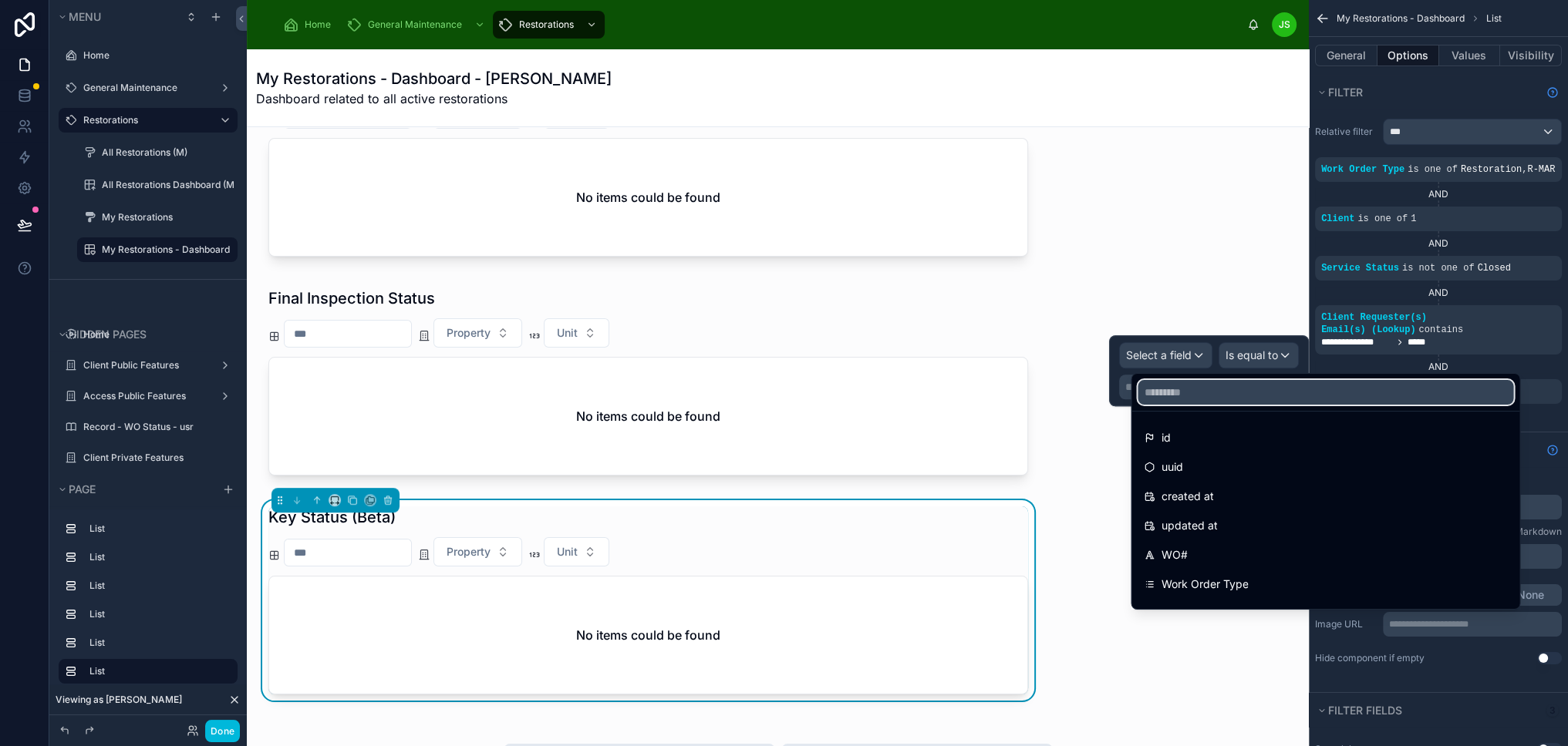
click at [1202, 391] on input "text" at bounding box center [1325, 393] width 375 height 25
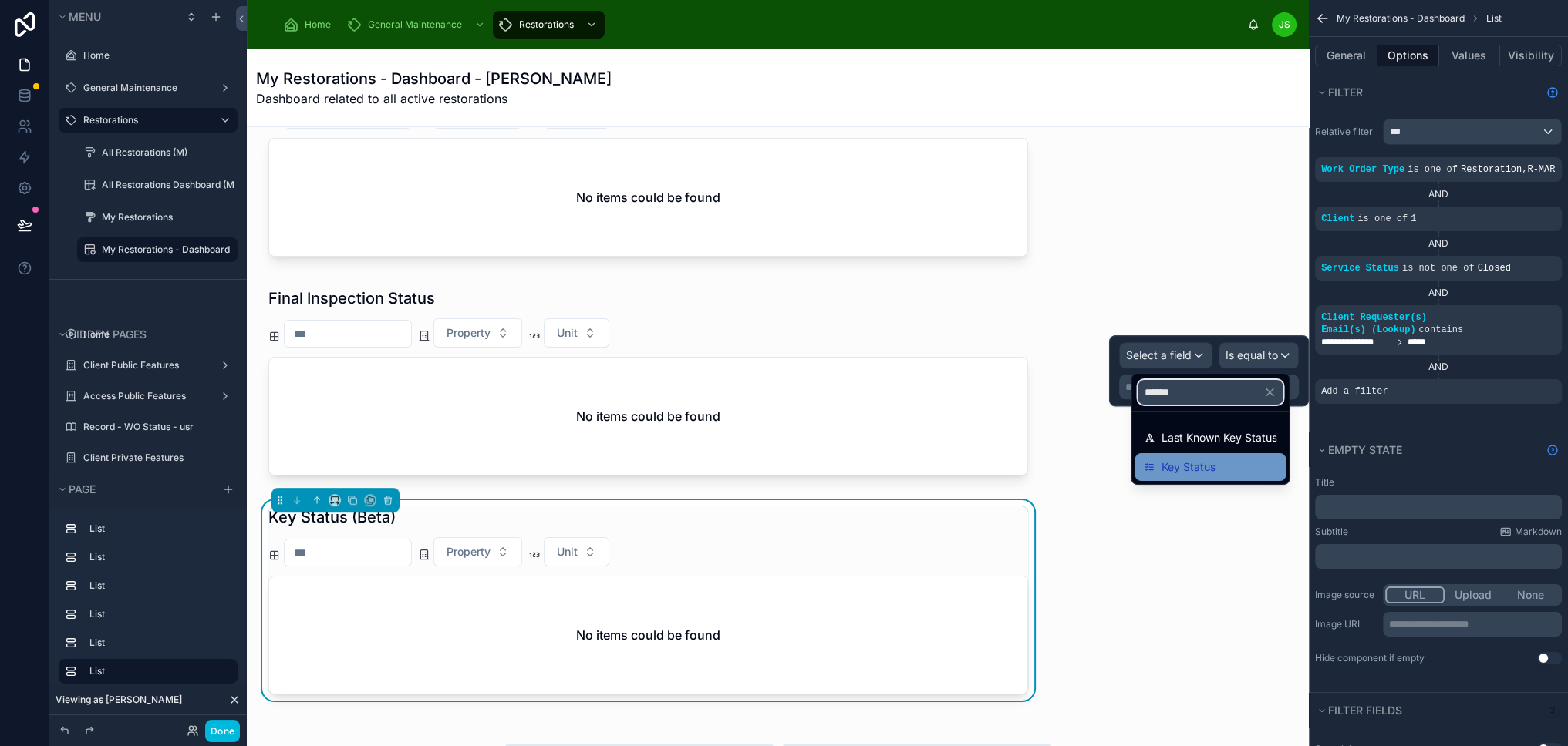
type input "******"
click at [1209, 463] on span "Key Status" at bounding box center [1188, 467] width 54 height 18
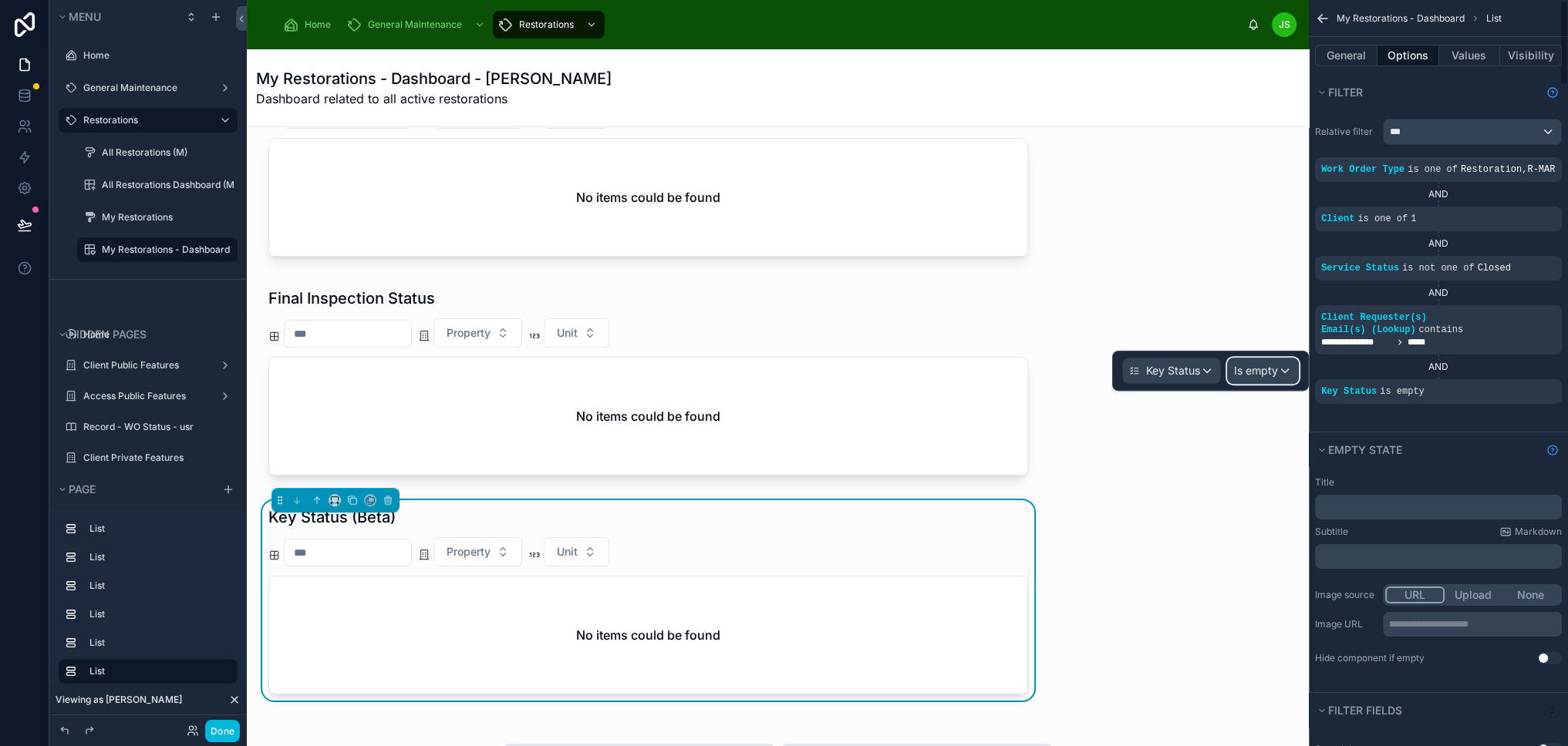
click at [1296, 367] on div "Is empty" at bounding box center [1263, 371] width 70 height 25
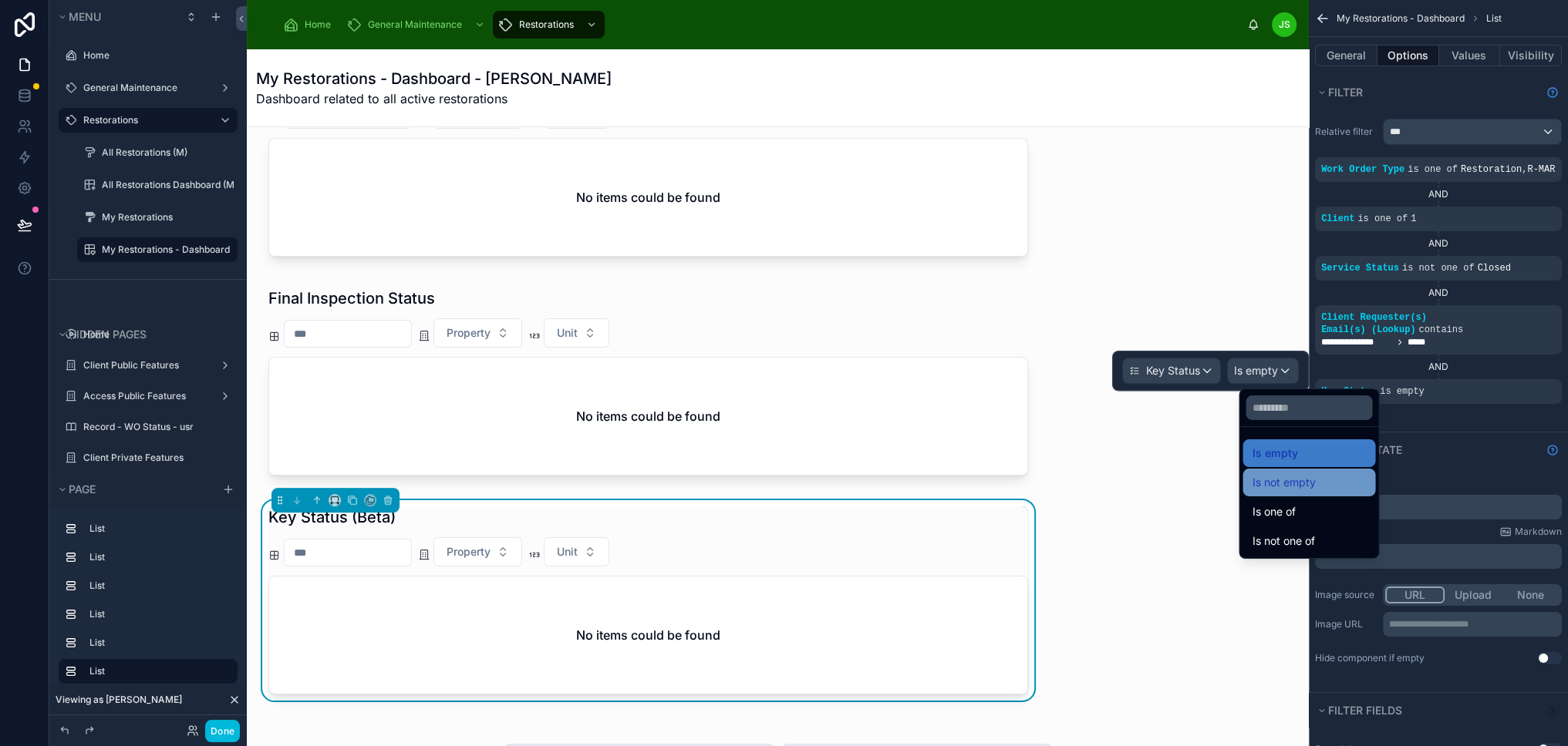
click at [1299, 491] on span "Is not empty" at bounding box center [1283, 483] width 64 height 18
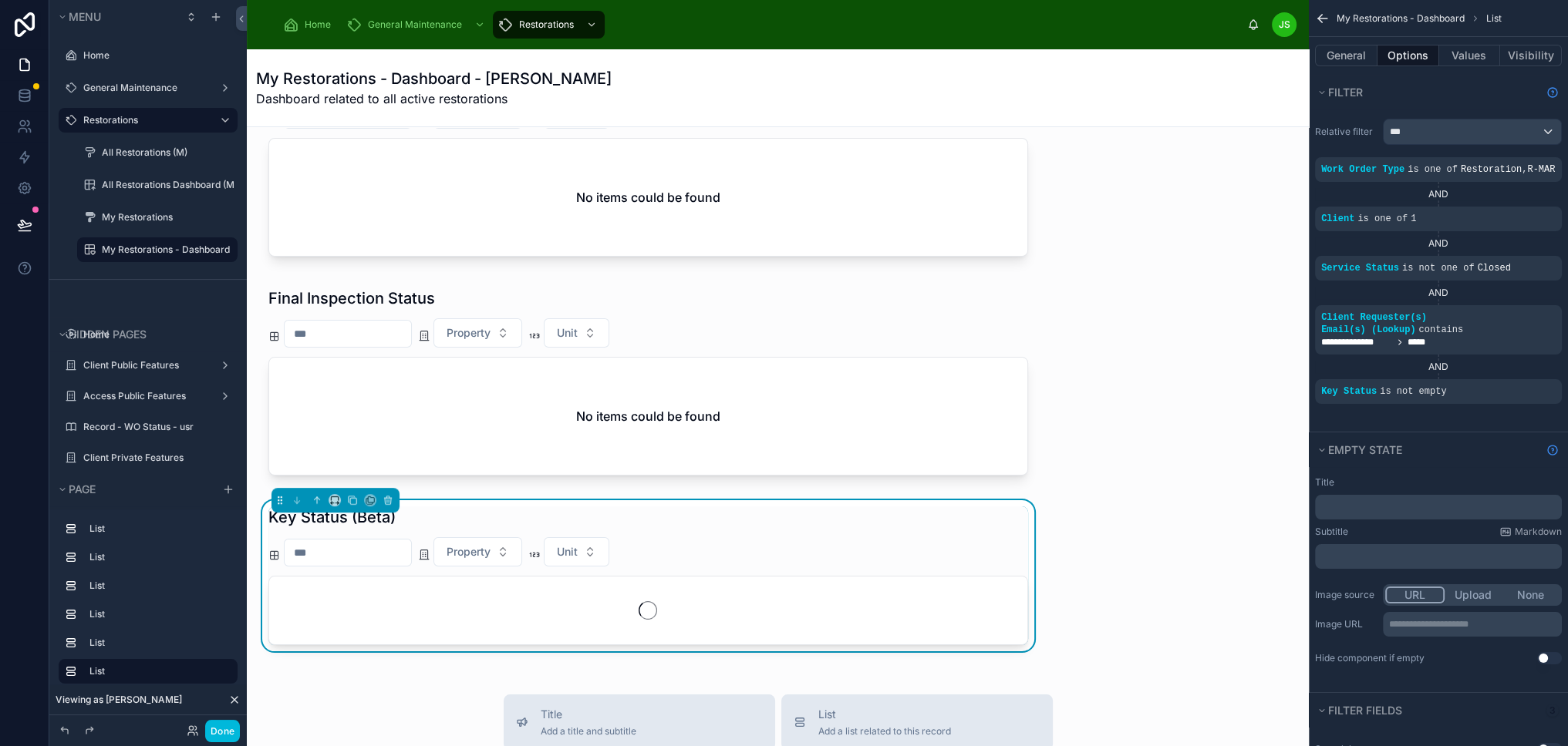
click at [1206, 479] on div "Work Order Status Property Unit Painting Status Property Unit No items could be…" at bounding box center [777, 284] width 1061 height 2164
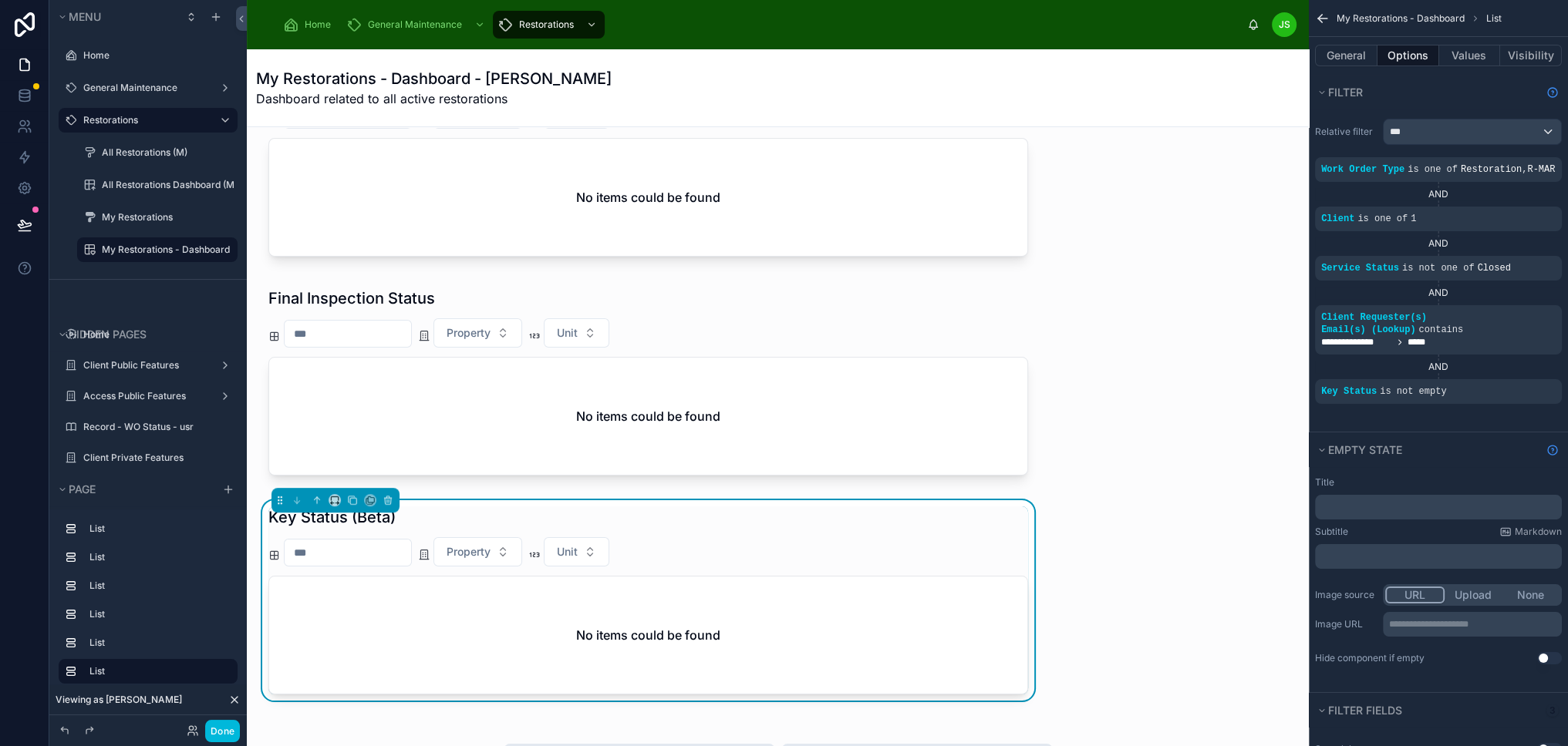
scroll to position [0, 0]
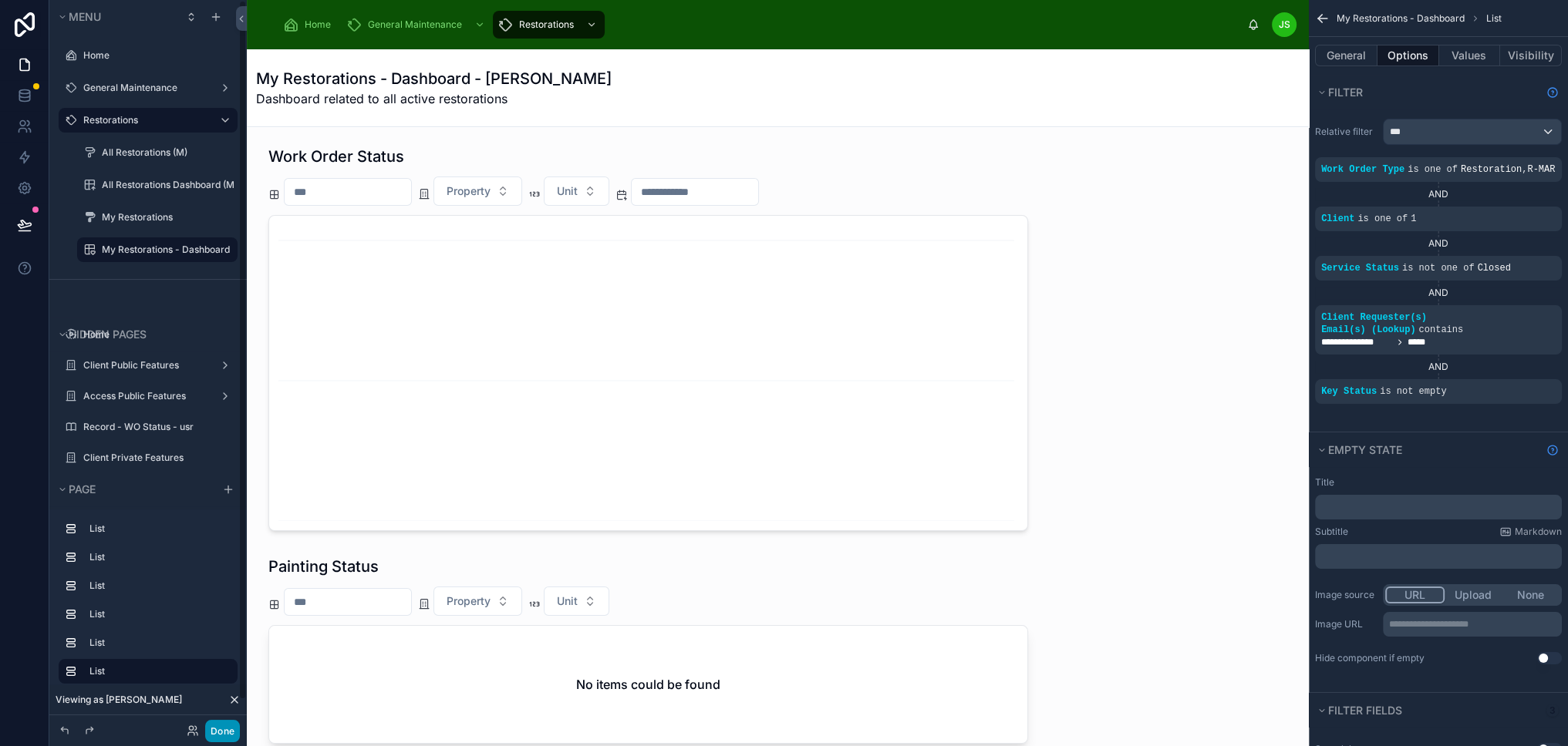
click at [223, 732] on button "Done" at bounding box center [222, 731] width 35 height 23
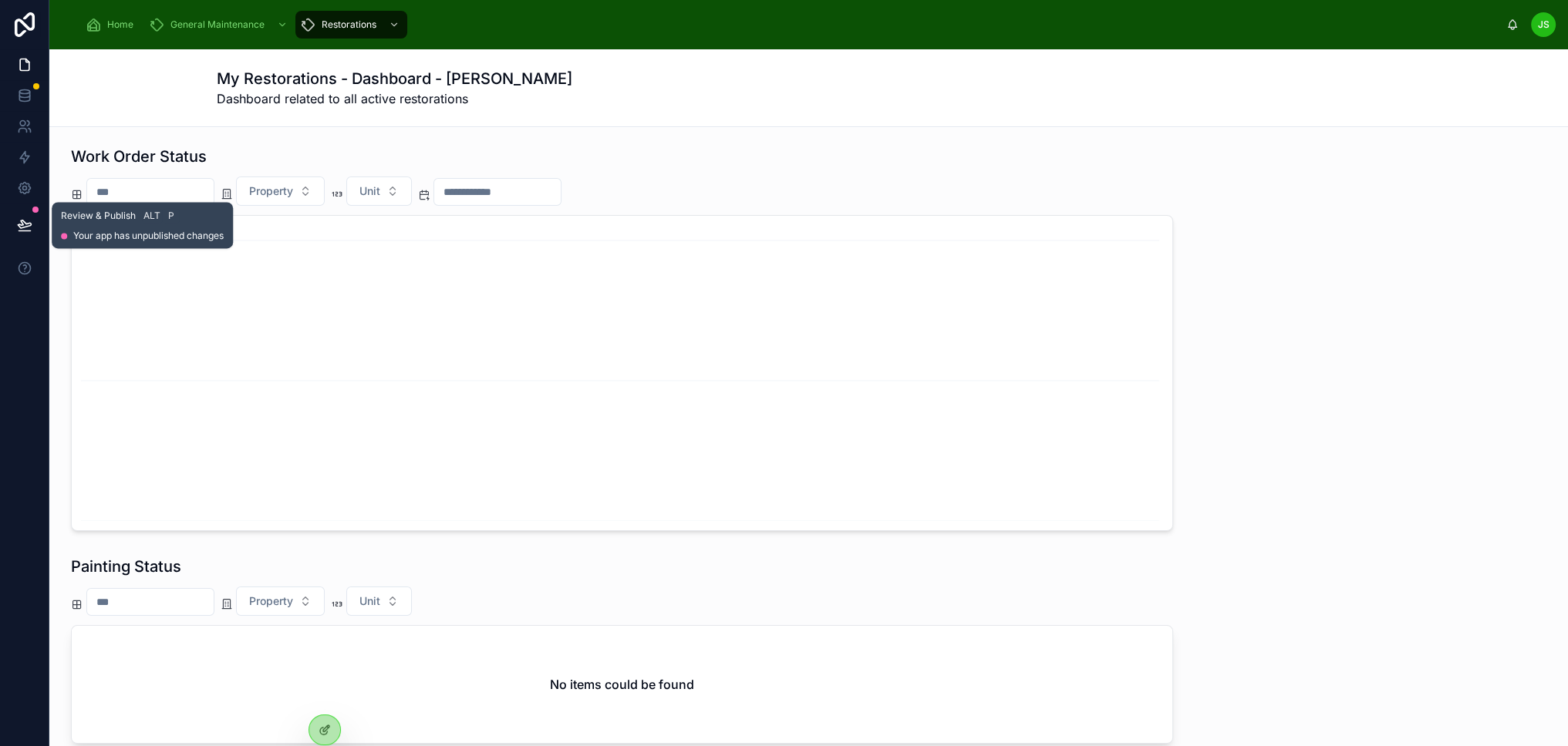
click at [26, 224] on icon at bounding box center [24, 224] width 13 height 8
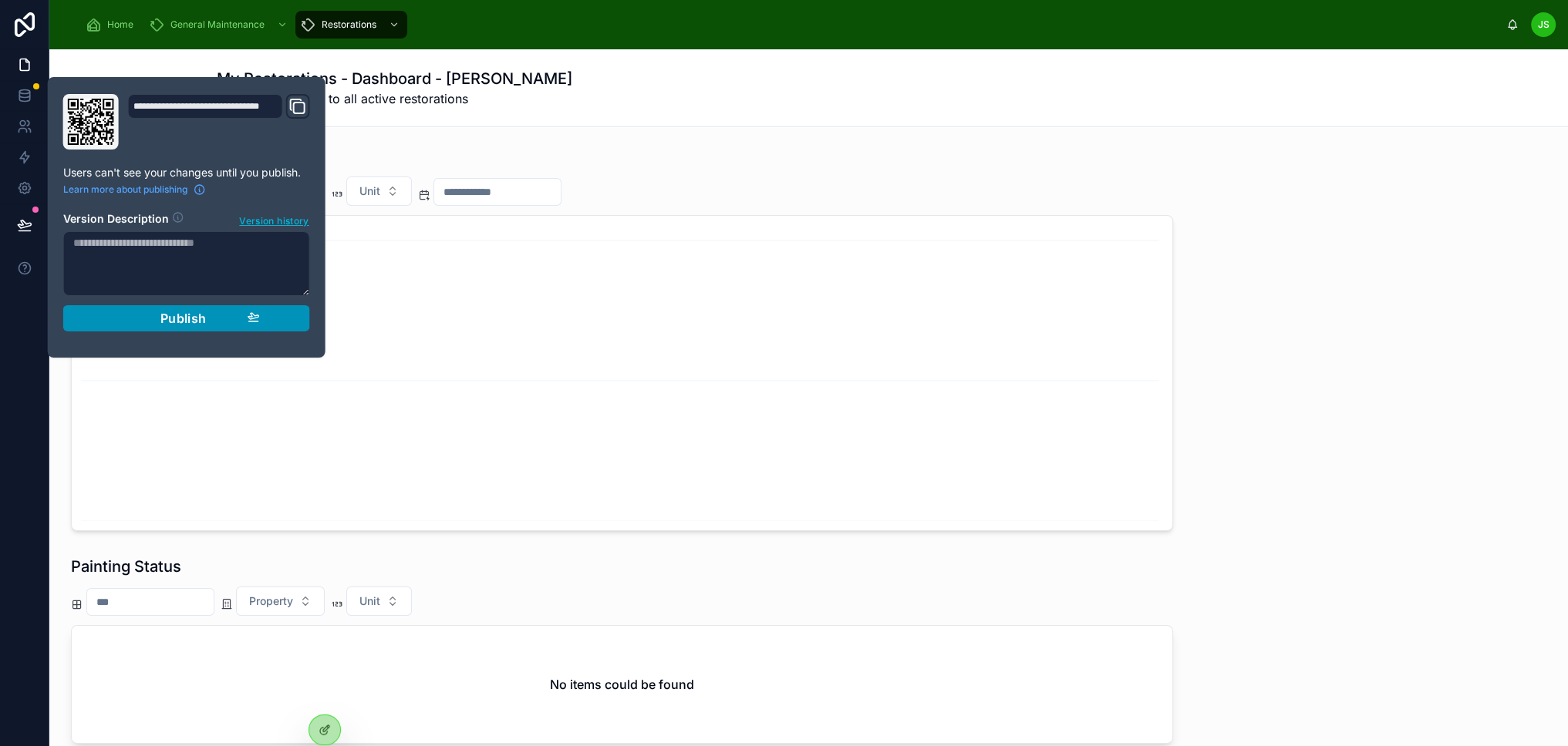
click at [192, 330] on button "Publish" at bounding box center [186, 317] width 247 height 26
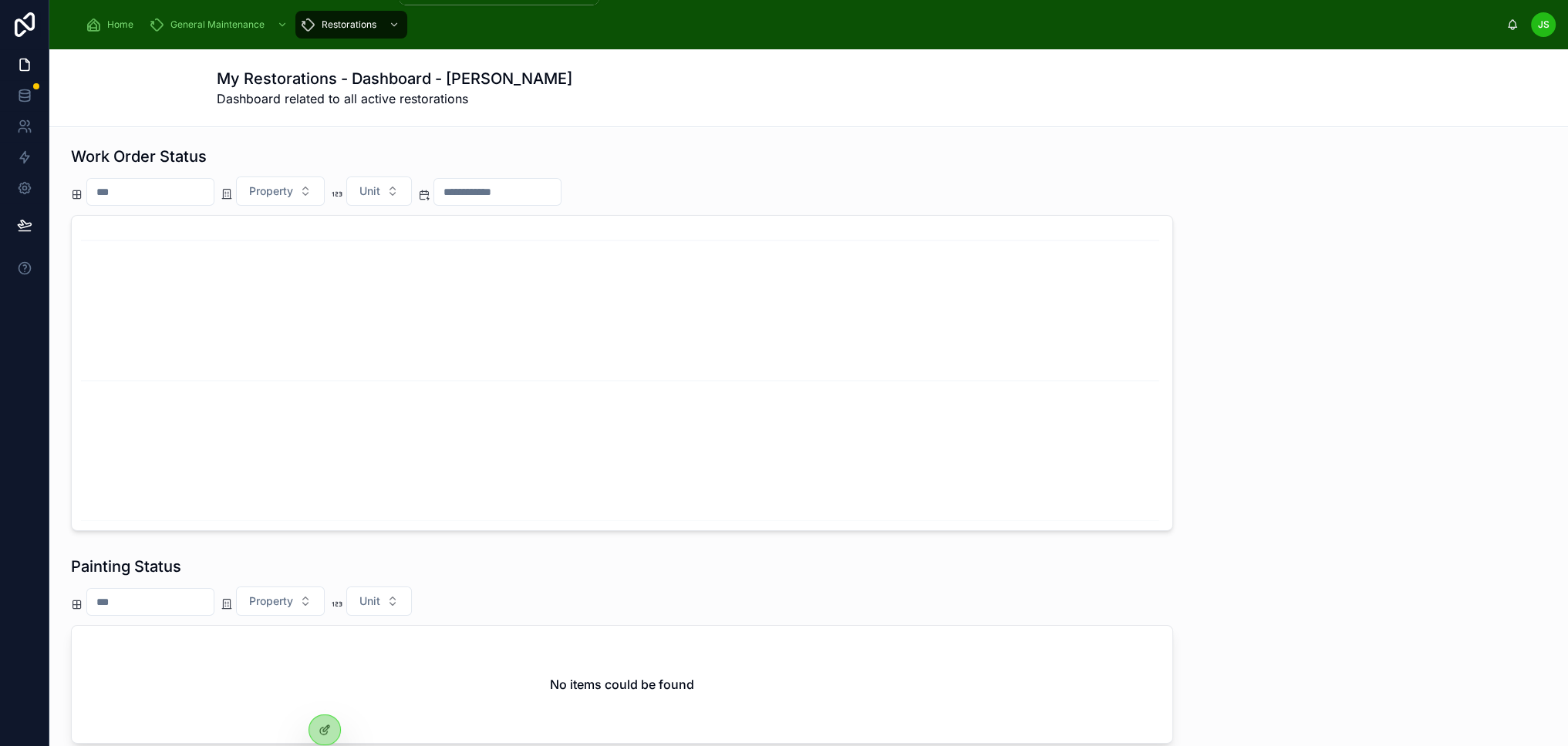
drag, startPoint x: 354, startPoint y: 20, endPoint x: 352, endPoint y: 62, distance: 42.0
click at [354, 20] on span "Restorations" at bounding box center [349, 24] width 55 height 13
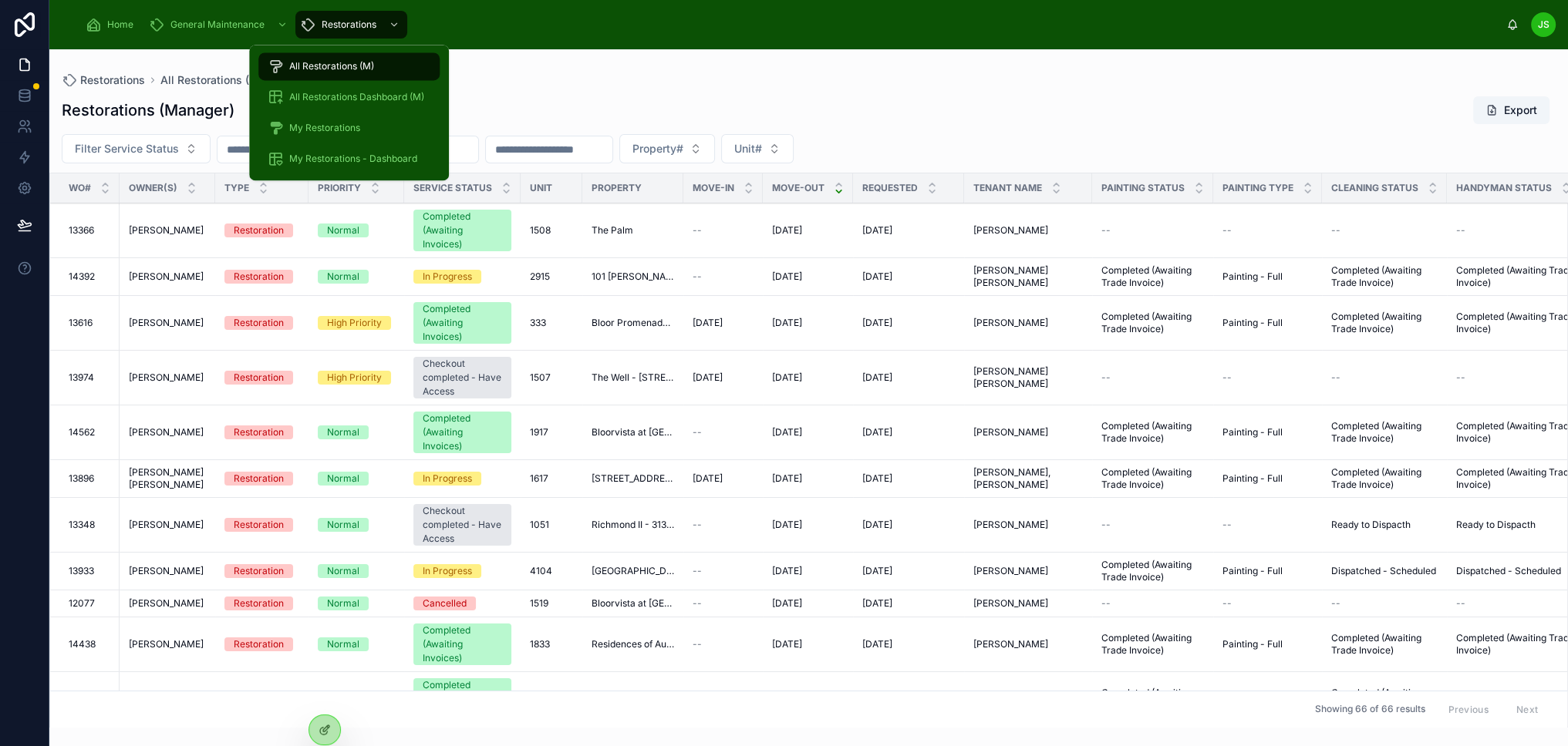
click at [352, 62] on span "All Restorations (M)" at bounding box center [331, 66] width 84 height 13
click at [344, 70] on span "All Restorations (M)" at bounding box center [331, 66] width 84 height 13
click at [311, 72] on span "All Restorations (M)" at bounding box center [331, 66] width 84 height 13
click at [281, 69] on icon at bounding box center [275, 66] width 15 height 15
click at [312, 97] on span "All Restorations Dashboard (M)" at bounding box center [356, 97] width 135 height 13
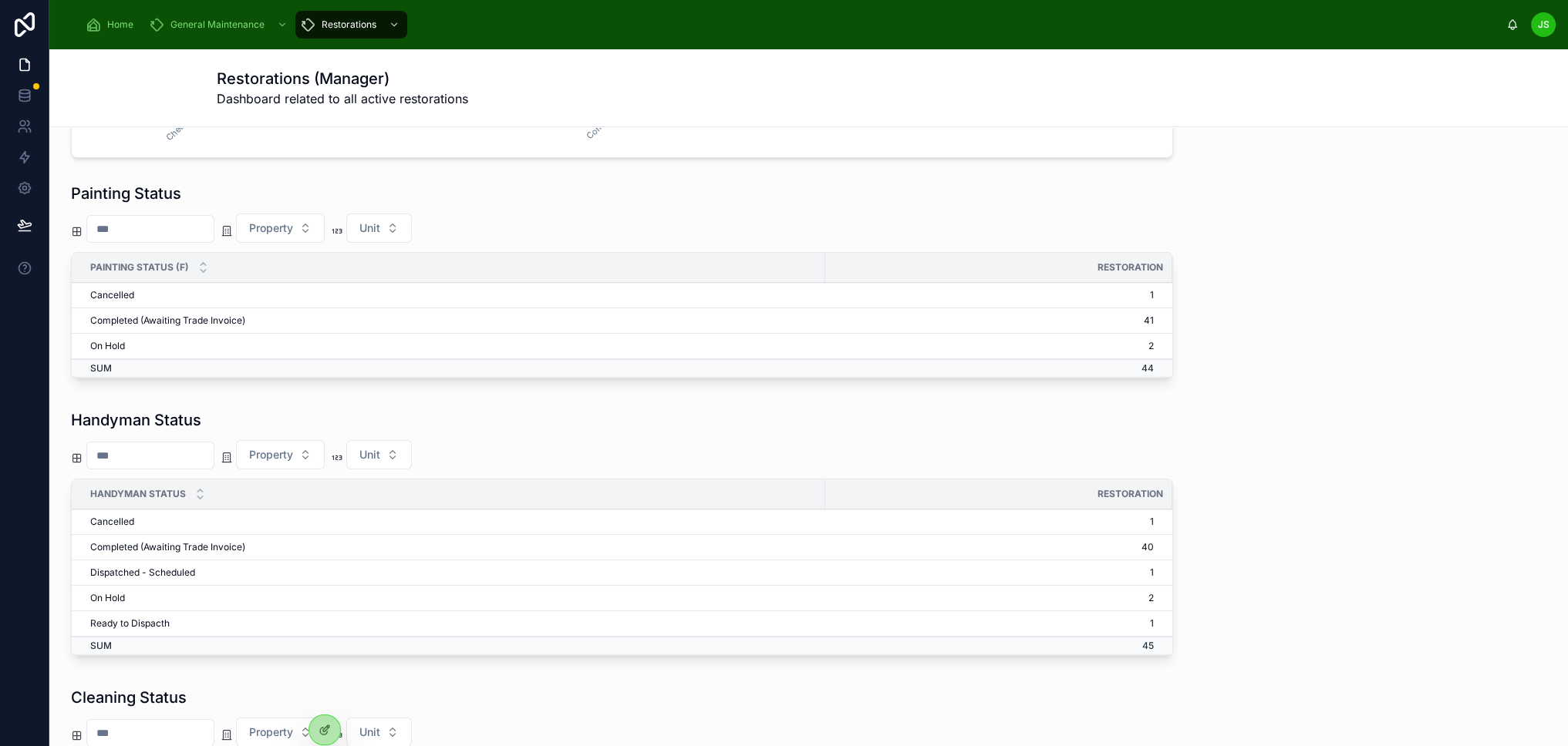
scroll to position [385, 0]
